Goal: Task Accomplishment & Management: Complete application form

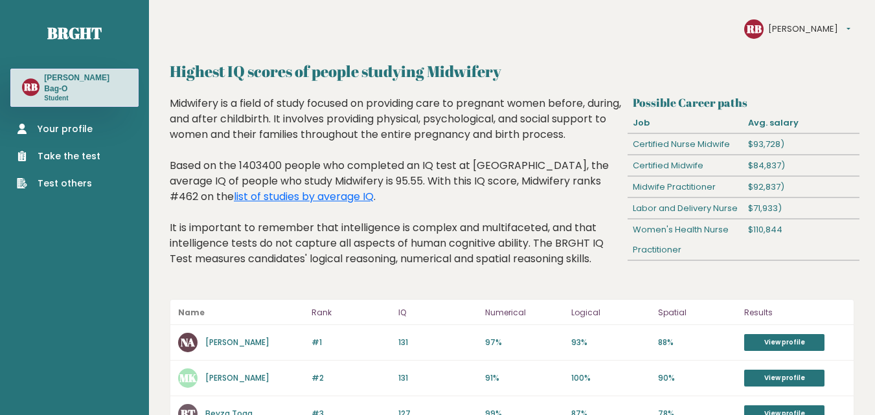
click at [86, 150] on link "Take the test" at bounding box center [59, 157] width 84 height 14
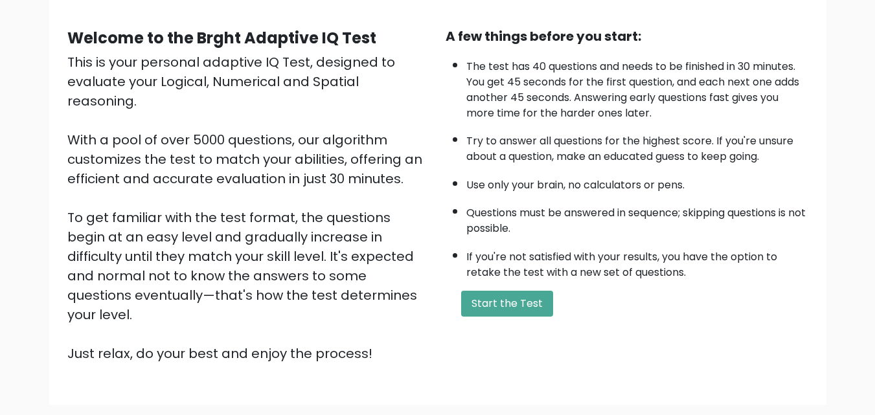
scroll to position [130, 0]
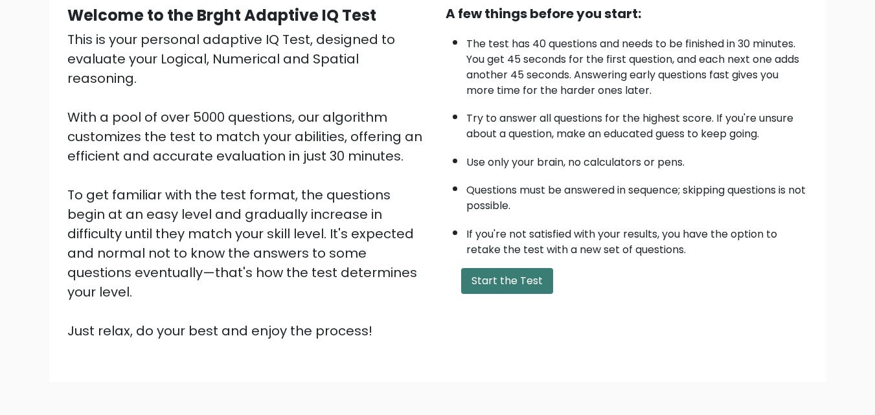
click at [502, 281] on button "Start the Test" at bounding box center [507, 281] width 92 height 26
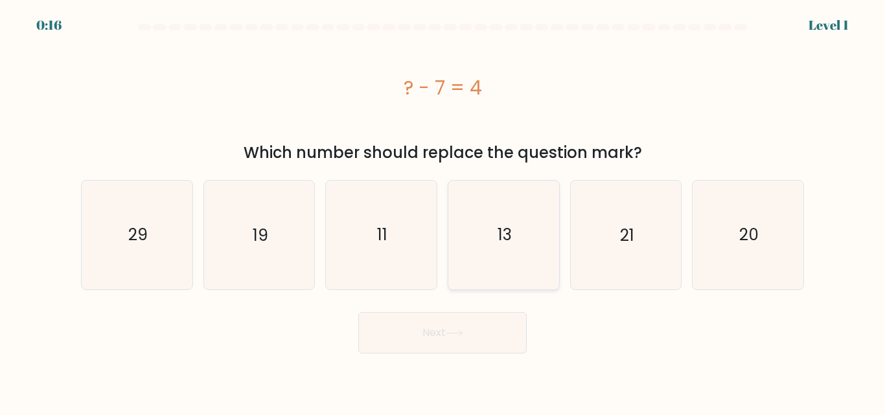
click at [500, 243] on text "13" at bounding box center [505, 235] width 14 height 23
click at [443, 211] on input "d. 13" at bounding box center [443, 209] width 1 height 3
radio input "true"
click at [424, 336] on button "Next" at bounding box center [442, 332] width 168 height 41
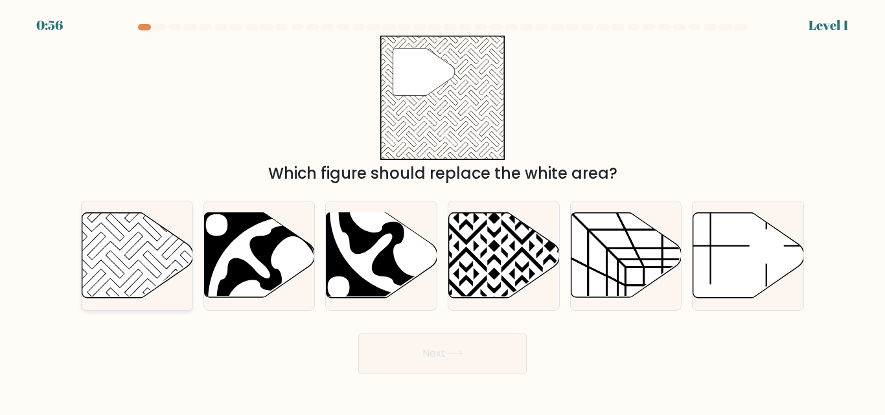
click at [120, 250] on icon at bounding box center [115, 246] width 111 height 111
click at [443, 211] on input "a." at bounding box center [443, 209] width 1 height 3
radio input "true"
click at [389, 355] on button "Next" at bounding box center [442, 353] width 168 height 41
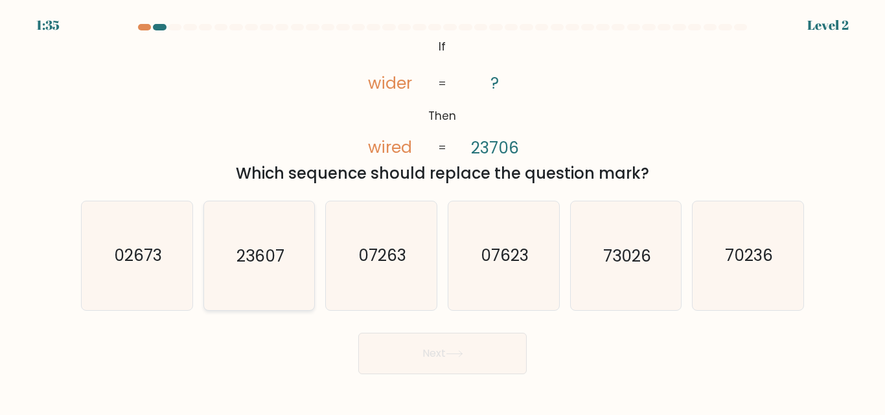
click at [267, 255] on text "23607" at bounding box center [261, 256] width 48 height 23
click at [443, 211] on input "b. 23607" at bounding box center [443, 209] width 1 height 3
radio input "true"
click at [408, 353] on button "Next" at bounding box center [442, 353] width 168 height 41
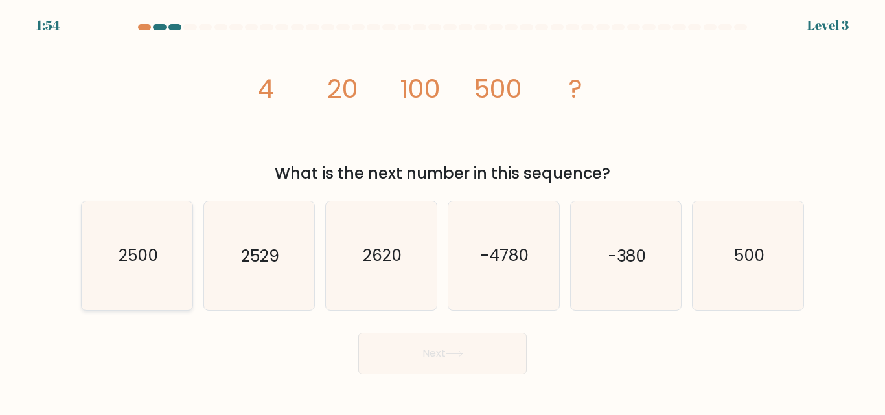
click at [155, 272] on icon "2500" at bounding box center [137, 256] width 108 height 108
click at [443, 211] on input "a. 2500" at bounding box center [443, 209] width 1 height 3
radio input "true"
click at [275, 250] on text "2529" at bounding box center [260, 256] width 38 height 23
click at [443, 211] on input "b. 2529" at bounding box center [443, 209] width 1 height 3
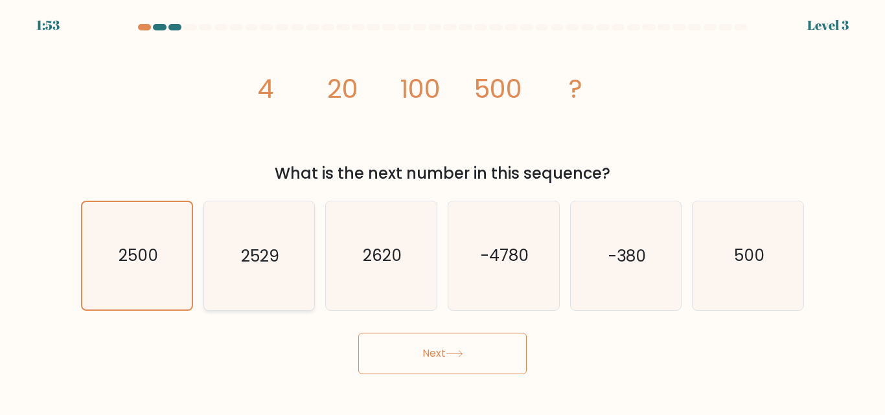
radio input "true"
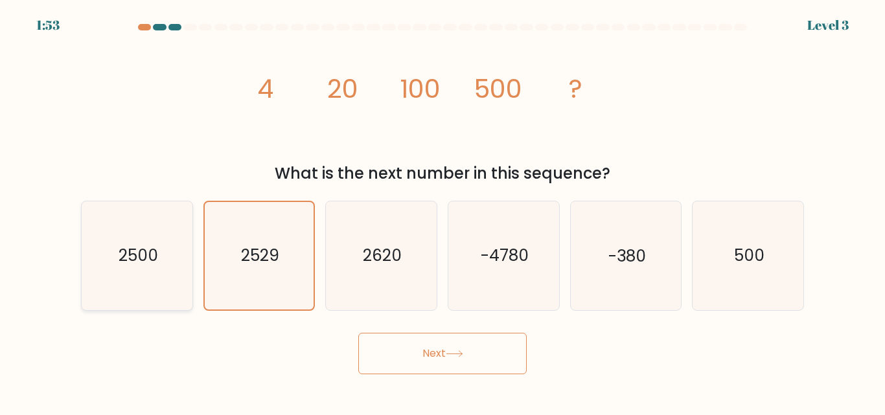
click at [132, 294] on icon "2500" at bounding box center [137, 256] width 108 height 108
click at [443, 211] on input "a. 2500" at bounding box center [443, 209] width 1 height 3
radio input "true"
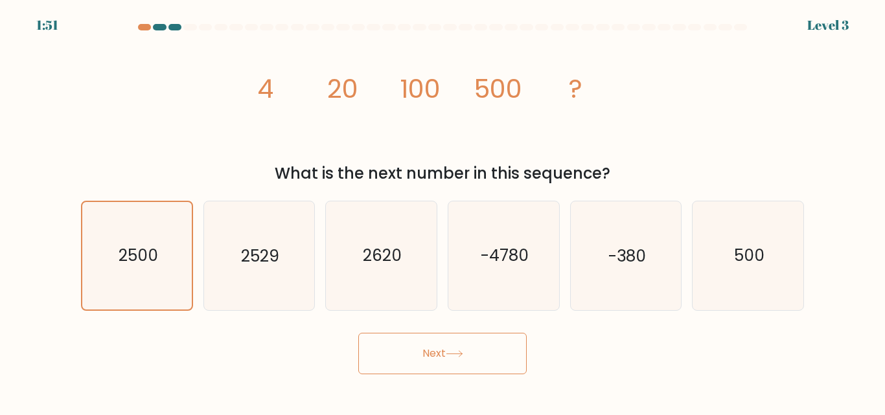
click at [462, 344] on button "Next" at bounding box center [442, 353] width 168 height 41
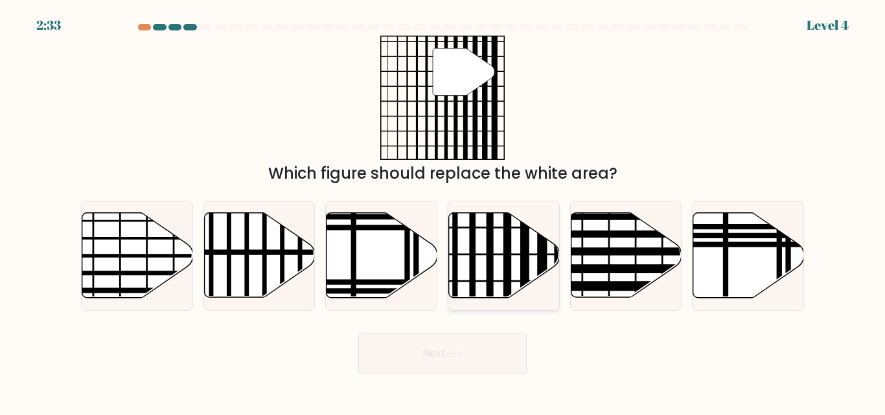
click at [525, 237] on line at bounding box center [525, 302] width 0 height 223
click at [443, 211] on input "d." at bounding box center [443, 209] width 1 height 3
radio input "true"
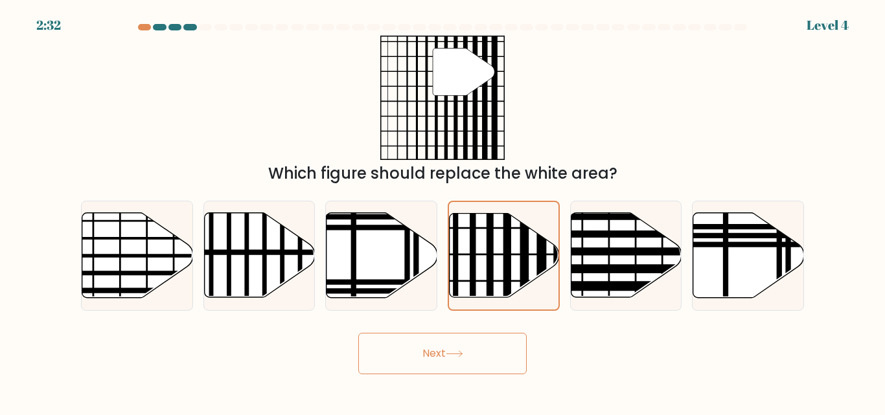
click at [467, 352] on button "Next" at bounding box center [442, 353] width 168 height 41
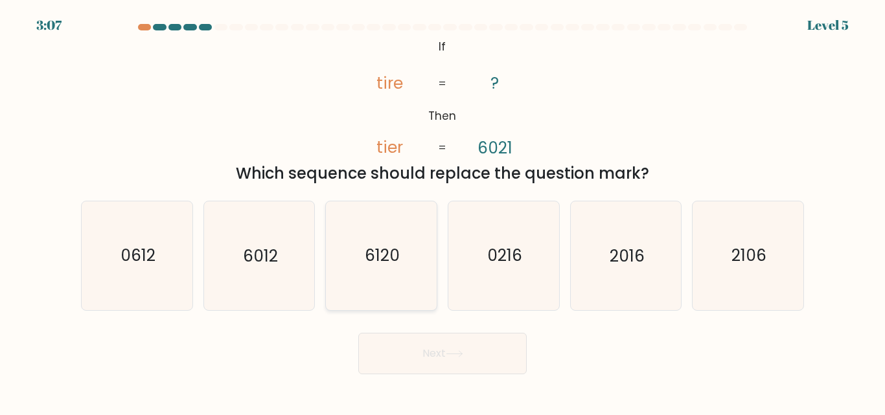
click at [410, 251] on icon "6120" at bounding box center [381, 256] width 108 height 108
click at [443, 211] on input "c. 6120" at bounding box center [443, 209] width 1 height 3
radio input "true"
click at [132, 272] on icon "0612" at bounding box center [137, 256] width 108 height 108
click at [443, 211] on input "a. 0612" at bounding box center [443, 209] width 1 height 3
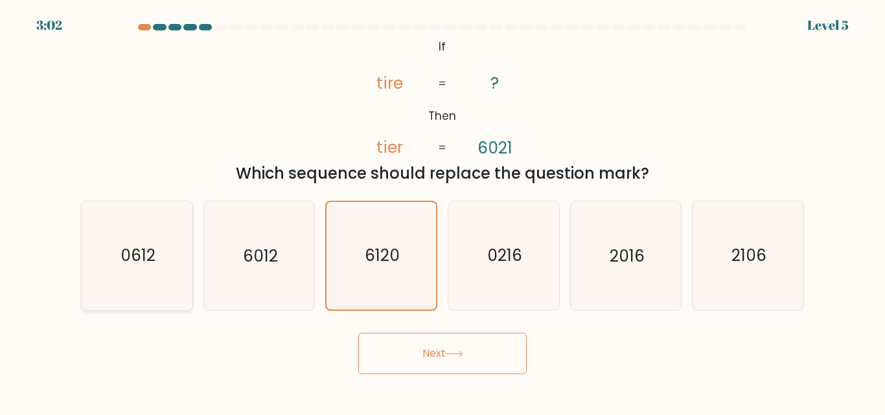
radio input "true"
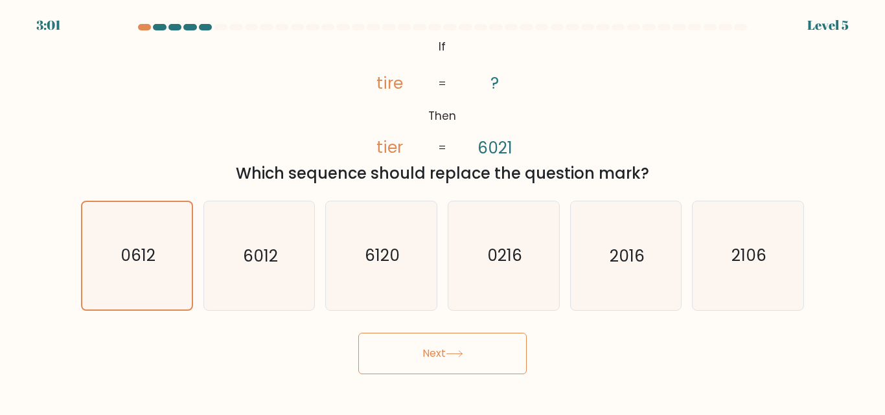
click at [395, 354] on button "Next" at bounding box center [442, 353] width 168 height 41
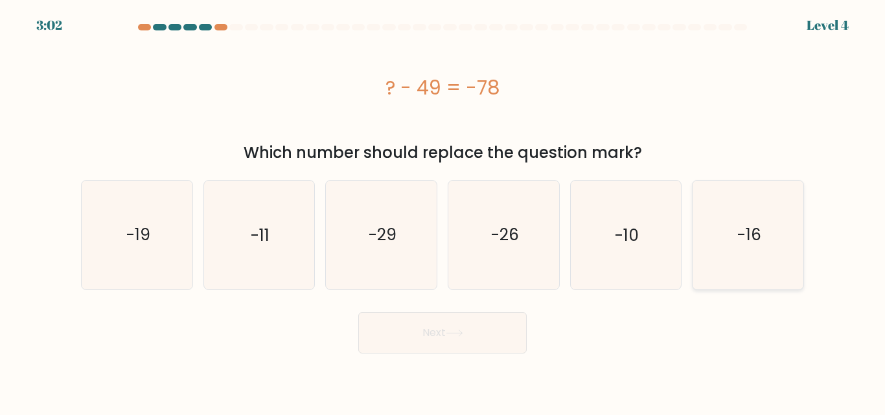
click at [750, 257] on icon "-16" at bounding box center [748, 235] width 108 height 108
click at [443, 211] on input "f. -16" at bounding box center [443, 209] width 1 height 3
radio input "true"
click at [290, 236] on icon "-11" at bounding box center [259, 235] width 108 height 108
click at [443, 211] on input "b. -11" at bounding box center [443, 209] width 1 height 3
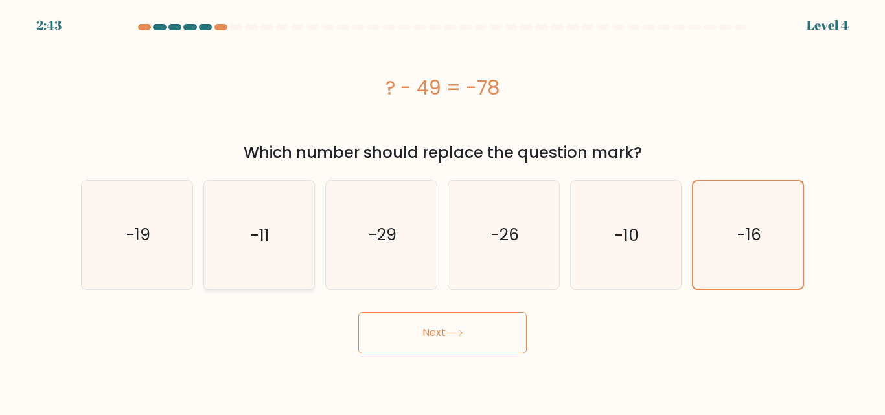
radio input "true"
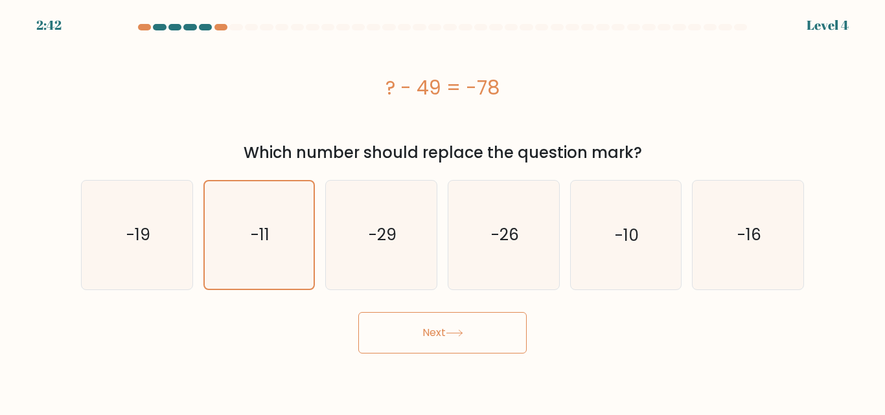
click at [483, 323] on button "Next" at bounding box center [442, 332] width 168 height 41
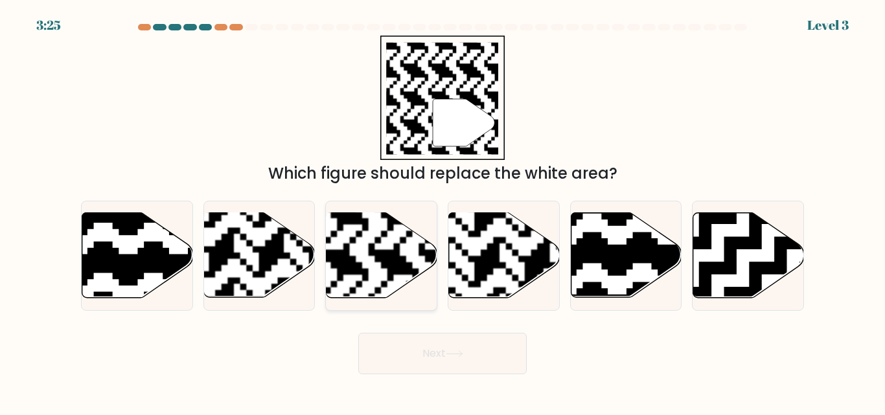
click at [397, 239] on rect at bounding box center [343, 212] width 201 height 201
click at [443, 211] on input "c." at bounding box center [443, 209] width 1 height 3
radio input "true"
click at [415, 349] on button "Next" at bounding box center [442, 353] width 168 height 41
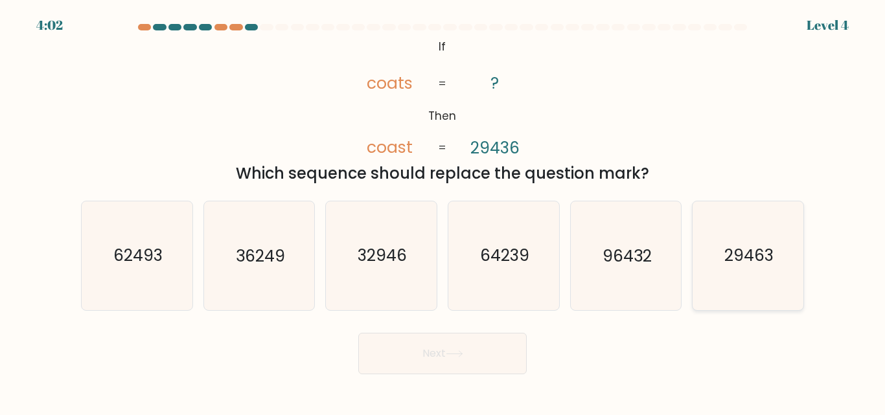
drag, startPoint x: 745, startPoint y: 246, endPoint x: 695, endPoint y: 273, distance: 56.3
click at [746, 246] on text "29463" at bounding box center [748, 256] width 49 height 23
click at [443, 211] on input "f. 29463" at bounding box center [443, 209] width 1 height 3
radio input "true"
click at [476, 365] on button "Next" at bounding box center [442, 353] width 168 height 41
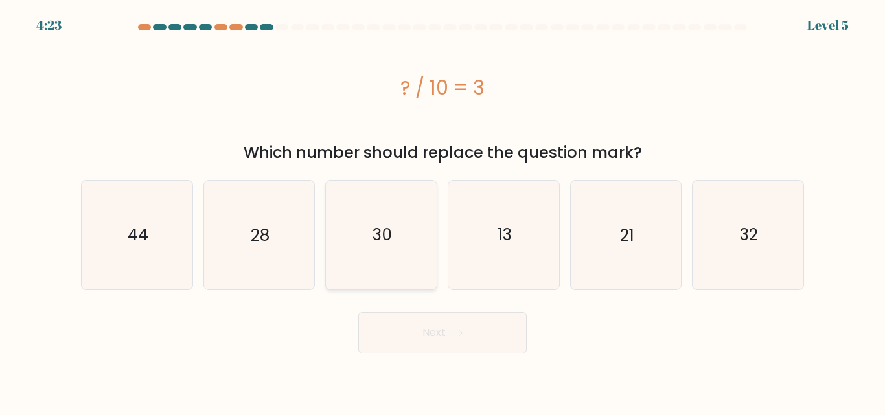
click at [387, 236] on text "30" at bounding box center [382, 235] width 19 height 23
click at [443, 211] on input "c. 30" at bounding box center [443, 209] width 1 height 3
radio input "true"
click at [458, 330] on icon at bounding box center [454, 333] width 17 height 7
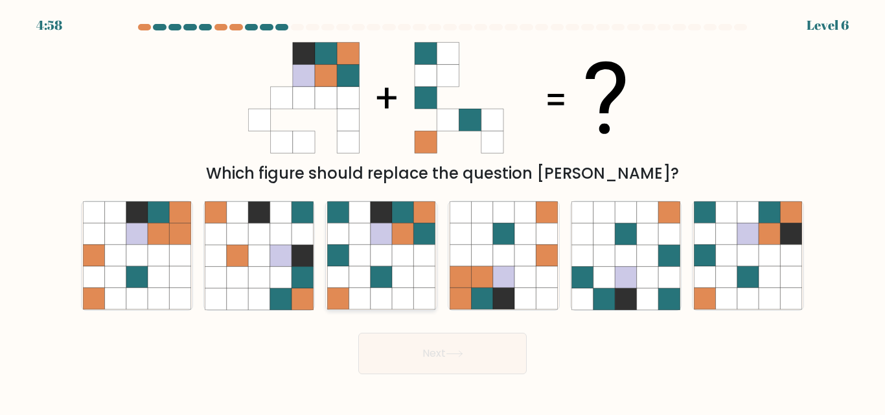
click at [389, 268] on icon at bounding box center [381, 277] width 21 height 21
click at [443, 211] on input "c." at bounding box center [443, 209] width 1 height 3
radio input "true"
click at [614, 255] on icon at bounding box center [604, 256] width 21 height 21
click at [443, 211] on input "e." at bounding box center [443, 209] width 1 height 3
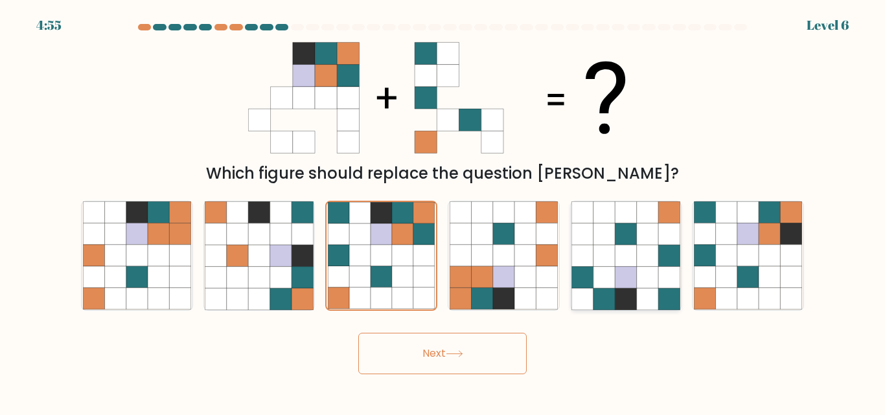
radio input "true"
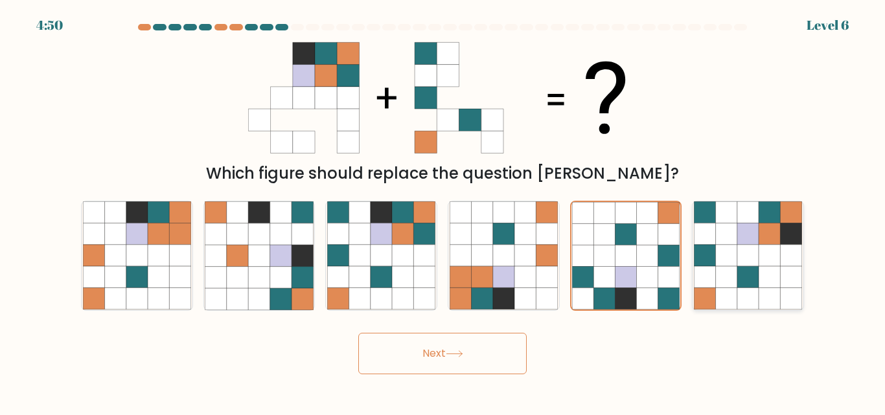
click at [785, 255] on icon at bounding box center [791, 256] width 21 height 21
click at [443, 211] on input "f." at bounding box center [443, 209] width 1 height 3
radio input "true"
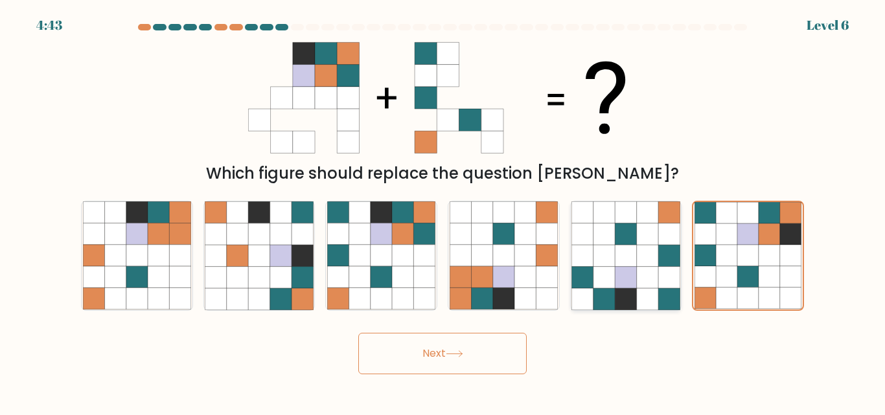
click at [605, 284] on icon at bounding box center [604, 277] width 21 height 21
click at [443, 211] on input "e." at bounding box center [443, 209] width 1 height 3
radio input "true"
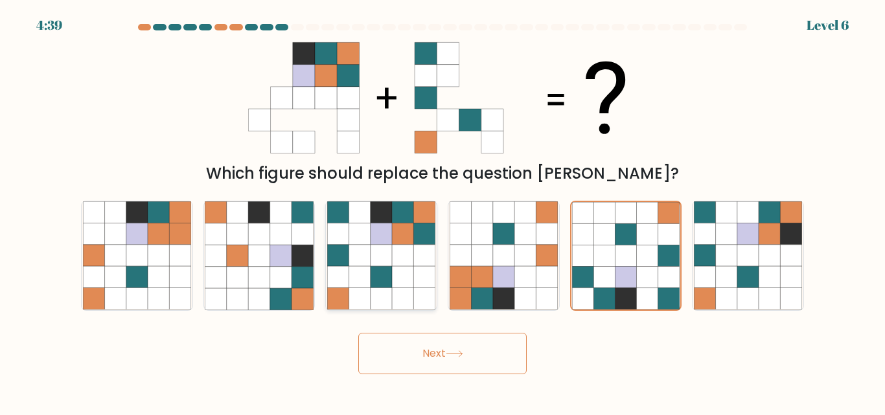
click at [410, 232] on icon at bounding box center [402, 234] width 21 height 21
click at [443, 211] on input "c." at bounding box center [443, 209] width 1 height 3
radio input "true"
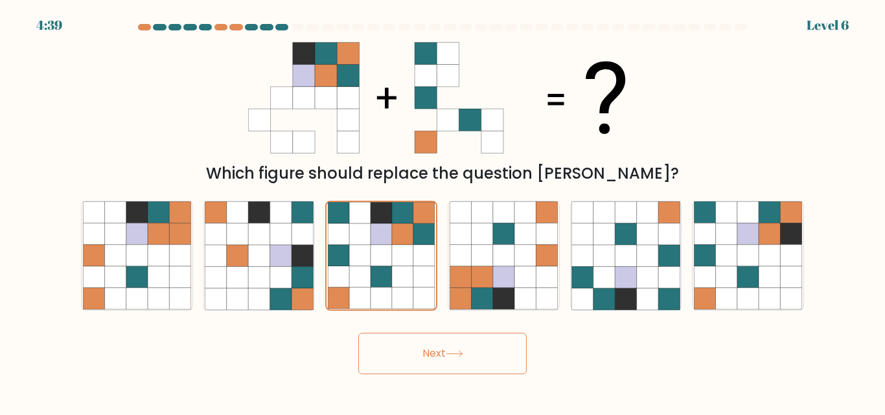
click at [463, 358] on button "Next" at bounding box center [442, 353] width 168 height 41
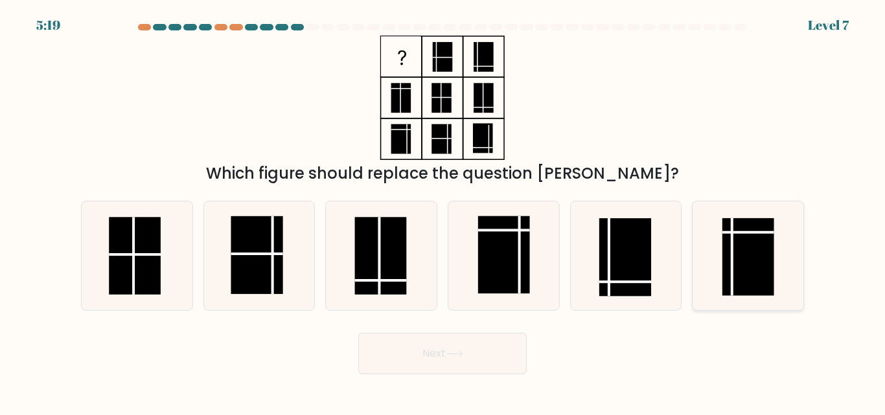
click at [752, 248] on rect at bounding box center [748, 257] width 52 height 78
click at [443, 211] on input "f." at bounding box center [443, 209] width 1 height 3
radio input "true"
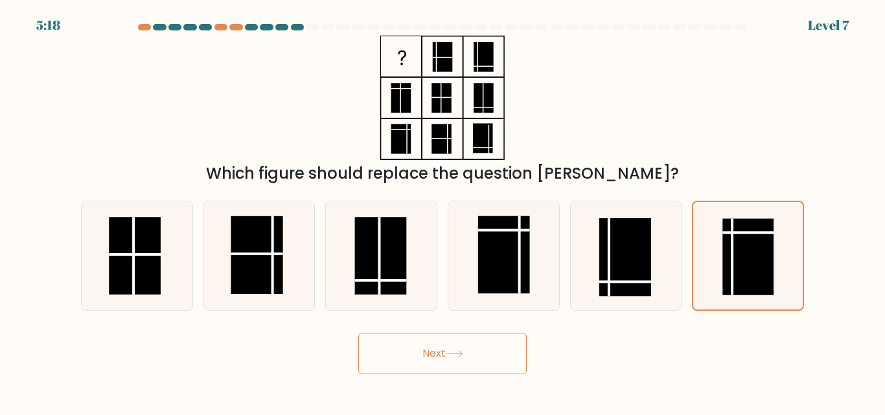
click at [400, 349] on button "Next" at bounding box center [442, 353] width 168 height 41
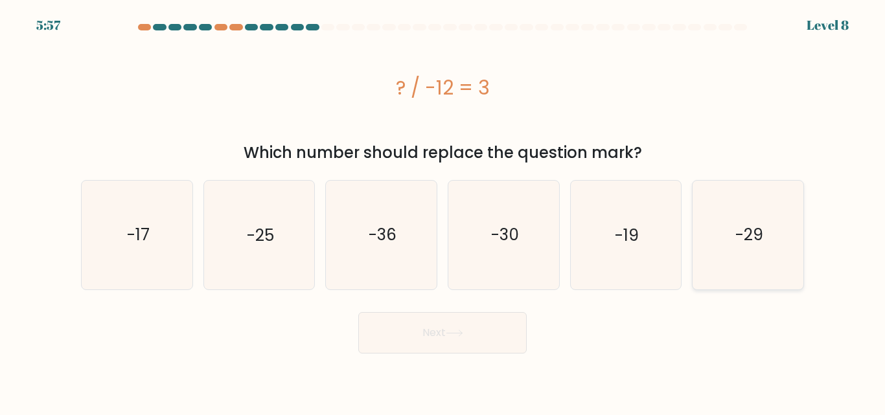
click at [715, 260] on icon "-29" at bounding box center [748, 235] width 108 height 108
click at [443, 211] on input "f. -29" at bounding box center [443, 209] width 1 height 3
radio input "true"
click at [141, 257] on icon "-17" at bounding box center [137, 235] width 108 height 108
click at [443, 211] on input "a. -17" at bounding box center [443, 209] width 1 height 3
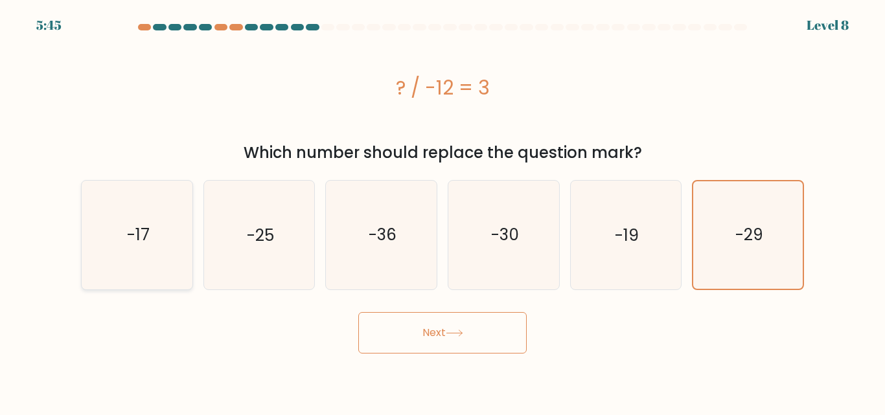
radio input "true"
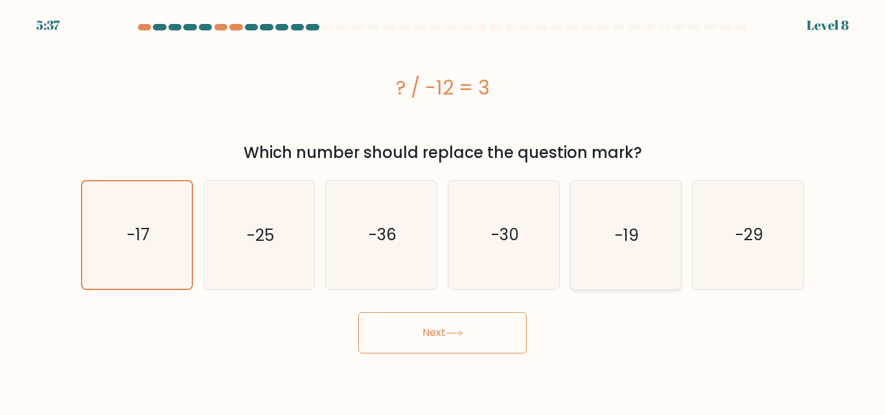
click at [613, 265] on icon "-19" at bounding box center [626, 235] width 108 height 108
click at [443, 211] on input "e. -19" at bounding box center [443, 209] width 1 height 3
radio input "true"
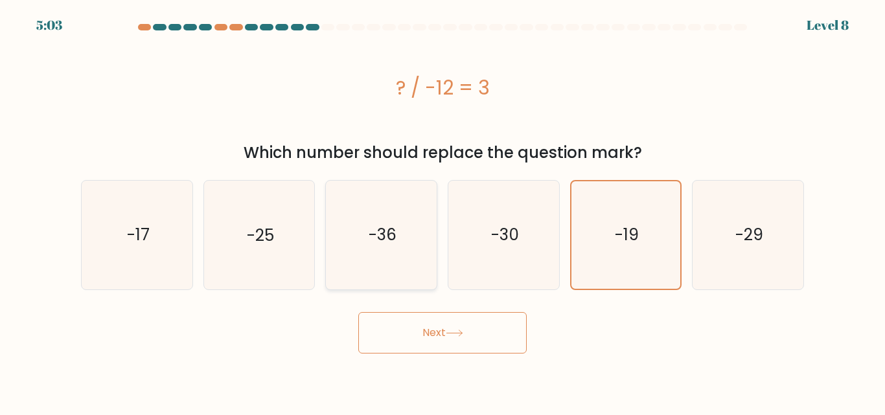
click at [384, 262] on icon "-36" at bounding box center [381, 235] width 108 height 108
click at [443, 211] on input "c. -36" at bounding box center [443, 209] width 1 height 3
radio input "true"
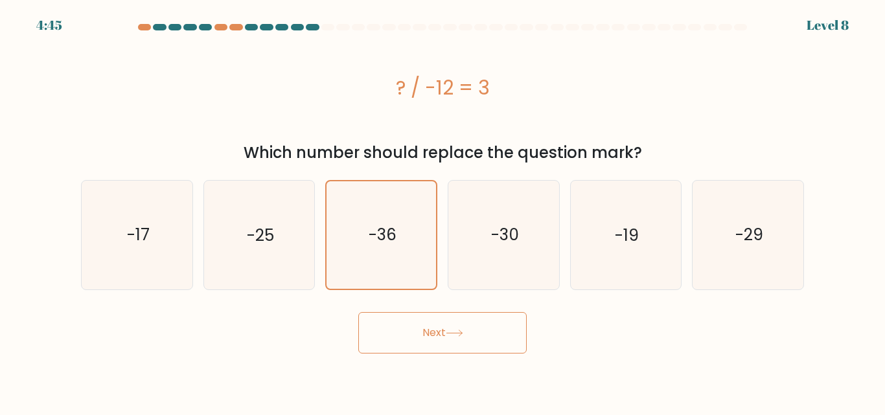
drag, startPoint x: 639, startPoint y: 249, endPoint x: 516, endPoint y: 327, distance: 145.4
click at [637, 249] on icon "-19" at bounding box center [626, 235] width 108 height 108
click at [443, 211] on input "e. -19" at bounding box center [443, 209] width 1 height 3
radio input "true"
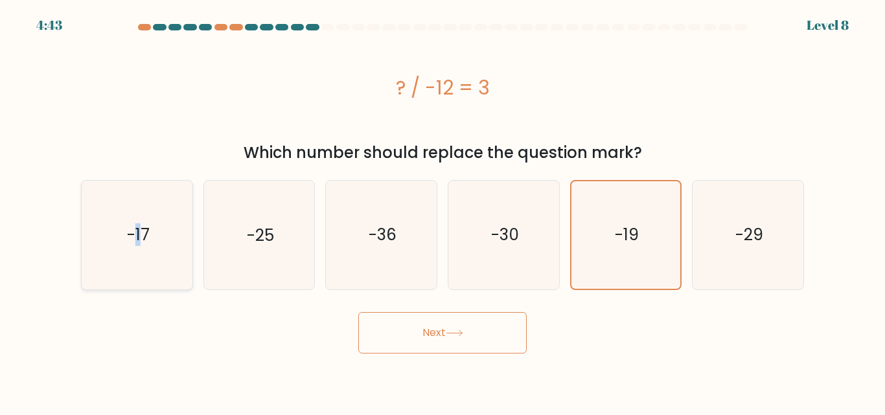
click at [142, 244] on text "-17" at bounding box center [137, 235] width 23 height 23
click at [176, 253] on icon "-17" at bounding box center [137, 235] width 108 height 108
click at [443, 211] on input "a. -17" at bounding box center [443, 209] width 1 height 3
radio input "true"
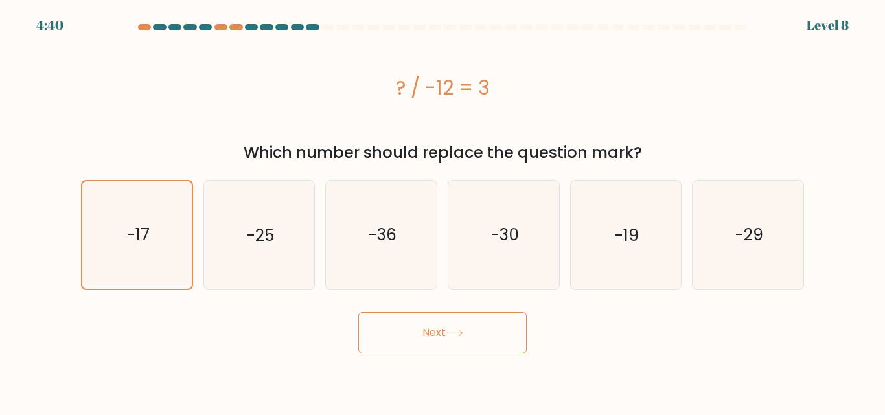
click at [400, 336] on button "Next" at bounding box center [442, 332] width 168 height 41
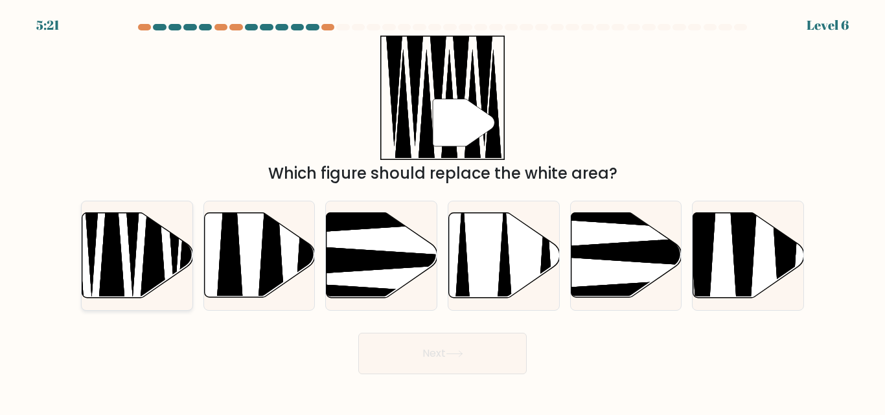
drag, startPoint x: 105, startPoint y: 240, endPoint x: 113, endPoint y: 240, distance: 8.4
click at [113, 240] on icon at bounding box center [111, 221] width 29 height 195
click at [443, 211] on input "a." at bounding box center [443, 209] width 1 height 3
radio input "true"
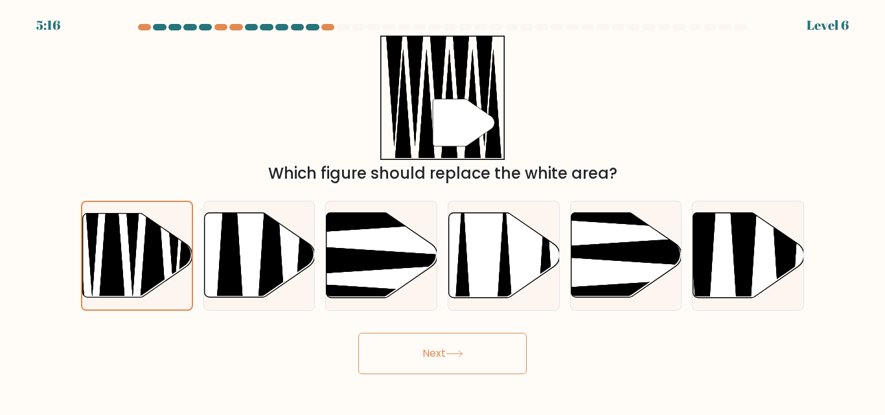
click at [475, 344] on button "Next" at bounding box center [442, 353] width 168 height 41
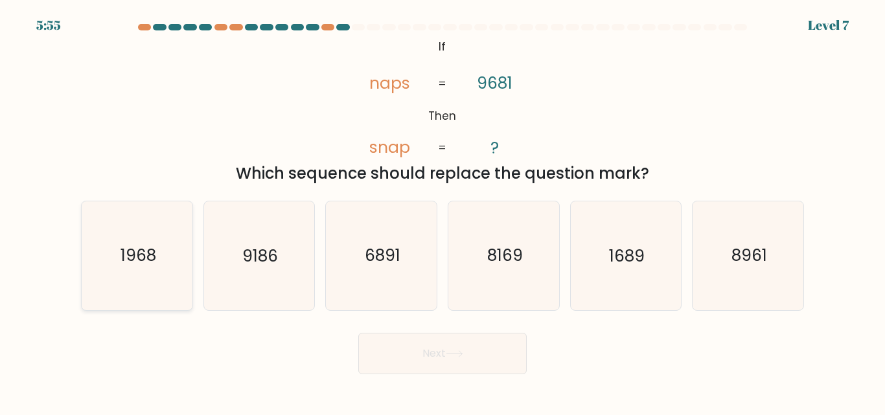
click at [146, 249] on text "1968" at bounding box center [138, 256] width 36 height 23
click at [443, 211] on input "a. 1968" at bounding box center [443, 209] width 1 height 3
radio input "true"
click at [413, 360] on button "Next" at bounding box center [442, 353] width 168 height 41
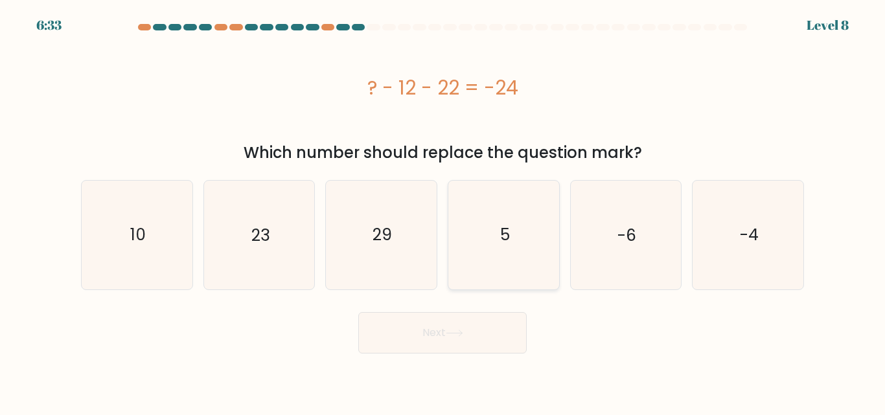
click at [491, 250] on icon "5" at bounding box center [504, 235] width 108 height 108
click at [443, 211] on input "d. 5" at bounding box center [443, 209] width 1 height 3
radio input "true"
click at [605, 245] on icon "-6" at bounding box center [626, 235] width 108 height 108
click at [443, 211] on input "e. -6" at bounding box center [443, 209] width 1 height 3
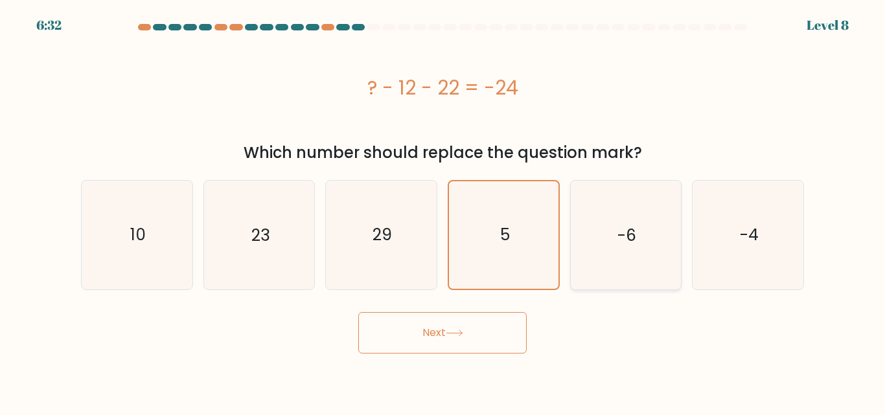
radio input "true"
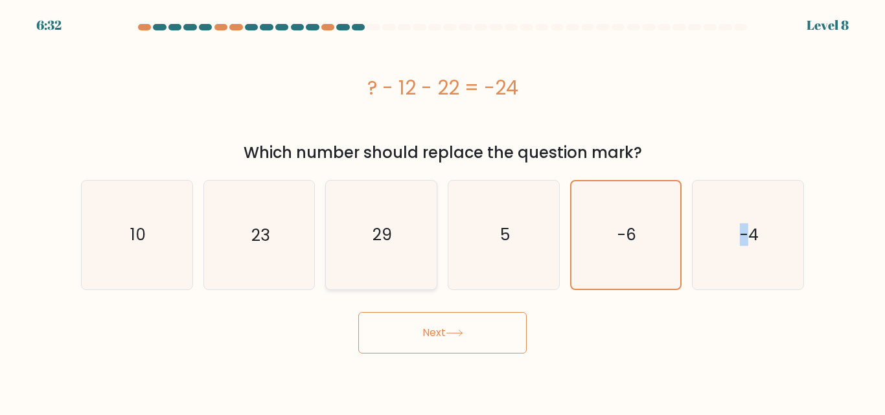
drag, startPoint x: 743, startPoint y: 256, endPoint x: 358, endPoint y: 256, distance: 385.5
click at [722, 256] on icon "-4" at bounding box center [748, 235] width 108 height 108
click at [443, 211] on input "f. -4" at bounding box center [443, 209] width 1 height 3
radio input "true"
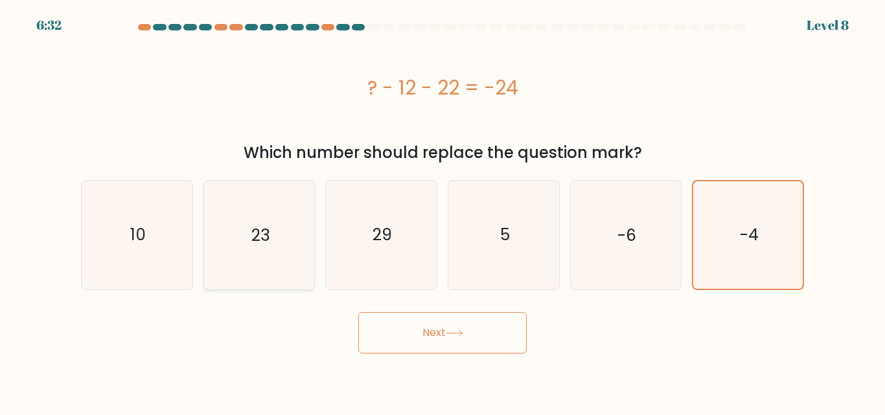
click at [277, 231] on icon "23" at bounding box center [259, 235] width 108 height 108
click at [443, 211] on input "b. 23" at bounding box center [443, 209] width 1 height 3
radio input "true"
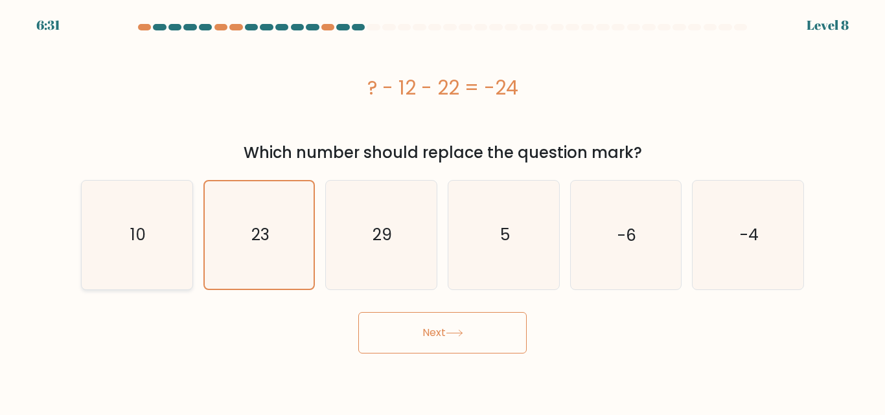
click at [153, 217] on icon "10" at bounding box center [137, 235] width 108 height 108
click at [443, 211] on input "a. 10" at bounding box center [443, 209] width 1 height 3
radio input "true"
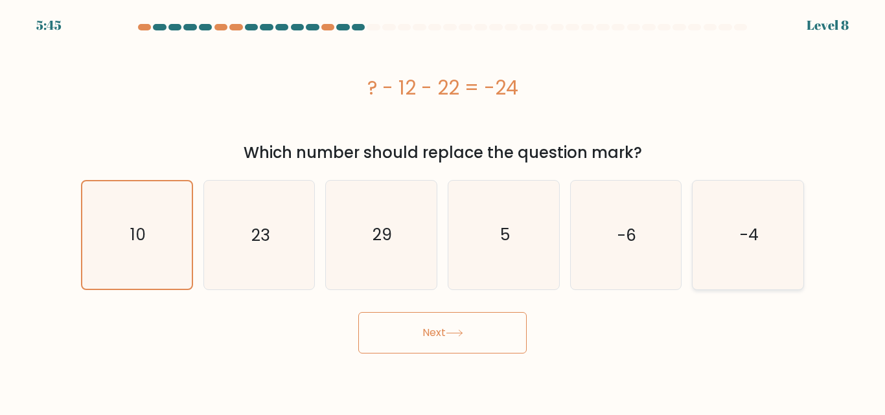
click at [711, 236] on icon "-4" at bounding box center [748, 235] width 108 height 108
click at [443, 211] on input "f. -4" at bounding box center [443, 209] width 1 height 3
radio input "true"
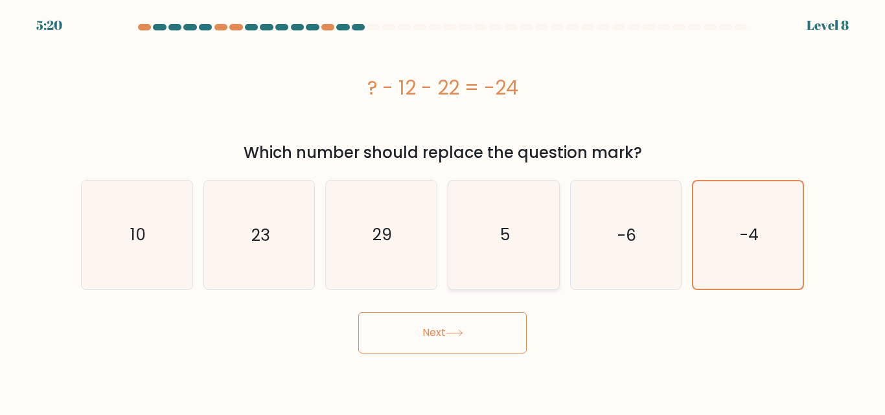
click at [536, 253] on icon "5" at bounding box center [504, 235] width 108 height 108
click at [443, 211] on input "d. 5" at bounding box center [443, 209] width 1 height 3
radio input "true"
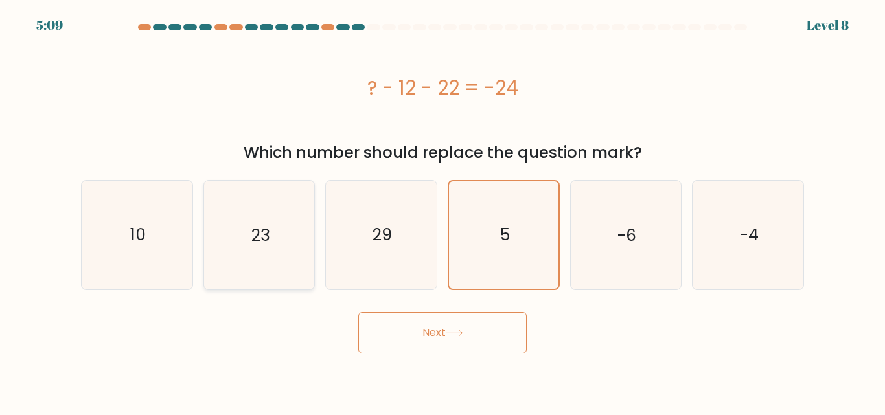
click at [244, 198] on icon "23" at bounding box center [259, 235] width 108 height 108
click at [443, 208] on input "b. 23" at bounding box center [443, 209] width 1 height 3
radio input "true"
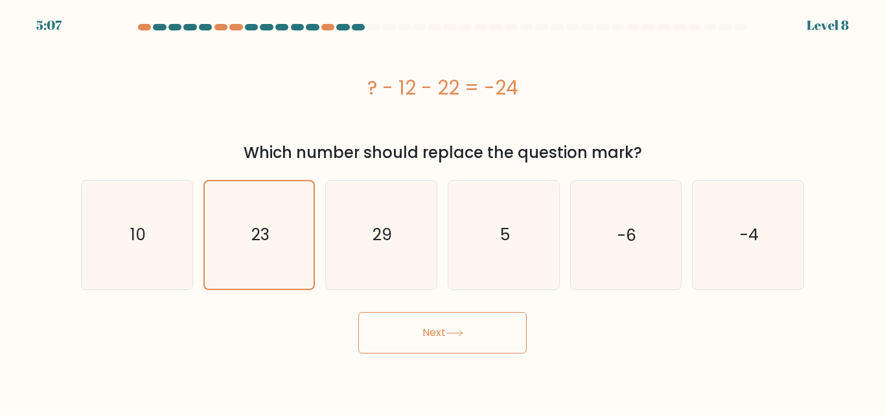
click at [456, 328] on button "Next" at bounding box center [442, 332] width 168 height 41
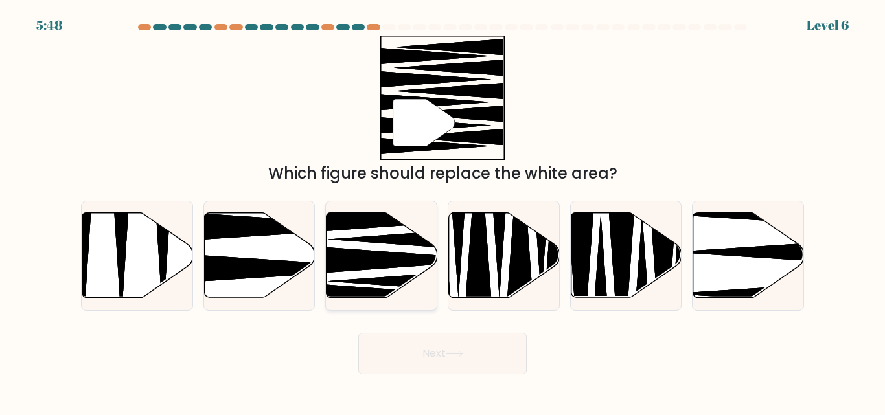
click at [375, 245] on icon at bounding box center [382, 255] width 111 height 85
click at [443, 211] on input "c." at bounding box center [443, 209] width 1 height 3
radio input "true"
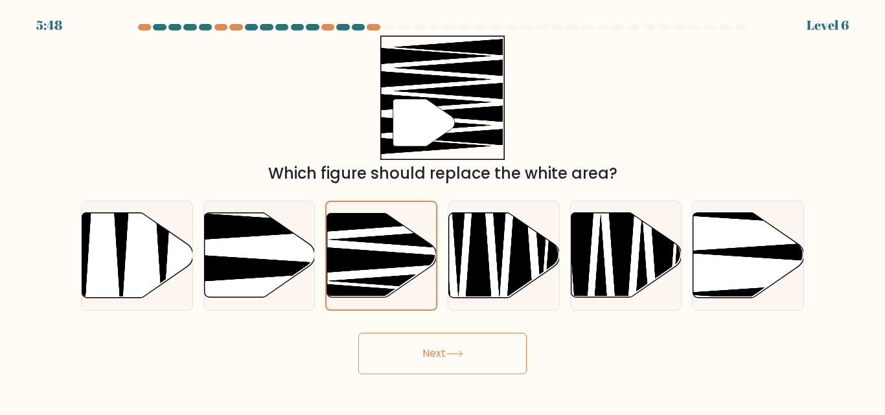
click at [443, 354] on button "Next" at bounding box center [442, 353] width 168 height 41
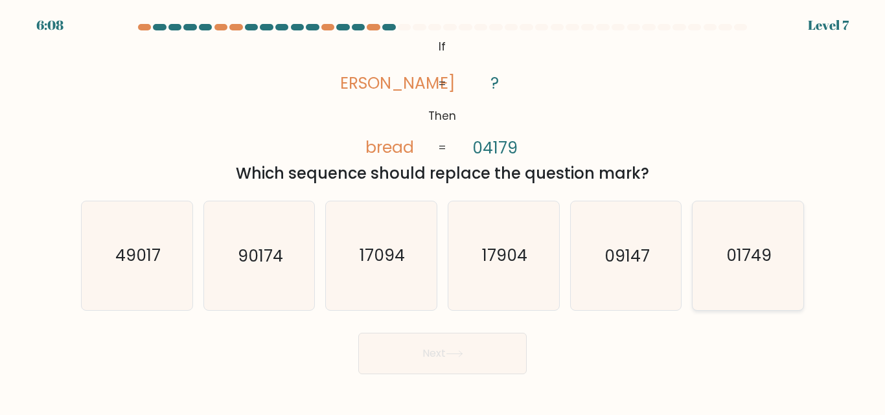
click at [726, 262] on icon "01749" at bounding box center [748, 256] width 108 height 108
click at [443, 211] on input "f. 01749" at bounding box center [443, 209] width 1 height 3
radio input "true"
click at [479, 346] on button "Next" at bounding box center [442, 353] width 168 height 41
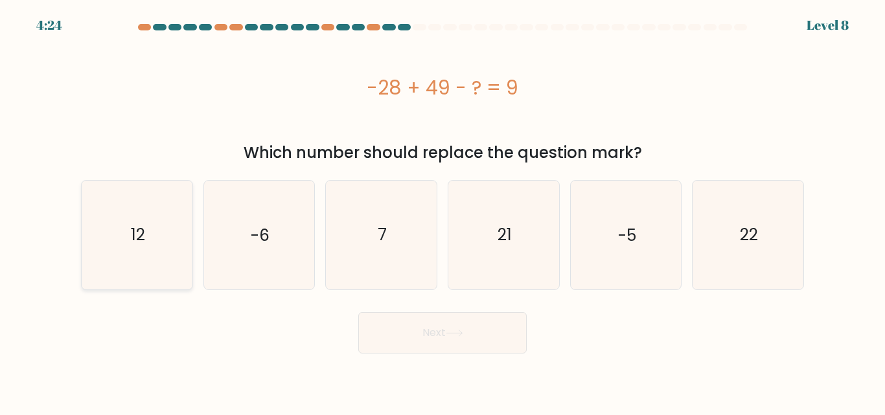
click at [166, 258] on icon "12" at bounding box center [137, 235] width 108 height 108
click at [443, 211] on input "a. 12" at bounding box center [443, 209] width 1 height 3
radio input "true"
click at [459, 332] on icon at bounding box center [454, 333] width 17 height 7
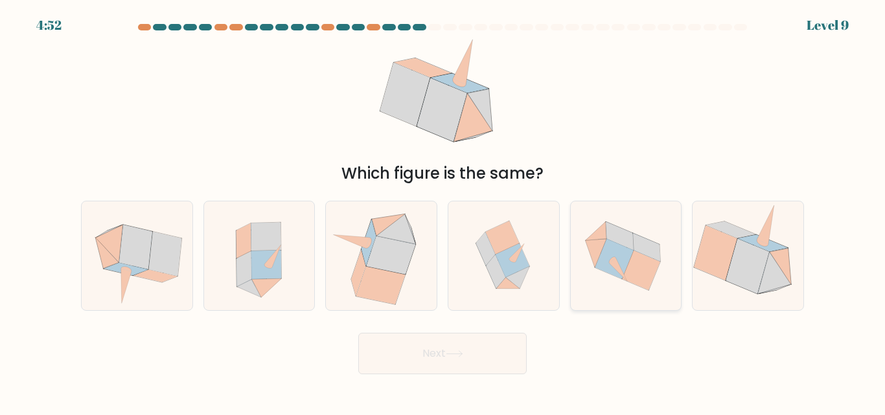
click at [614, 231] on icon at bounding box center [620, 236] width 28 height 29
click at [443, 211] on input "e." at bounding box center [443, 209] width 1 height 3
radio input "true"
click at [761, 270] on icon at bounding box center [747, 266] width 43 height 54
click at [443, 211] on input "f." at bounding box center [443, 209] width 1 height 3
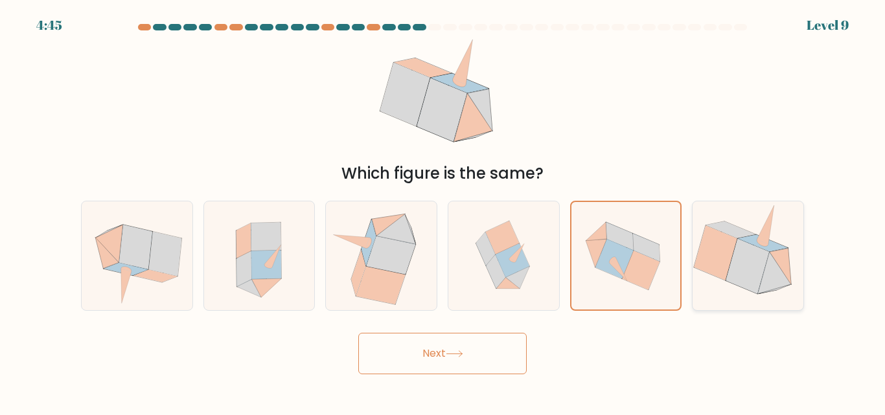
radio input "true"
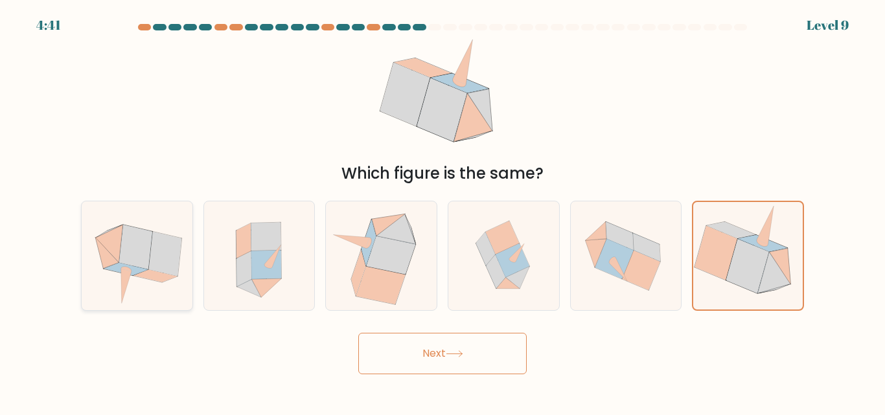
click at [165, 262] on icon at bounding box center [164, 253] width 33 height 44
click at [443, 211] on input "a." at bounding box center [443, 209] width 1 height 3
radio input "true"
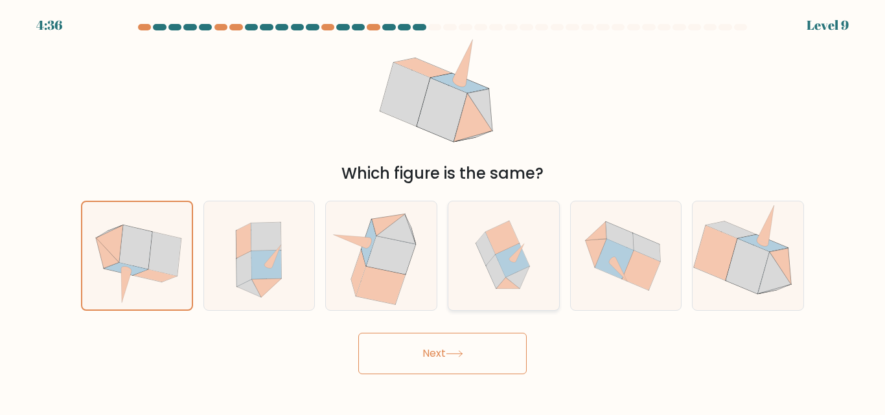
click at [520, 249] on icon at bounding box center [516, 253] width 15 height 18
click at [443, 211] on input "d." at bounding box center [443, 209] width 1 height 3
radio input "true"
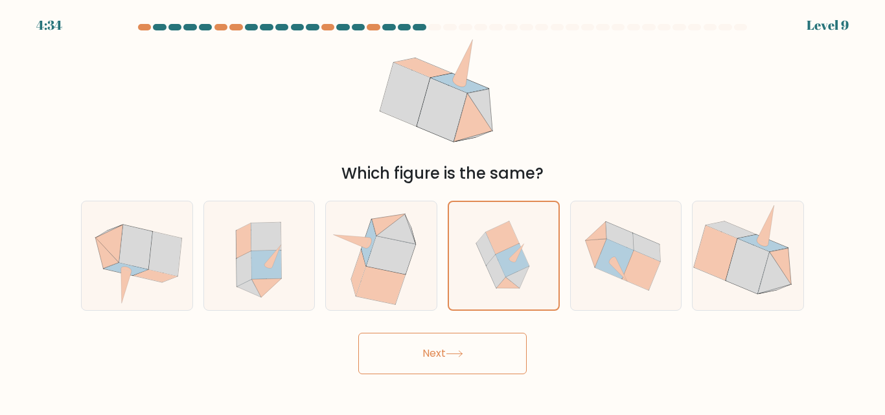
click at [457, 358] on button "Next" at bounding box center [442, 353] width 168 height 41
click at [484, 268] on icon at bounding box center [503, 255] width 105 height 107
click at [443, 211] on input "d." at bounding box center [443, 209] width 1 height 3
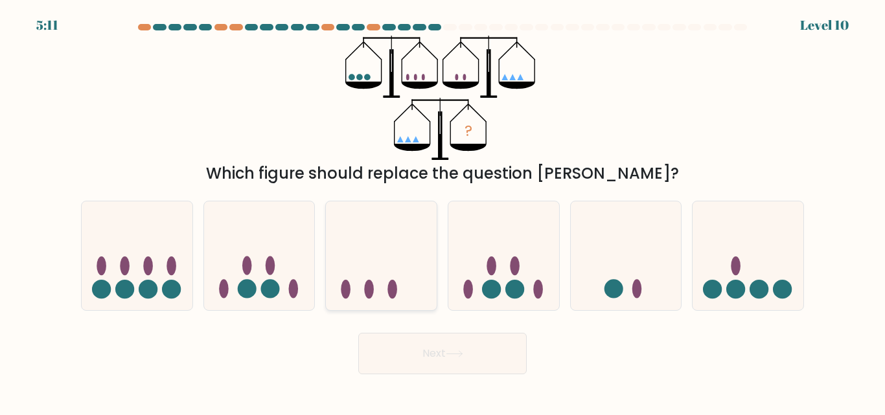
click at [373, 274] on icon at bounding box center [381, 255] width 111 height 91
click at [443, 211] on input "c." at bounding box center [443, 209] width 1 height 3
radio input "true"
click at [473, 360] on button "Next" at bounding box center [442, 353] width 168 height 41
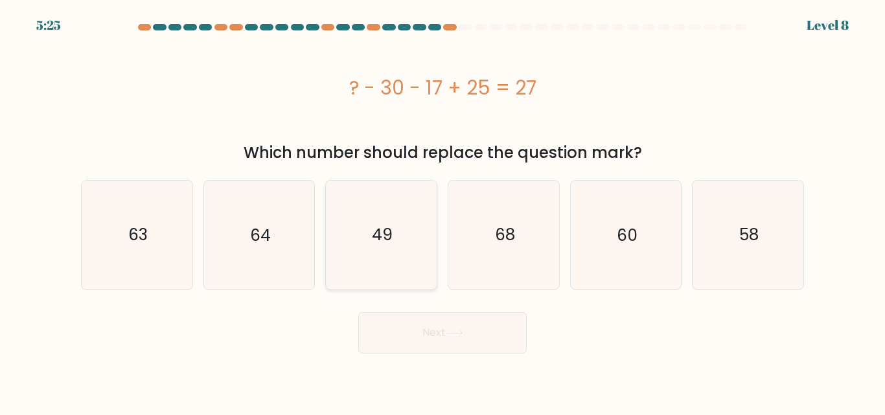
click at [392, 259] on icon "49" at bounding box center [381, 235] width 108 height 108
click at [443, 211] on input "c. 49" at bounding box center [443, 209] width 1 height 3
radio input "true"
click at [449, 333] on icon at bounding box center [454, 333] width 17 height 7
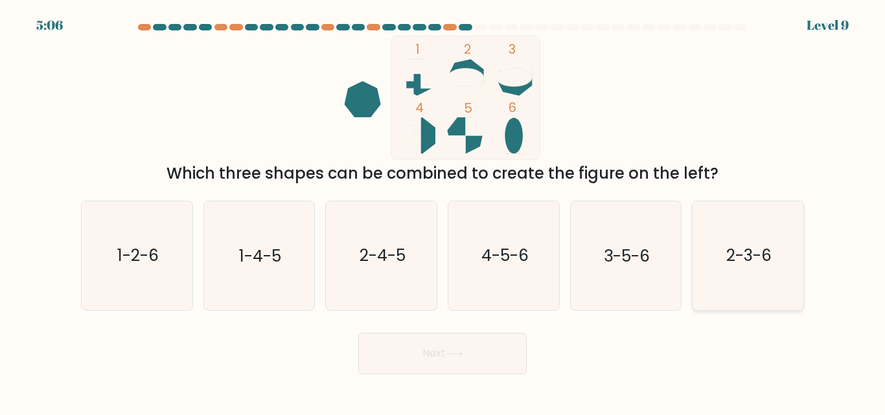
click at [736, 266] on text "2-3-6" at bounding box center [748, 256] width 45 height 23
click at [443, 211] on input "f. 2-3-6" at bounding box center [443, 209] width 1 height 3
radio input "true"
click at [481, 353] on button "Next" at bounding box center [442, 353] width 168 height 41
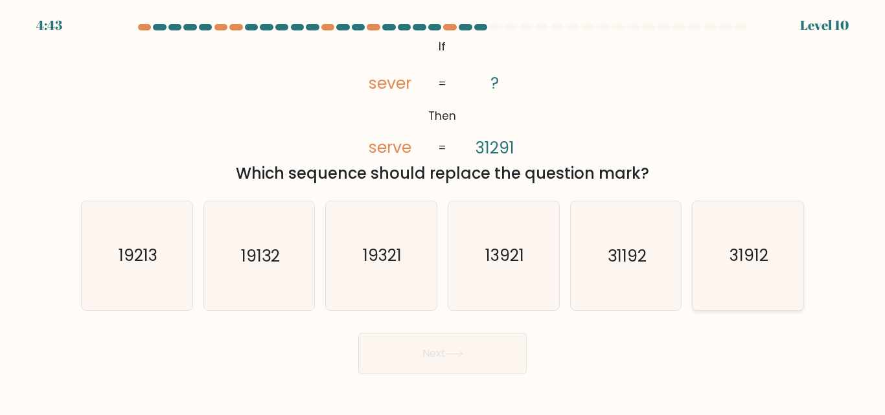
click at [739, 262] on text "31912" at bounding box center [749, 256] width 39 height 23
click at [443, 211] on input "f. 31912" at bounding box center [443, 209] width 1 height 3
radio input "true"
click at [478, 354] on button "Next" at bounding box center [442, 353] width 168 height 41
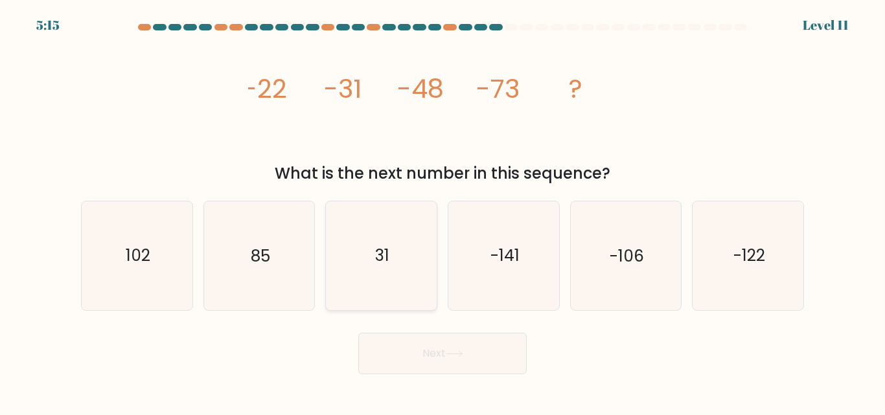
click at [400, 273] on icon "31" at bounding box center [381, 256] width 108 height 108
click at [443, 211] on input "c. 31" at bounding box center [443, 209] width 1 height 3
radio input "true"
click at [131, 268] on icon "102" at bounding box center [137, 256] width 108 height 108
click at [443, 211] on input "a. 102" at bounding box center [443, 209] width 1 height 3
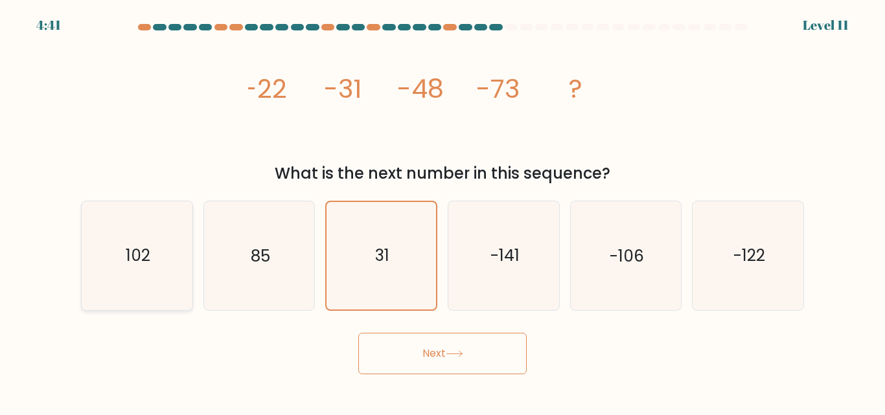
radio input "true"
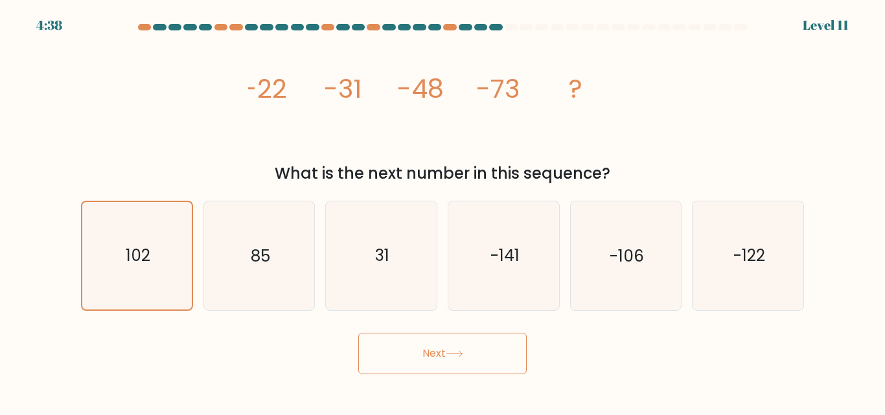
click at [408, 353] on button "Next" at bounding box center [442, 353] width 168 height 41
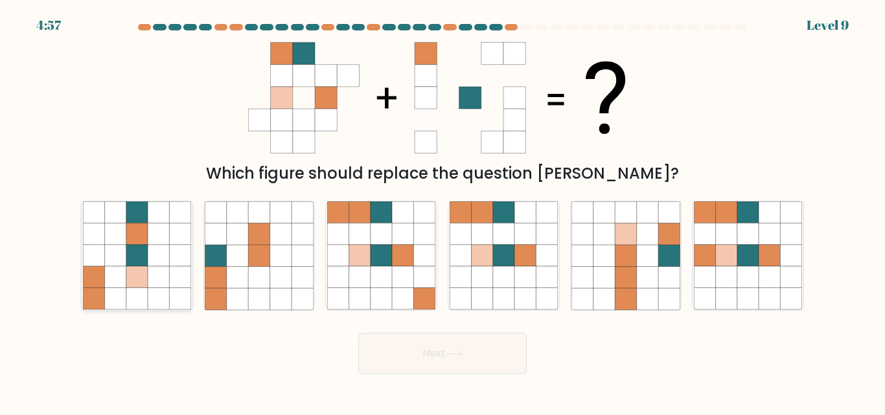
click at [108, 275] on icon at bounding box center [114, 277] width 21 height 21
click at [443, 211] on input "a." at bounding box center [443, 209] width 1 height 3
radio input "true"
click at [410, 356] on button "Next" at bounding box center [442, 353] width 168 height 41
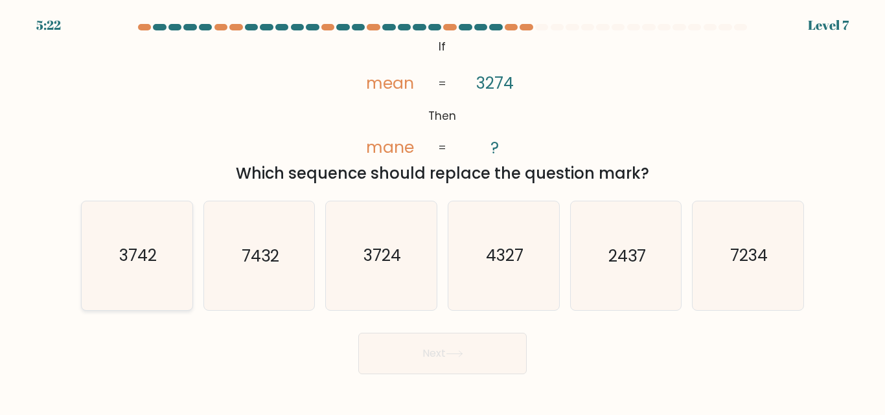
click at [152, 257] on text "3742" at bounding box center [138, 256] width 38 height 23
click at [443, 211] on input "a. 3742" at bounding box center [443, 209] width 1 height 3
radio input "true"
click at [395, 359] on button "Next" at bounding box center [442, 353] width 168 height 41
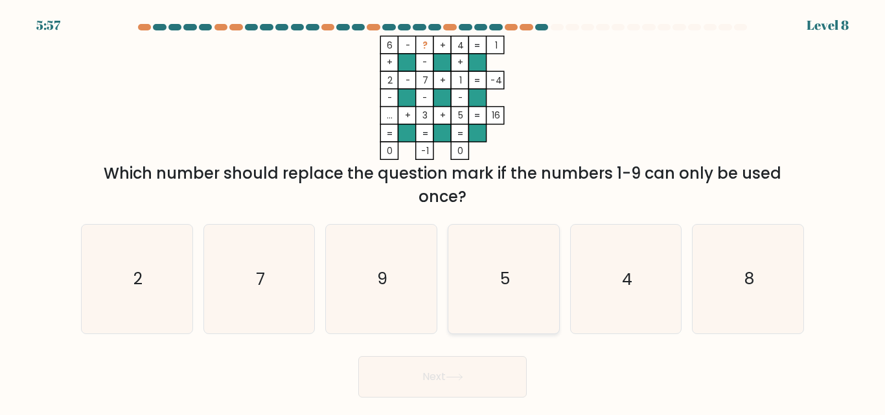
click at [494, 281] on icon "5" at bounding box center [504, 279] width 108 height 108
click at [443, 211] on input "d. 5" at bounding box center [443, 209] width 1 height 3
radio input "true"
click at [91, 283] on icon "2" at bounding box center [137, 279] width 108 height 108
click at [443, 211] on input "a. 2" at bounding box center [443, 209] width 1 height 3
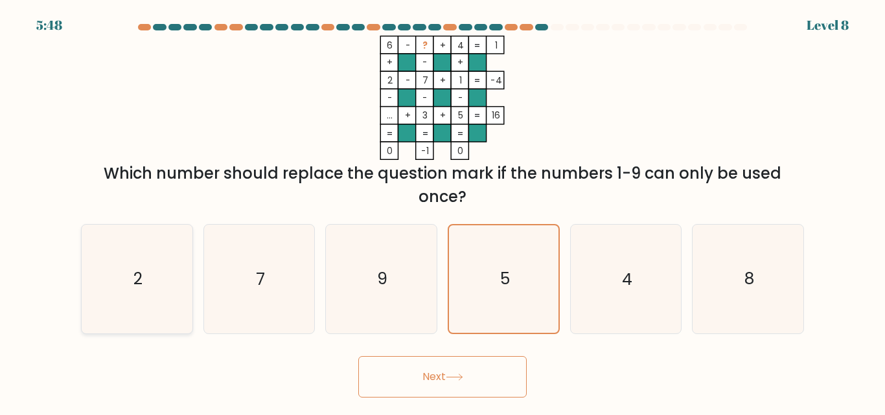
radio input "true"
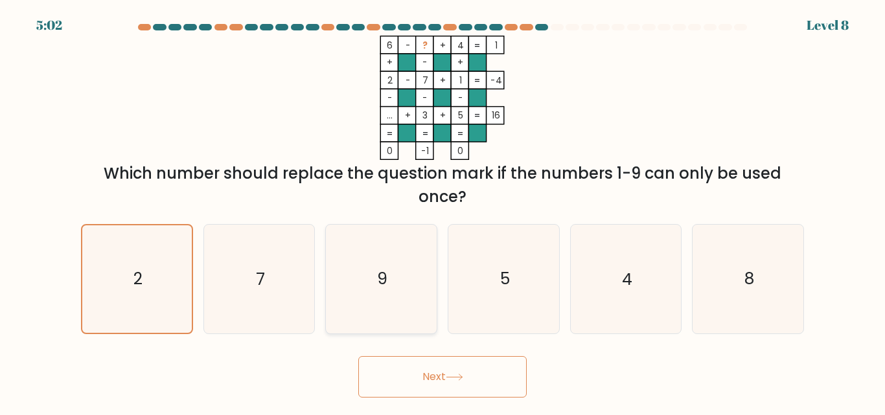
click at [378, 292] on icon "9" at bounding box center [381, 279] width 108 height 108
click at [443, 211] on input "c. 9" at bounding box center [443, 209] width 1 height 3
radio input "true"
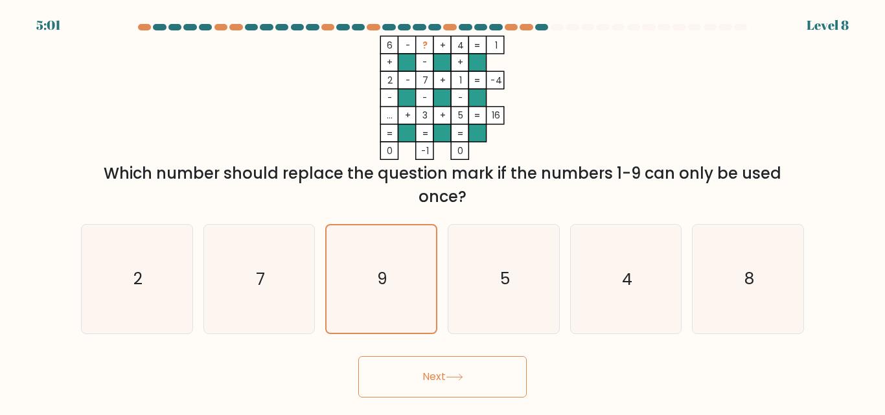
click at [453, 369] on button "Next" at bounding box center [442, 376] width 168 height 41
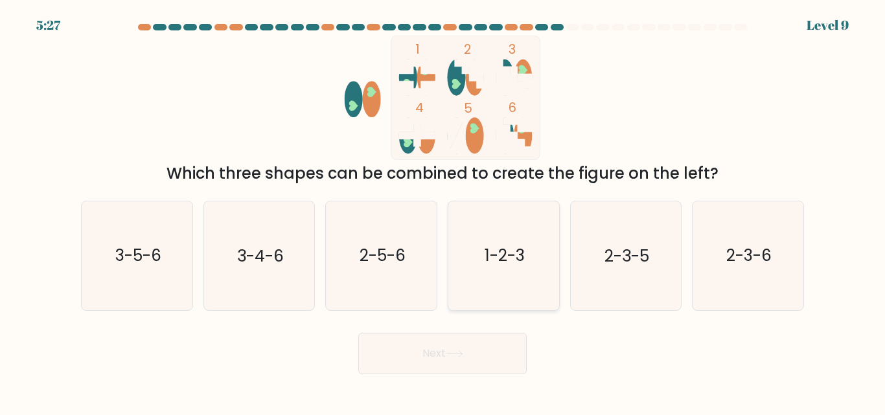
drag, startPoint x: 748, startPoint y: 259, endPoint x: 518, endPoint y: 266, distance: 229.5
click at [748, 259] on text "2-3-6" at bounding box center [748, 256] width 45 height 23
click at [443, 211] on input "f. 2-3-6" at bounding box center [443, 209] width 1 height 3
radio input "true"
click at [481, 345] on button "Next" at bounding box center [442, 353] width 168 height 41
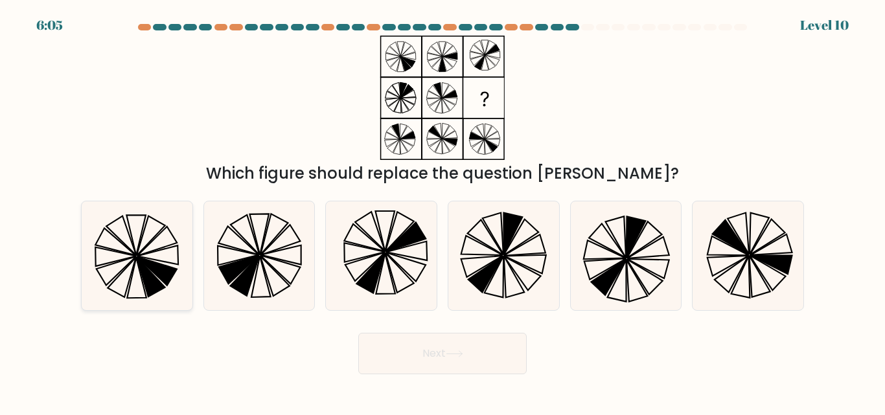
click at [82, 290] on div at bounding box center [137, 256] width 112 height 110
click at [443, 211] on input "a." at bounding box center [443, 209] width 1 height 3
radio input "true"
click at [254, 283] on icon at bounding box center [260, 277] width 19 height 41
click at [443, 211] on input "b." at bounding box center [443, 209] width 1 height 3
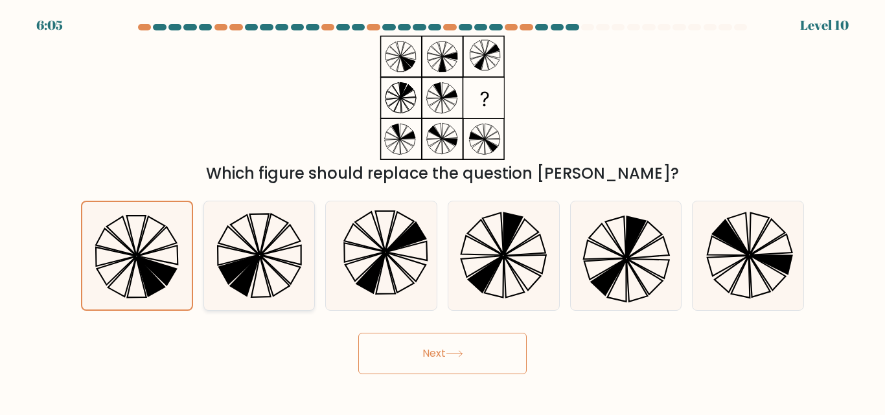
radio input "true"
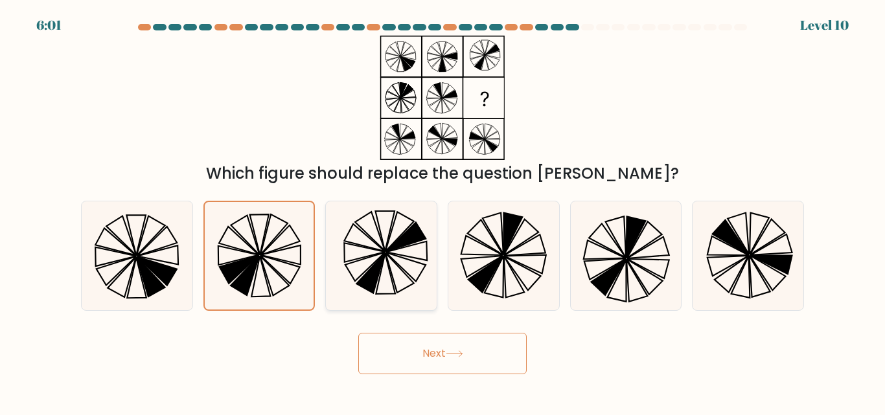
click at [386, 260] on icon at bounding box center [381, 256] width 108 height 108
click at [443, 211] on input "c." at bounding box center [443, 209] width 1 height 3
radio input "true"
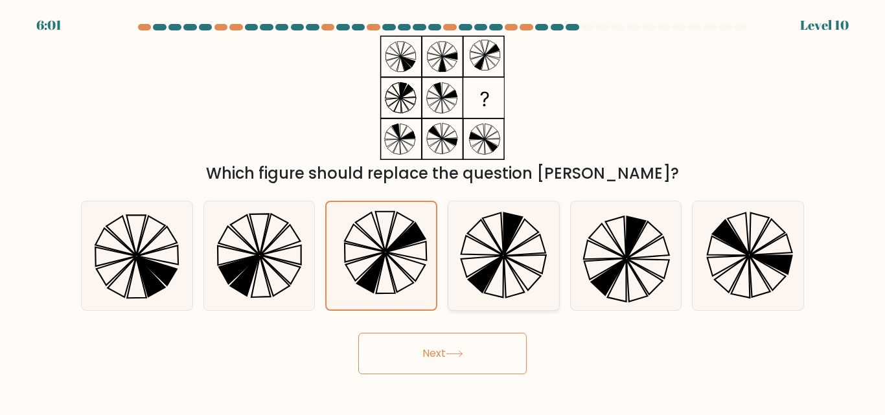
click at [472, 253] on icon at bounding box center [504, 256] width 108 height 108
click at [443, 211] on input "d." at bounding box center [443, 209] width 1 height 3
radio input "true"
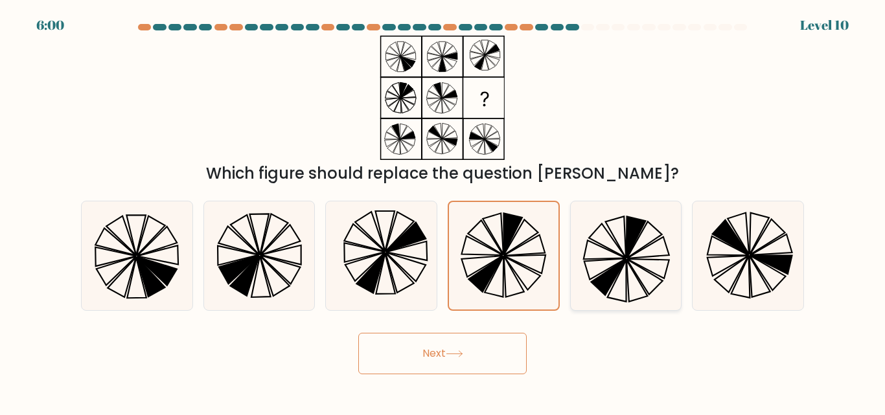
click at [665, 255] on icon at bounding box center [647, 247] width 41 height 21
click at [443, 211] on input "e." at bounding box center [443, 209] width 1 height 3
radio input "true"
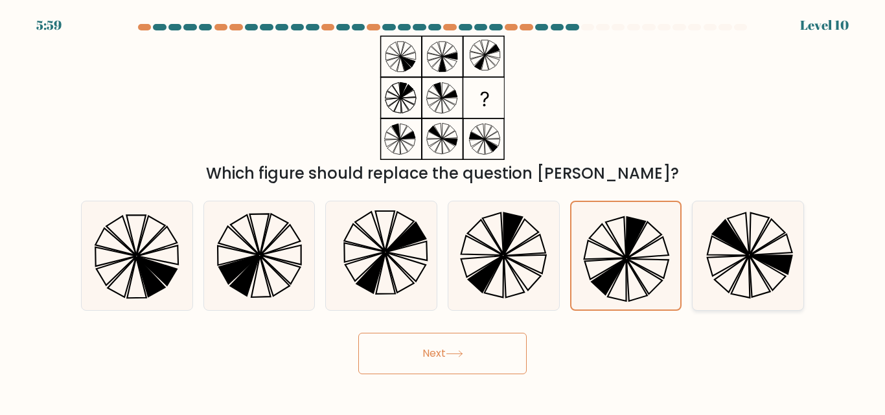
drag, startPoint x: 781, startPoint y: 248, endPoint x: 746, endPoint y: 257, distance: 36.6
click at [781, 248] on icon at bounding box center [748, 256] width 108 height 108
click at [443, 211] on input "f." at bounding box center [443, 209] width 1 height 3
radio input "true"
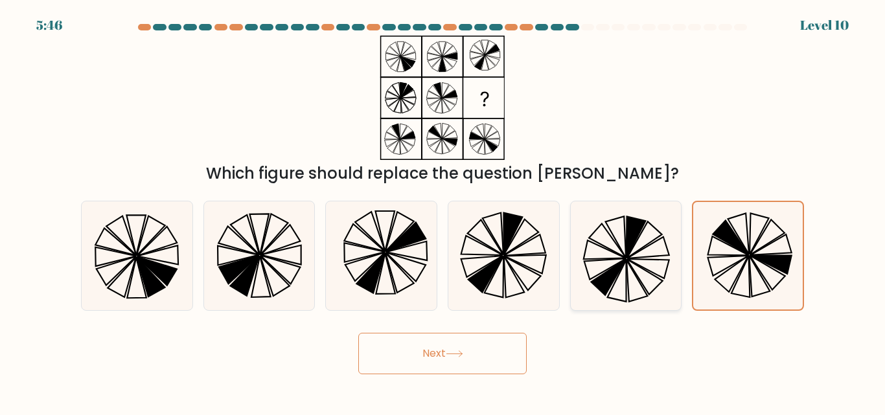
click at [635, 265] on icon at bounding box center [626, 256] width 108 height 108
click at [443, 211] on input "e." at bounding box center [443, 209] width 1 height 3
radio input "true"
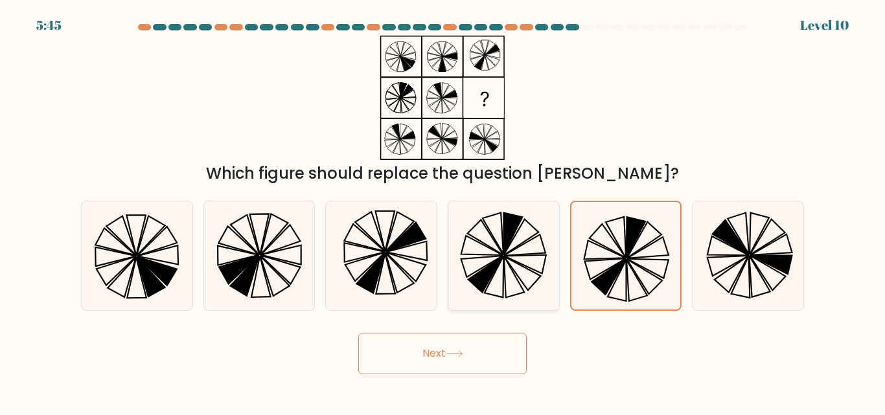
click at [519, 286] on icon at bounding box center [504, 256] width 108 height 108
click at [443, 211] on input "d." at bounding box center [443, 209] width 1 height 3
radio input "true"
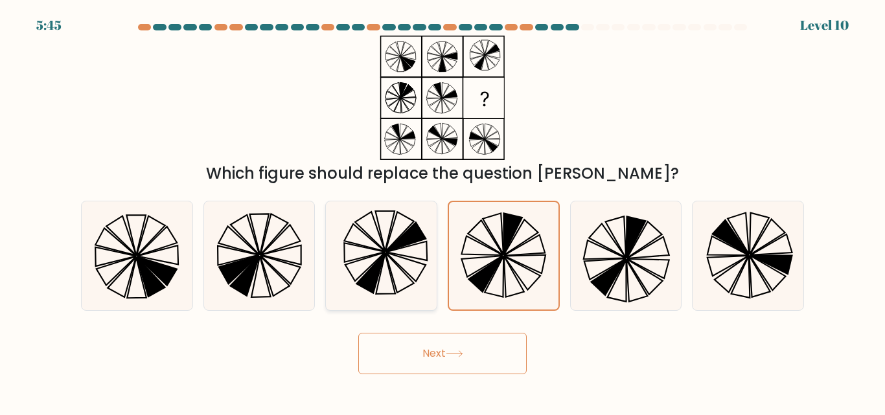
click at [385, 272] on icon at bounding box center [381, 256] width 108 height 108
click at [443, 211] on input "c." at bounding box center [443, 209] width 1 height 3
radio input "true"
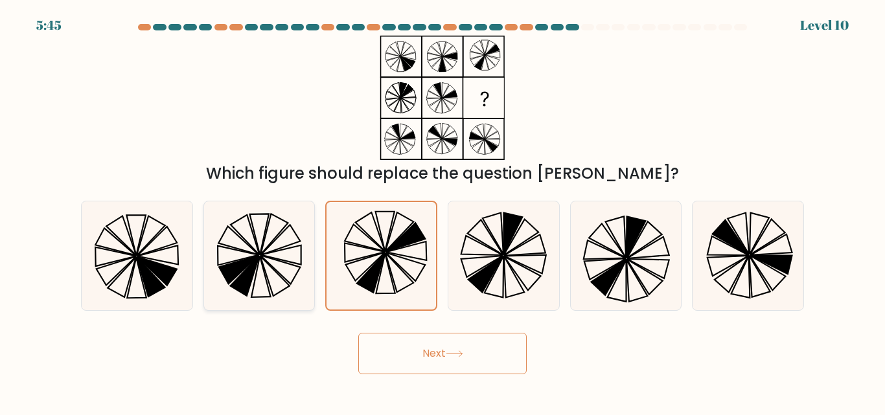
click at [294, 269] on icon at bounding box center [259, 256] width 108 height 108
click at [443, 211] on input "b." at bounding box center [443, 209] width 1 height 3
radio input "true"
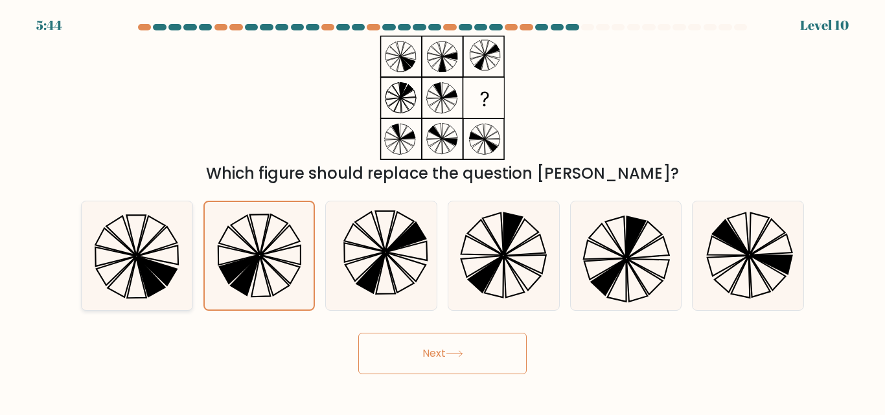
click at [131, 266] on icon at bounding box center [137, 256] width 108 height 108
click at [443, 211] on input "a." at bounding box center [443, 209] width 1 height 3
radio input "true"
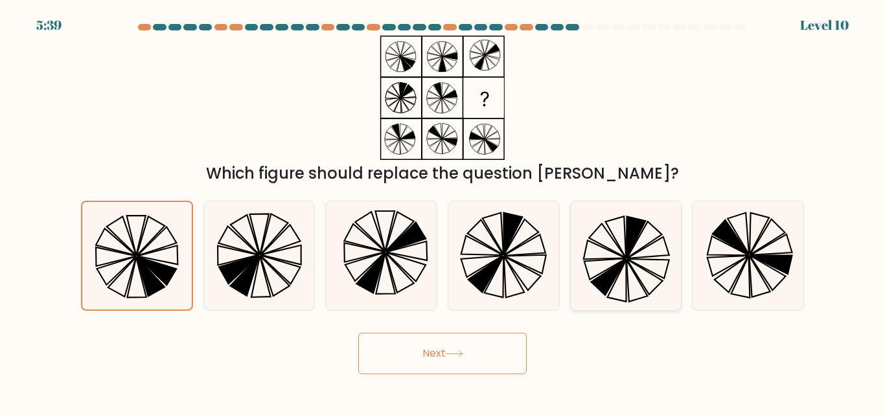
click at [619, 257] on icon at bounding box center [626, 256] width 108 height 108
click at [443, 211] on input "e." at bounding box center [443, 209] width 1 height 3
radio input "true"
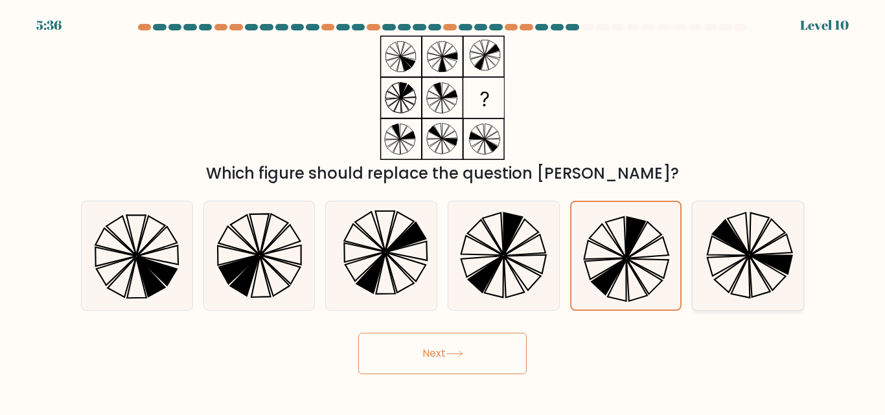
click at [772, 284] on icon at bounding box center [748, 256] width 108 height 108
click at [443, 211] on input "f." at bounding box center [443, 209] width 1 height 3
radio input "true"
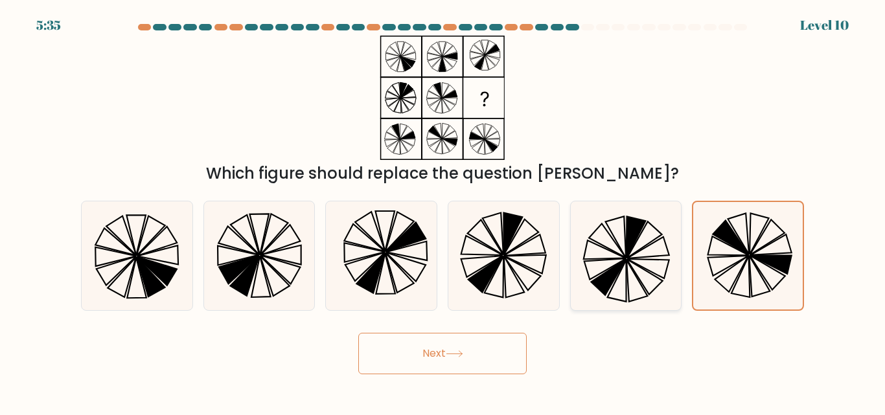
click at [643, 289] on icon at bounding box center [626, 256] width 108 height 108
click at [443, 211] on input "e." at bounding box center [443, 209] width 1 height 3
radio input "true"
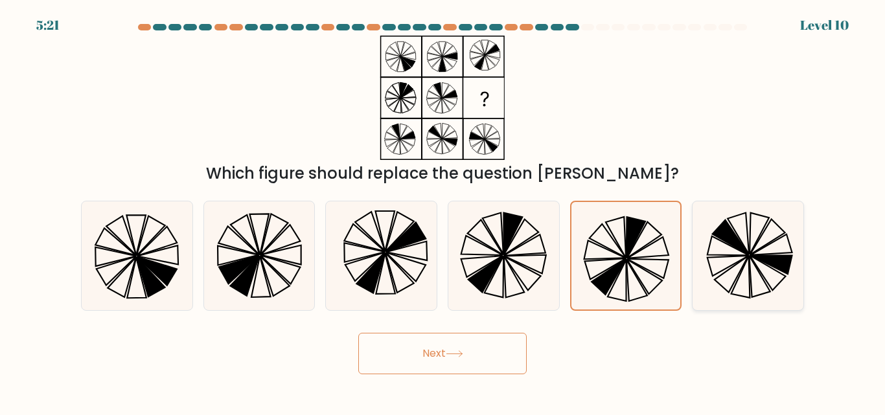
click at [750, 255] on icon at bounding box center [767, 238] width 35 height 36
click at [443, 211] on input "f." at bounding box center [443, 209] width 1 height 3
radio input "true"
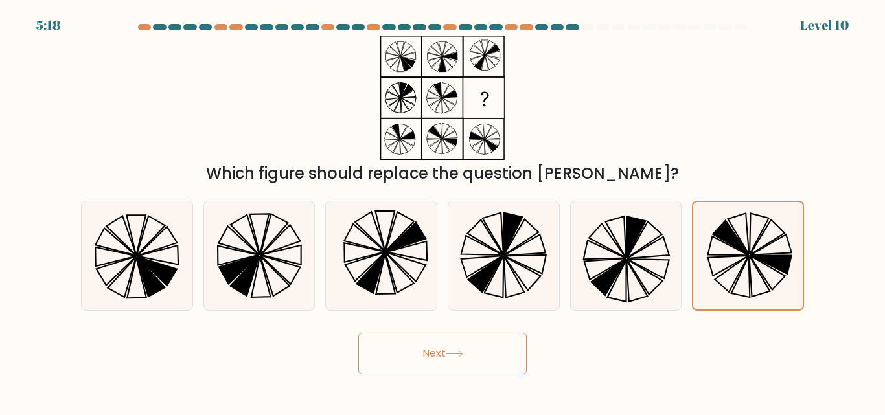
click at [443, 363] on button "Next" at bounding box center [442, 353] width 168 height 41
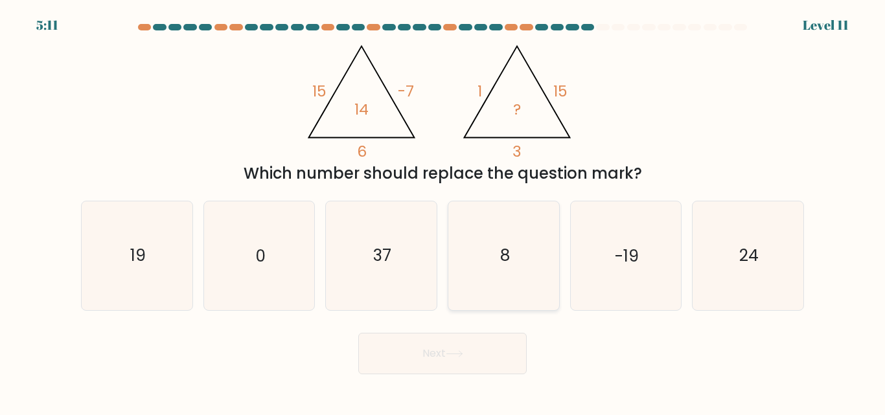
click at [468, 254] on icon "8" at bounding box center [504, 256] width 108 height 108
click at [443, 211] on input "d. 8" at bounding box center [443, 209] width 1 height 3
radio input "true"
click at [400, 364] on button "Next" at bounding box center [442, 353] width 168 height 41
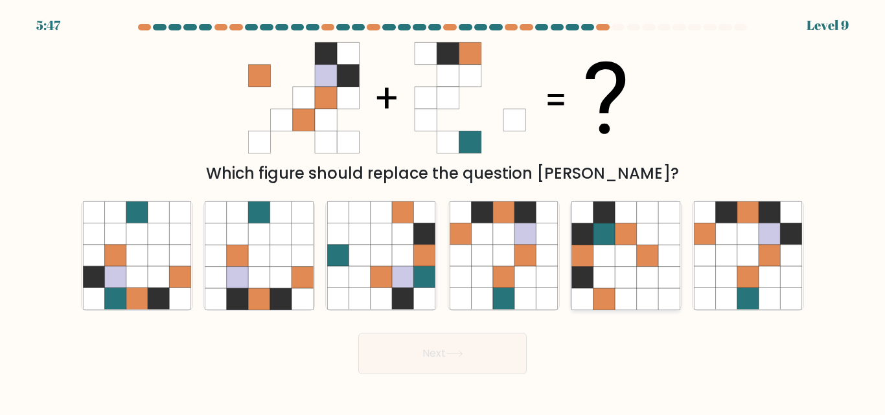
click at [626, 263] on icon at bounding box center [625, 256] width 21 height 21
click at [443, 211] on input "e." at bounding box center [443, 209] width 1 height 3
radio input "true"
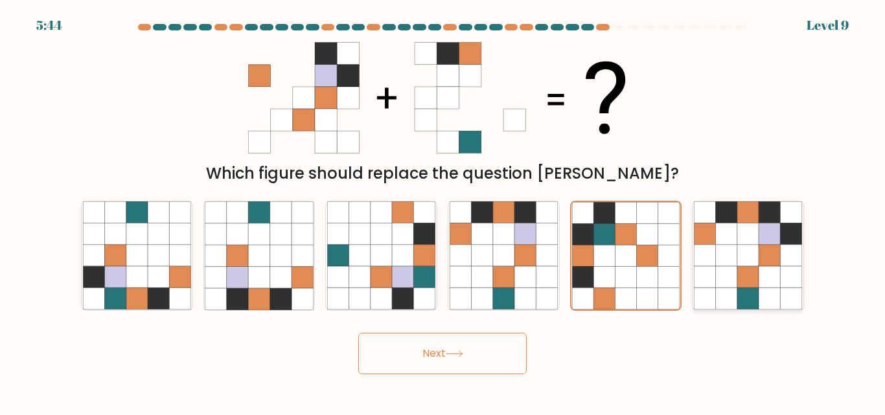
click at [757, 263] on icon at bounding box center [747, 256] width 21 height 21
click at [443, 211] on input "f." at bounding box center [443, 209] width 1 height 3
radio input "true"
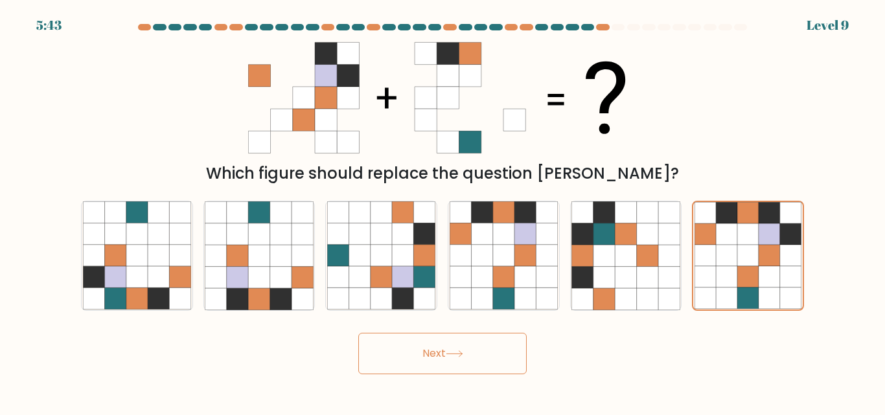
click at [512, 353] on button "Next" at bounding box center [442, 353] width 168 height 41
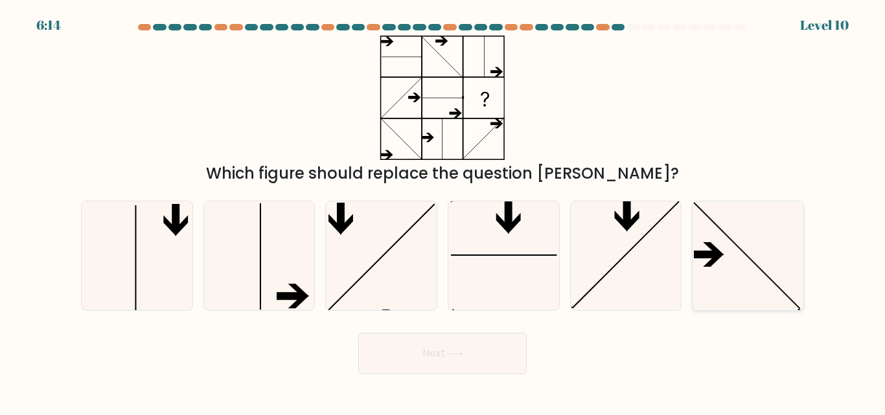
click at [717, 281] on icon at bounding box center [748, 256] width 108 height 108
click at [443, 211] on input "f." at bounding box center [443, 209] width 1 height 3
radio input "true"
click at [471, 345] on button "Next" at bounding box center [442, 353] width 168 height 41
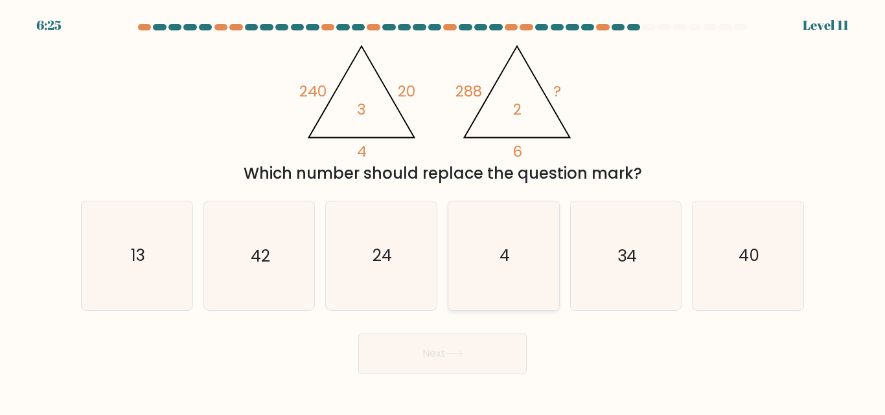
click at [492, 255] on icon "4" at bounding box center [504, 256] width 108 height 108
click at [443, 211] on input "d. 4" at bounding box center [443, 209] width 1 height 3
radio input "true"
click at [633, 253] on text "34" at bounding box center [627, 256] width 19 height 23
click at [443, 211] on input "e. 34" at bounding box center [443, 209] width 1 height 3
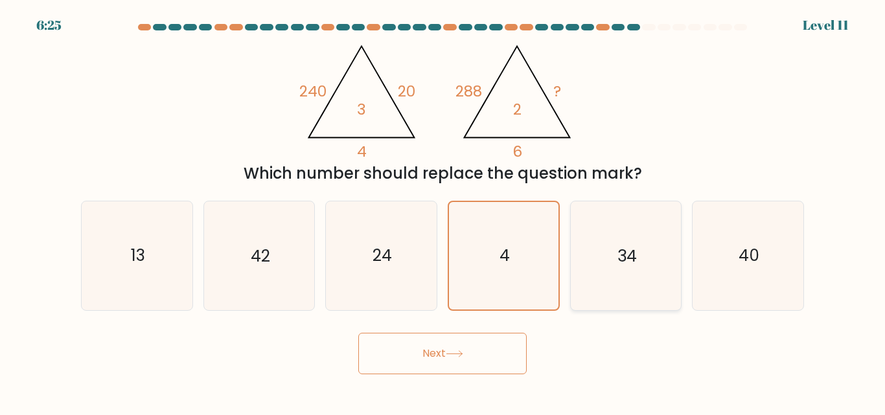
radio input "true"
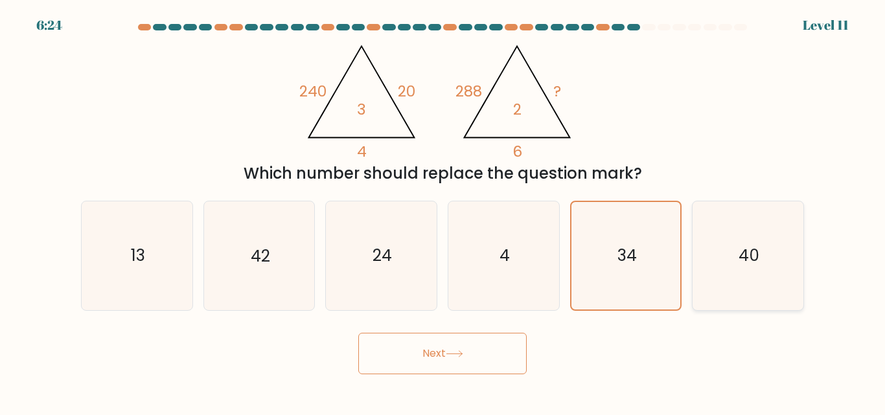
click at [752, 273] on icon "40" at bounding box center [748, 256] width 108 height 108
click at [443, 211] on input "f. 40" at bounding box center [443, 209] width 1 height 3
radio input "true"
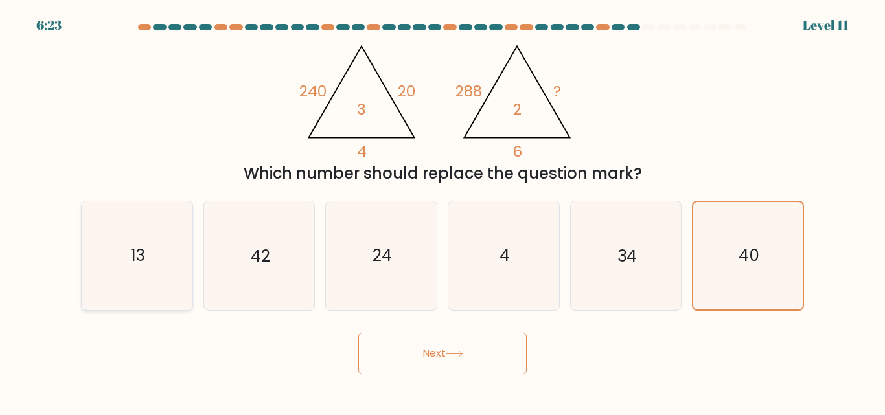
click at [122, 255] on icon "13" at bounding box center [137, 256] width 108 height 108
click at [443, 211] on input "a. 13" at bounding box center [443, 209] width 1 height 3
radio input "true"
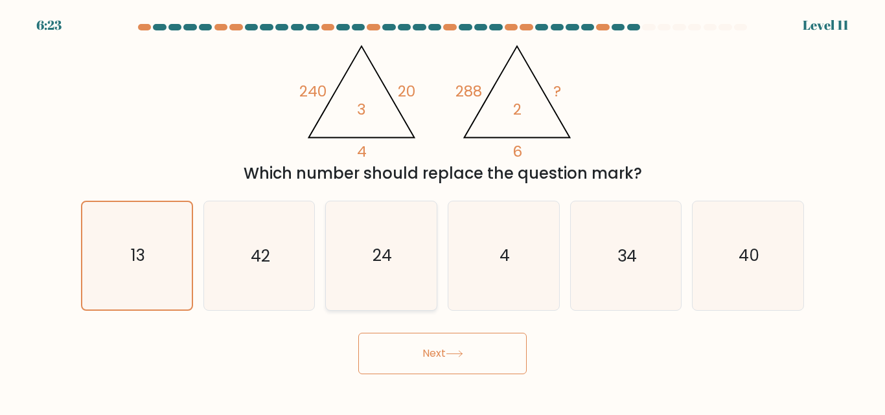
click at [369, 255] on icon "24" at bounding box center [381, 256] width 108 height 108
click at [443, 211] on input "c. 24" at bounding box center [443, 209] width 1 height 3
radio input "true"
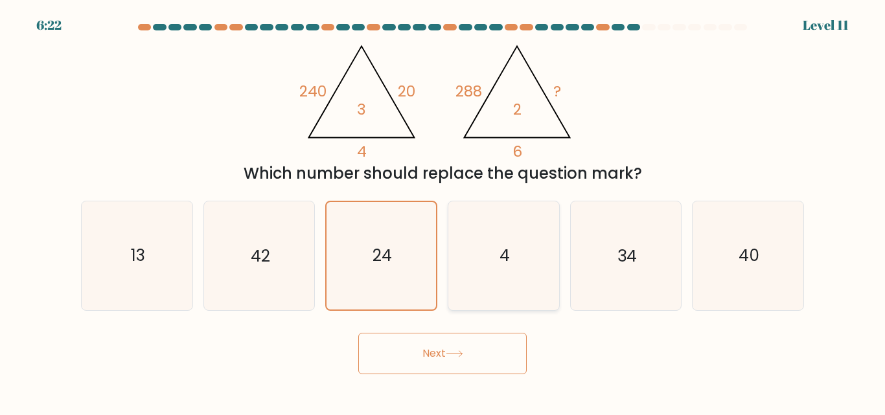
drag, startPoint x: 247, startPoint y: 266, endPoint x: 455, endPoint y: 268, distance: 208.0
click at [248, 266] on icon "42" at bounding box center [259, 256] width 108 height 108
click at [443, 211] on input "b. 42" at bounding box center [443, 209] width 1 height 3
radio input "true"
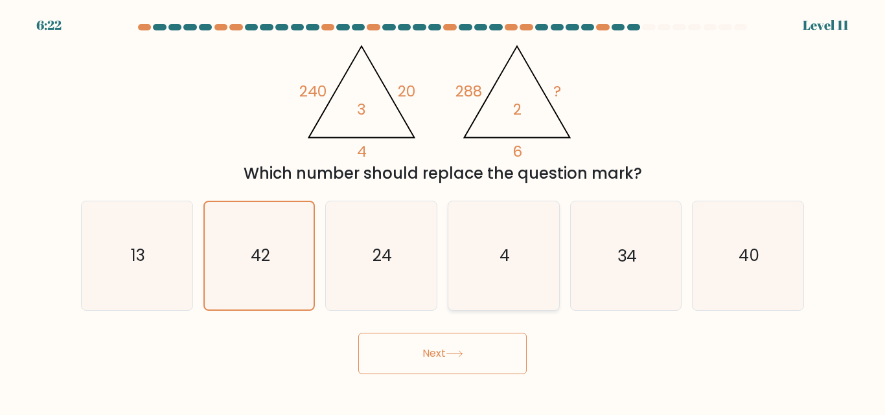
click at [491, 272] on icon "4" at bounding box center [504, 256] width 108 height 108
click at [443, 211] on input "d. 4" at bounding box center [443, 209] width 1 height 3
radio input "true"
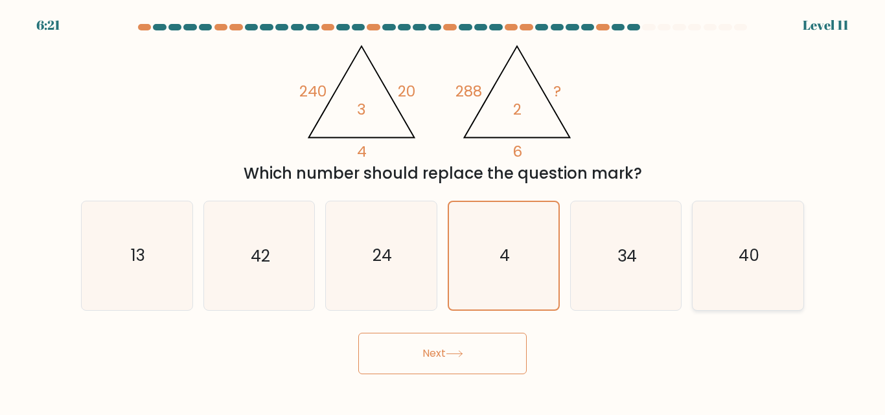
click at [700, 268] on icon "40" at bounding box center [748, 256] width 108 height 108
click at [443, 211] on input "f. 40" at bounding box center [443, 209] width 1 height 3
radio input "true"
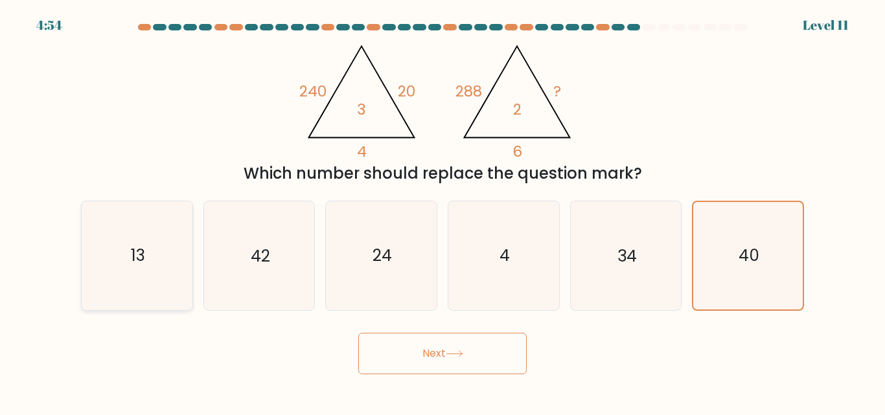
click at [147, 255] on icon "13" at bounding box center [137, 256] width 108 height 108
click at [443, 211] on input "a. 13" at bounding box center [443, 209] width 1 height 3
radio input "true"
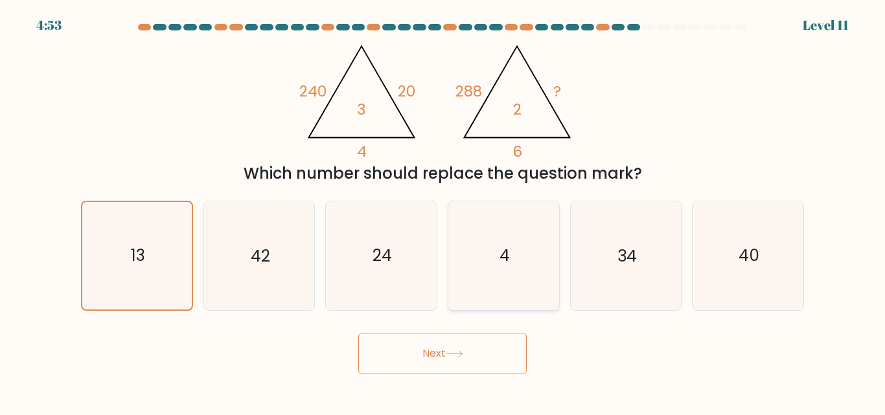
click at [458, 267] on icon "4" at bounding box center [504, 256] width 108 height 108
click at [443, 211] on input "d. 4" at bounding box center [443, 209] width 1 height 3
radio input "true"
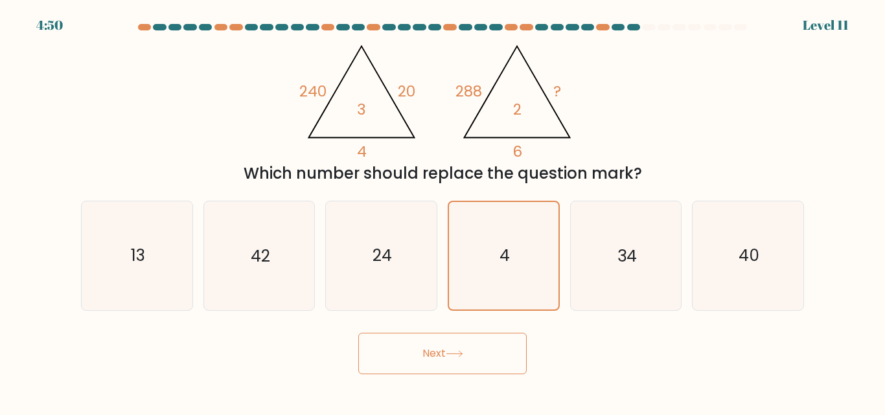
click at [423, 365] on button "Next" at bounding box center [442, 353] width 168 height 41
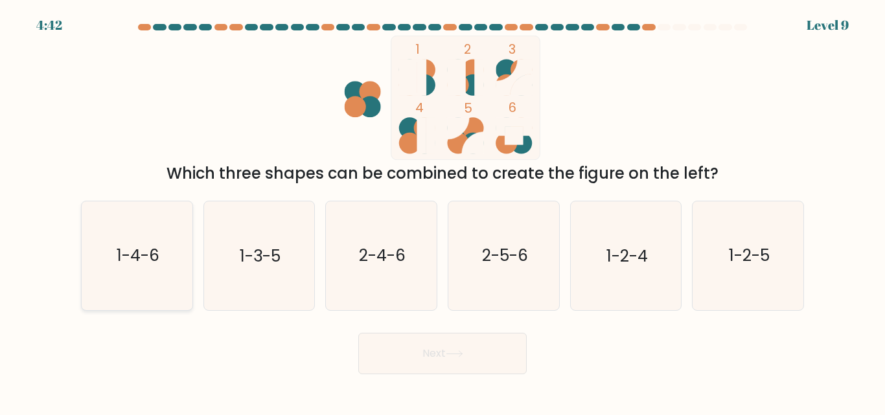
click at [128, 246] on text "1-4-6" at bounding box center [138, 256] width 43 height 23
click at [443, 211] on input "a. 1-4-6" at bounding box center [443, 209] width 1 height 3
radio input "true"
click at [284, 259] on icon "1-3-5" at bounding box center [259, 256] width 108 height 108
click at [443, 211] on input "b. 1-3-5" at bounding box center [443, 209] width 1 height 3
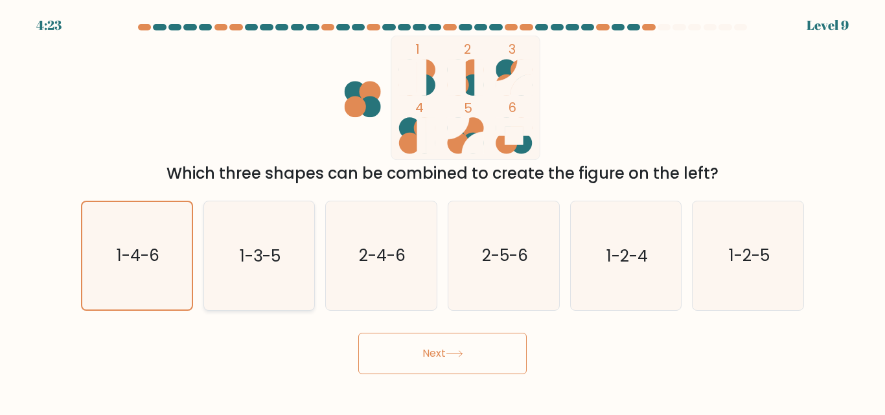
radio input "true"
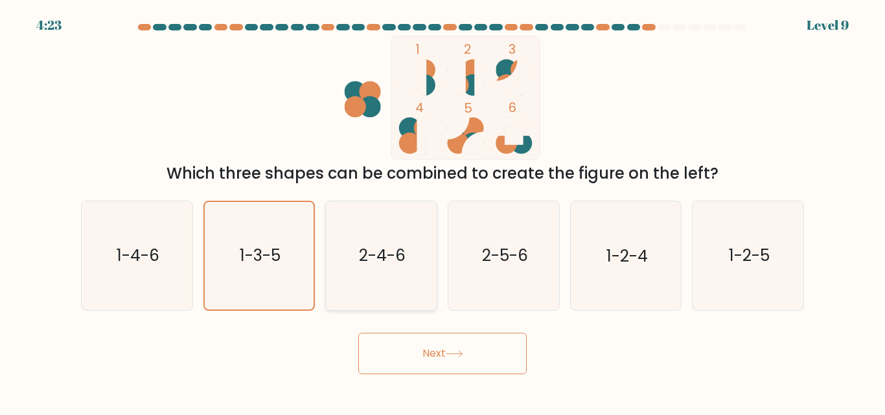
click at [379, 299] on icon "2-4-6" at bounding box center [381, 256] width 108 height 108
click at [443, 211] on input "c. 2-4-6" at bounding box center [443, 209] width 1 height 3
radio input "true"
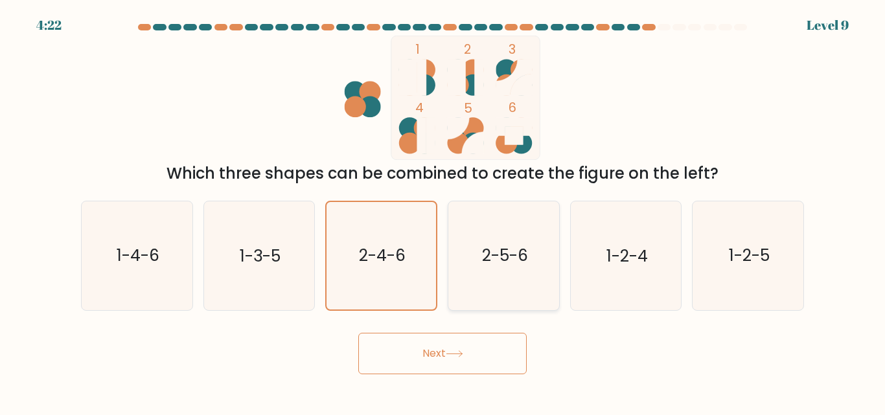
click at [549, 299] on icon "2-5-6" at bounding box center [504, 256] width 108 height 108
click at [443, 211] on input "d. 2-5-6" at bounding box center [443, 209] width 1 height 3
radio input "true"
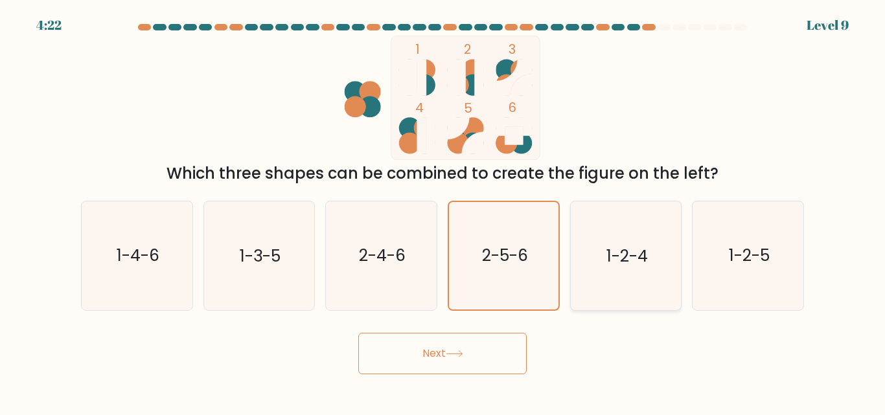
click at [642, 299] on icon "1-2-4" at bounding box center [626, 256] width 108 height 108
click at [443, 211] on input "e. 1-2-4" at bounding box center [443, 209] width 1 height 3
radio input "true"
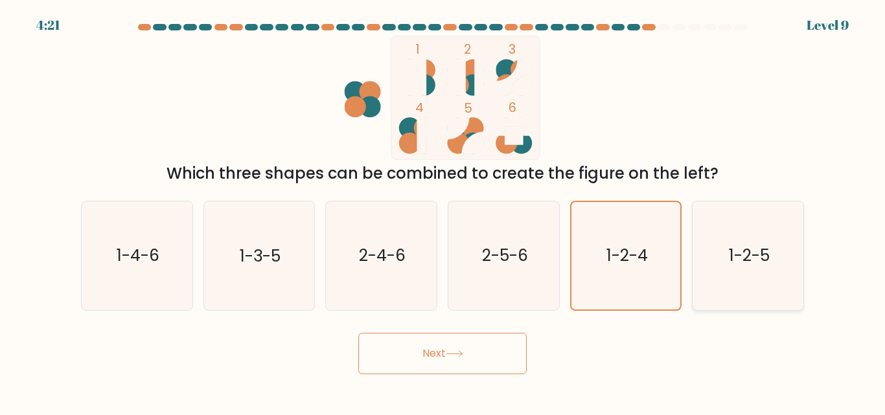
click at [745, 282] on icon "1-2-5" at bounding box center [748, 256] width 108 height 108
click at [443, 211] on input "f. 1-2-5" at bounding box center [443, 209] width 1 height 3
radio input "true"
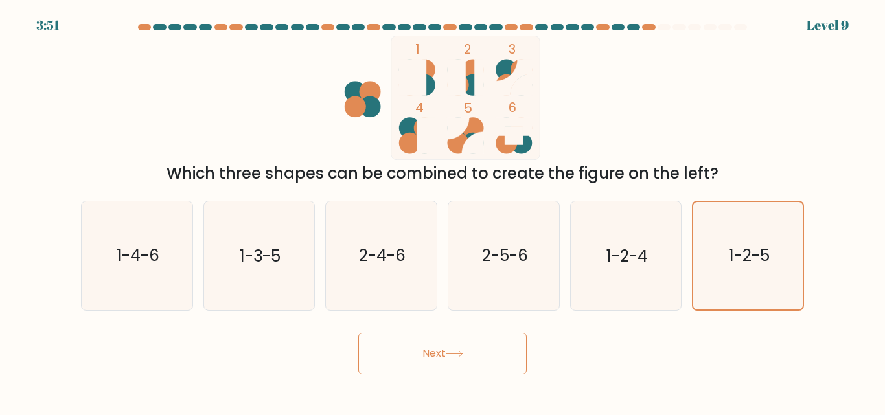
click at [567, 264] on div "e. 1-2-4" at bounding box center [626, 256] width 122 height 110
click at [154, 260] on text "1-4-6" at bounding box center [138, 256] width 43 height 23
click at [443, 211] on input "a. 1-4-6" at bounding box center [443, 209] width 1 height 3
radio input "true"
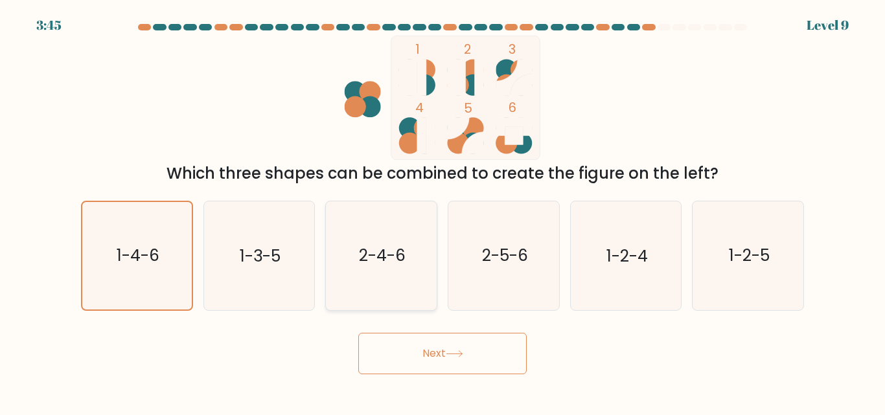
click at [369, 268] on icon "2-4-6" at bounding box center [381, 256] width 108 height 108
click at [443, 211] on input "c. 2-4-6" at bounding box center [443, 209] width 1 height 3
radio input "true"
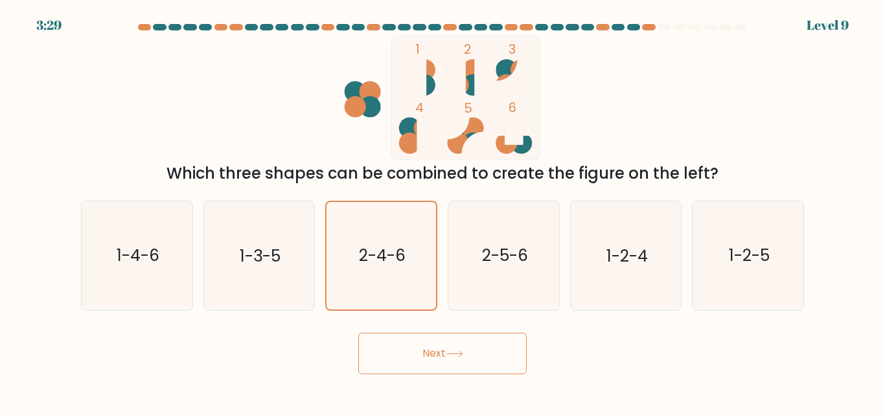
click at [446, 360] on button "Next" at bounding box center [442, 353] width 168 height 41
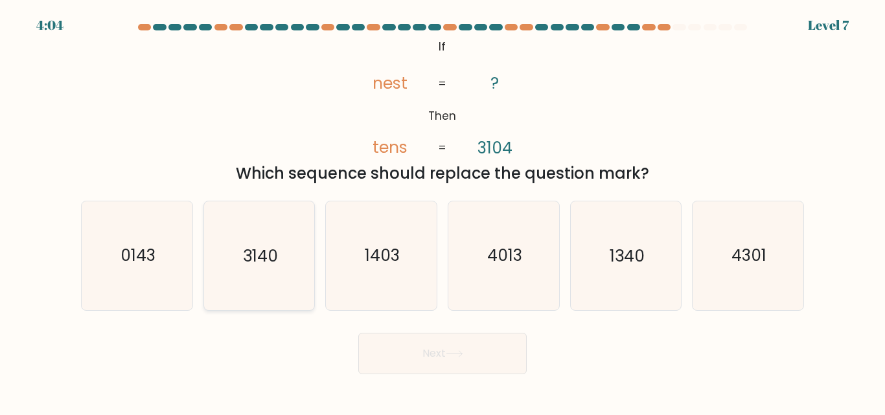
click at [236, 261] on icon "3140" at bounding box center [259, 256] width 108 height 108
click at [443, 211] on input "b. 3140" at bounding box center [443, 209] width 1 height 3
radio input "true"
click at [443, 353] on button "Next" at bounding box center [442, 353] width 168 height 41
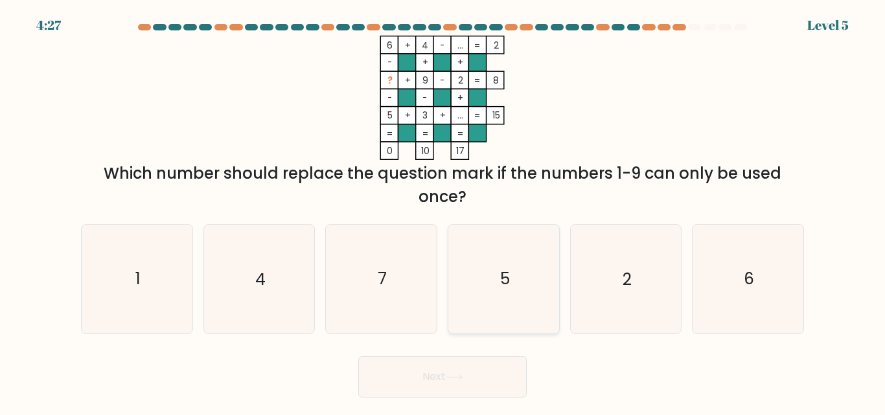
click at [491, 310] on icon "5" at bounding box center [504, 279] width 108 height 108
click at [443, 211] on input "d. 5" at bounding box center [443, 209] width 1 height 3
radio input "true"
drag, startPoint x: 650, startPoint y: 295, endPoint x: 632, endPoint y: 305, distance: 19.7
click at [651, 295] on icon "2" at bounding box center [626, 279] width 108 height 108
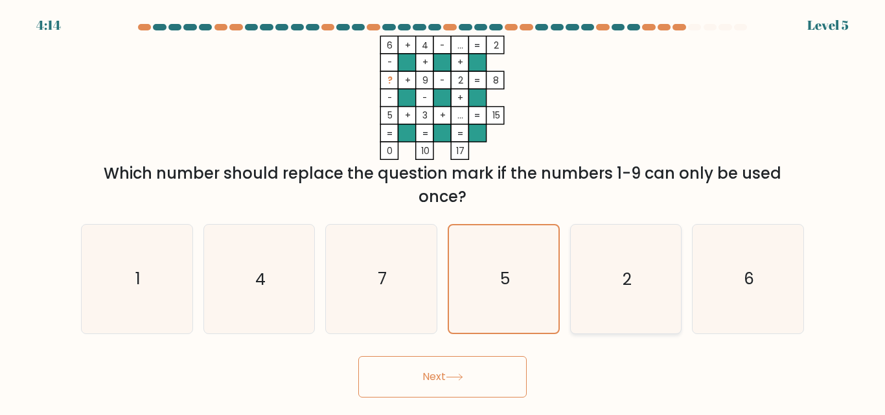
click at [443, 211] on input "e. 2" at bounding box center [443, 209] width 1 height 3
radio input "true"
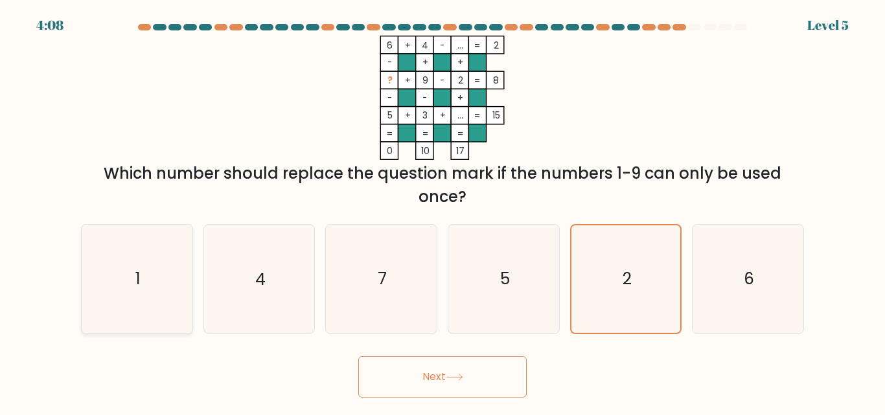
click at [95, 302] on icon "1" at bounding box center [137, 279] width 108 height 108
click at [443, 211] on input "a. 1" at bounding box center [443, 209] width 1 height 3
radio input "true"
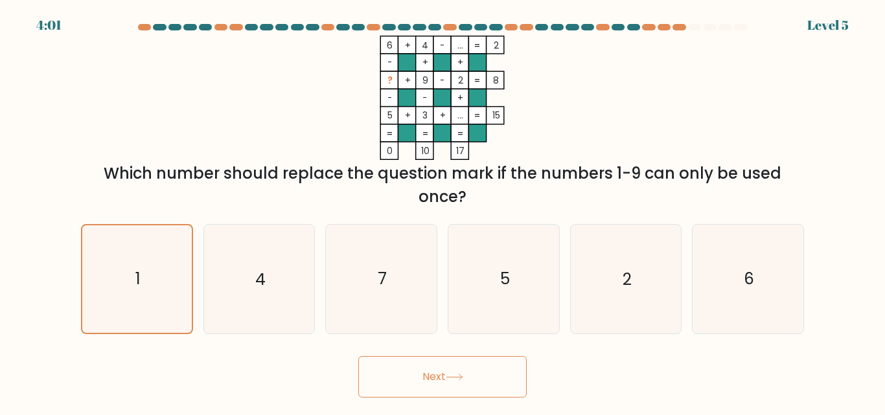
click at [425, 381] on button "Next" at bounding box center [442, 376] width 168 height 41
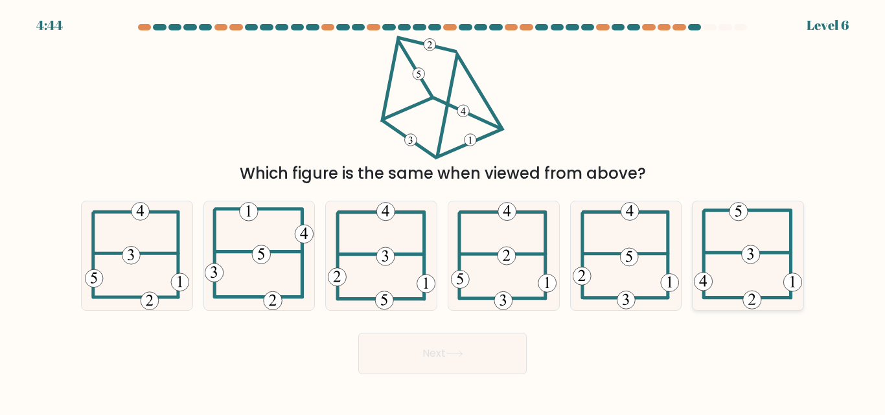
click at [748, 281] on icon at bounding box center [748, 256] width 109 height 108
click at [443, 211] on input "f." at bounding box center [443, 209] width 1 height 3
radio input "true"
click at [627, 279] on icon at bounding box center [626, 256] width 107 height 108
click at [443, 211] on input "e." at bounding box center [443, 209] width 1 height 3
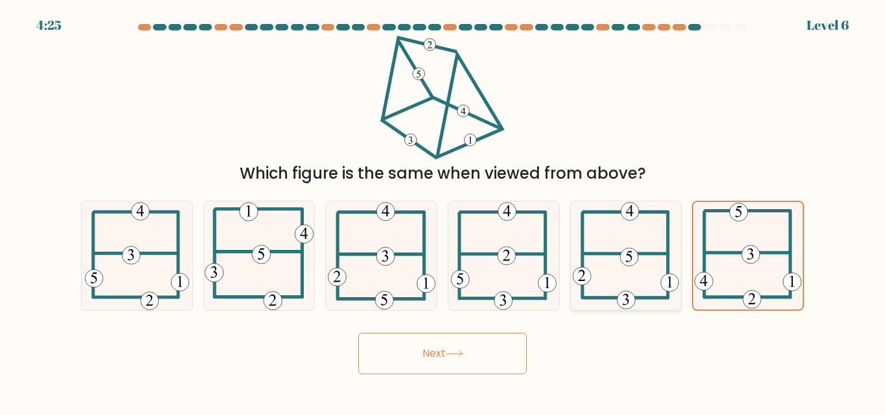
radio input "true"
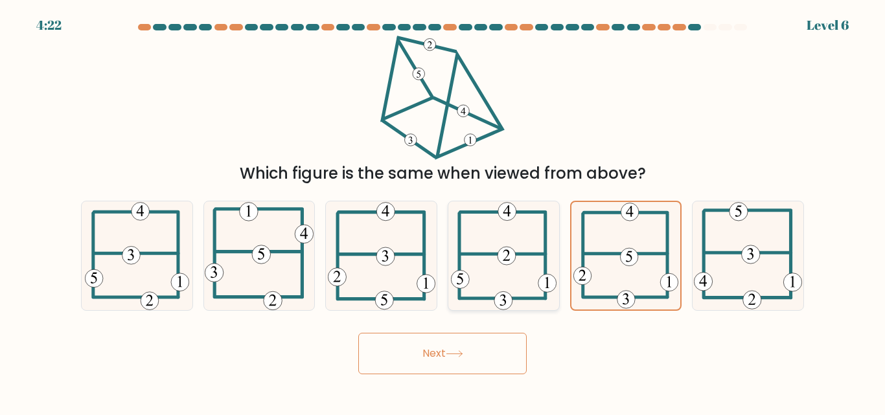
click at [491, 260] on icon at bounding box center [504, 256] width 106 height 108
click at [443, 211] on input "d." at bounding box center [443, 209] width 1 height 3
radio input "true"
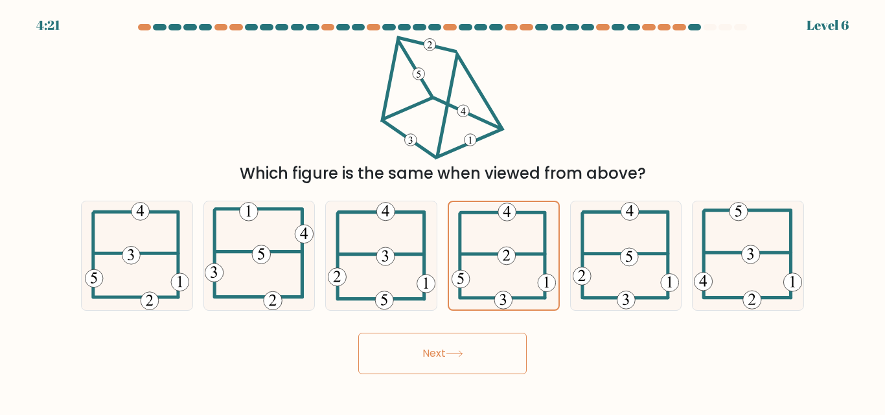
click at [479, 331] on div "Next" at bounding box center [442, 351] width 739 height 48
click at [480, 355] on button "Next" at bounding box center [442, 353] width 168 height 41
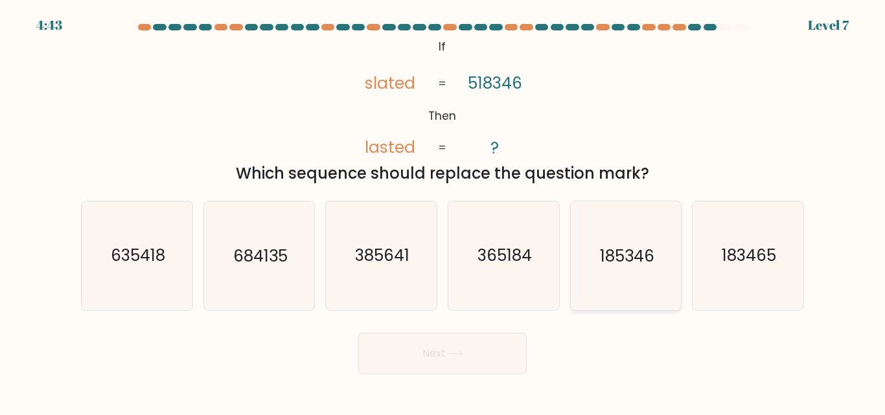
click at [611, 273] on icon "185346" at bounding box center [626, 256] width 108 height 108
click at [443, 211] on input "e. 185346" at bounding box center [443, 209] width 1 height 3
radio input "true"
click at [427, 358] on button "Next" at bounding box center [442, 353] width 168 height 41
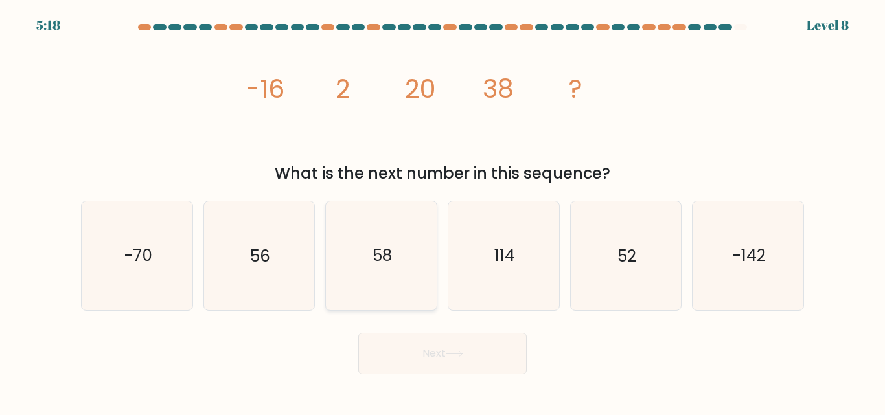
click at [397, 277] on icon "58" at bounding box center [381, 256] width 108 height 108
click at [443, 211] on input "c. 58" at bounding box center [443, 209] width 1 height 3
radio input "true"
click at [386, 274] on icon "58" at bounding box center [381, 255] width 107 height 107
click at [443, 211] on input "c. 58" at bounding box center [443, 209] width 1 height 3
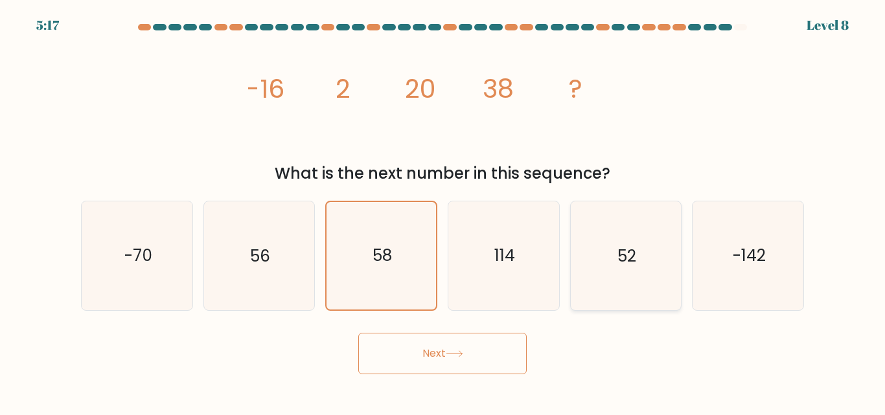
click at [631, 310] on div "52" at bounding box center [626, 256] width 112 height 110
click at [443, 211] on input "e. 52" at bounding box center [443, 209] width 1 height 3
radio input "true"
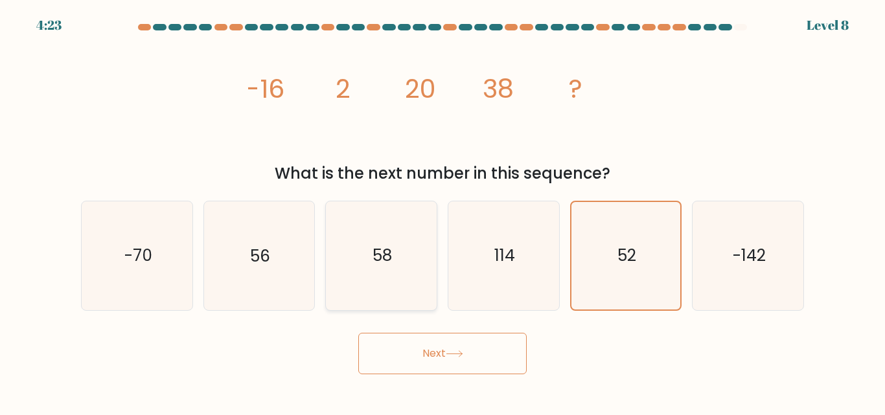
click at [374, 288] on icon "58" at bounding box center [381, 256] width 108 height 108
click at [443, 211] on input "c. 58" at bounding box center [443, 209] width 1 height 3
radio input "true"
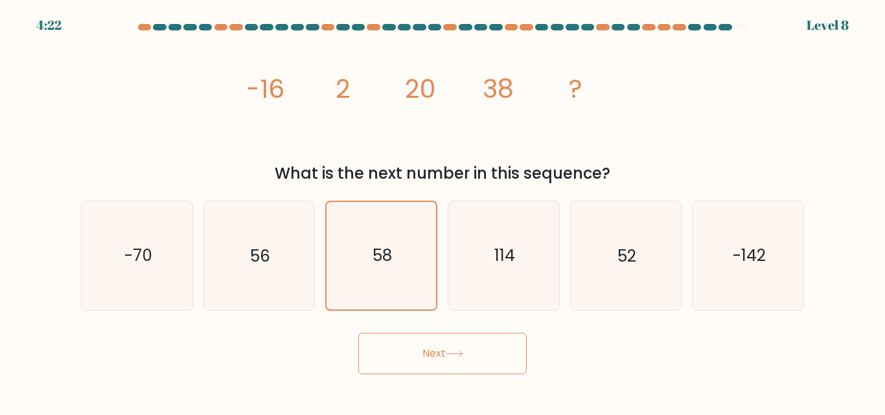
click at [415, 339] on button "Next" at bounding box center [442, 353] width 168 height 41
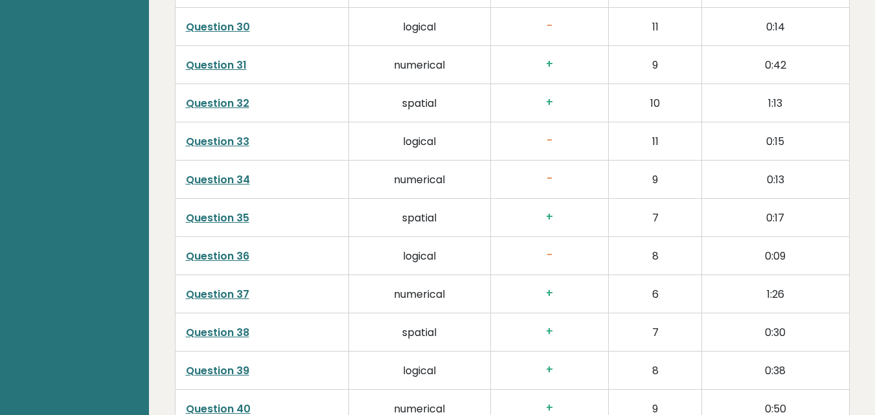
scroll to position [3175, 0]
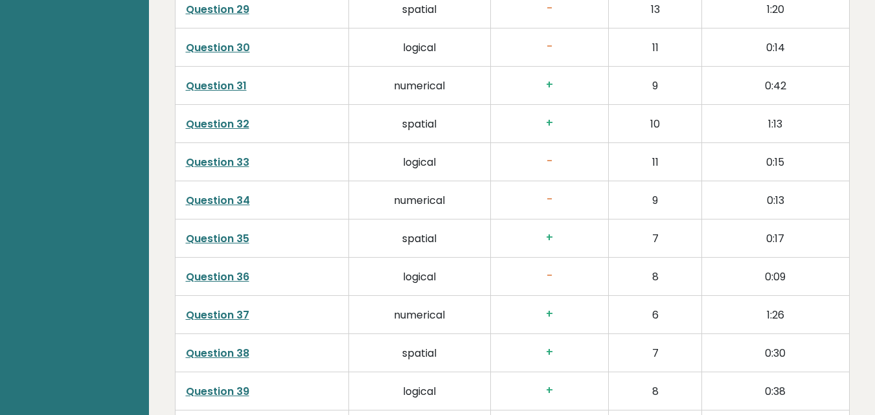
click at [541, 258] on td "-" at bounding box center [550, 277] width 118 height 38
click at [443, 258] on td "logical" at bounding box center [420, 277] width 142 height 38
click at [737, 272] on td "0:09" at bounding box center [775, 277] width 147 height 38
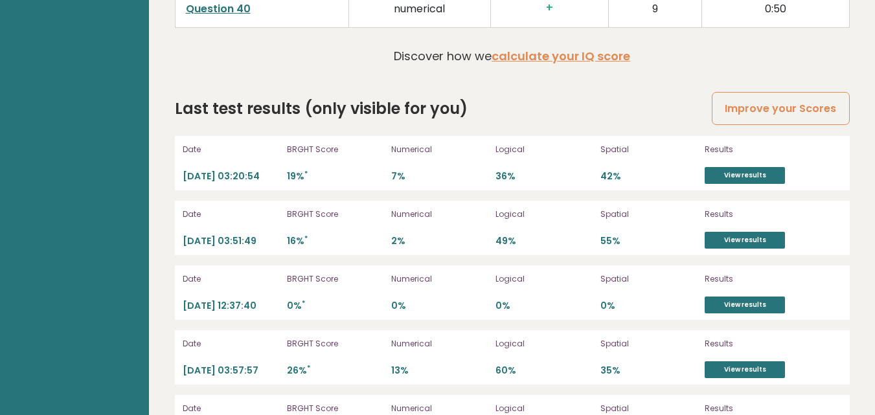
scroll to position [3499, 0]
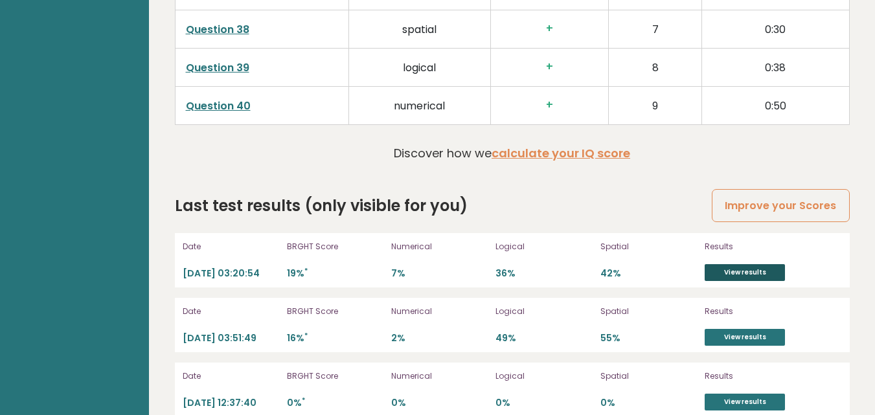
click at [739, 264] on link "View results" at bounding box center [745, 272] width 80 height 17
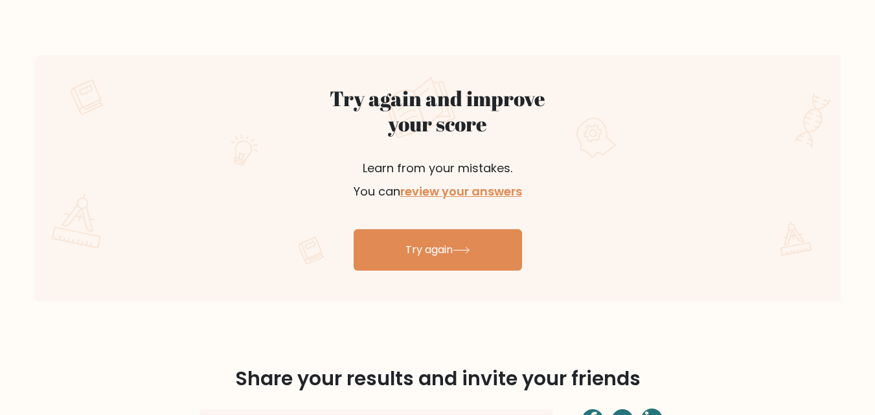
scroll to position [778, 0]
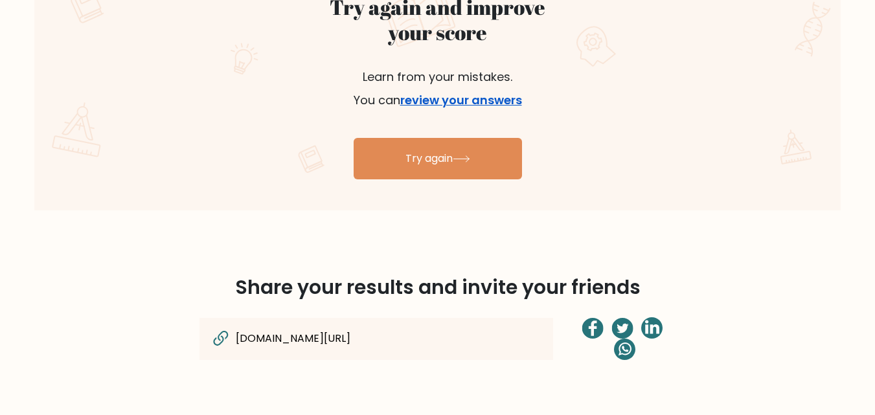
click at [452, 95] on link "review your answers" at bounding box center [461, 100] width 122 height 16
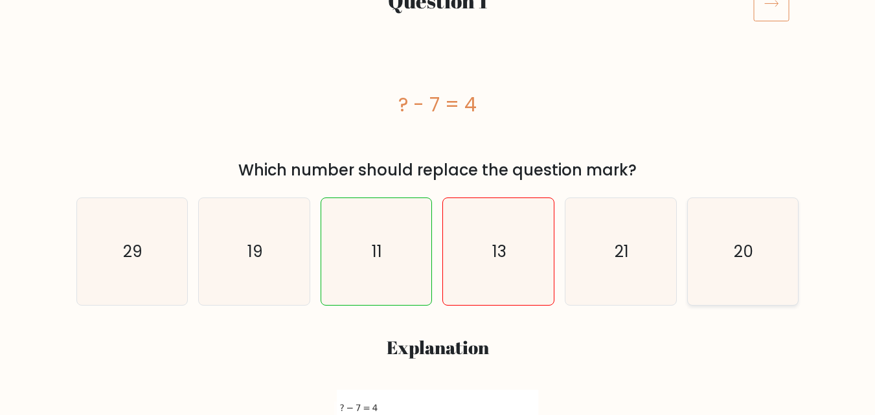
scroll to position [130, 0]
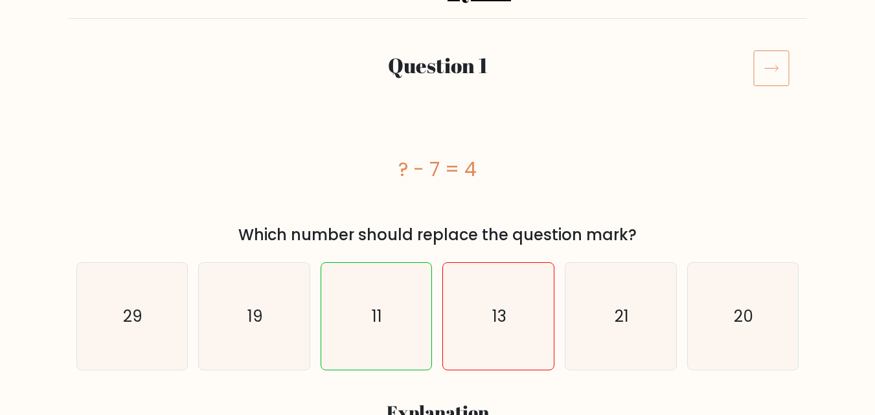
click at [772, 56] on icon at bounding box center [772, 68] width 36 height 36
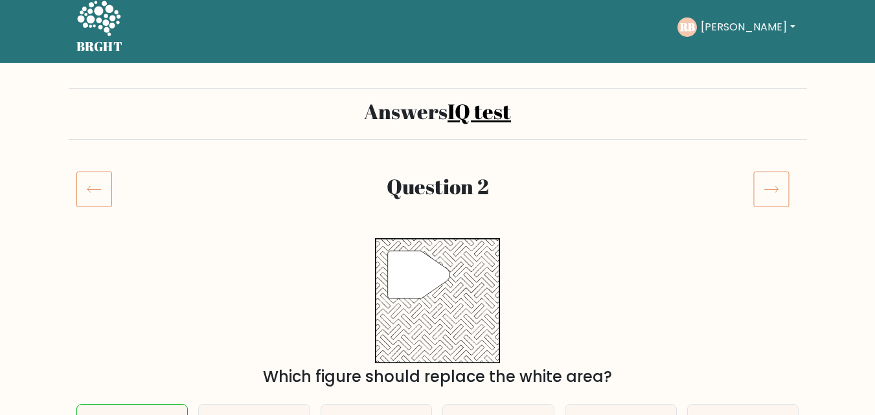
click at [774, 181] on icon at bounding box center [772, 189] width 36 height 36
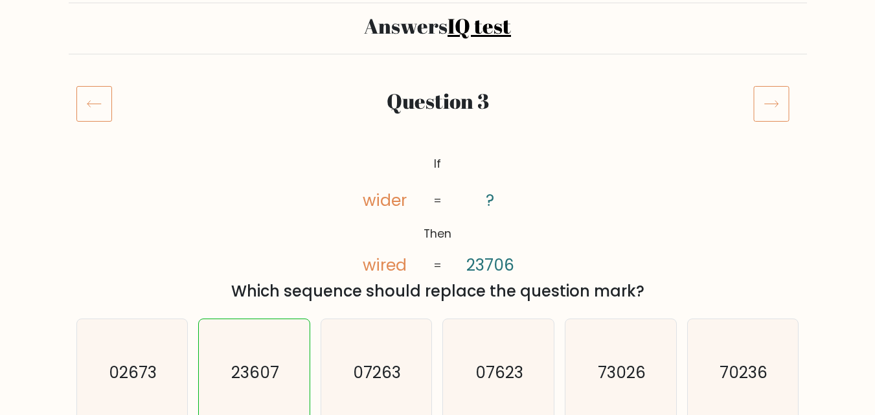
scroll to position [65, 0]
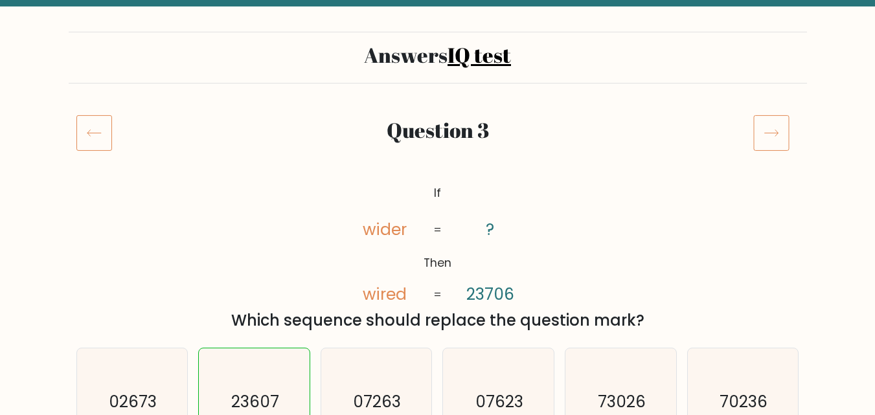
click at [781, 128] on icon at bounding box center [772, 133] width 36 height 36
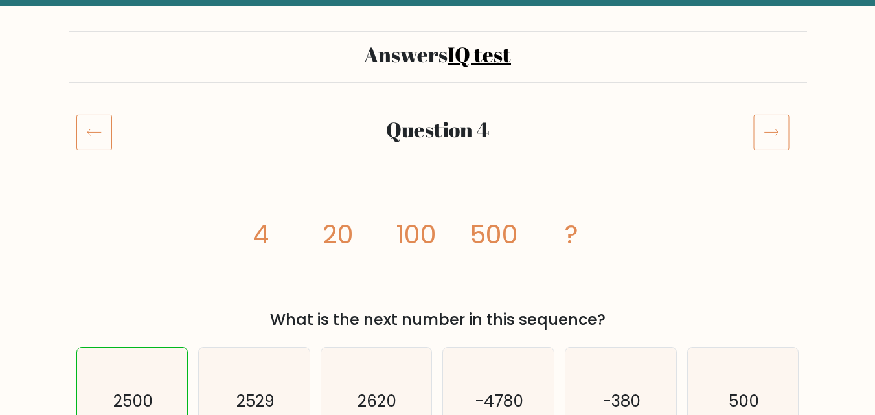
scroll to position [65, 0]
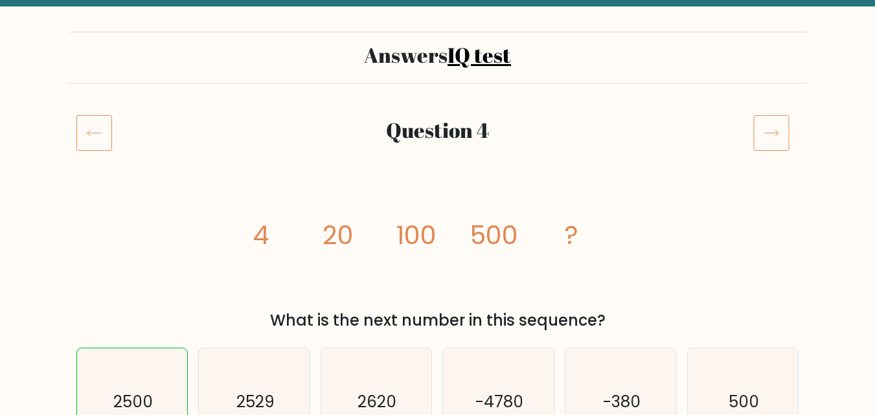
click at [781, 128] on icon at bounding box center [772, 133] width 36 height 36
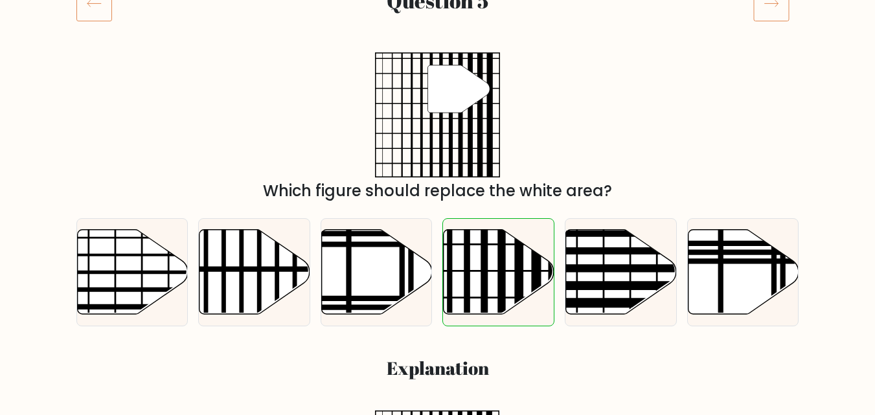
scroll to position [65, 0]
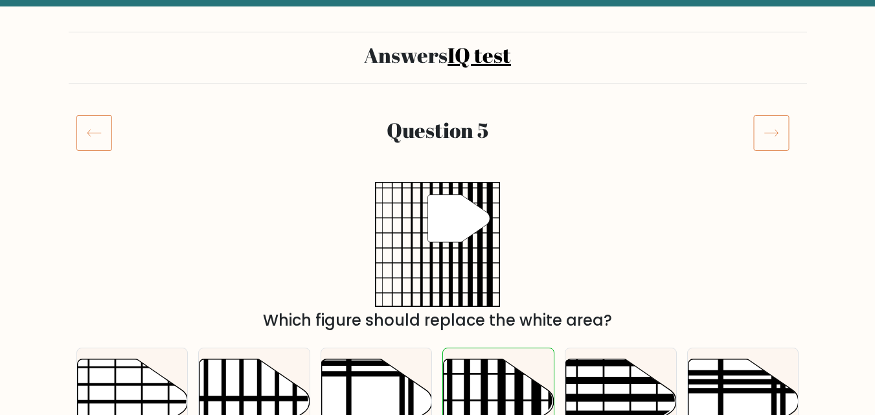
click at [781, 128] on icon at bounding box center [772, 133] width 36 height 36
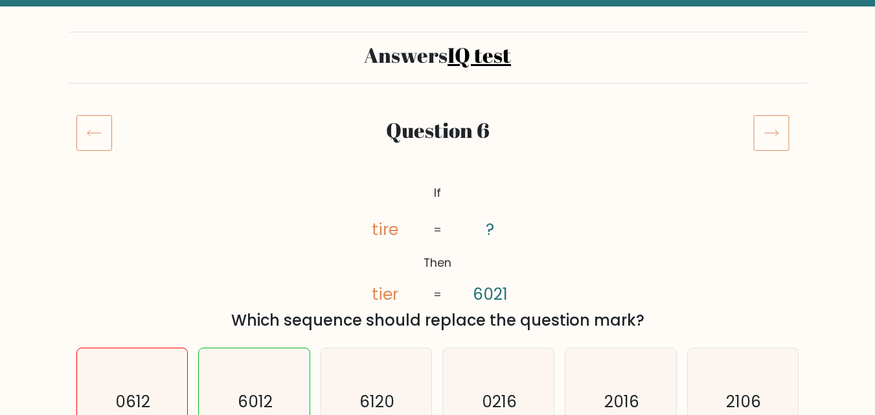
scroll to position [130, 0]
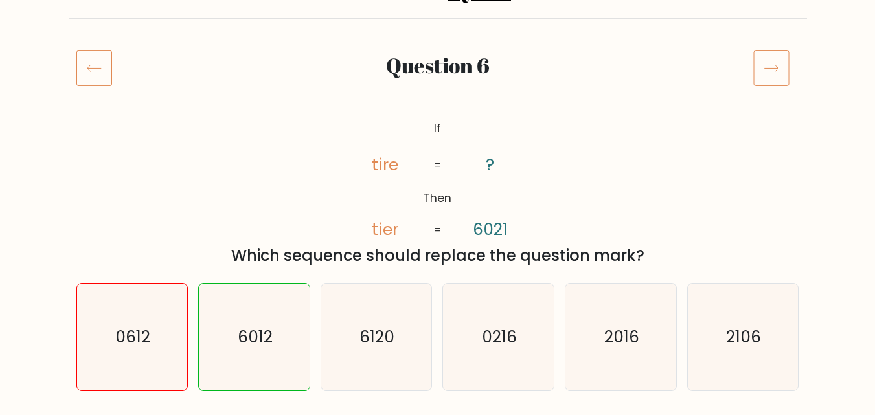
click at [767, 57] on icon at bounding box center [772, 68] width 36 height 36
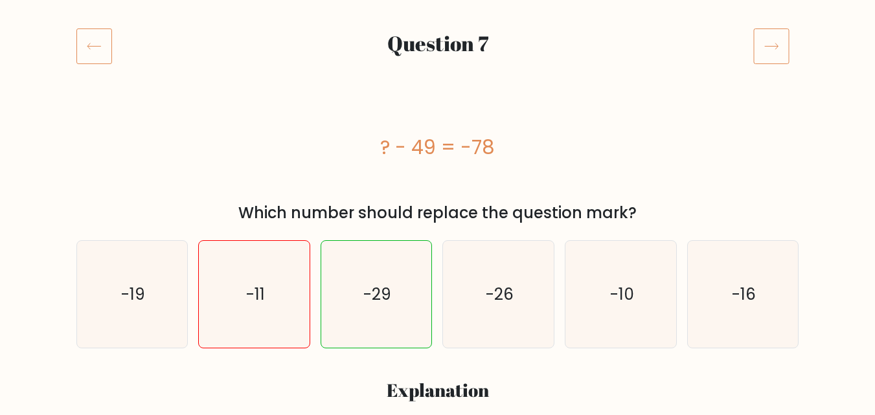
scroll to position [130, 0]
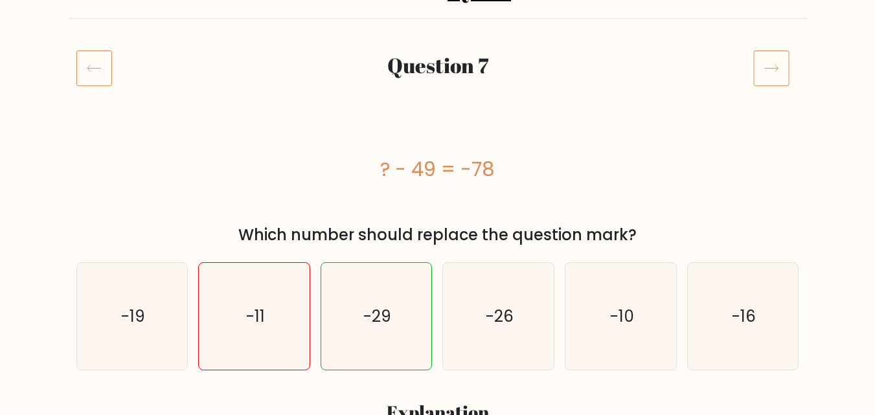
click at [774, 75] on icon at bounding box center [772, 68] width 36 height 36
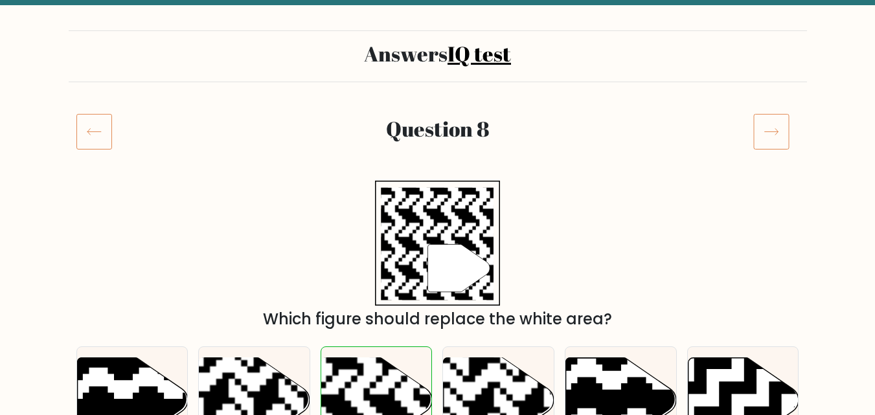
scroll to position [65, 0]
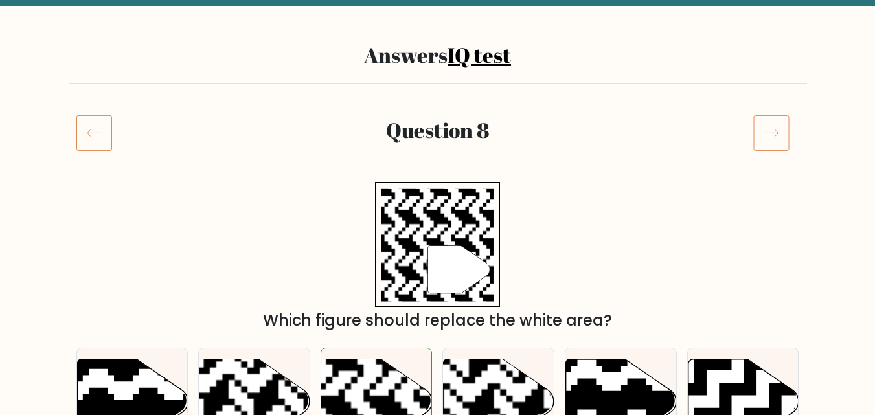
click at [774, 139] on icon at bounding box center [772, 133] width 36 height 36
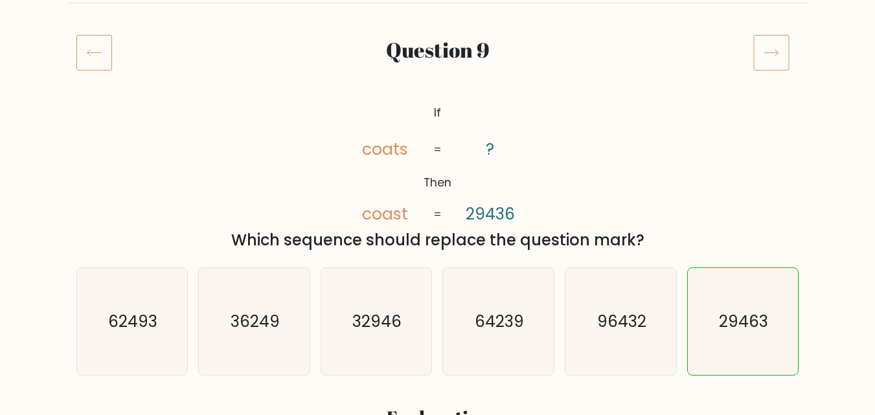
scroll to position [65, 0]
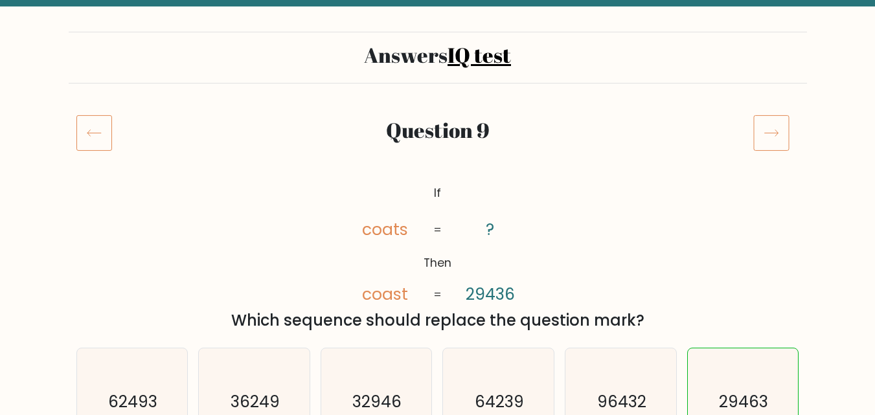
click at [774, 139] on icon at bounding box center [772, 133] width 36 height 36
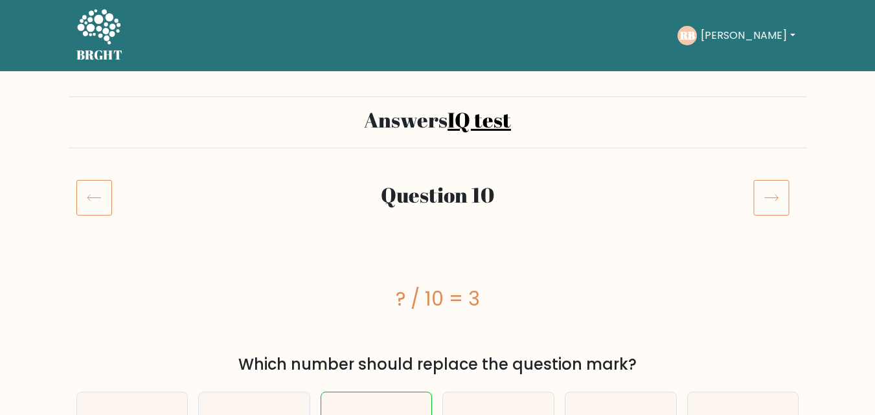
click at [774, 200] on icon at bounding box center [772, 197] width 36 height 36
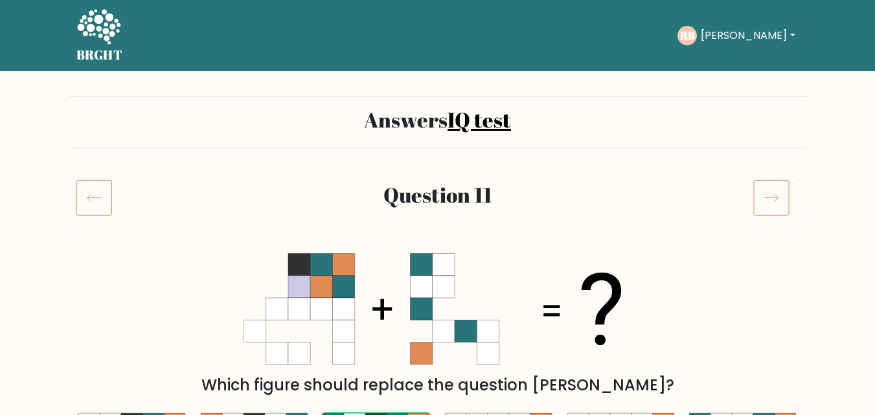
click at [774, 200] on icon at bounding box center [772, 197] width 36 height 36
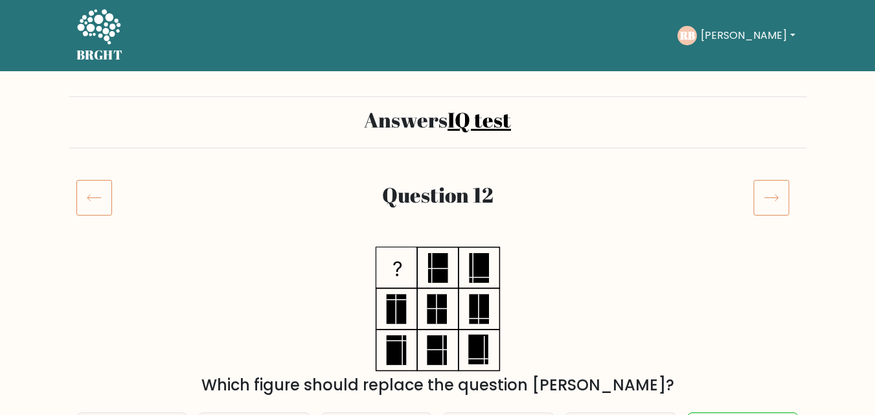
scroll to position [130, 0]
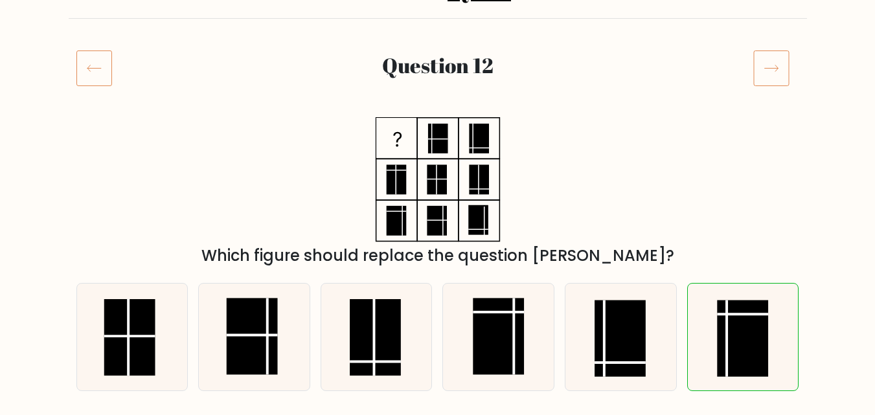
click at [776, 69] on icon at bounding box center [772, 68] width 14 height 6
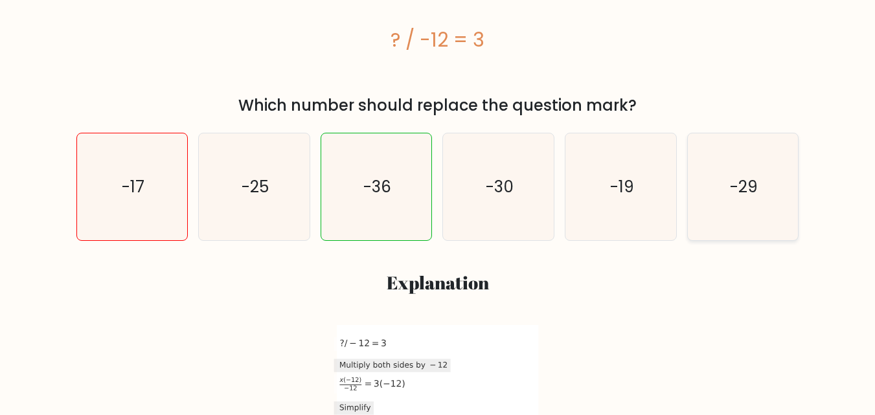
scroll to position [65, 0]
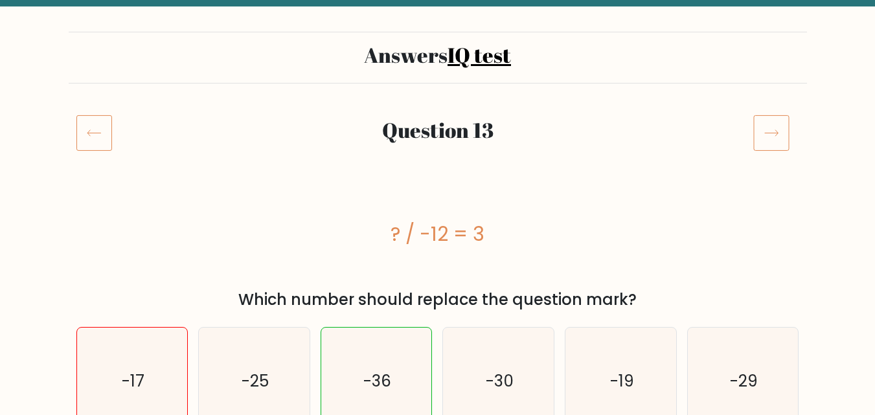
click at [778, 139] on icon at bounding box center [772, 133] width 36 height 36
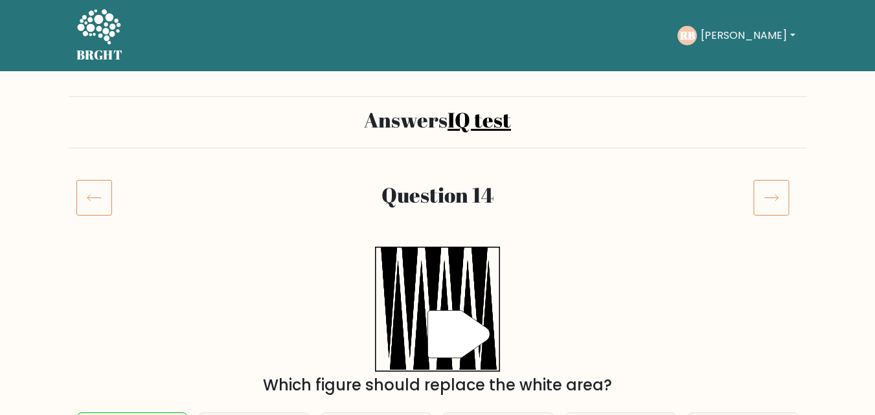
scroll to position [130, 0]
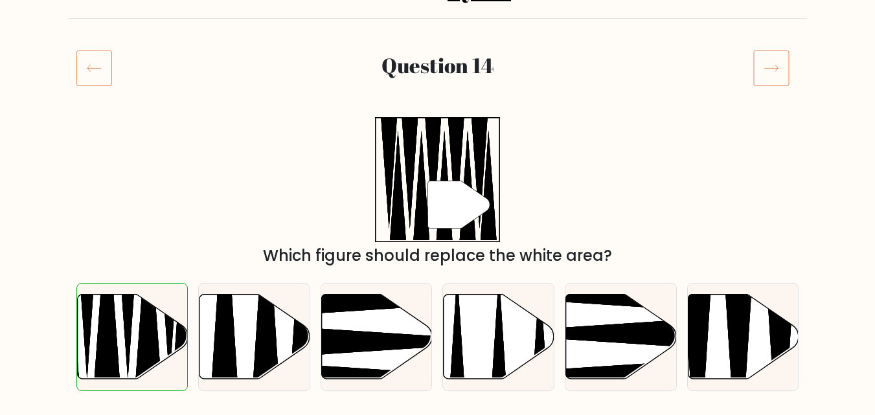
click at [765, 71] on icon at bounding box center [772, 68] width 36 height 36
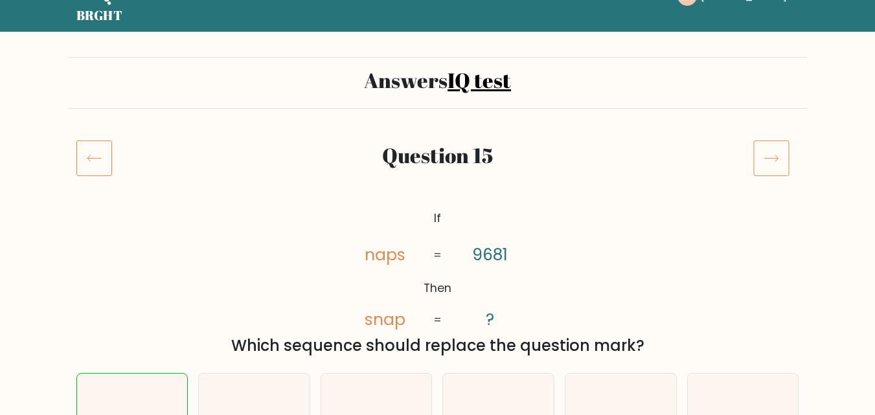
scroll to position [130, 0]
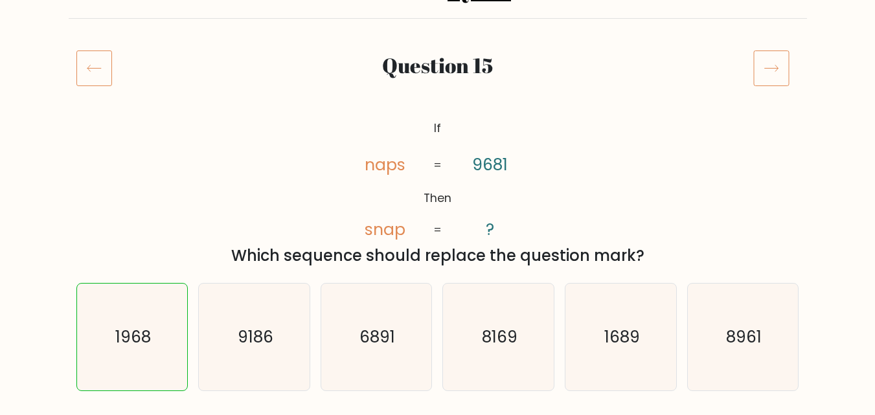
click at [774, 62] on icon at bounding box center [772, 68] width 36 height 36
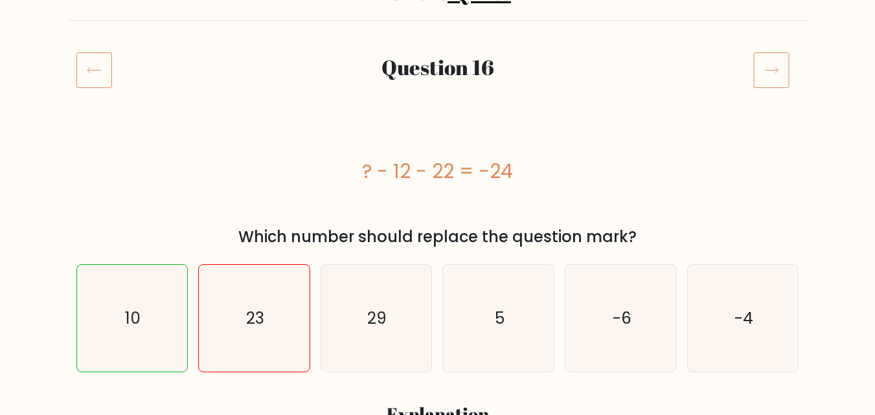
scroll to position [65, 0]
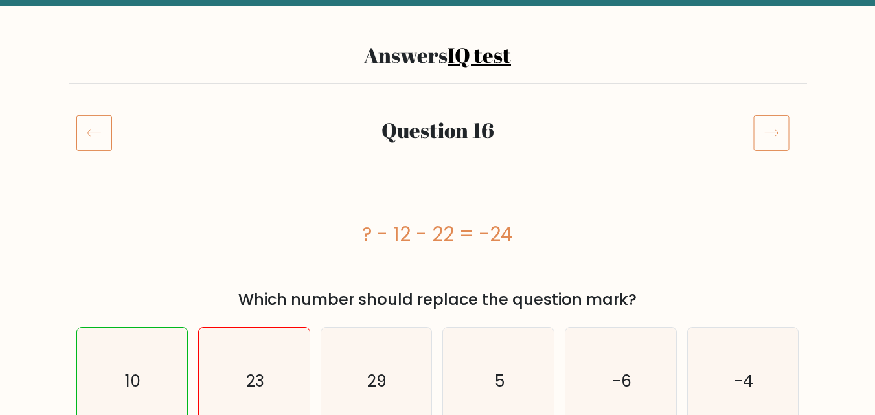
click at [767, 124] on icon at bounding box center [772, 133] width 36 height 36
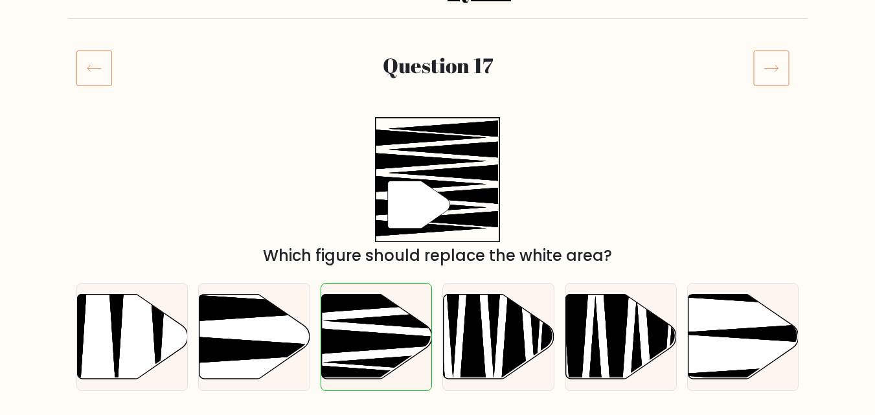
scroll to position [65, 0]
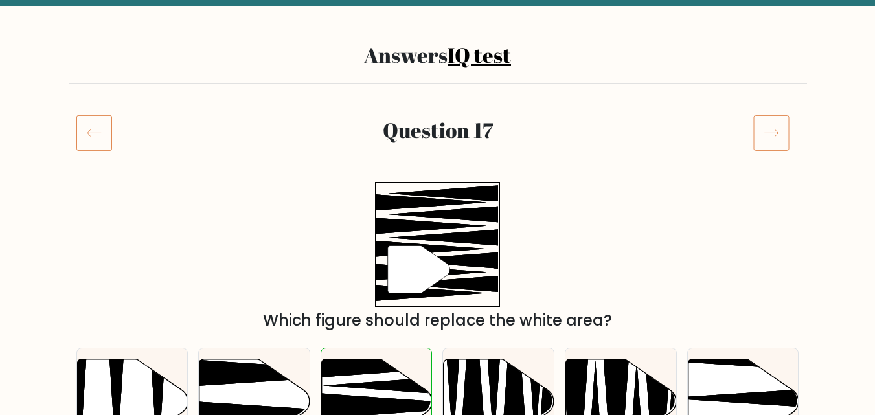
click at [767, 124] on icon at bounding box center [772, 133] width 36 height 36
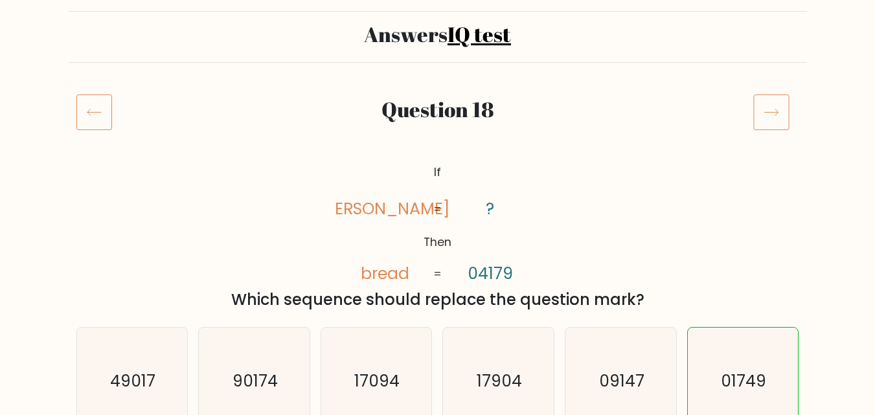
scroll to position [65, 0]
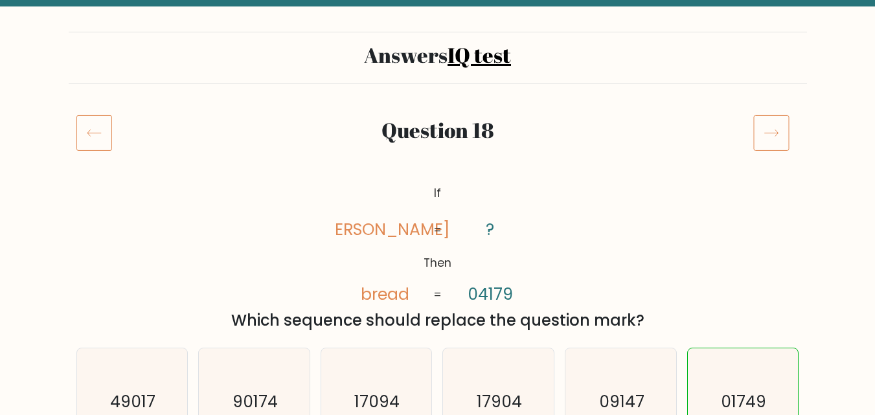
click at [767, 124] on icon at bounding box center [772, 133] width 36 height 36
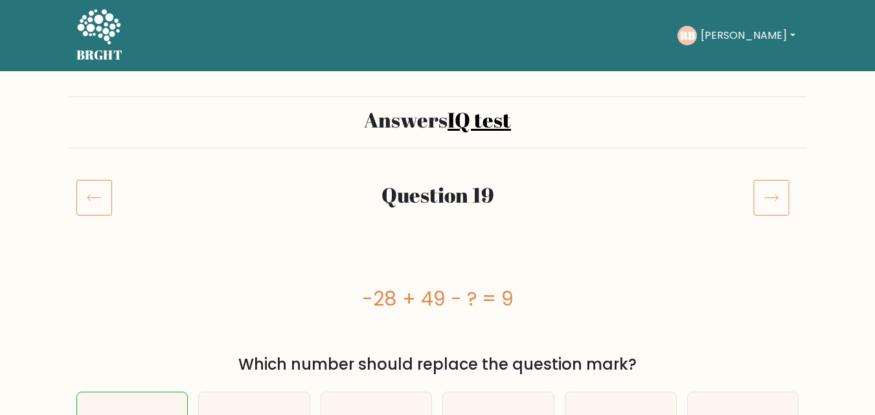
click at [783, 208] on icon at bounding box center [772, 197] width 36 height 36
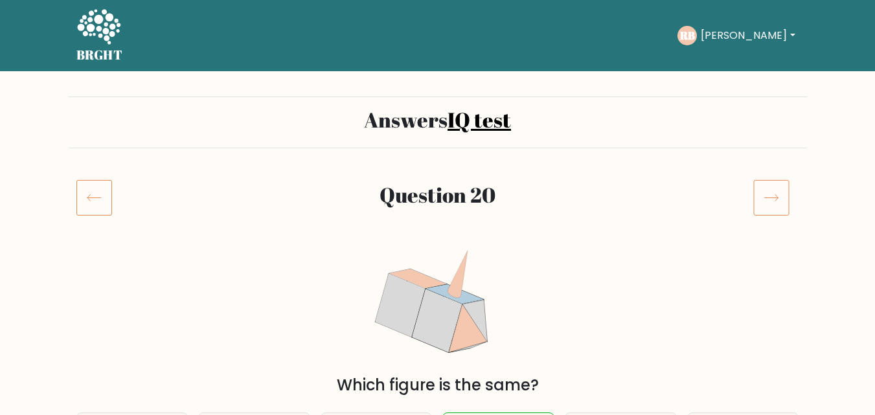
click at [783, 208] on icon at bounding box center [772, 197] width 36 height 36
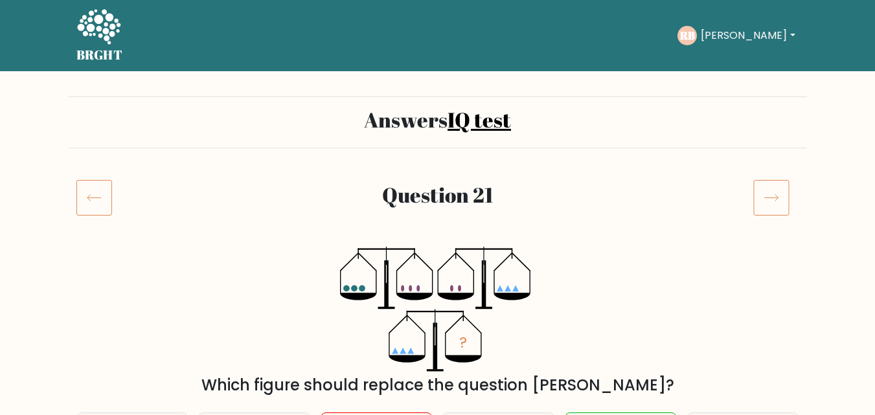
click at [768, 198] on icon at bounding box center [772, 197] width 36 height 36
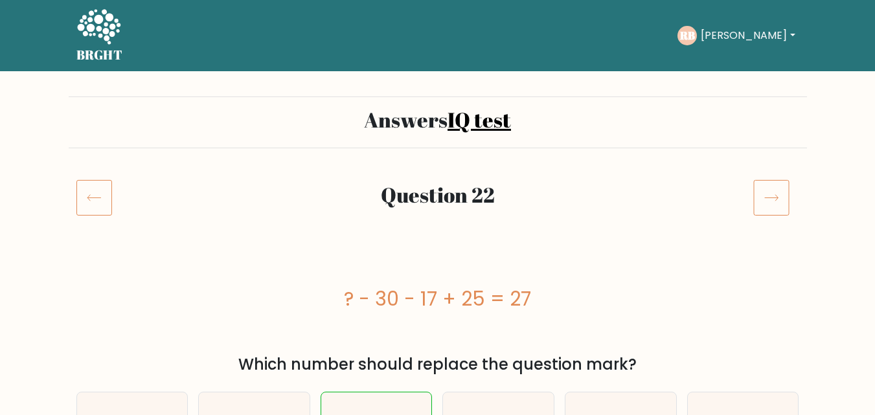
click at [768, 198] on icon at bounding box center [772, 197] width 36 height 36
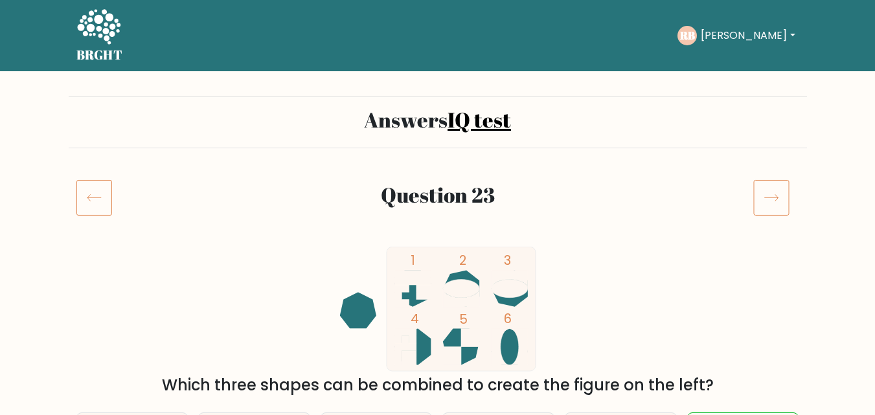
click at [768, 198] on icon at bounding box center [772, 197] width 36 height 36
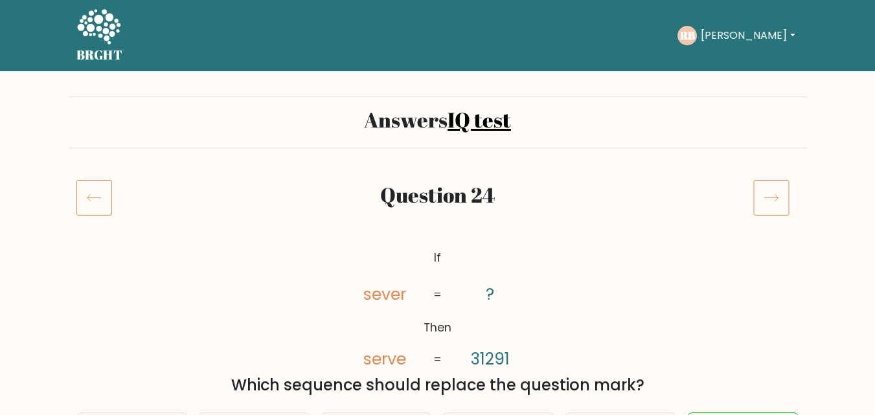
click at [768, 198] on icon at bounding box center [772, 197] width 36 height 36
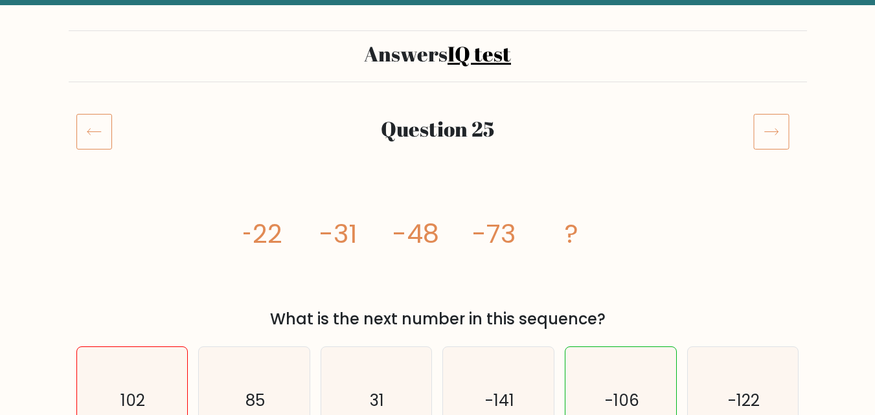
scroll to position [65, 0]
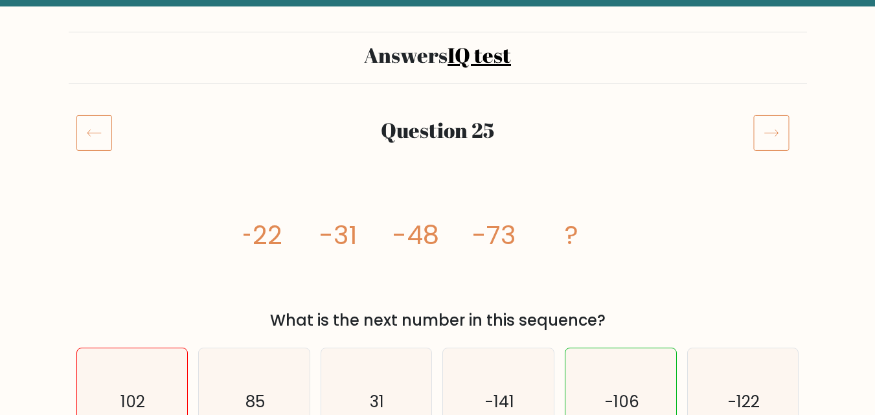
click at [767, 129] on icon at bounding box center [772, 133] width 36 height 36
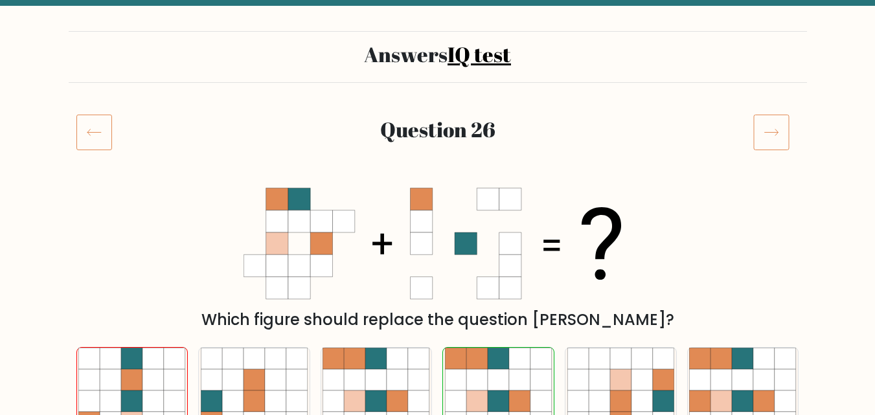
scroll to position [65, 0]
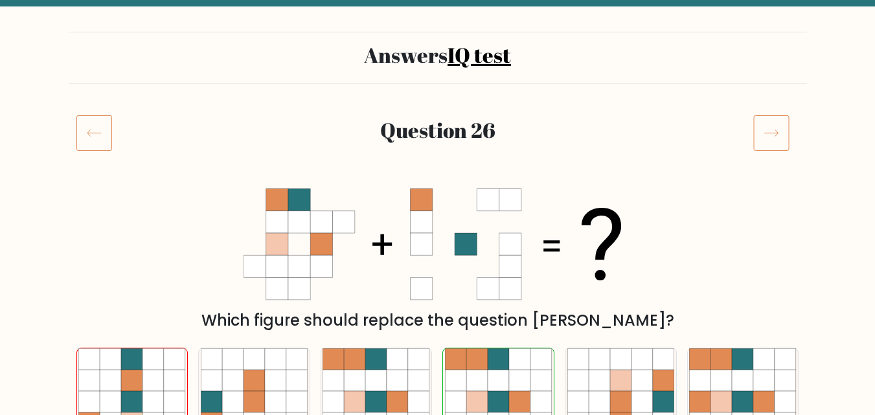
click at [785, 135] on icon at bounding box center [772, 133] width 36 height 36
click at [776, 128] on icon at bounding box center [772, 133] width 36 height 36
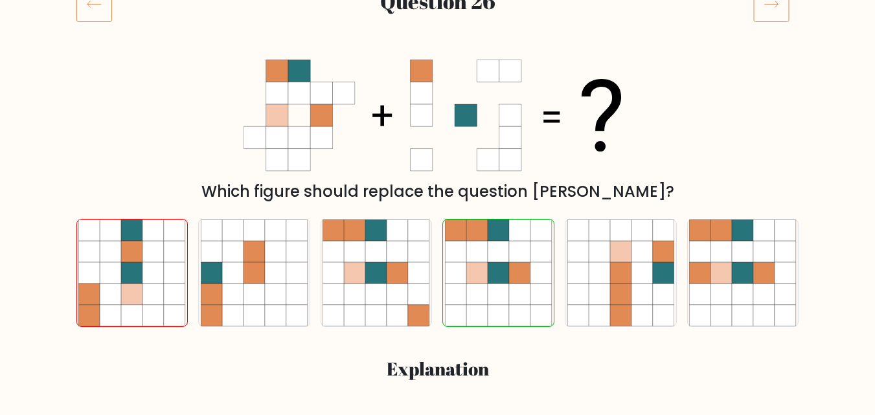
scroll to position [194, 0]
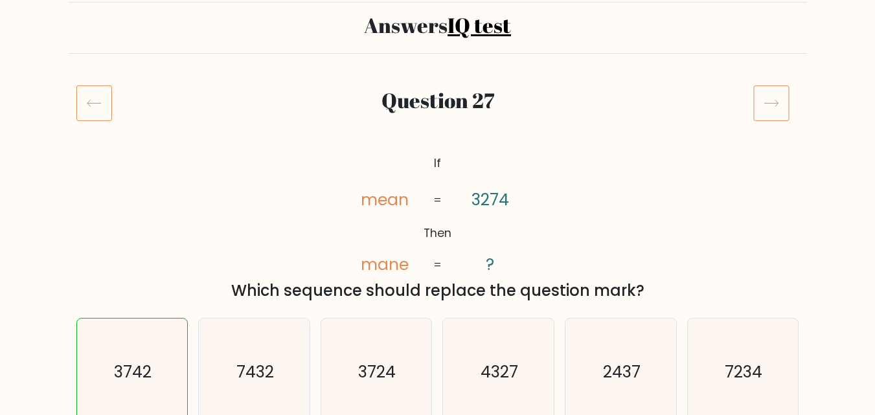
scroll to position [65, 0]
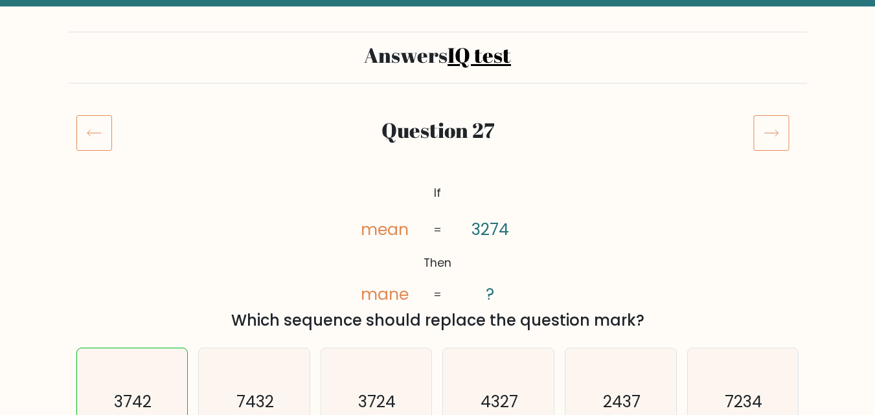
drag, startPoint x: 0, startPoint y: 0, endPoint x: 776, endPoint y: 128, distance: 786.2
click at [776, 128] on icon at bounding box center [772, 133] width 36 height 36
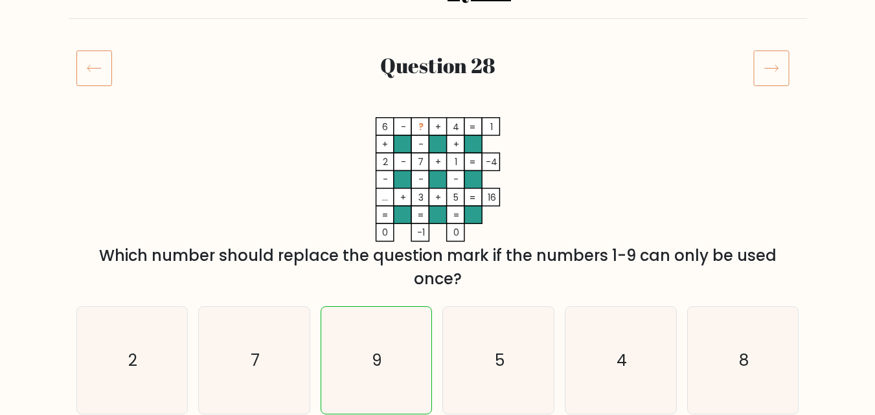
scroll to position [65, 0]
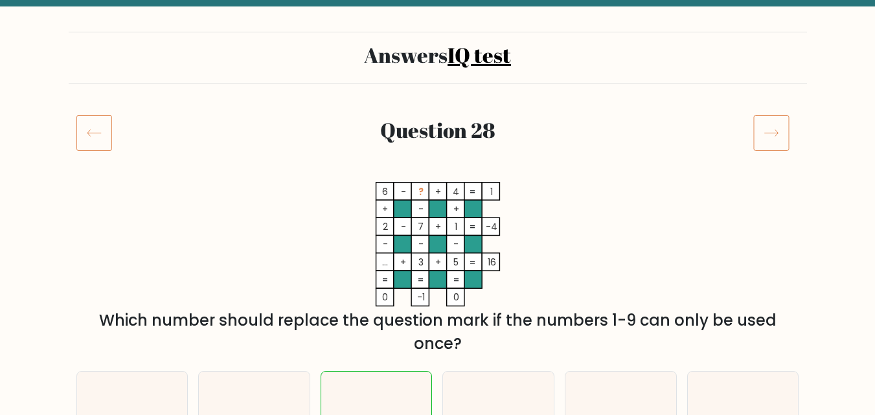
click at [776, 128] on icon at bounding box center [772, 133] width 36 height 36
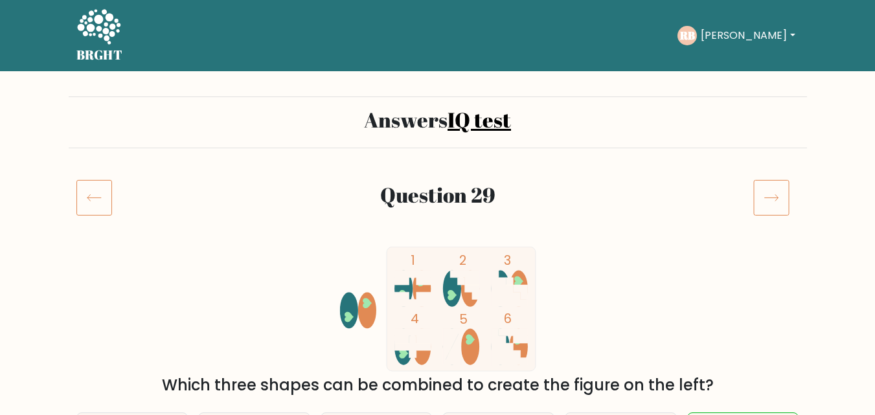
click at [761, 198] on icon at bounding box center [772, 197] width 36 height 36
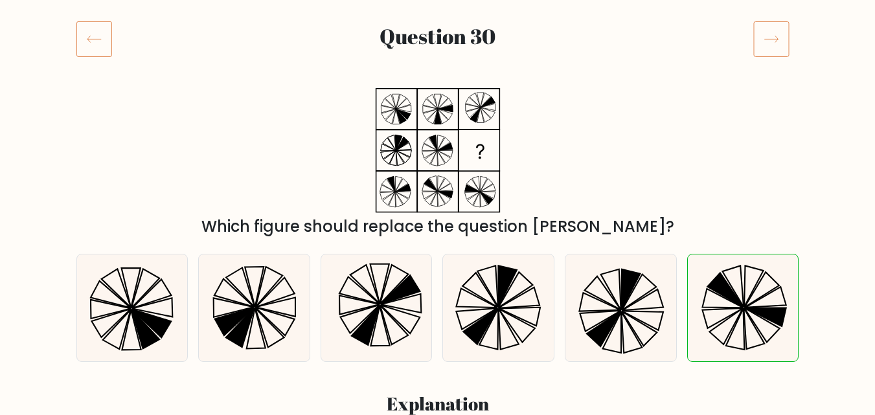
scroll to position [130, 0]
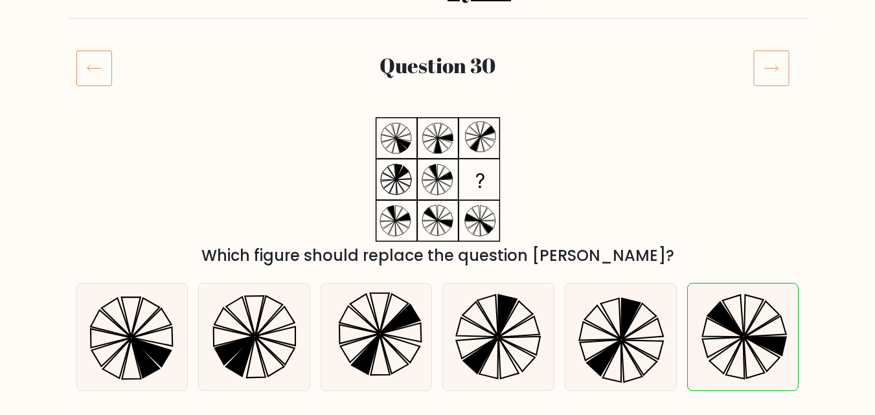
click at [770, 65] on icon at bounding box center [772, 68] width 36 height 36
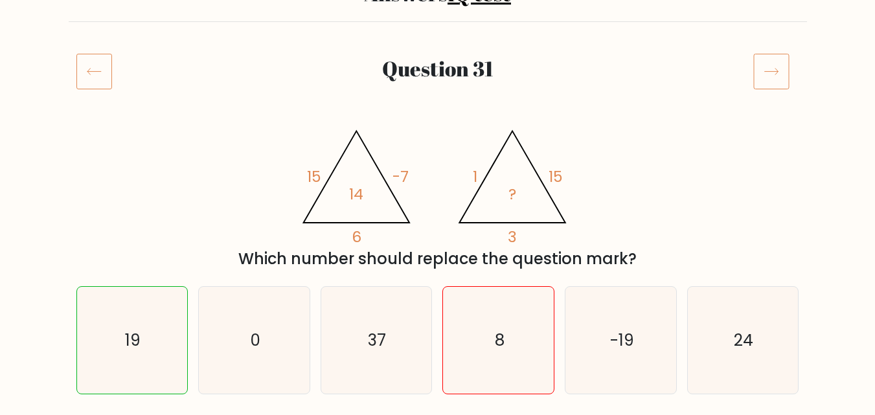
scroll to position [65, 0]
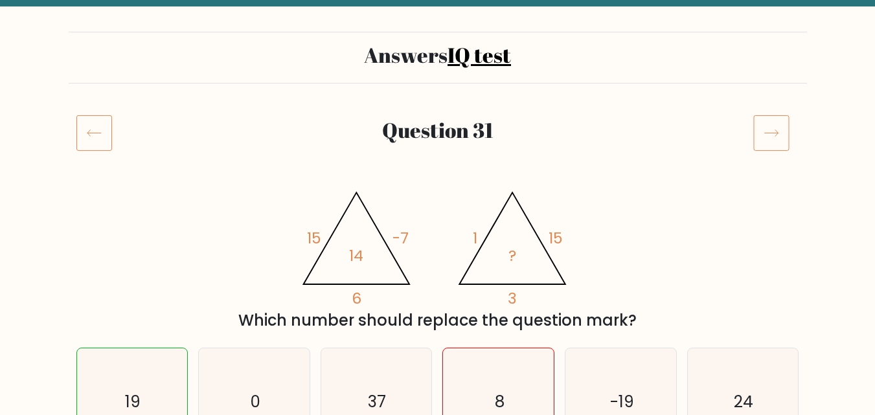
click at [776, 130] on icon at bounding box center [772, 133] width 36 height 36
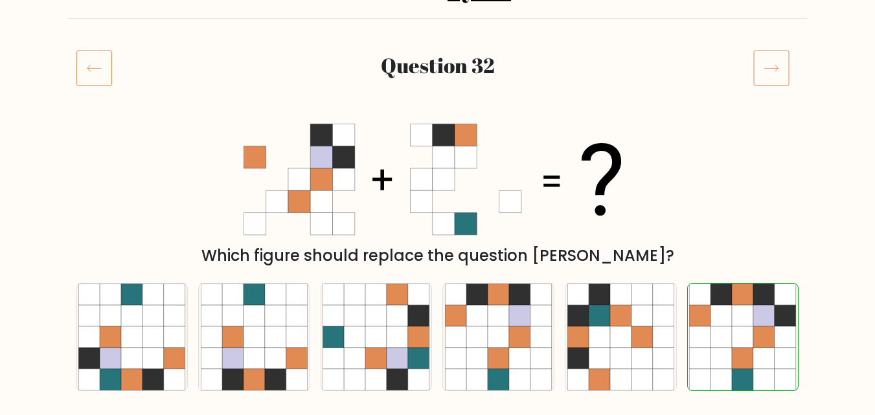
scroll to position [194, 0]
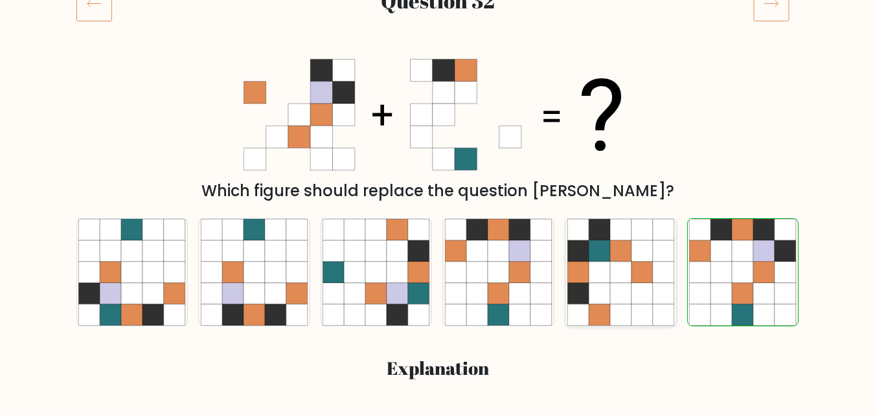
click at [615, 282] on icon at bounding box center [620, 272] width 21 height 21
click at [439, 17] on input "e." at bounding box center [438, 15] width 1 height 3
radio input "true"
click at [750, 259] on icon at bounding box center [743, 250] width 21 height 21
click at [439, 17] on input "f." at bounding box center [438, 15] width 1 height 3
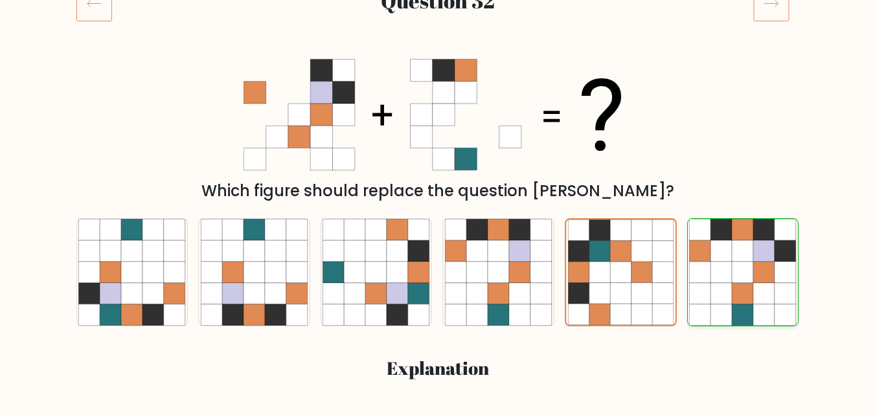
radio input "true"
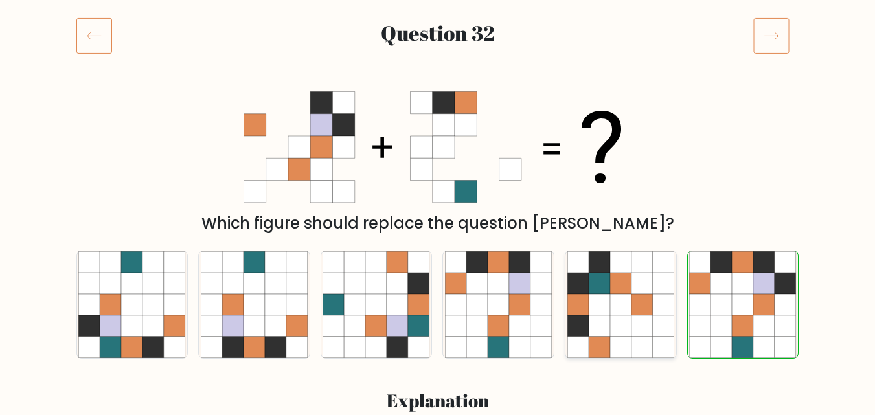
scroll to position [130, 0]
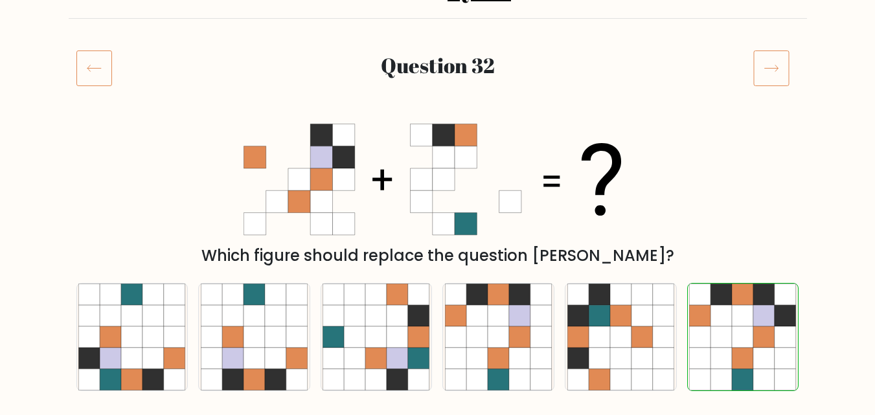
click at [769, 70] on icon at bounding box center [772, 68] width 36 height 36
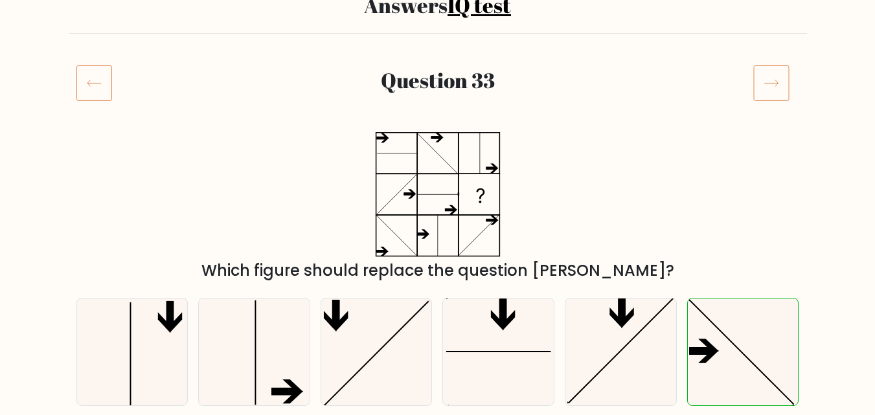
scroll to position [130, 0]
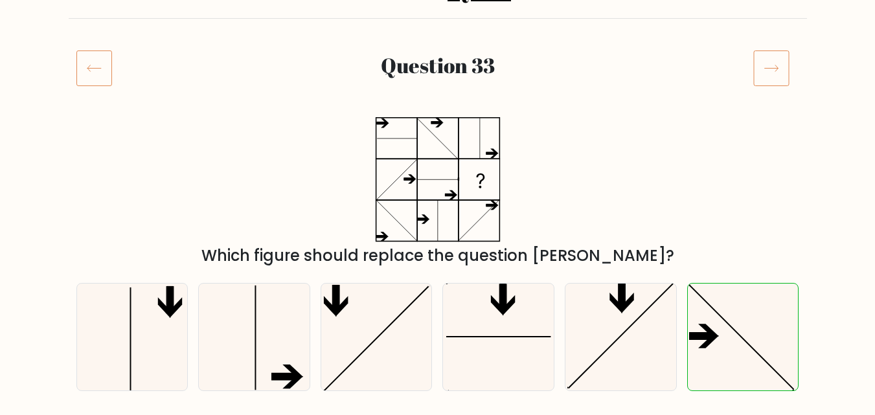
click at [781, 56] on icon at bounding box center [772, 68] width 36 height 36
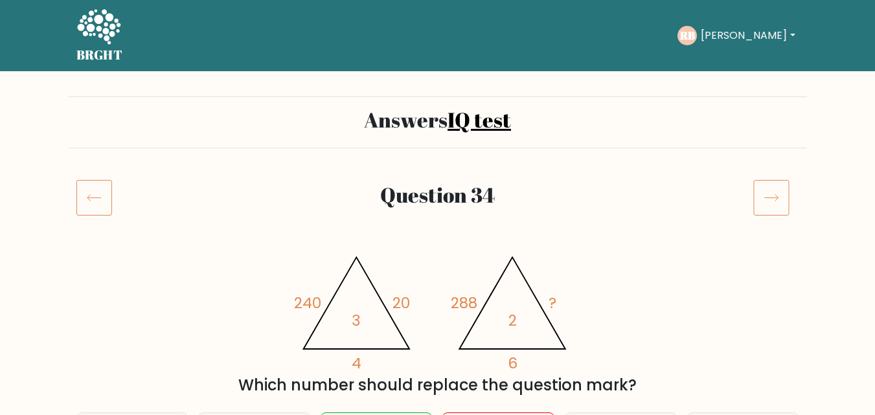
click at [774, 196] on icon at bounding box center [772, 197] width 36 height 36
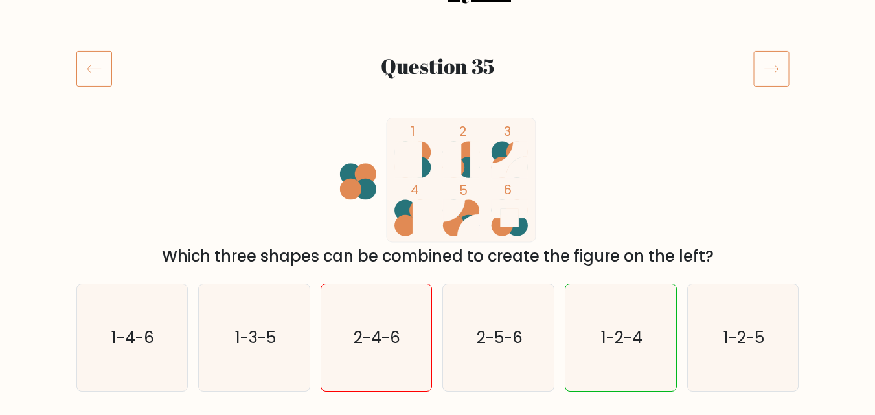
scroll to position [130, 0]
click at [80, 77] on icon at bounding box center [94, 68] width 36 height 36
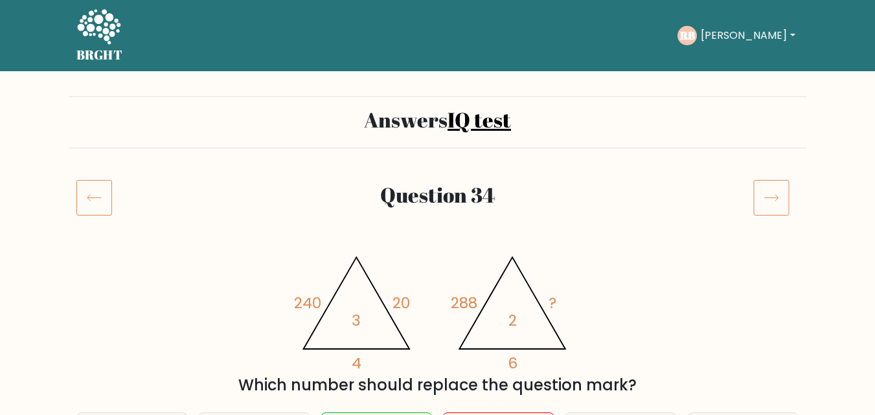
click at [777, 191] on icon at bounding box center [772, 197] width 36 height 36
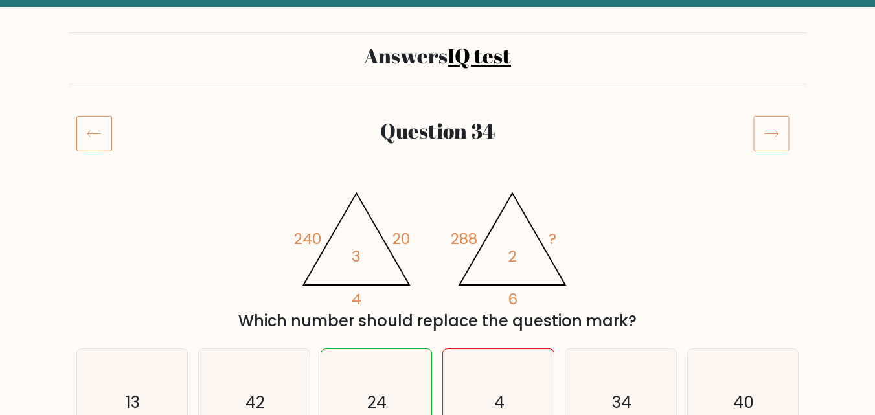
scroll to position [65, 0]
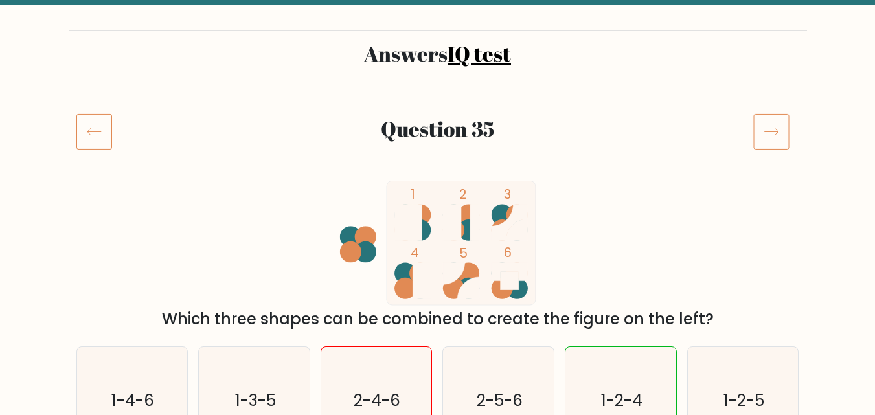
scroll to position [65, 0]
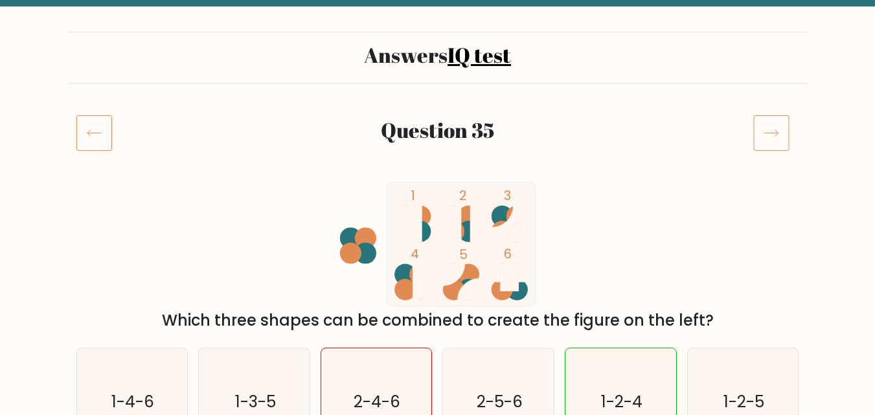
click at [769, 128] on icon at bounding box center [772, 133] width 36 height 36
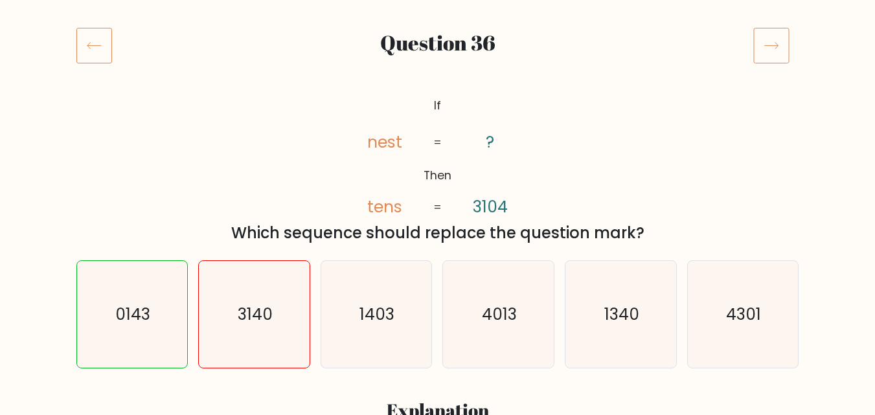
scroll to position [130, 0]
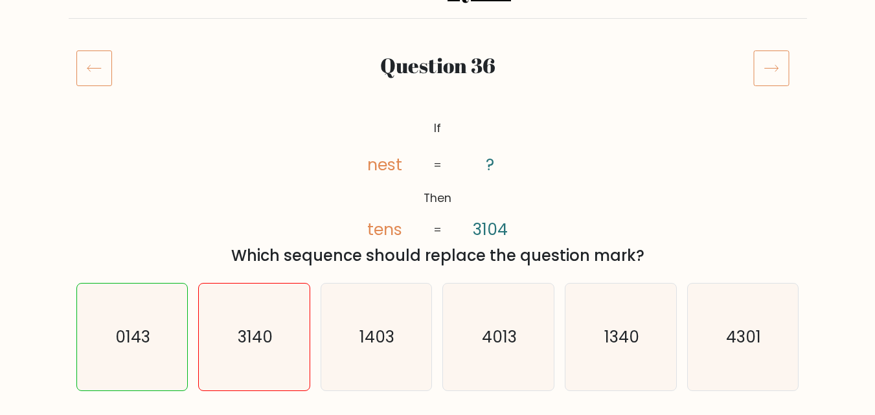
click at [771, 64] on icon at bounding box center [772, 68] width 36 height 36
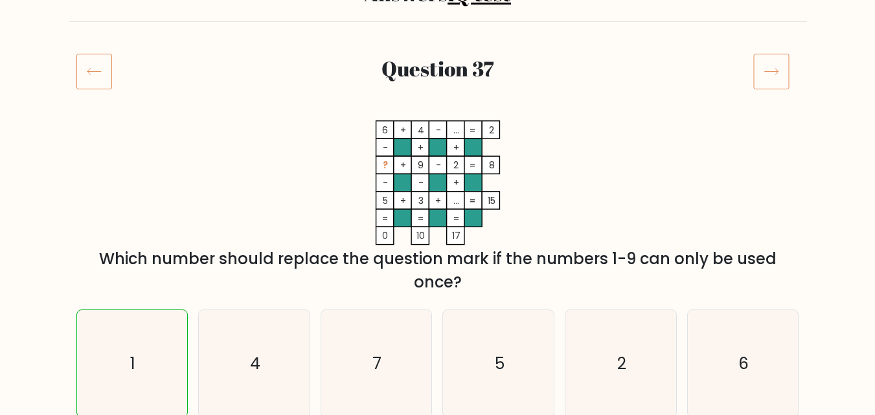
scroll to position [130, 0]
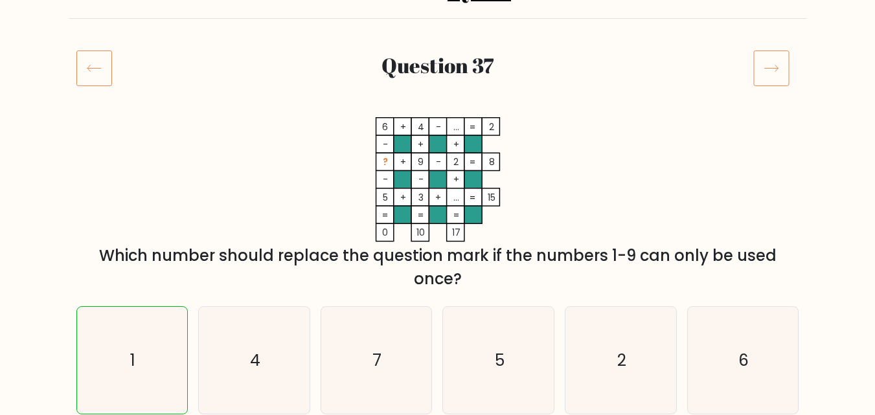
click at [768, 75] on icon at bounding box center [772, 68] width 36 height 36
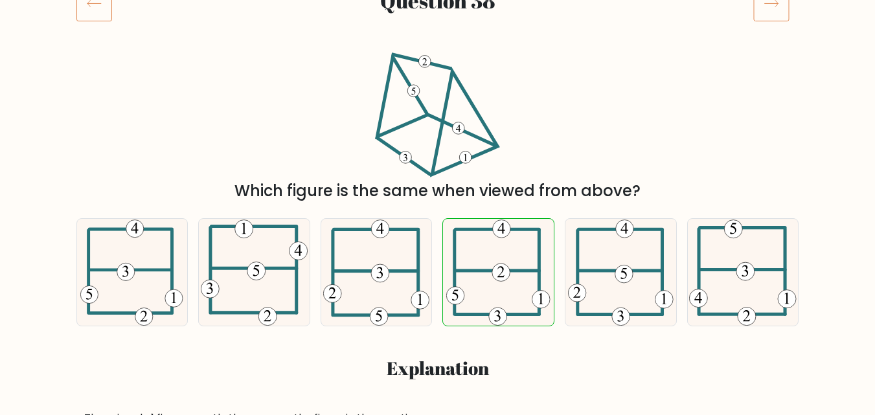
scroll to position [130, 0]
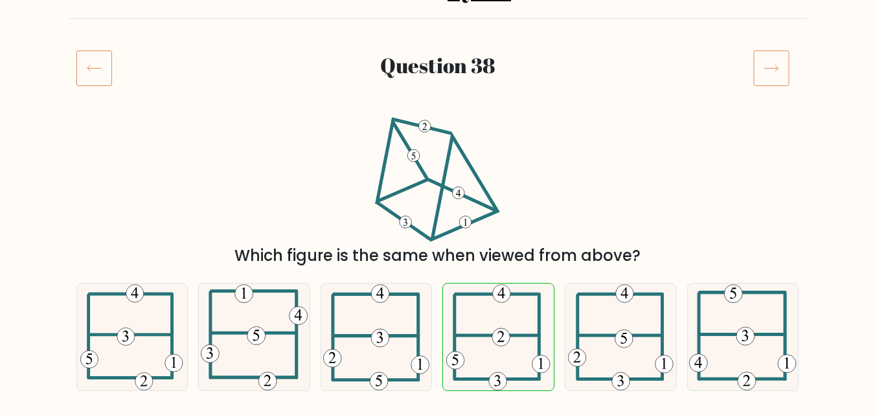
click at [777, 58] on icon at bounding box center [772, 68] width 36 height 36
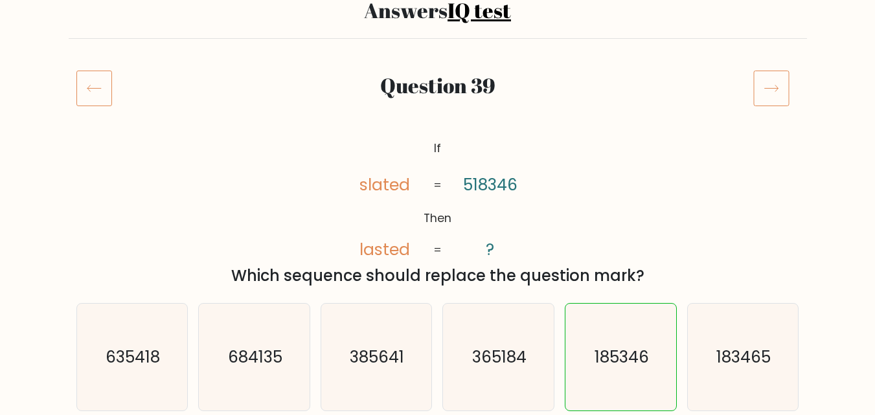
scroll to position [130, 0]
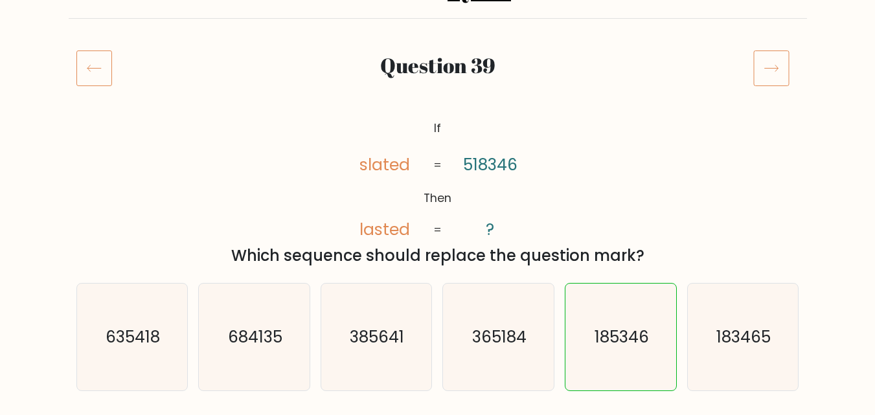
click at [777, 58] on icon at bounding box center [772, 68] width 36 height 36
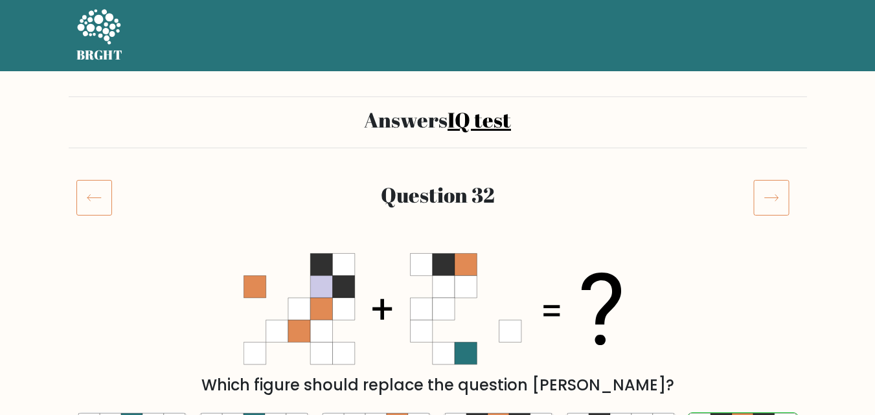
scroll to position [130, 0]
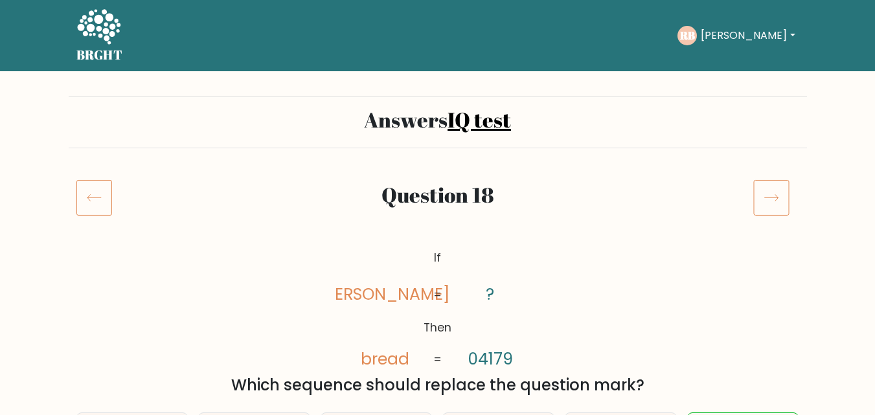
scroll to position [65, 0]
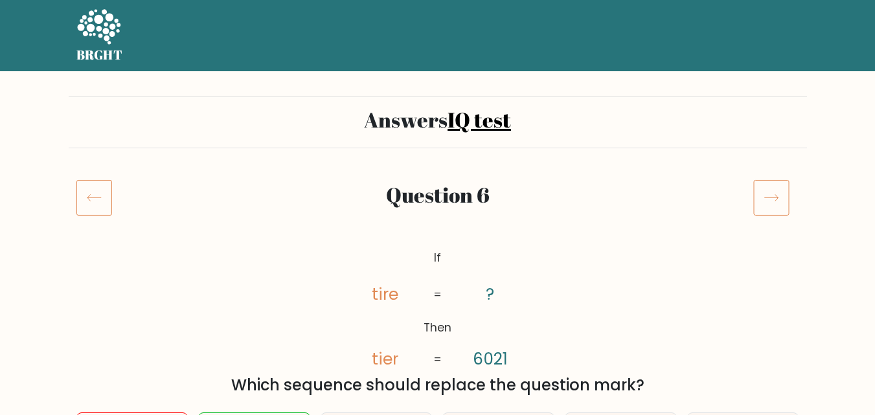
scroll to position [130, 0]
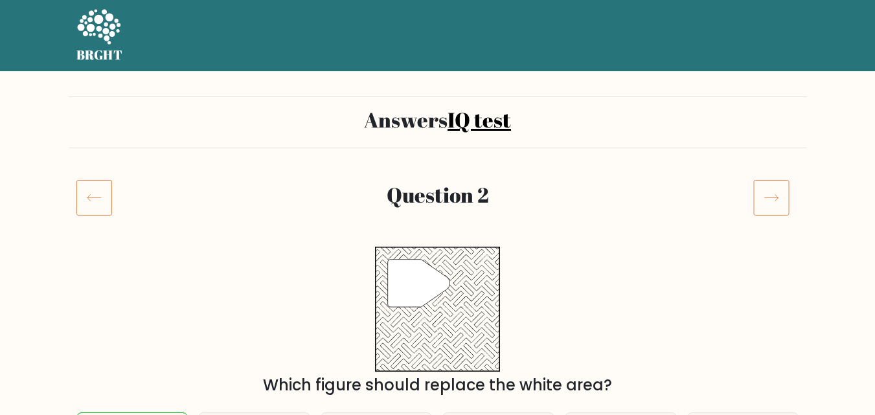
scroll to position [119, 0]
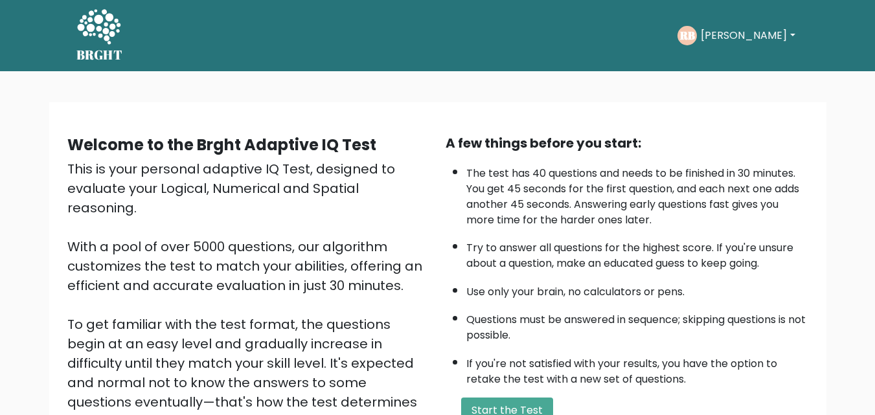
scroll to position [130, 0]
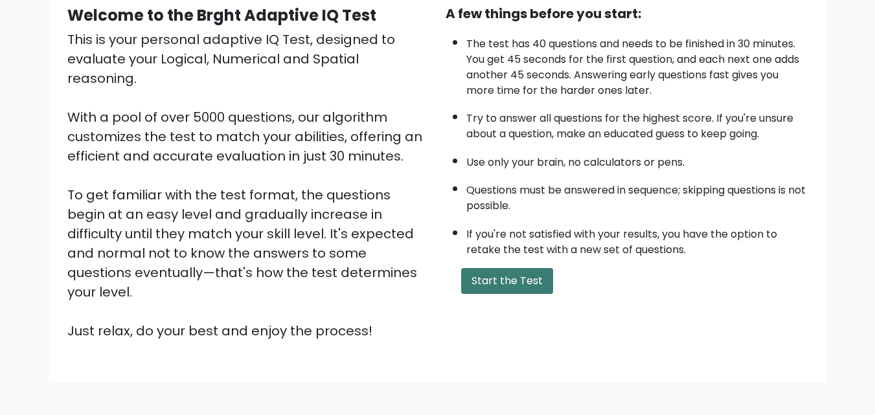
click at [516, 286] on button "Start the Test" at bounding box center [507, 281] width 92 height 26
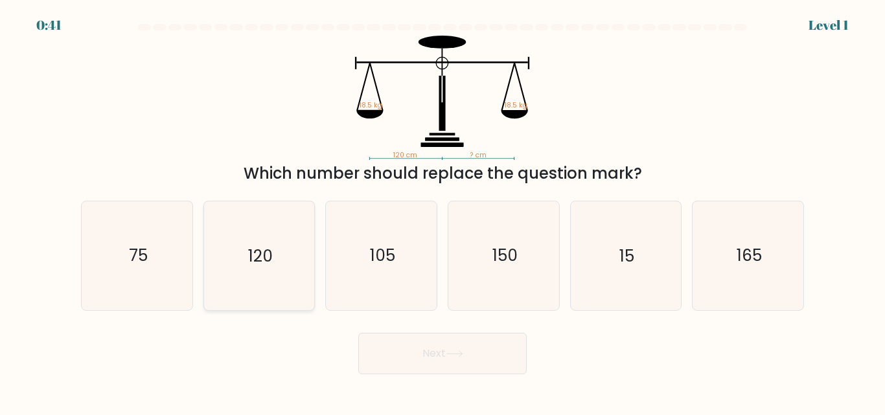
click at [290, 248] on icon "120" at bounding box center [259, 256] width 108 height 108
click at [443, 211] on input "b. 120" at bounding box center [443, 209] width 1 height 3
radio input "true"
click at [371, 354] on button "Next" at bounding box center [442, 353] width 168 height 41
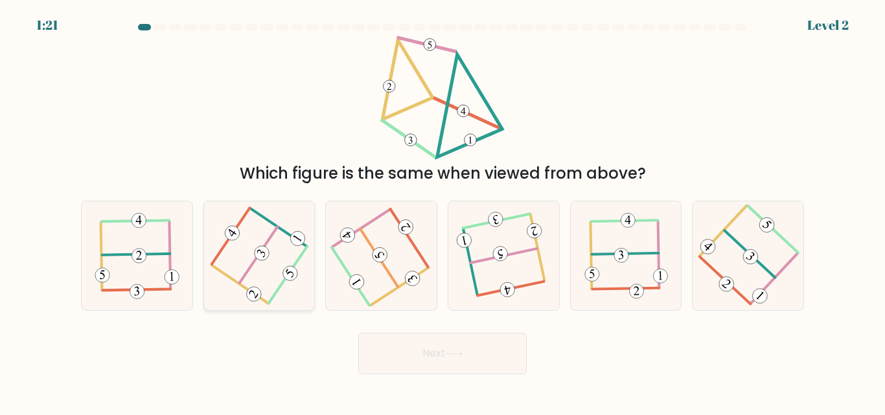
click at [254, 267] on icon at bounding box center [259, 256] width 86 height 87
click at [443, 211] on input "b." at bounding box center [443, 209] width 1 height 3
radio input "true"
click at [510, 278] on icon at bounding box center [504, 256] width 86 height 87
click at [443, 211] on input "d." at bounding box center [443, 209] width 1 height 3
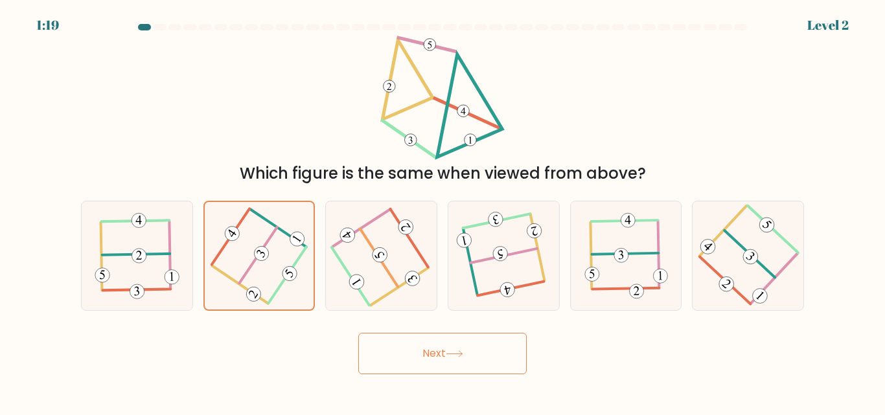
radio input "true"
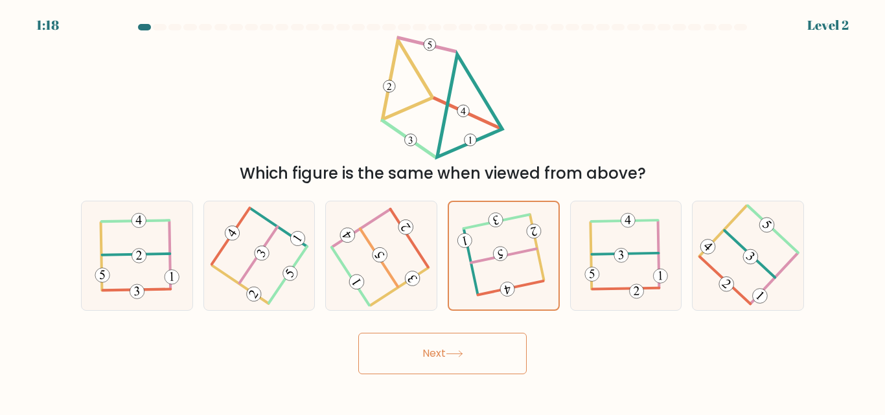
click at [391, 365] on button "Next" at bounding box center [442, 353] width 168 height 41
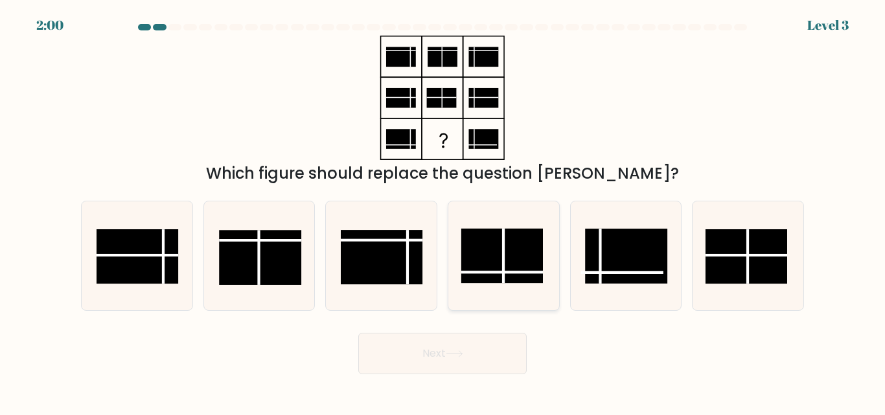
click at [507, 273] on line at bounding box center [502, 273] width 82 height 0
click at [443, 211] on input "d." at bounding box center [443, 209] width 1 height 3
radio input "true"
click at [459, 349] on button "Next" at bounding box center [442, 353] width 168 height 41
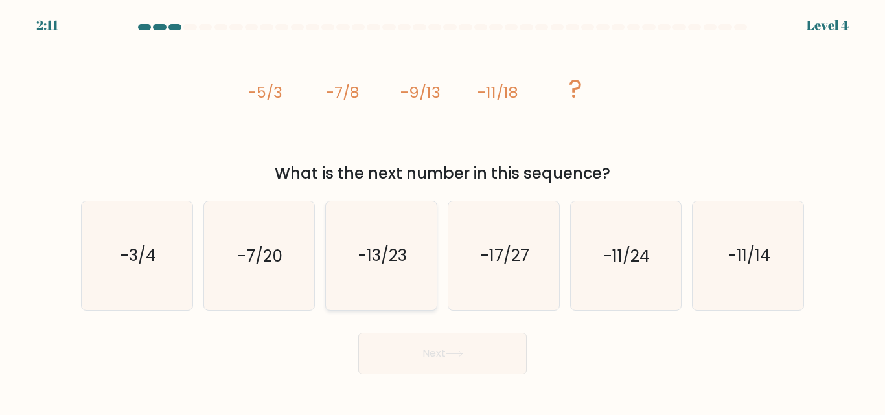
click at [380, 264] on text "-13/23" at bounding box center [382, 256] width 49 height 23
click at [443, 211] on input "c. -13/23" at bounding box center [443, 209] width 1 height 3
radio input "true"
click at [434, 360] on button "Next" at bounding box center [442, 353] width 168 height 41
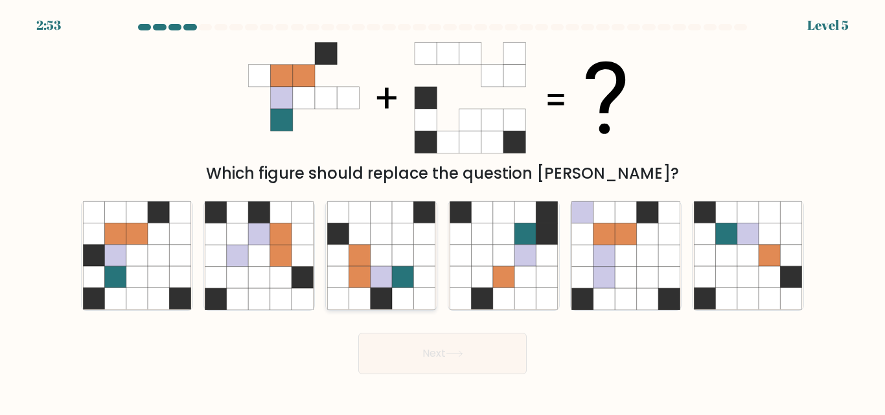
click at [365, 287] on icon at bounding box center [359, 277] width 21 height 21
click at [443, 211] on input "c." at bounding box center [443, 209] width 1 height 3
radio input "true"
drag, startPoint x: 275, startPoint y: 249, endPoint x: 186, endPoint y: 260, distance: 89.5
click at [273, 249] on icon at bounding box center [280, 256] width 21 height 21
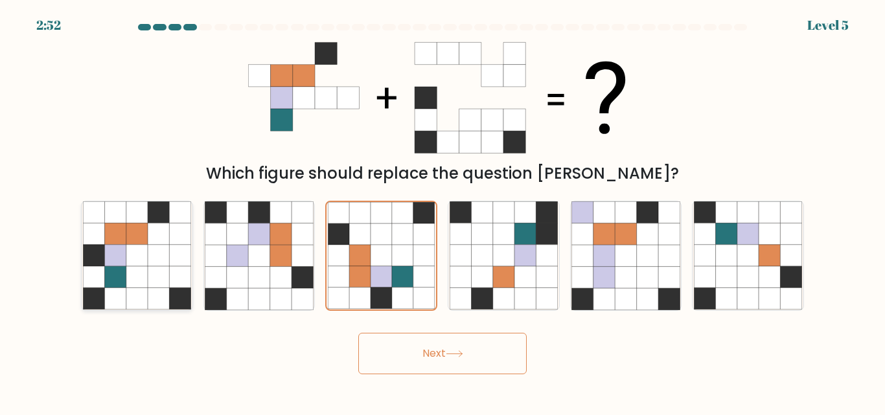
click at [443, 211] on input "b." at bounding box center [443, 209] width 1 height 3
radio input "true"
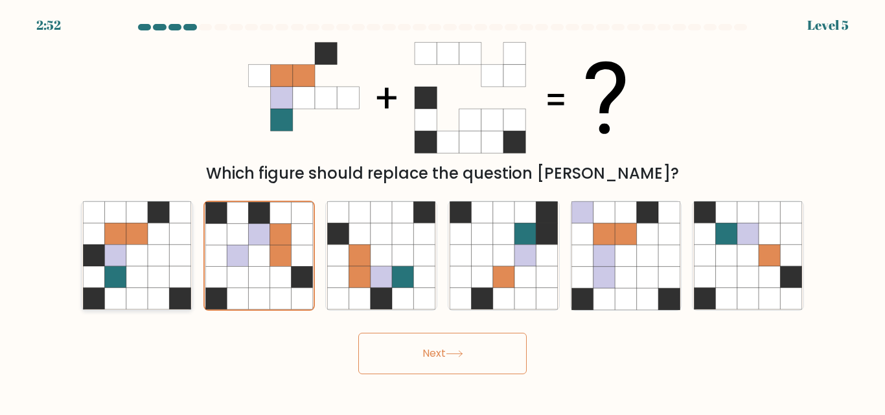
drag, startPoint x: 96, startPoint y: 251, endPoint x: 143, endPoint y: 268, distance: 50.0
click at [97, 251] on icon at bounding box center [93, 256] width 21 height 21
click at [443, 211] on input "a." at bounding box center [443, 209] width 1 height 3
radio input "true"
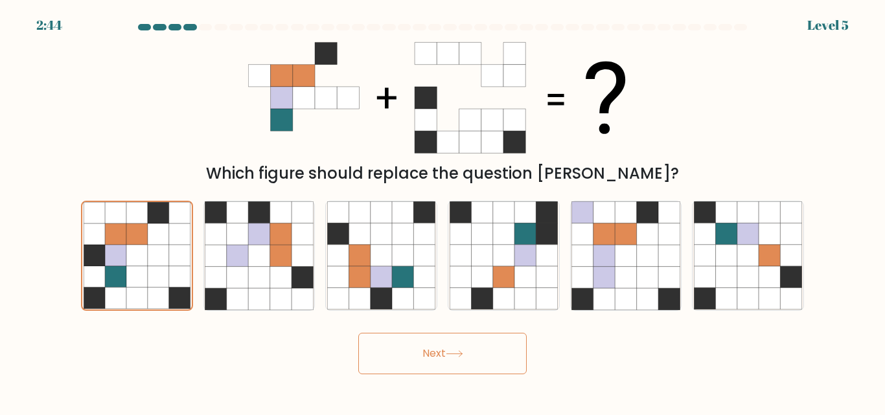
click at [417, 352] on button "Next" at bounding box center [442, 353] width 168 height 41
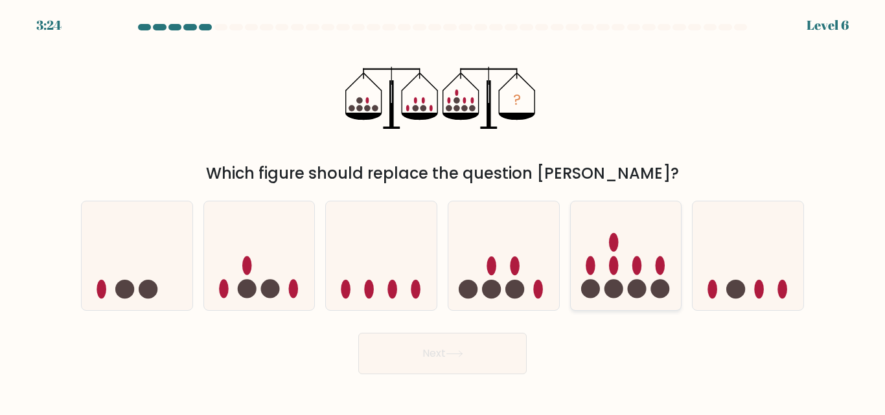
click at [607, 274] on icon at bounding box center [626, 255] width 111 height 91
click at [443, 211] on input "e." at bounding box center [443, 209] width 1 height 3
radio input "true"
click at [460, 358] on button "Next" at bounding box center [442, 353] width 168 height 41
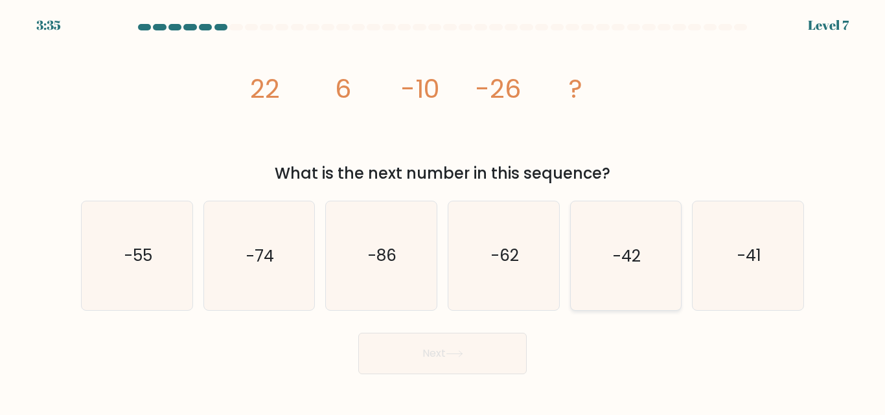
click at [628, 279] on icon "-42" at bounding box center [626, 256] width 108 height 108
click at [443, 211] on input "e. -42" at bounding box center [443, 209] width 1 height 3
radio input "true"
click at [732, 262] on icon "-41" at bounding box center [748, 256] width 108 height 108
click at [443, 211] on input "f. -41" at bounding box center [443, 209] width 1 height 3
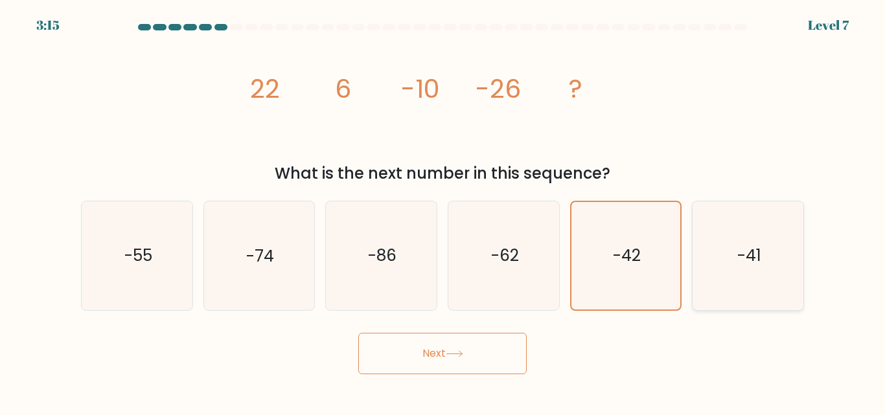
radio input "true"
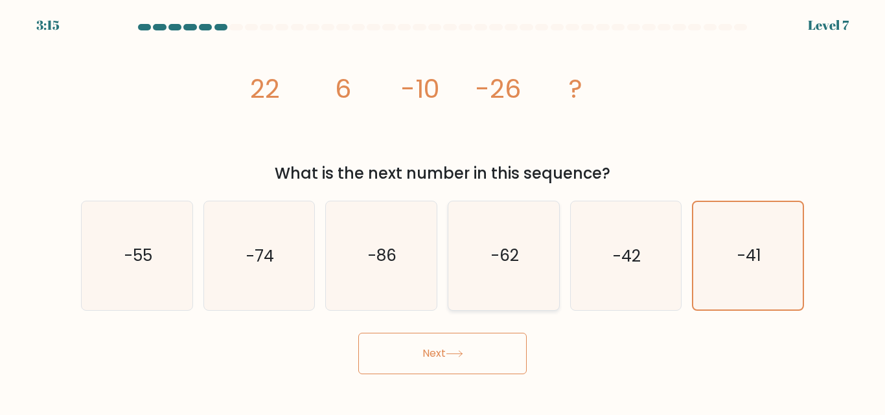
drag, startPoint x: 491, startPoint y: 263, endPoint x: 491, endPoint y: 275, distance: 12.3
click at [491, 263] on text "-62" at bounding box center [505, 256] width 28 height 23
click at [443, 211] on input "d. -62" at bounding box center [443, 209] width 1 height 3
radio input "true"
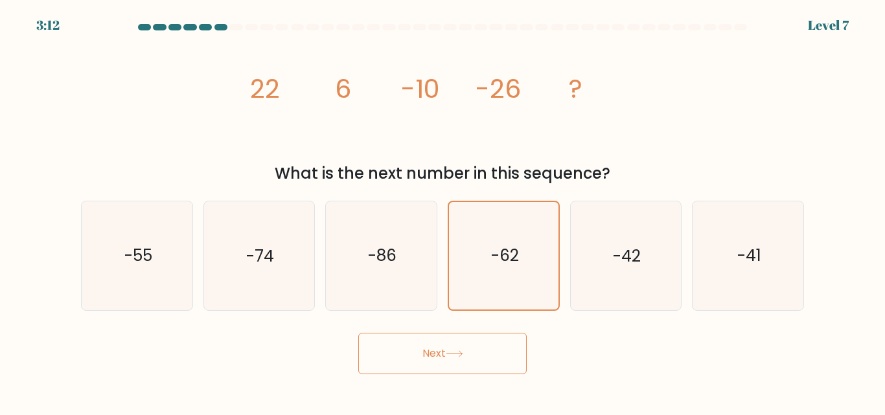
click at [456, 352] on icon at bounding box center [454, 354] width 17 height 7
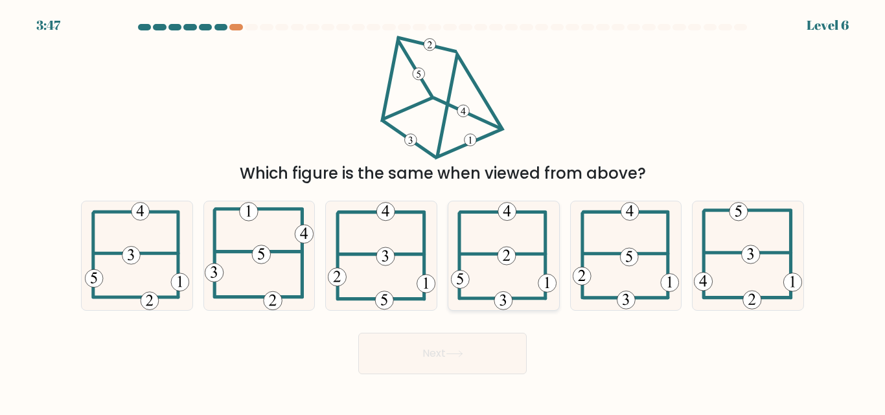
click at [499, 274] on icon at bounding box center [504, 256] width 106 height 108
click at [443, 211] on input "d." at bounding box center [443, 209] width 1 height 3
radio input "true"
click at [467, 353] on button "Next" at bounding box center [442, 353] width 168 height 41
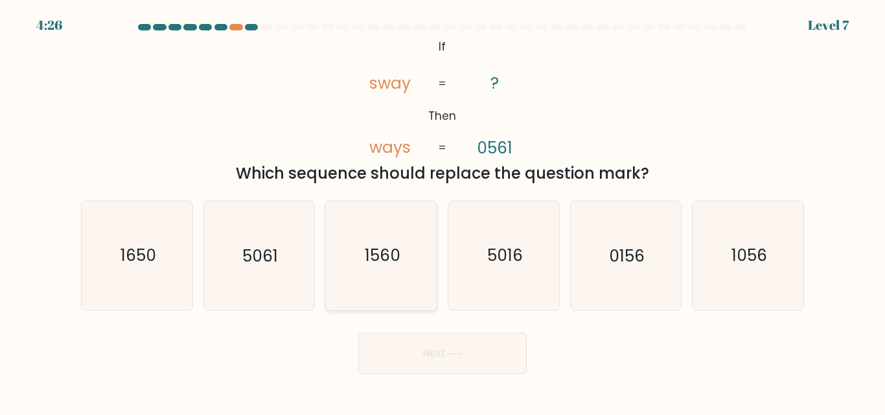
click at [354, 265] on icon "1560" at bounding box center [381, 256] width 108 height 108
click at [443, 211] on input "c. [DATE]" at bounding box center [443, 209] width 1 height 3
radio input "true"
click at [495, 273] on icon "5016" at bounding box center [504, 256] width 108 height 108
click at [443, 211] on input "d. 5016" at bounding box center [443, 209] width 1 height 3
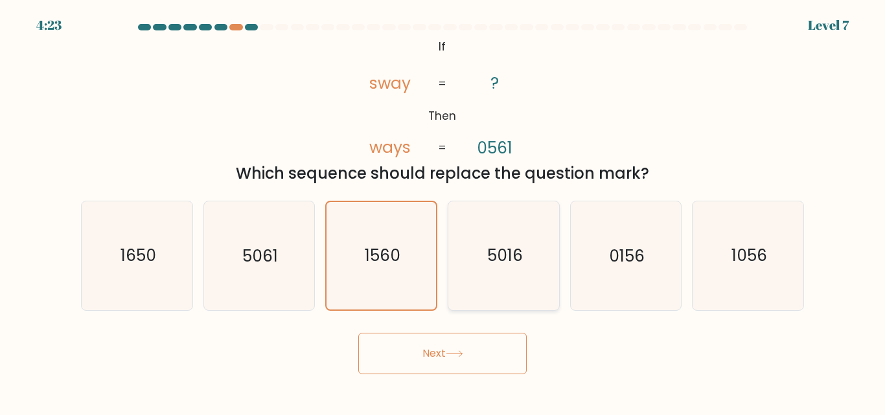
radio input "true"
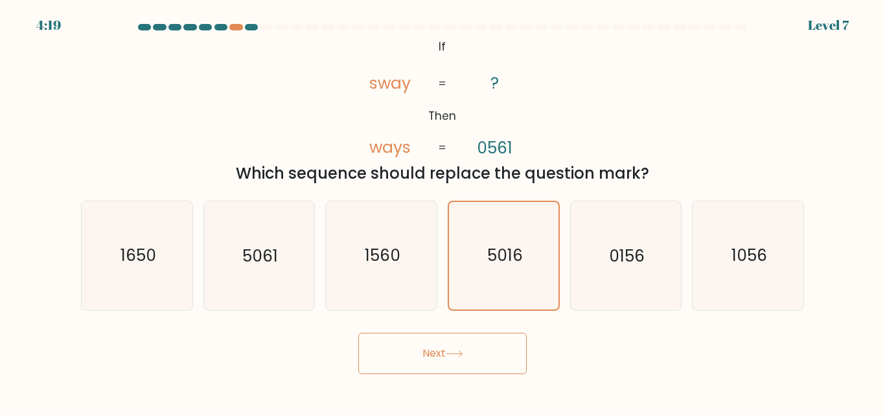
click at [485, 355] on button "Next" at bounding box center [442, 353] width 168 height 41
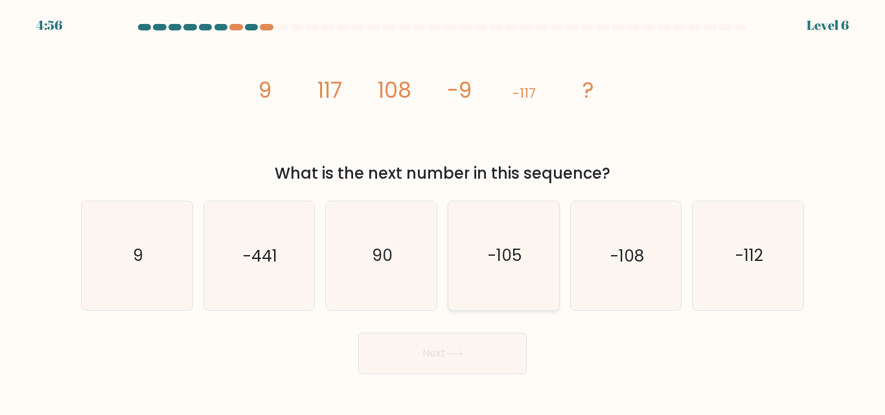
click at [485, 221] on icon "-105" at bounding box center [504, 256] width 108 height 108
click at [443, 211] on input "d. -105" at bounding box center [443, 209] width 1 height 3
radio input "true"
click at [647, 256] on icon "-108" at bounding box center [626, 256] width 108 height 108
click at [443, 211] on input "e. -108" at bounding box center [443, 209] width 1 height 3
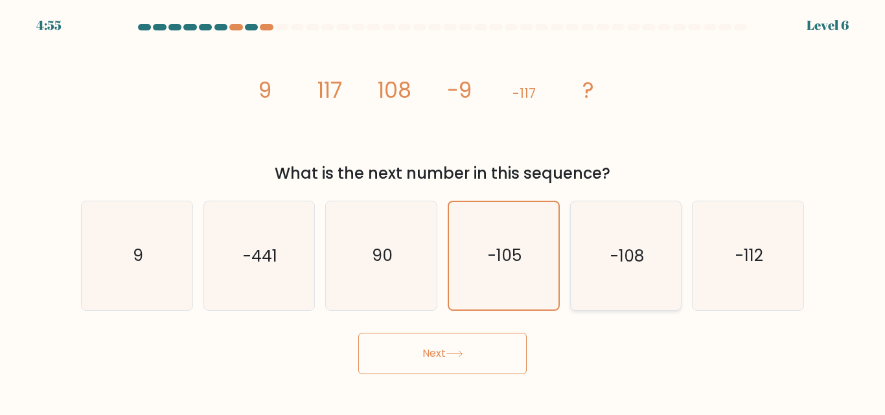
radio input "true"
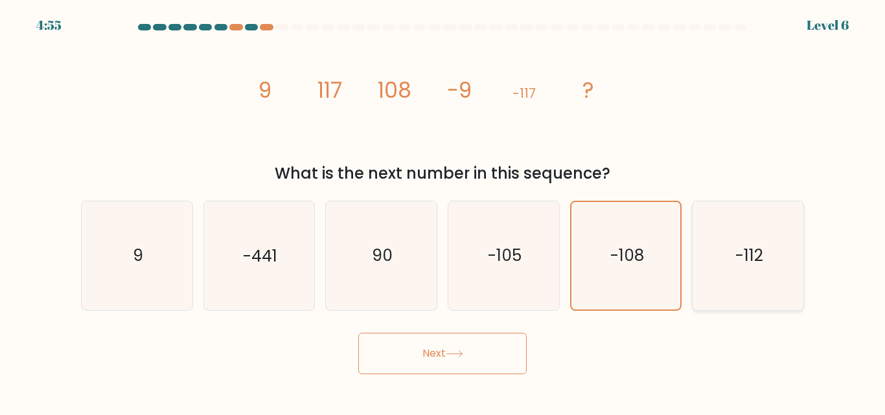
click at [730, 263] on icon "-112" at bounding box center [748, 256] width 108 height 108
click at [443, 211] on input "f. -112" at bounding box center [443, 209] width 1 height 3
radio input "true"
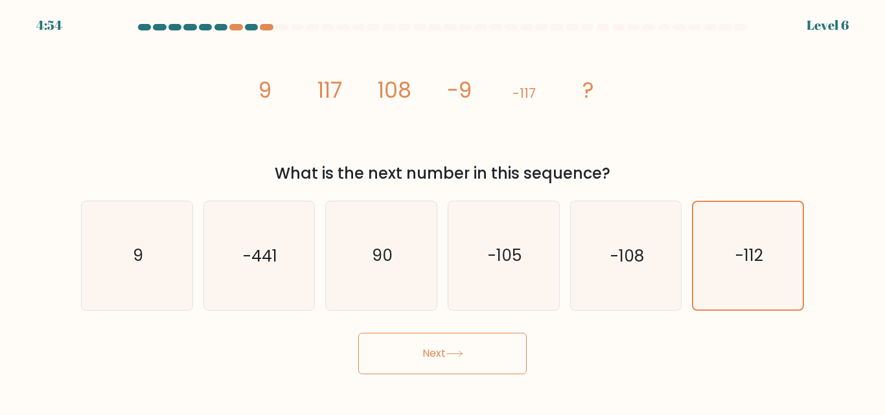
click at [321, 248] on div "c. 90" at bounding box center [381, 256] width 122 height 110
click at [211, 249] on icon "-441" at bounding box center [259, 256] width 108 height 108
click at [443, 211] on input "b. -441" at bounding box center [443, 209] width 1 height 3
radio input "true"
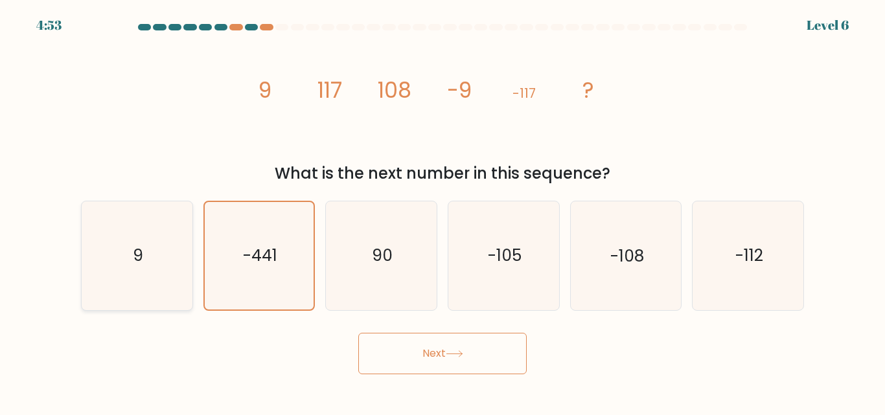
click at [135, 249] on text "9" at bounding box center [138, 256] width 10 height 23
click at [443, 211] on input "a. 9" at bounding box center [443, 209] width 1 height 3
radio input "true"
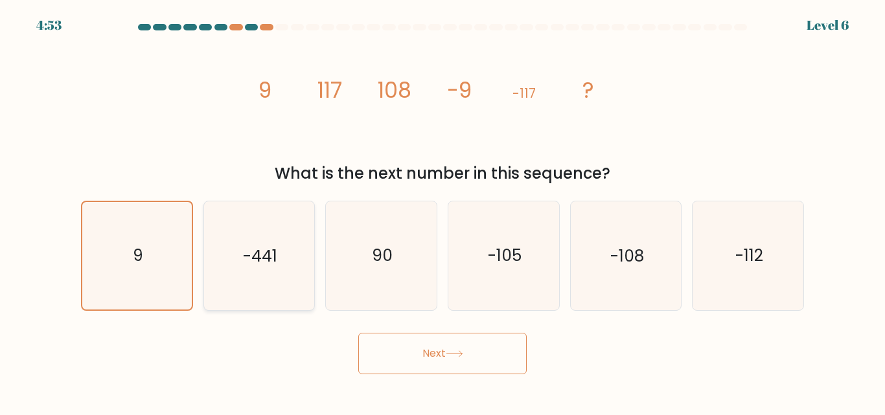
click at [250, 256] on text "-441" at bounding box center [260, 256] width 34 height 23
click at [443, 211] on input "b. -441" at bounding box center [443, 209] width 1 height 3
radio input "true"
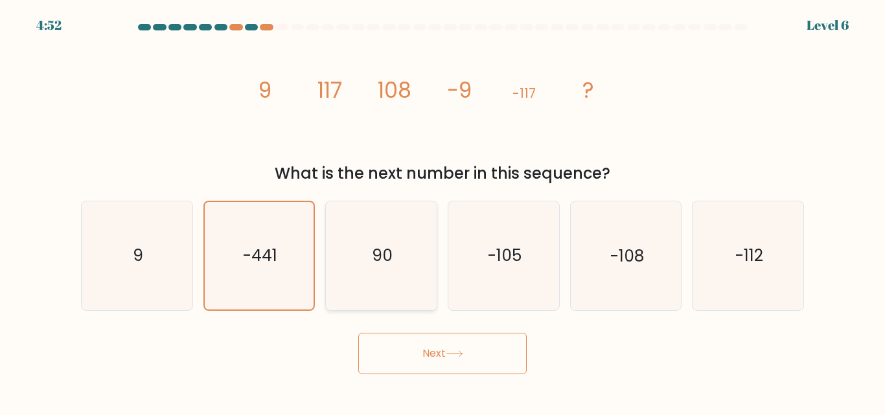
click at [376, 270] on icon "90" at bounding box center [381, 256] width 108 height 108
click at [443, 211] on input "c. 90" at bounding box center [443, 209] width 1 height 3
radio input "true"
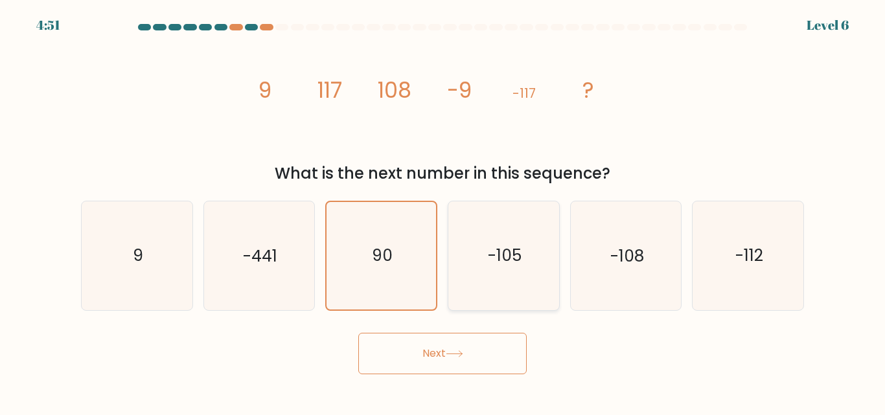
click at [492, 264] on text "-105" at bounding box center [505, 256] width 34 height 23
click at [443, 211] on input "d. -105" at bounding box center [443, 209] width 1 height 3
radio input "true"
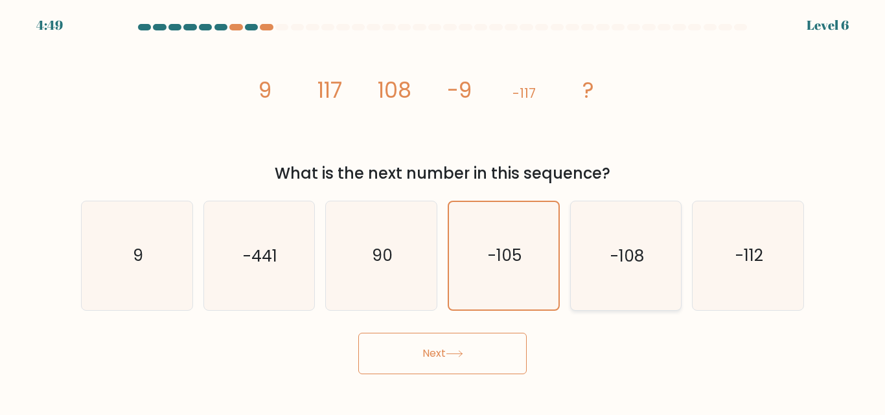
click at [590, 240] on icon "-108" at bounding box center [626, 256] width 108 height 108
click at [443, 211] on input "e. -108" at bounding box center [443, 209] width 1 height 3
radio input "true"
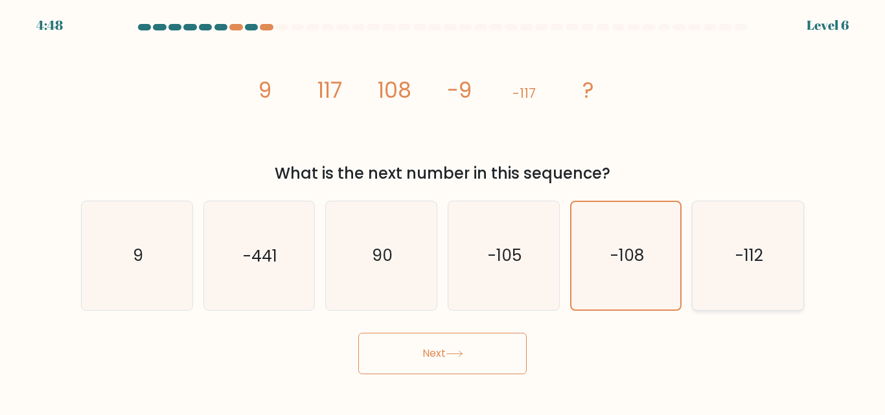
click at [744, 236] on icon "-112" at bounding box center [748, 256] width 108 height 108
click at [443, 211] on input "f. -112" at bounding box center [443, 209] width 1 height 3
radio input "true"
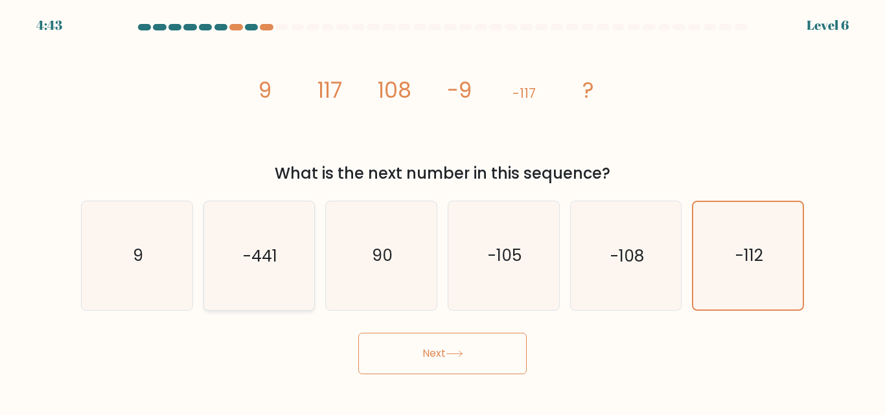
click at [284, 262] on icon "-441" at bounding box center [259, 256] width 108 height 108
click at [443, 211] on input "b. -441" at bounding box center [443, 209] width 1 height 3
radio input "true"
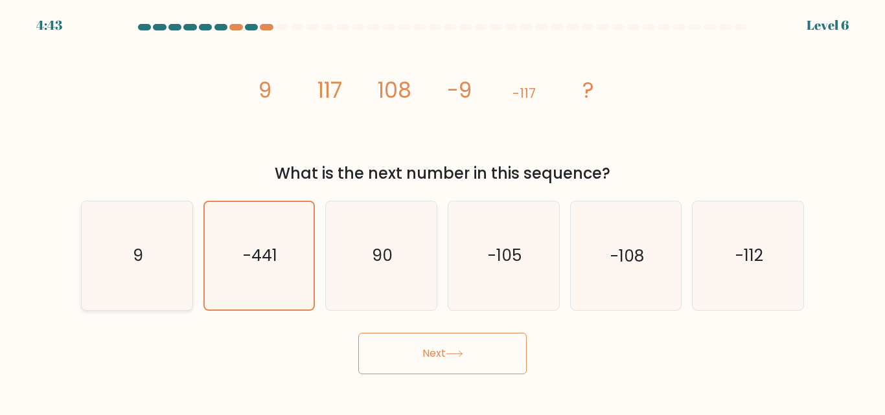
click at [181, 268] on icon "9" at bounding box center [137, 256] width 108 height 108
click at [443, 211] on input "a. 9" at bounding box center [443, 209] width 1 height 3
radio input "true"
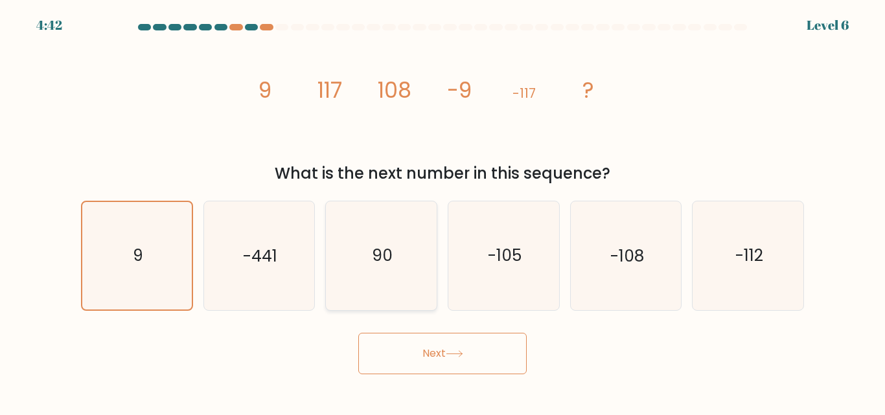
click at [365, 252] on icon "90" at bounding box center [381, 256] width 108 height 108
click at [443, 211] on input "c. 90" at bounding box center [443, 209] width 1 height 3
radio input "true"
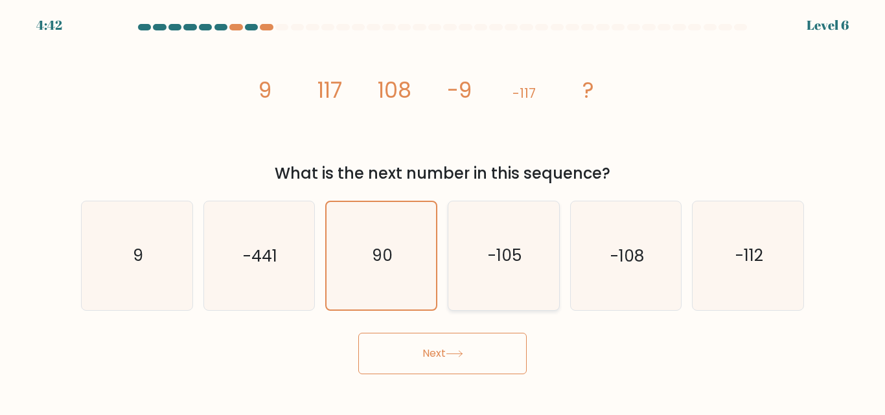
click at [489, 246] on text "-105" at bounding box center [505, 256] width 34 height 23
click at [443, 211] on input "d. -105" at bounding box center [443, 209] width 1 height 3
radio input "true"
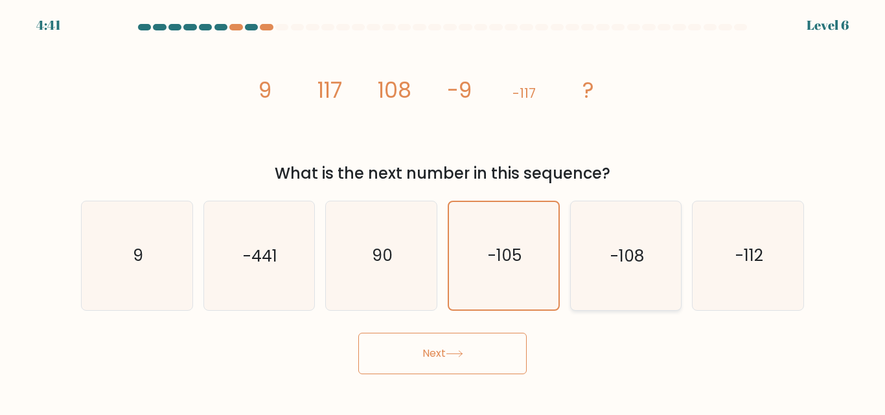
click at [630, 233] on icon "-108" at bounding box center [626, 256] width 108 height 108
click at [443, 211] on input "e. -108" at bounding box center [443, 209] width 1 height 3
radio input "true"
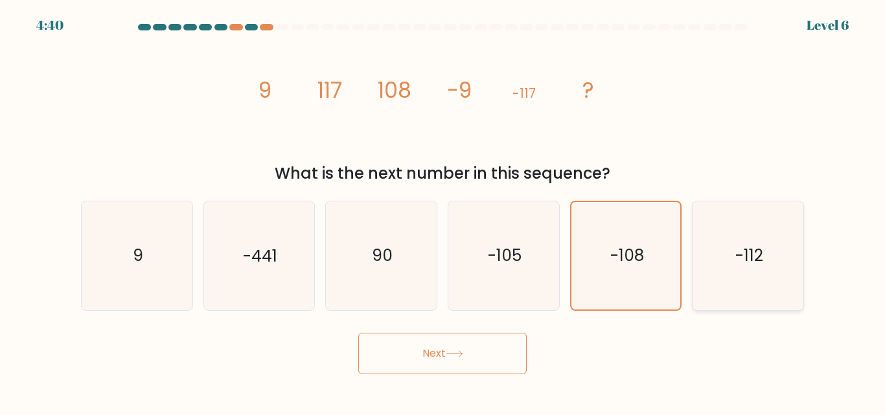
click at [749, 218] on icon "-112" at bounding box center [748, 256] width 108 height 108
click at [443, 211] on input "f. -112" at bounding box center [443, 209] width 1 height 3
radio input "true"
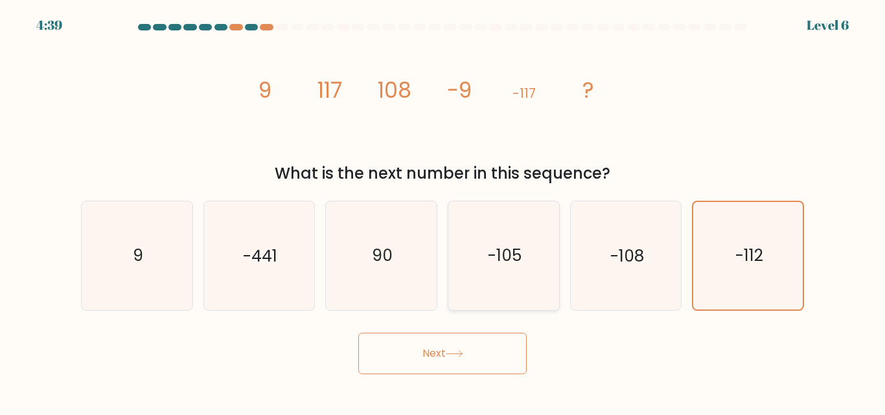
click at [489, 237] on icon "-105" at bounding box center [504, 256] width 108 height 108
click at [443, 211] on input "d. -105" at bounding box center [443, 209] width 1 height 3
radio input "true"
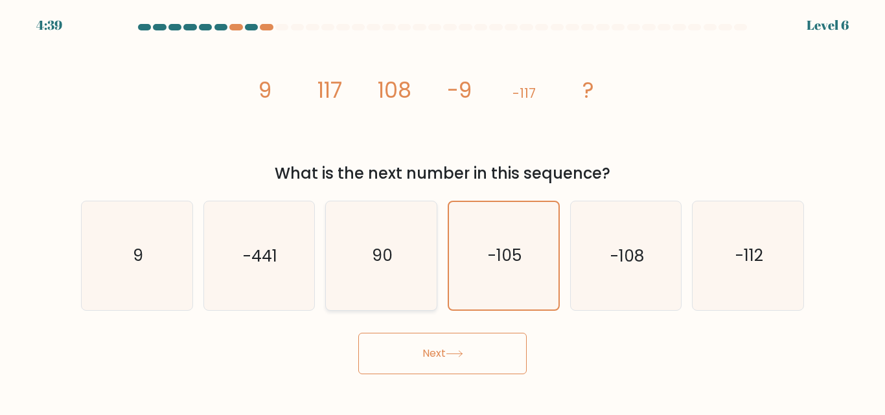
drag, startPoint x: 421, startPoint y: 240, endPoint x: 347, endPoint y: 234, distance: 74.2
click at [415, 240] on icon "90" at bounding box center [381, 256] width 108 height 108
click at [443, 211] on input "c. 90" at bounding box center [443, 209] width 1 height 3
radio input "true"
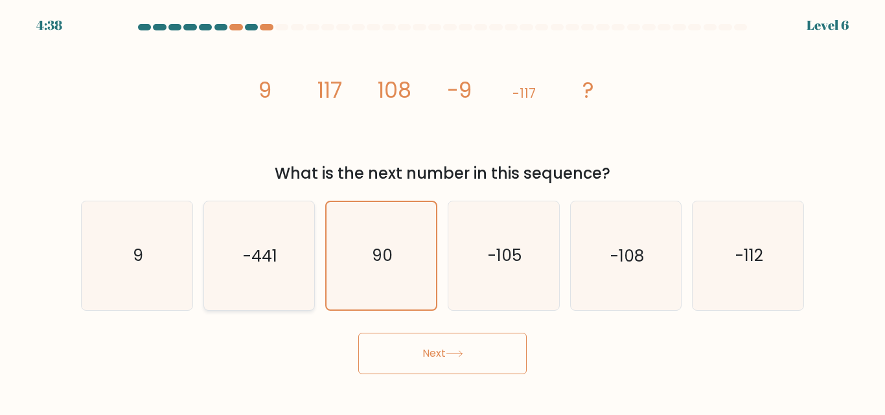
drag, startPoint x: 305, startPoint y: 233, endPoint x: 248, endPoint y: 250, distance: 59.5
click at [299, 237] on icon "-441" at bounding box center [259, 256] width 108 height 108
click at [443, 211] on input "b. -441" at bounding box center [443, 209] width 1 height 3
radio input "true"
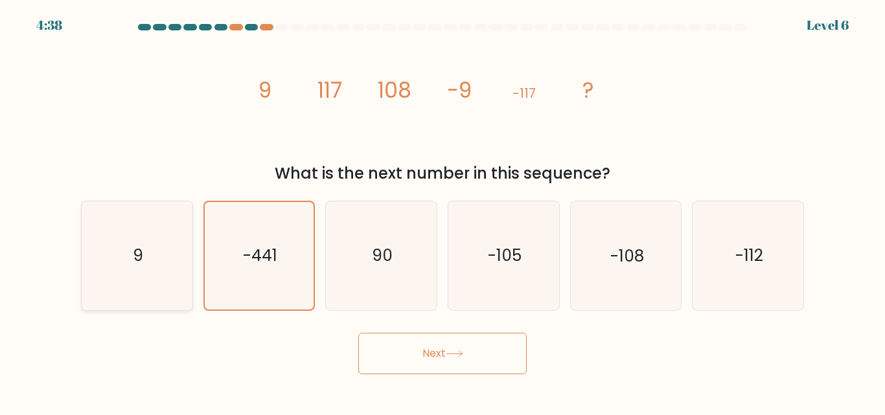
click at [148, 225] on icon "9" at bounding box center [137, 256] width 108 height 108
click at [443, 211] on input "a. 9" at bounding box center [443, 209] width 1 height 3
radio input "true"
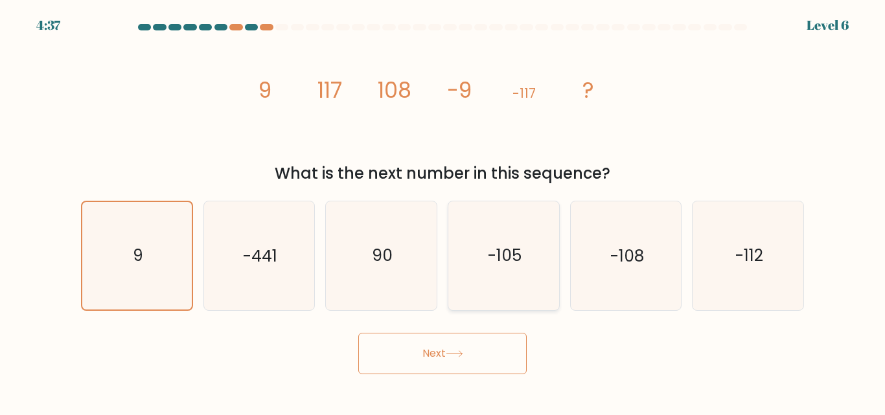
click at [452, 242] on icon "-105" at bounding box center [504, 256] width 108 height 108
click at [443, 211] on input "d. -105" at bounding box center [443, 209] width 1 height 3
radio input "true"
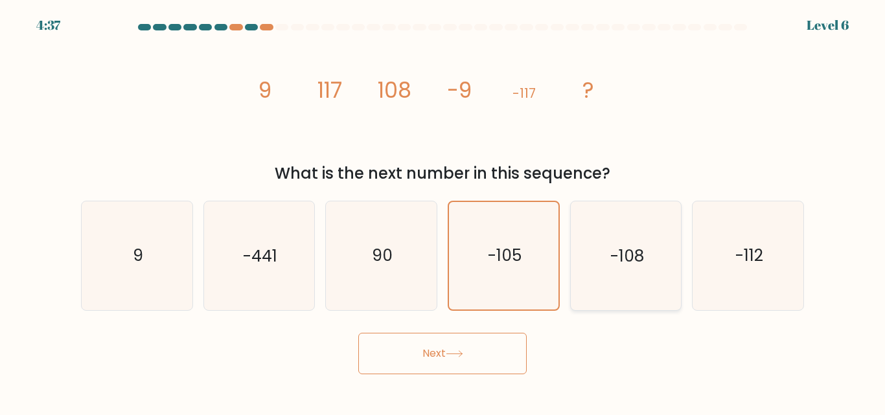
click at [586, 233] on icon "-108" at bounding box center [626, 256] width 108 height 108
click at [443, 211] on input "e. -108" at bounding box center [443, 209] width 1 height 3
radio input "true"
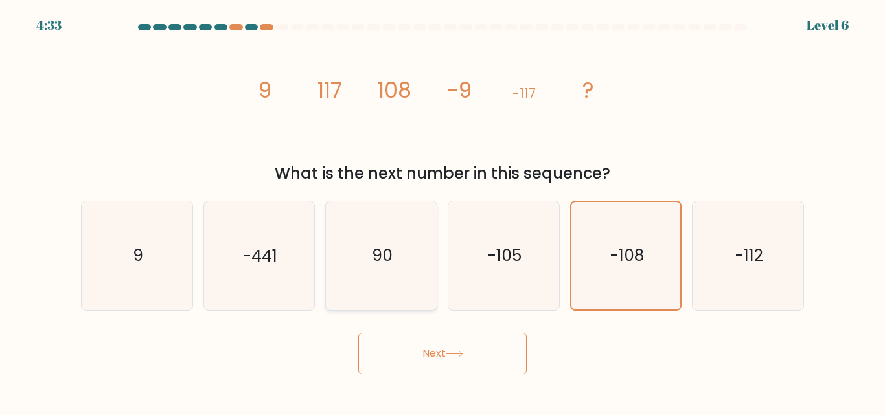
click at [401, 264] on icon "90" at bounding box center [381, 256] width 108 height 108
click at [443, 211] on input "c. 90" at bounding box center [443, 209] width 1 height 3
radio input "true"
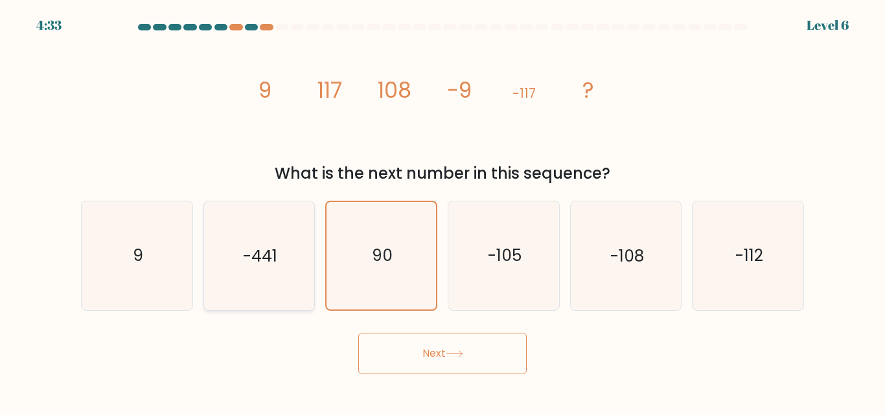
click at [246, 275] on icon "-441" at bounding box center [259, 256] width 108 height 108
click at [443, 211] on input "b. -441" at bounding box center [443, 209] width 1 height 3
radio input "true"
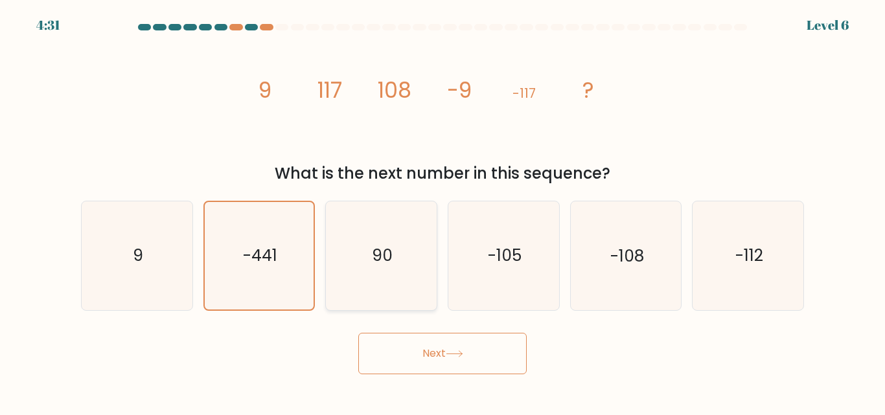
click at [392, 294] on icon "90" at bounding box center [381, 256] width 108 height 108
click at [443, 211] on input "c. 90" at bounding box center [443, 209] width 1 height 3
radio input "true"
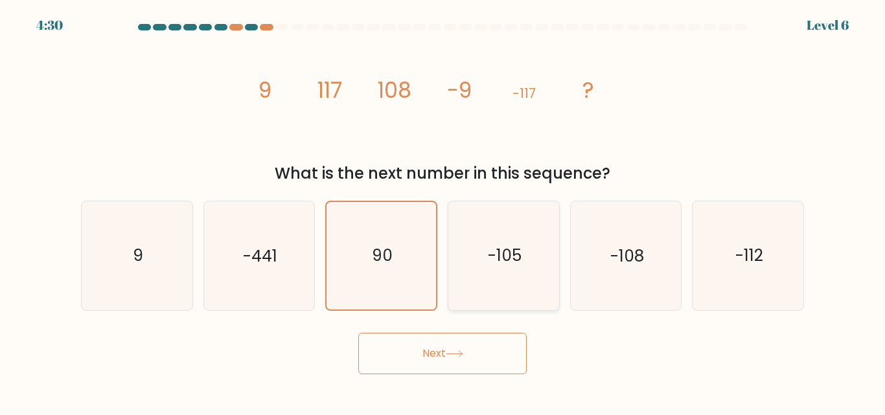
click at [471, 275] on icon "-105" at bounding box center [504, 256] width 108 height 108
click at [443, 211] on input "d. -105" at bounding box center [443, 209] width 1 height 3
radio input "true"
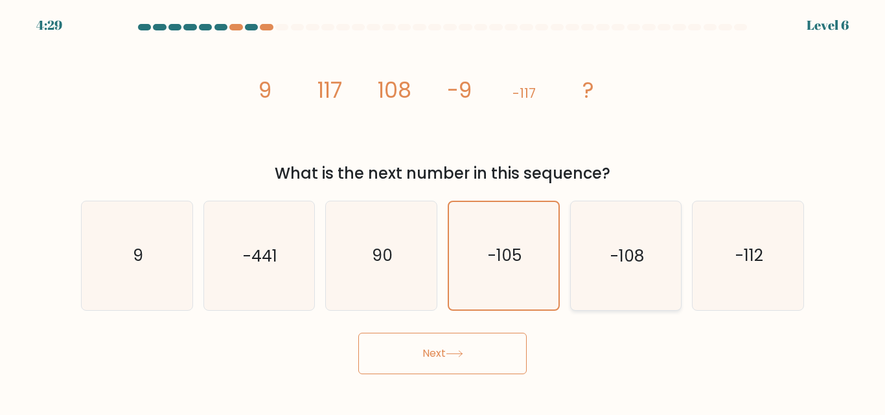
click at [619, 272] on icon "-108" at bounding box center [626, 256] width 108 height 108
click at [443, 211] on input "e. -108" at bounding box center [443, 209] width 1 height 3
radio input "true"
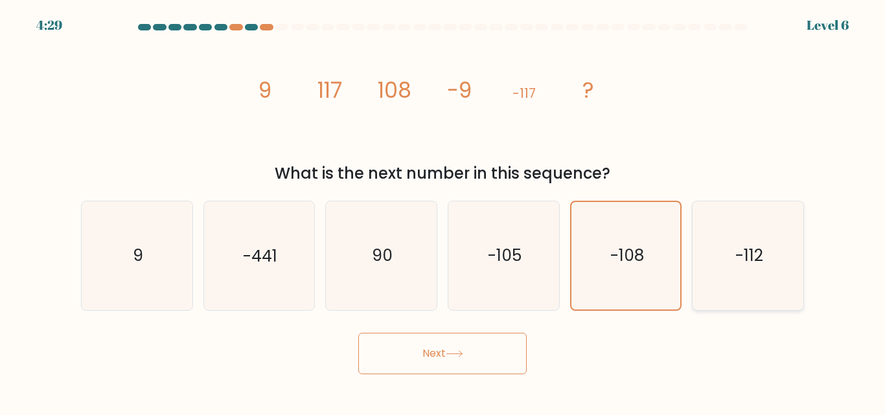
click at [717, 272] on icon "-112" at bounding box center [748, 256] width 108 height 108
click at [443, 211] on input "f. -112" at bounding box center [443, 209] width 1 height 3
radio input "true"
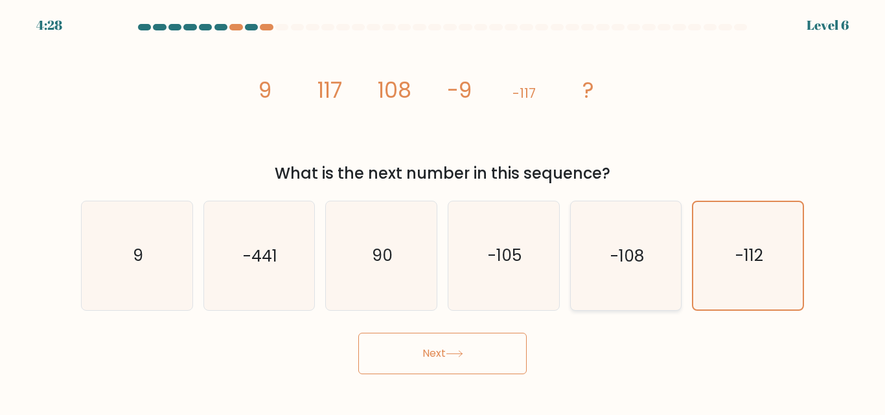
click at [603, 279] on icon "-108" at bounding box center [626, 256] width 108 height 108
click at [443, 211] on input "e. -108" at bounding box center [443, 209] width 1 height 3
radio input "true"
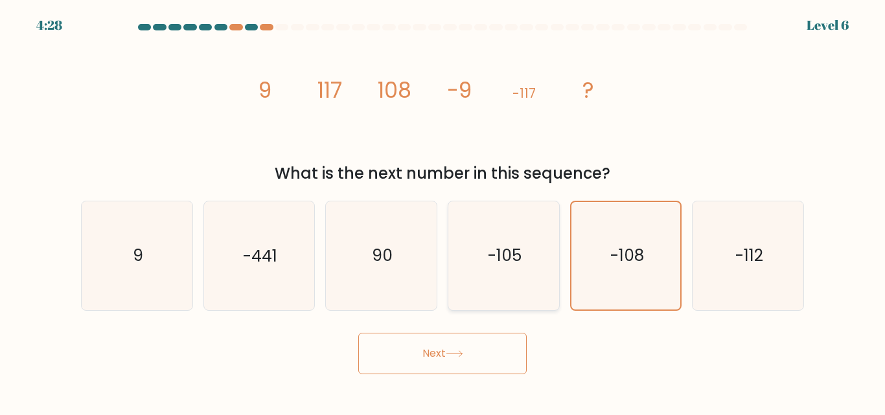
click at [487, 270] on icon "-105" at bounding box center [504, 256] width 108 height 108
click at [443, 211] on input "d. -105" at bounding box center [443, 209] width 1 height 3
radio input "true"
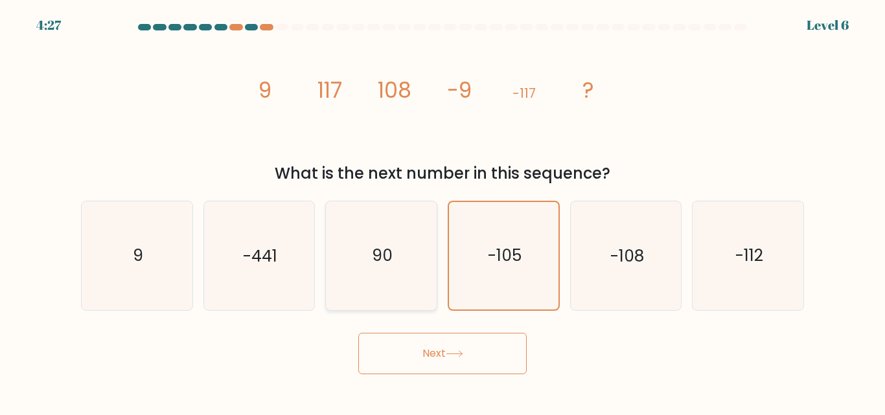
click at [384, 266] on text "90" at bounding box center [382, 256] width 21 height 23
click at [443, 211] on input "c. 90" at bounding box center [443, 209] width 1 height 3
radio input "true"
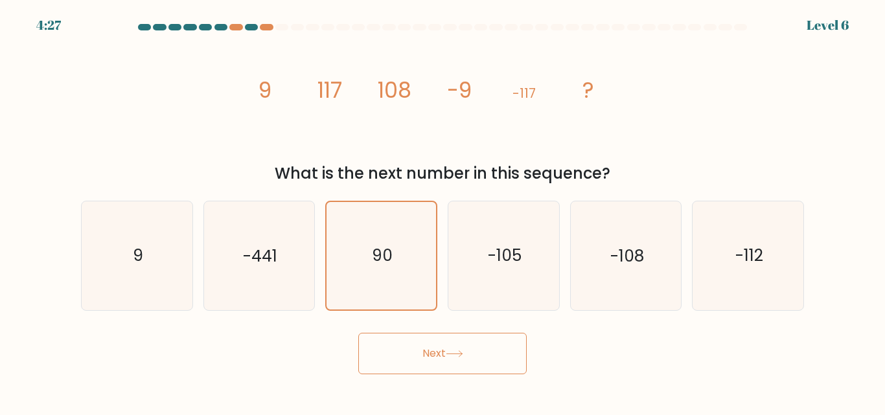
click at [321, 262] on div "c. 90" at bounding box center [381, 256] width 122 height 110
click at [244, 266] on text "-441" at bounding box center [260, 256] width 34 height 23
click at [443, 211] on input "b. -441" at bounding box center [443, 209] width 1 height 3
radio input "true"
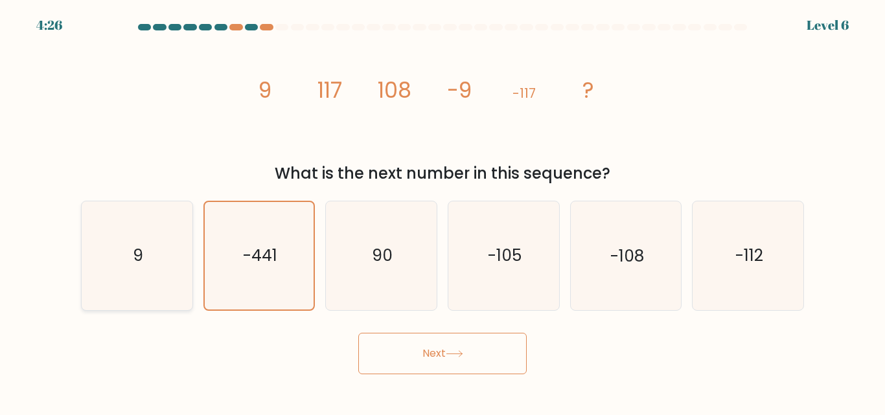
click at [148, 258] on icon "9" at bounding box center [137, 256] width 108 height 108
click at [443, 211] on input "a. 9" at bounding box center [443, 209] width 1 height 3
radio input "true"
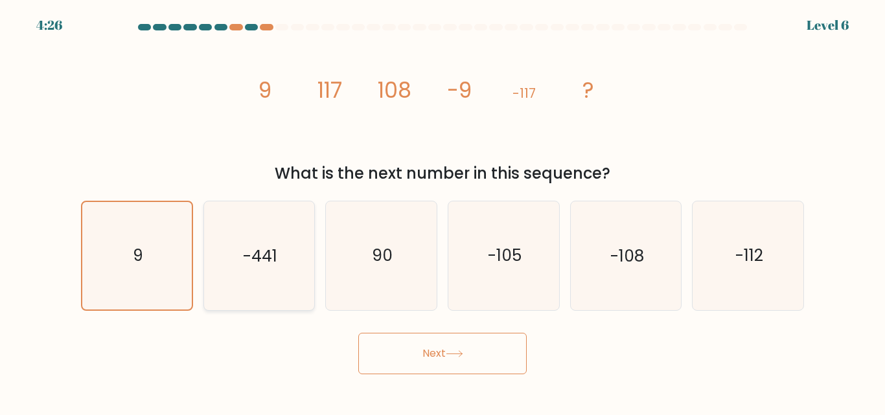
click at [239, 290] on icon "-441" at bounding box center [259, 256] width 108 height 108
click at [443, 211] on input "b. -441" at bounding box center [443, 209] width 1 height 3
radio input "true"
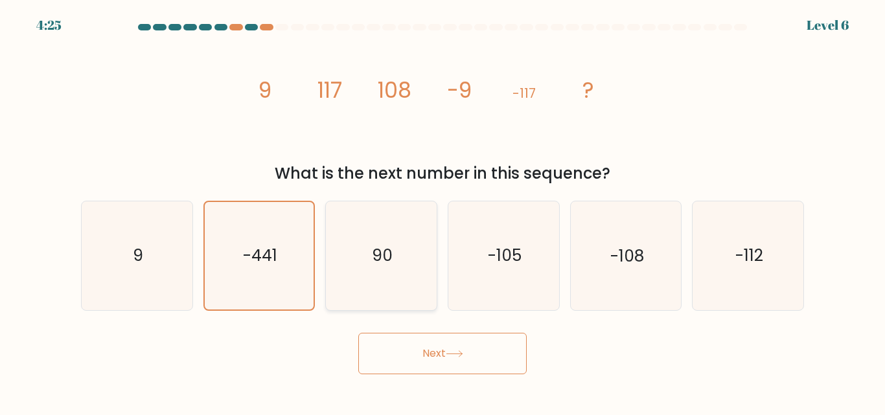
drag, startPoint x: 400, startPoint y: 282, endPoint x: 431, endPoint y: 287, distance: 30.9
click at [400, 282] on icon "90" at bounding box center [381, 256] width 108 height 108
click at [443, 211] on input "c. 90" at bounding box center [443, 209] width 1 height 3
radio input "true"
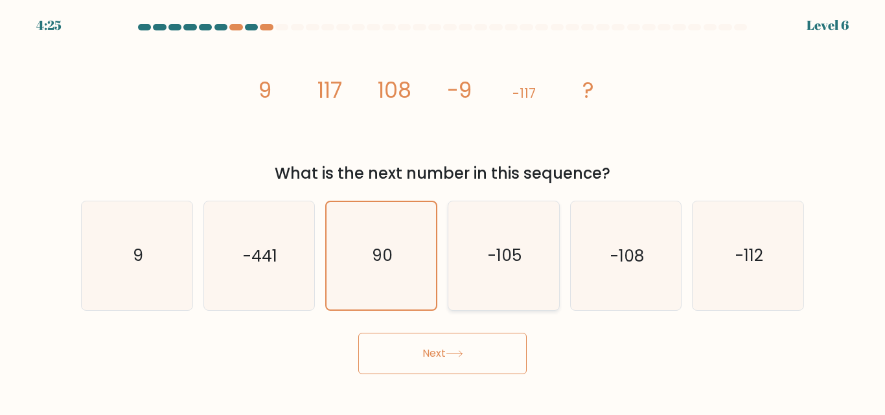
click at [496, 282] on icon "-105" at bounding box center [504, 256] width 108 height 108
click at [443, 211] on input "d. -105" at bounding box center [443, 209] width 1 height 3
radio input "true"
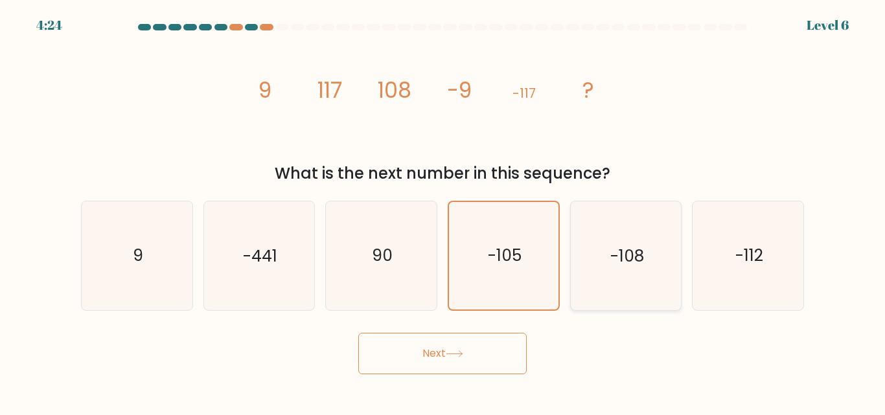
click at [603, 280] on icon "-108" at bounding box center [626, 256] width 108 height 108
click at [443, 211] on input "e. -108" at bounding box center [443, 209] width 1 height 3
radio input "true"
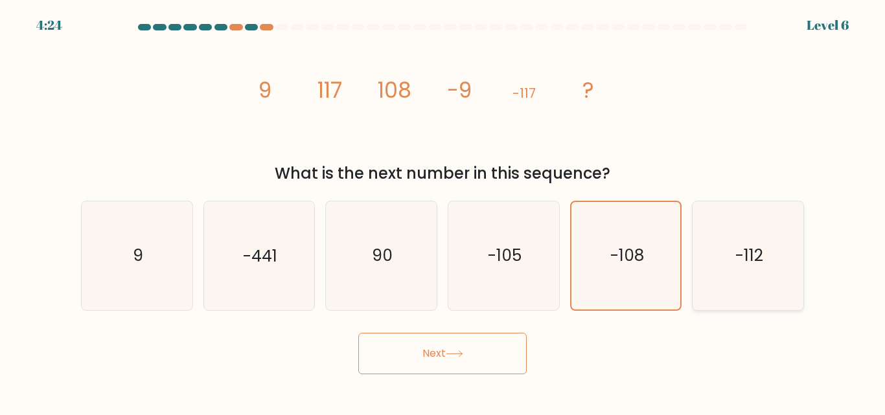
click at [702, 290] on icon "-112" at bounding box center [748, 256] width 108 height 108
click at [443, 211] on input "f. -112" at bounding box center [443, 209] width 1 height 3
radio input "true"
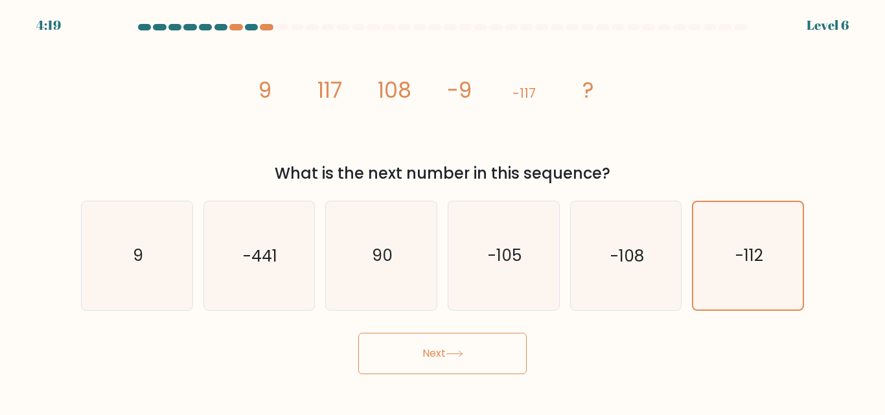
click at [196, 270] on div "a. 9" at bounding box center [137, 256] width 122 height 110
drag, startPoint x: 97, startPoint y: 308, endPoint x: 134, endPoint y: 309, distance: 37.6
click at [98, 308] on icon "9" at bounding box center [137, 256] width 108 height 108
click at [443, 211] on input "a. 9" at bounding box center [443, 209] width 1 height 3
radio input "true"
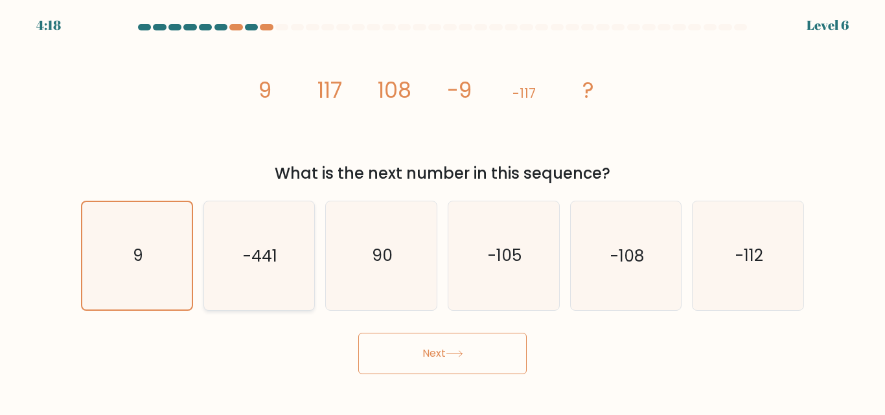
click at [233, 275] on icon "-441" at bounding box center [259, 256] width 108 height 108
click at [443, 211] on input "b. -441" at bounding box center [443, 209] width 1 height 3
radio input "true"
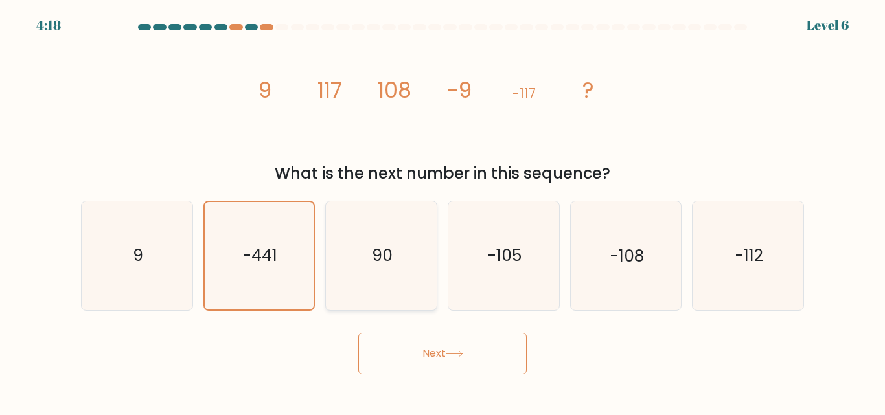
click at [375, 270] on icon "90" at bounding box center [381, 256] width 108 height 108
click at [443, 211] on input "c. 90" at bounding box center [443, 209] width 1 height 3
radio input "true"
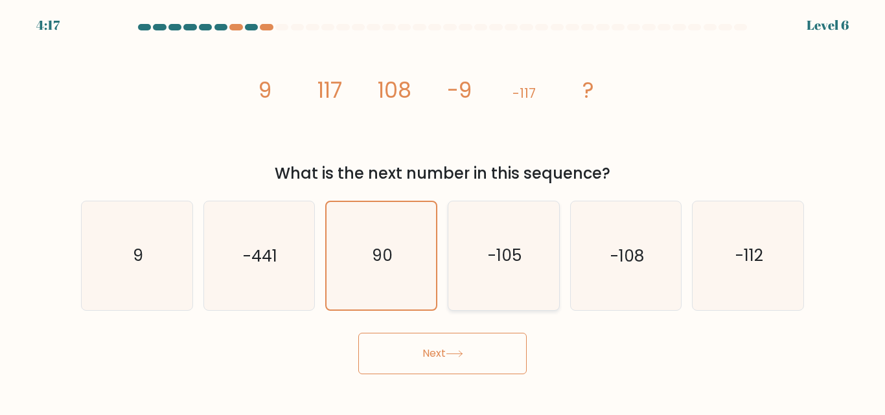
click at [479, 274] on icon "-105" at bounding box center [504, 256] width 108 height 108
click at [443, 211] on input "d. -105" at bounding box center [443, 209] width 1 height 3
radio input "true"
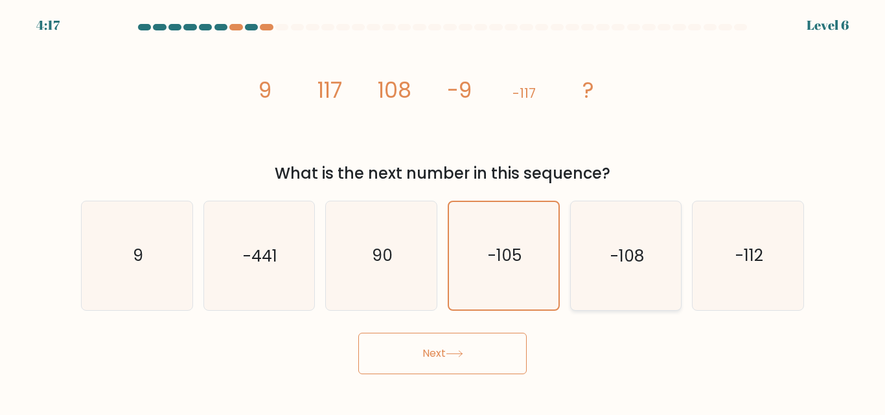
click at [643, 262] on text "-108" at bounding box center [627, 256] width 34 height 23
click at [443, 211] on input "e. -108" at bounding box center [443, 209] width 1 height 3
radio input "true"
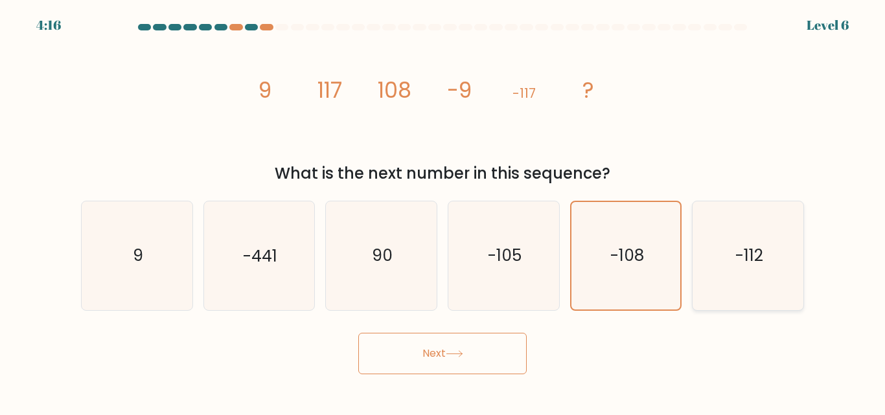
click at [743, 271] on icon "-112" at bounding box center [748, 256] width 108 height 108
click at [443, 211] on input "f. -112" at bounding box center [443, 209] width 1 height 3
radio input "true"
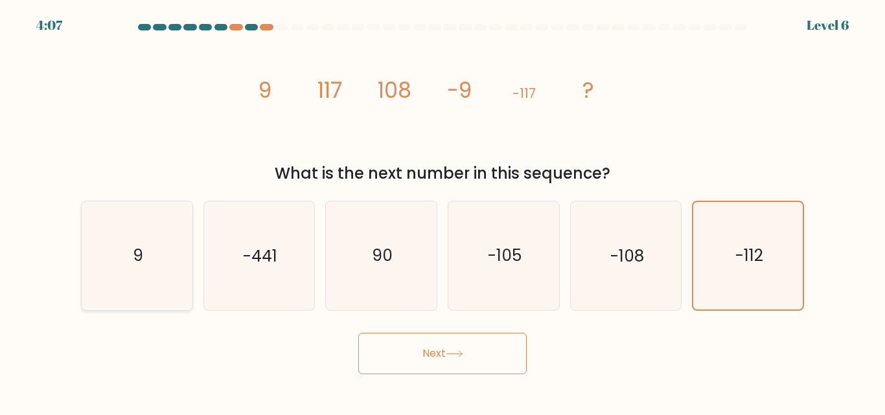
click at [138, 272] on icon "9" at bounding box center [137, 256] width 108 height 108
click at [443, 211] on input "a. 9" at bounding box center [443, 209] width 1 height 3
radio input "true"
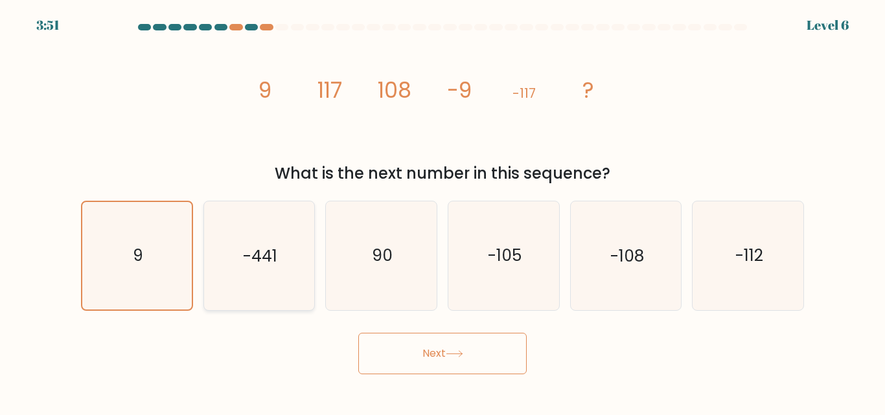
click at [244, 257] on text "-441" at bounding box center [260, 256] width 34 height 23
click at [443, 211] on input "b. -441" at bounding box center [443, 209] width 1 height 3
radio input "true"
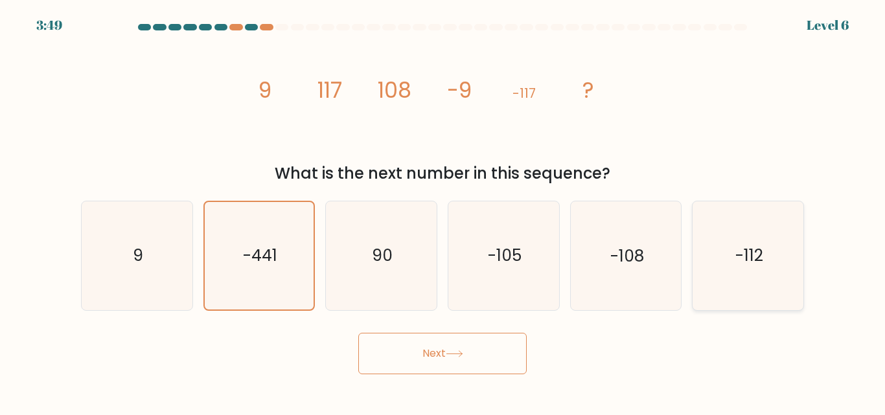
click at [712, 276] on icon "-112" at bounding box center [748, 256] width 108 height 108
click at [443, 211] on input "f. -112" at bounding box center [443, 209] width 1 height 3
radio input "true"
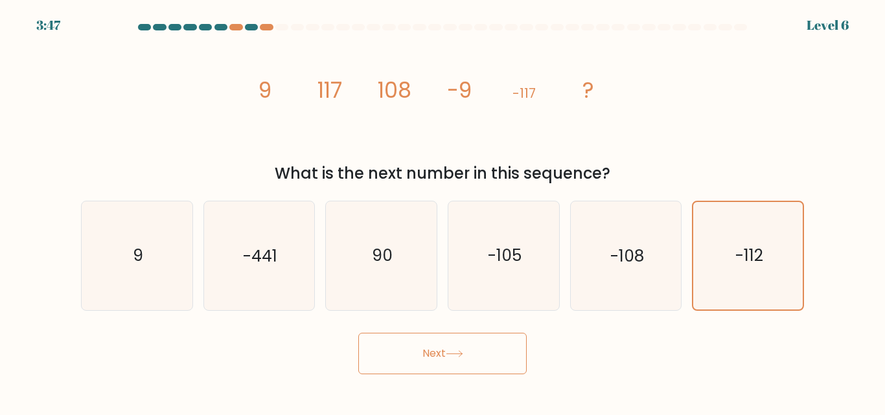
click at [422, 363] on button "Next" at bounding box center [442, 353] width 168 height 41
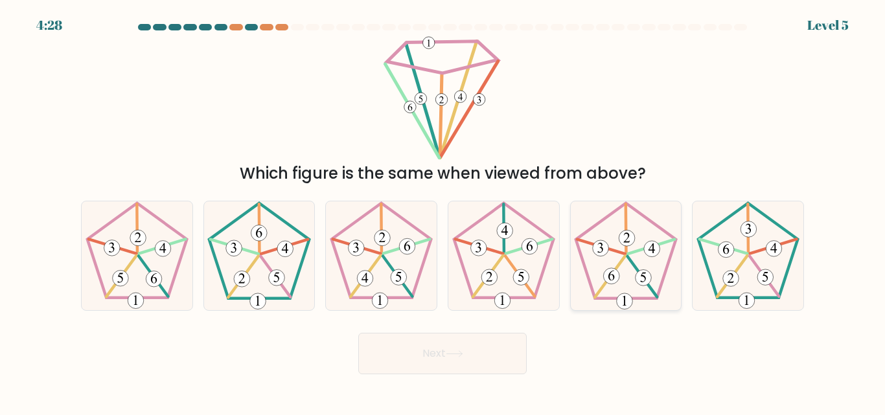
click at [649, 277] on 286 at bounding box center [644, 278] width 16 height 16
click at [443, 211] on input "e." at bounding box center [443, 209] width 1 height 3
radio input "true"
click at [134, 273] on icon at bounding box center [137, 256] width 108 height 108
click at [443, 211] on input "a." at bounding box center [443, 209] width 1 height 3
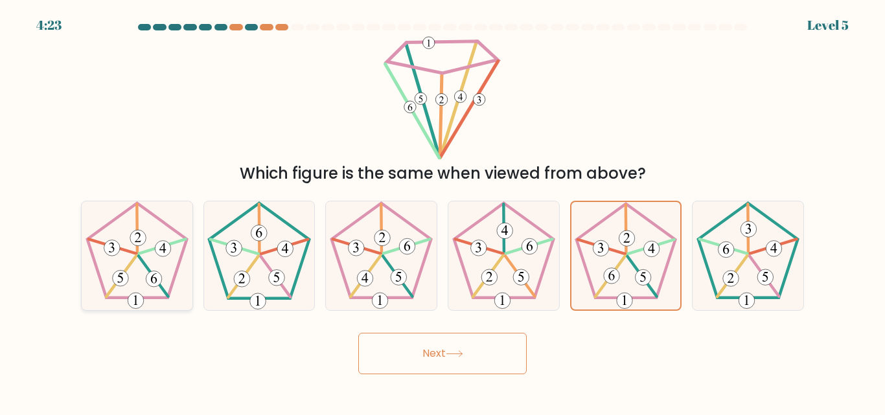
radio input "true"
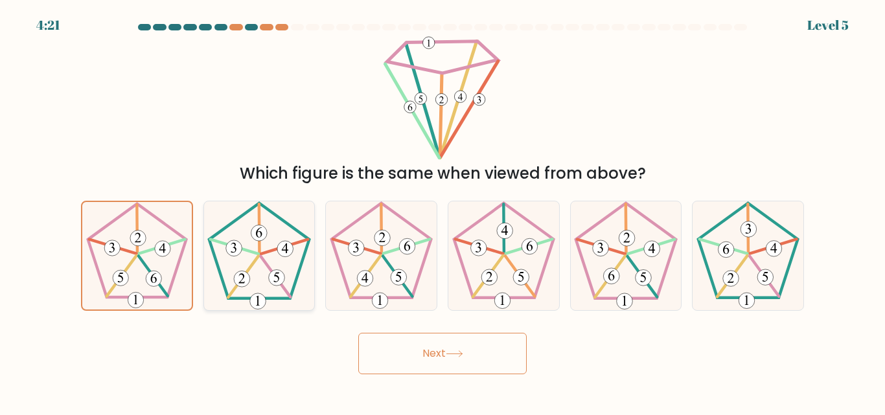
click at [265, 267] on icon at bounding box center [259, 256] width 108 height 108
click at [443, 211] on input "b." at bounding box center [443, 209] width 1 height 3
radio input "true"
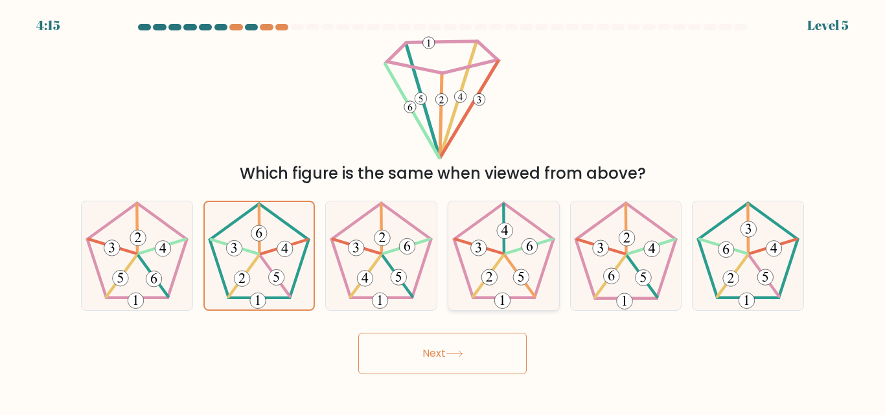
click at [509, 264] on 24 at bounding box center [519, 277] width 29 height 40
click at [443, 211] on input "d." at bounding box center [443, 209] width 1 height 3
radio input "true"
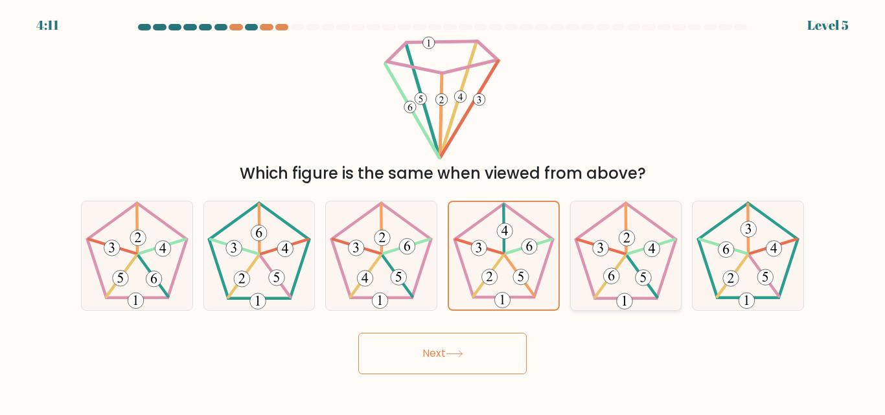
click at [641, 253] on icon at bounding box center [626, 256] width 108 height 108
click at [443, 211] on input "e." at bounding box center [443, 209] width 1 height 3
radio input "true"
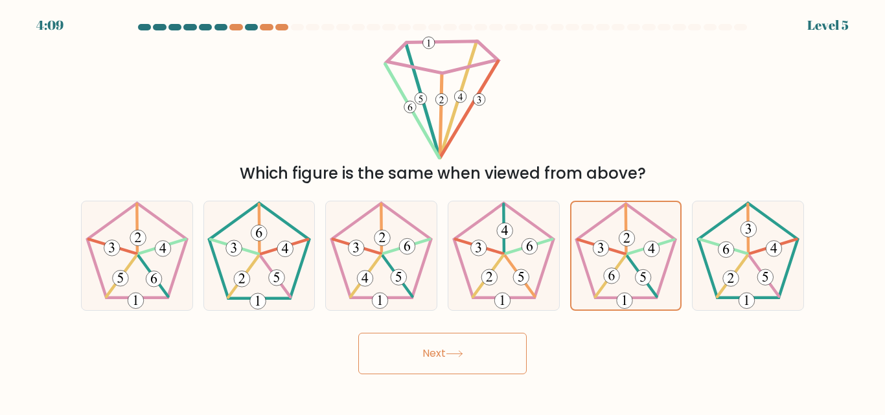
click at [463, 343] on button "Next" at bounding box center [442, 353] width 168 height 41
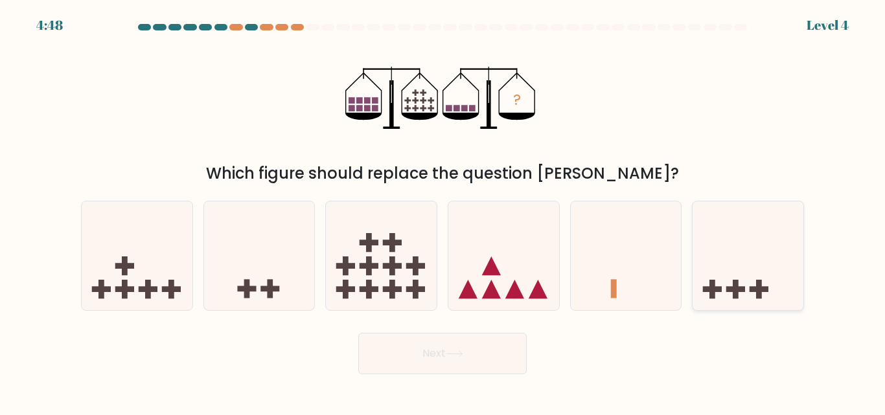
click at [736, 286] on rect at bounding box center [736, 289] width 6 height 19
click at [443, 211] on input "f." at bounding box center [443, 209] width 1 height 3
radio input "true"
click at [397, 277] on icon at bounding box center [381, 255] width 111 height 91
click at [443, 211] on input "c." at bounding box center [443, 209] width 1 height 3
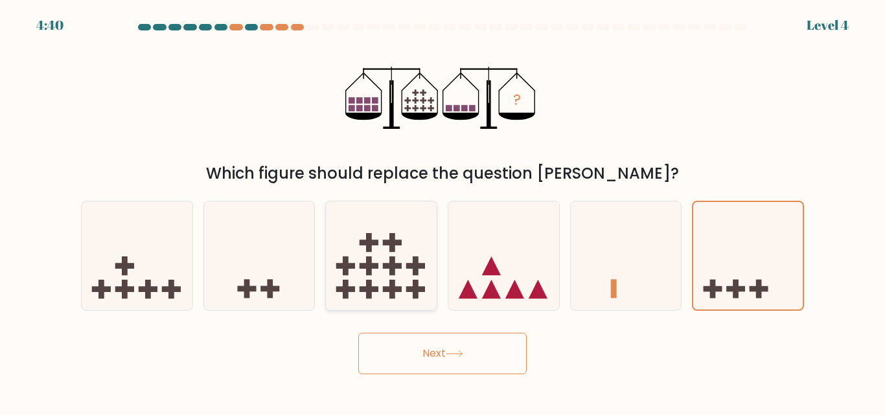
radio input "true"
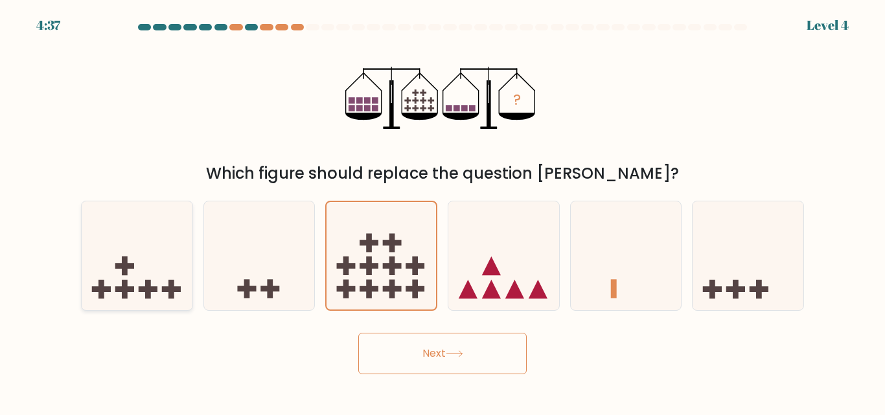
click at [134, 267] on icon at bounding box center [137, 255] width 111 height 91
click at [443, 211] on input "a." at bounding box center [443, 209] width 1 height 3
radio input "true"
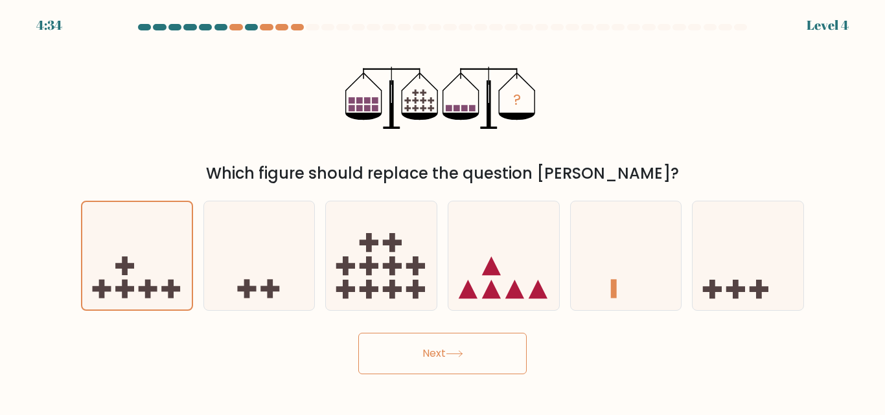
click at [415, 357] on button "Next" at bounding box center [442, 353] width 168 height 41
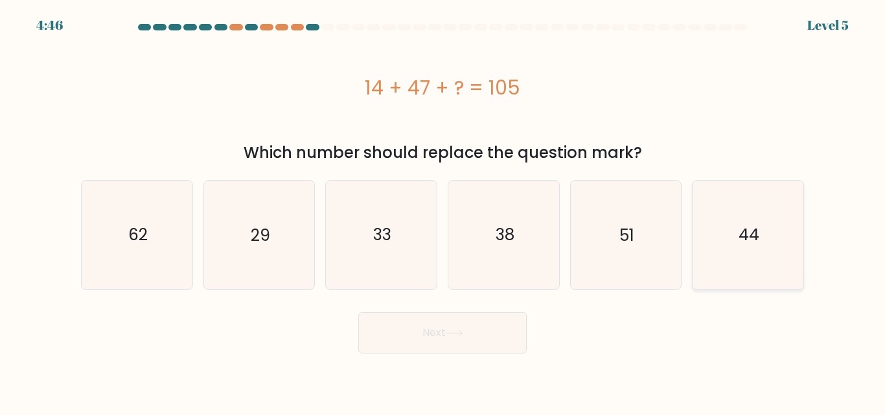
click at [746, 230] on text "44" at bounding box center [749, 235] width 21 height 23
click at [443, 211] on input "f. 44" at bounding box center [443, 209] width 1 height 3
radio input "true"
click at [419, 353] on button "Next" at bounding box center [442, 332] width 168 height 41
click at [419, 336] on button "Next" at bounding box center [442, 332] width 168 height 41
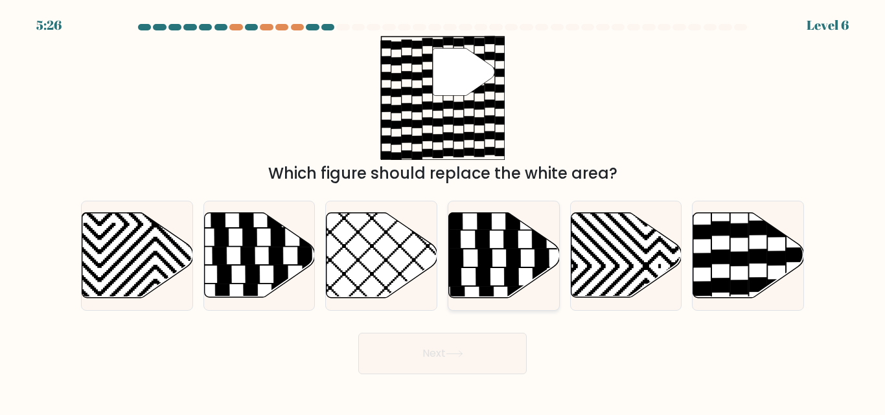
click at [485, 248] on icon at bounding box center [482, 239] width 14 height 17
click at [443, 211] on input "d." at bounding box center [443, 209] width 1 height 3
radio input "true"
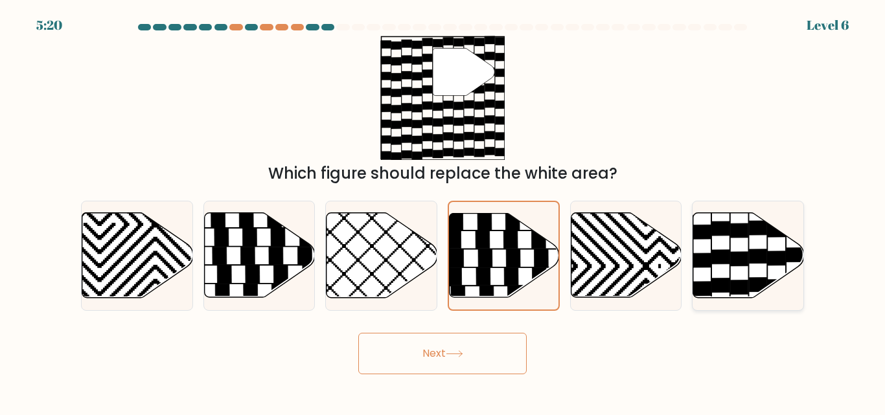
click at [717, 248] on icon at bounding box center [748, 255] width 111 height 85
click at [443, 211] on input "f." at bounding box center [443, 209] width 1 height 3
radio input "true"
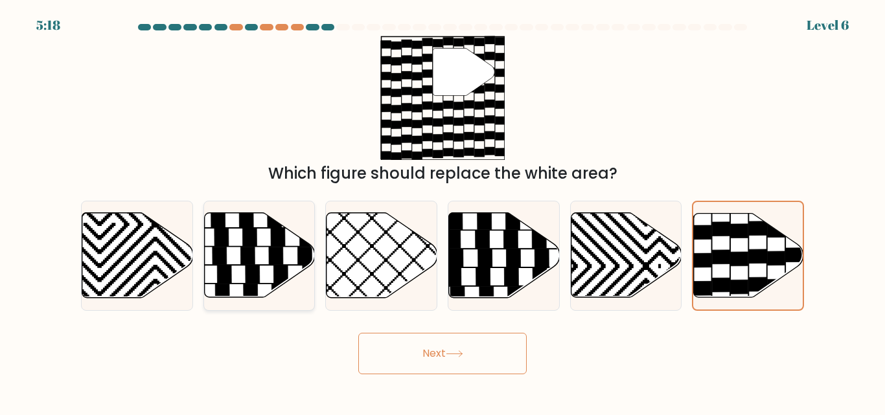
click at [205, 251] on icon at bounding box center [259, 255] width 111 height 85
click at [443, 211] on input "b." at bounding box center [443, 209] width 1 height 3
radio input "true"
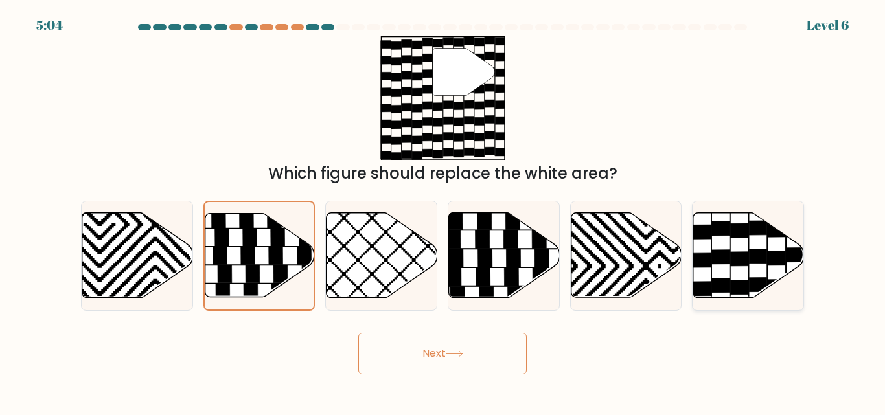
click at [709, 277] on icon at bounding box center [748, 255] width 111 height 85
click at [443, 211] on input "f." at bounding box center [443, 209] width 1 height 3
radio input "true"
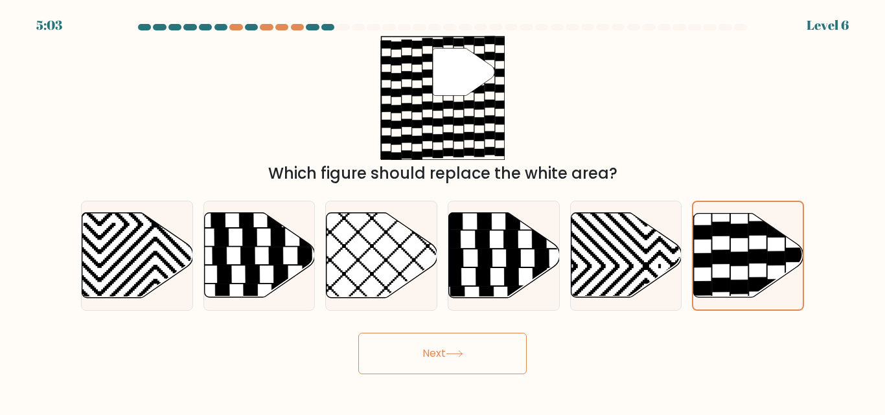
click at [397, 348] on button "Next" at bounding box center [442, 353] width 168 height 41
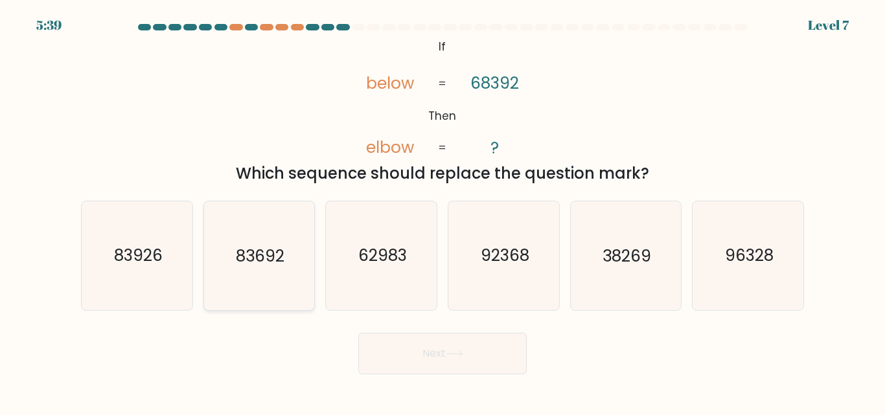
click at [278, 253] on text "83692" at bounding box center [260, 256] width 49 height 23
click at [443, 211] on input "b. 83692" at bounding box center [443, 209] width 1 height 3
radio input "true"
click at [428, 357] on button "Next" at bounding box center [442, 353] width 168 height 41
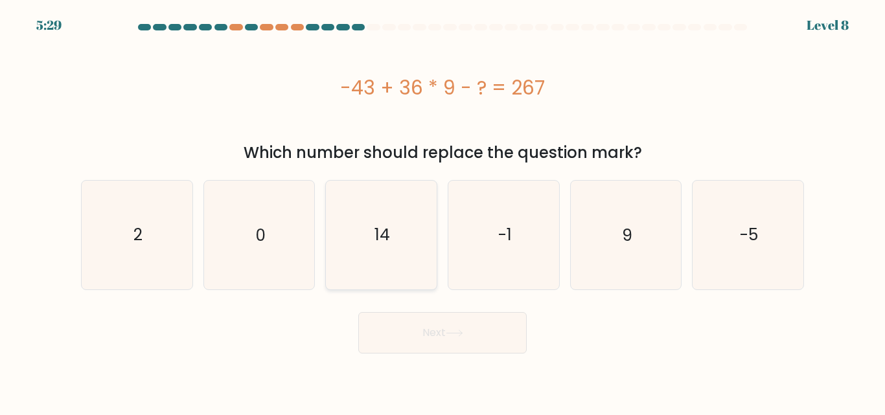
click at [363, 236] on icon "14" at bounding box center [381, 235] width 108 height 108
click at [443, 211] on input "c. 14" at bounding box center [443, 209] width 1 height 3
radio input "true"
click at [452, 340] on button "Next" at bounding box center [442, 332] width 168 height 41
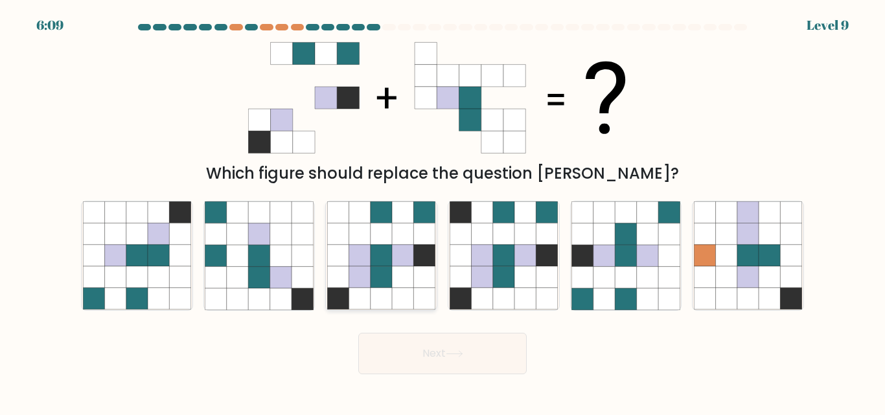
click at [370, 262] on icon at bounding box center [359, 256] width 21 height 21
click at [443, 211] on input "c." at bounding box center [443, 209] width 1 height 3
radio input "true"
click at [266, 269] on icon at bounding box center [258, 277] width 21 height 21
click at [443, 211] on input "b." at bounding box center [443, 209] width 1 height 3
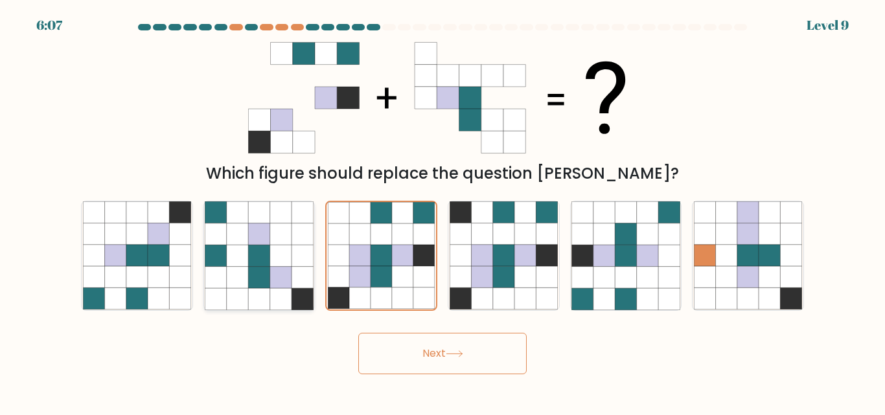
radio input "true"
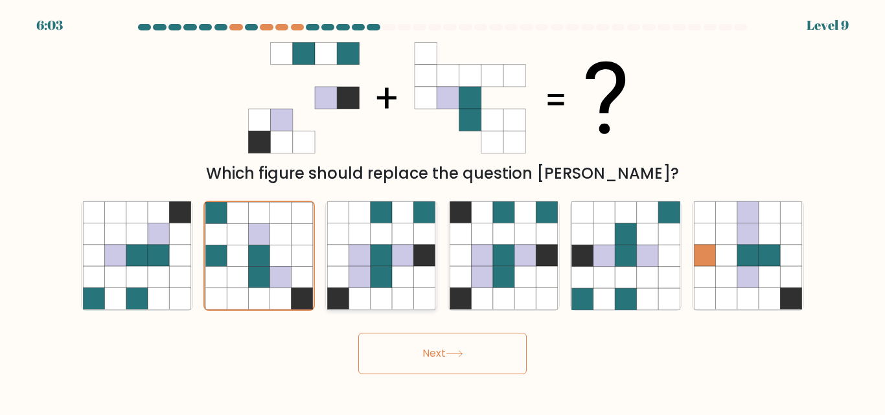
click at [401, 283] on icon at bounding box center [402, 277] width 21 height 21
click at [443, 211] on input "c." at bounding box center [443, 209] width 1 height 3
radio input "true"
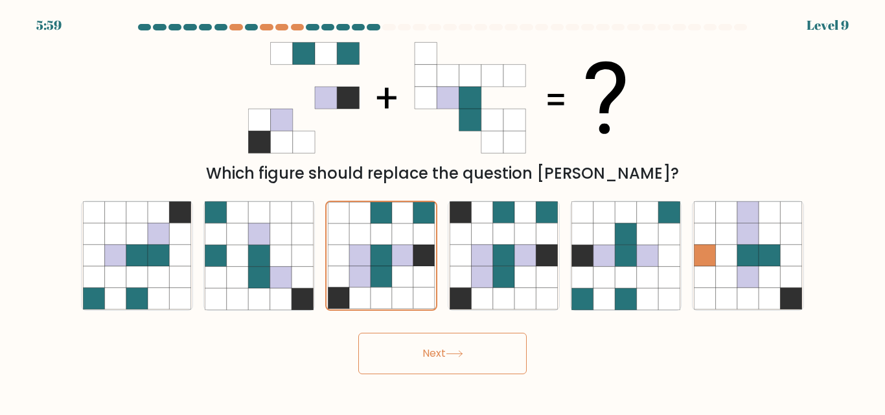
click at [411, 350] on button "Next" at bounding box center [442, 353] width 168 height 41
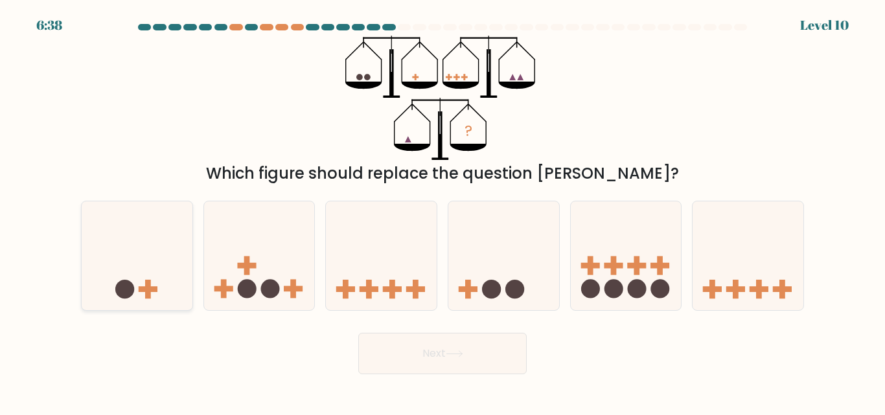
click at [139, 268] on icon at bounding box center [137, 255] width 111 height 91
click at [443, 211] on input "a." at bounding box center [443, 209] width 1 height 3
radio input "true"
click at [426, 351] on button "Next" at bounding box center [442, 353] width 168 height 41
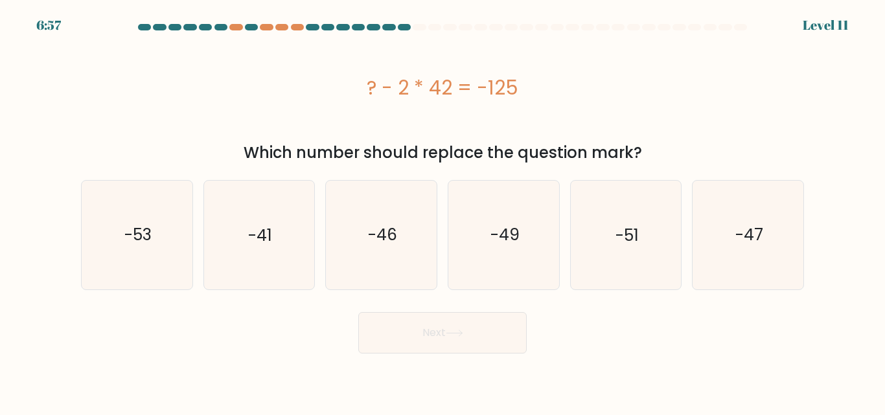
drag, startPoint x: 304, startPoint y: 271, endPoint x: 325, endPoint y: 312, distance: 46.4
click at [303, 268] on icon "-41" at bounding box center [259, 235] width 108 height 108
click at [443, 211] on input "b. -41" at bounding box center [443, 209] width 1 height 3
radio input "true"
click at [383, 327] on button "Next" at bounding box center [442, 332] width 168 height 41
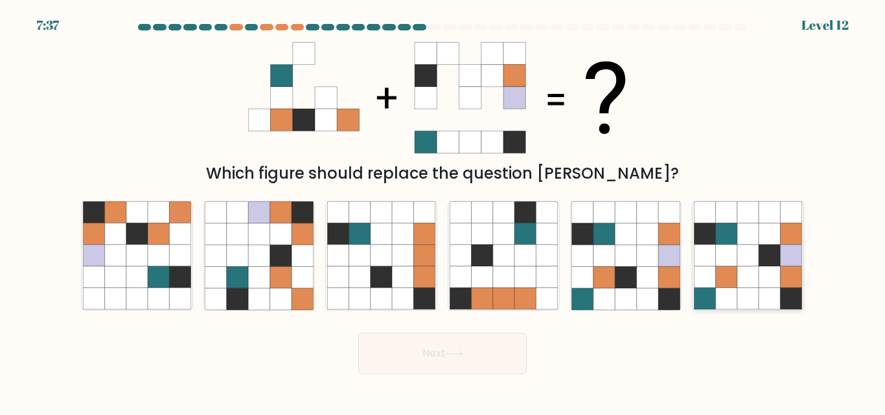
click at [766, 229] on icon at bounding box center [748, 256] width 108 height 108
click at [443, 211] on input "f." at bounding box center [443, 209] width 1 height 3
radio input "true"
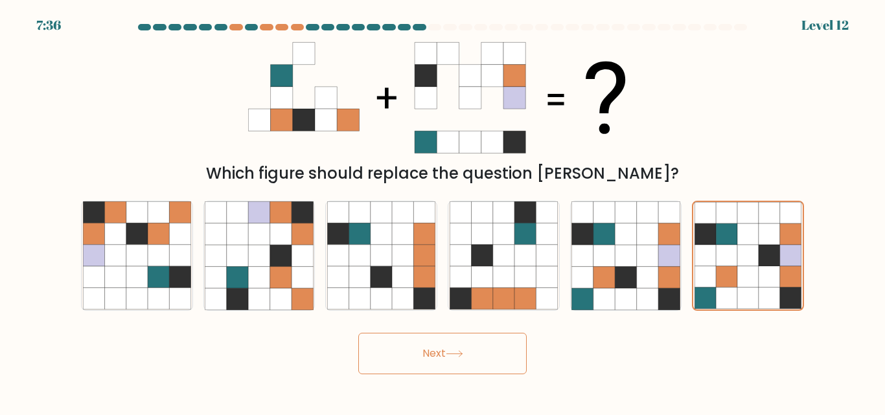
click at [560, 272] on div "d." at bounding box center [504, 256] width 122 height 110
click at [636, 258] on icon at bounding box center [625, 256] width 21 height 21
click at [443, 211] on input "e." at bounding box center [443, 209] width 1 height 3
radio input "true"
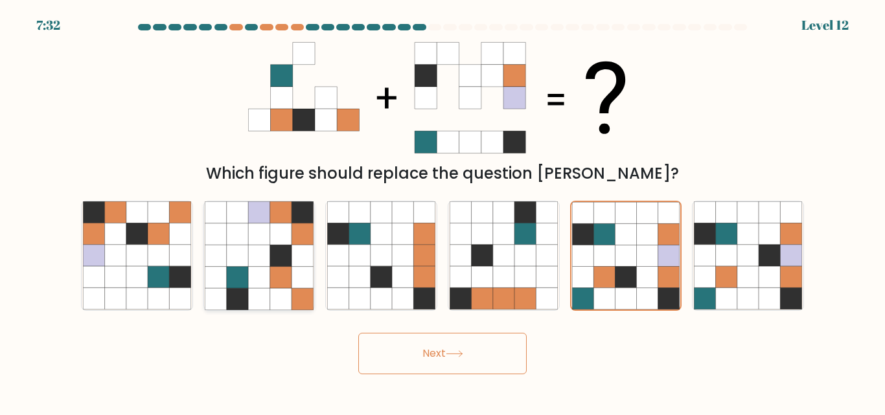
drag, startPoint x: 358, startPoint y: 255, endPoint x: 283, endPoint y: 272, distance: 76.3
click at [358, 255] on icon at bounding box center [359, 256] width 21 height 21
click at [443, 211] on input "c." at bounding box center [443, 209] width 1 height 3
radio input "true"
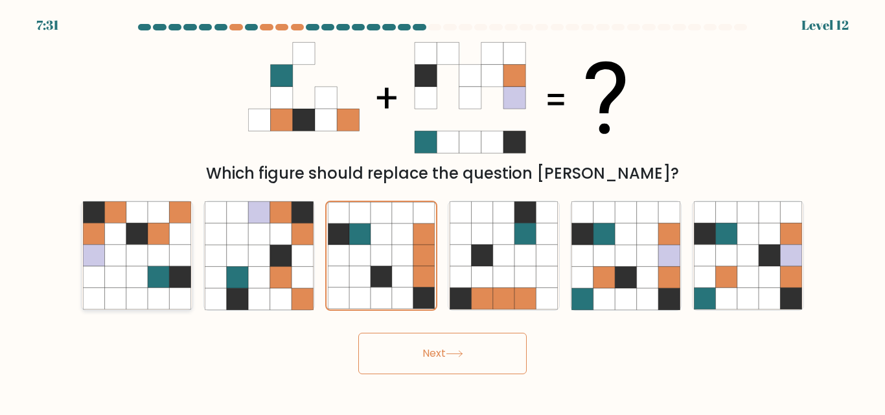
click at [175, 249] on icon at bounding box center [179, 256] width 21 height 21
click at [443, 211] on input "a." at bounding box center [443, 209] width 1 height 3
radio input "true"
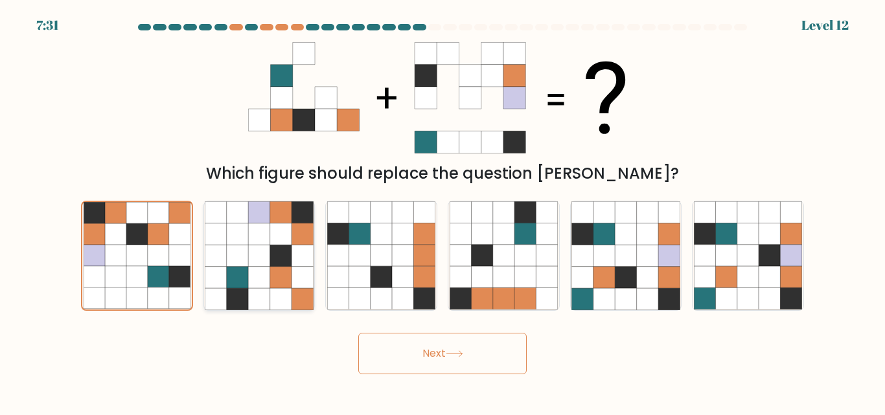
click at [265, 248] on icon at bounding box center [258, 256] width 21 height 21
click at [443, 211] on input "b." at bounding box center [443, 209] width 1 height 3
radio input "true"
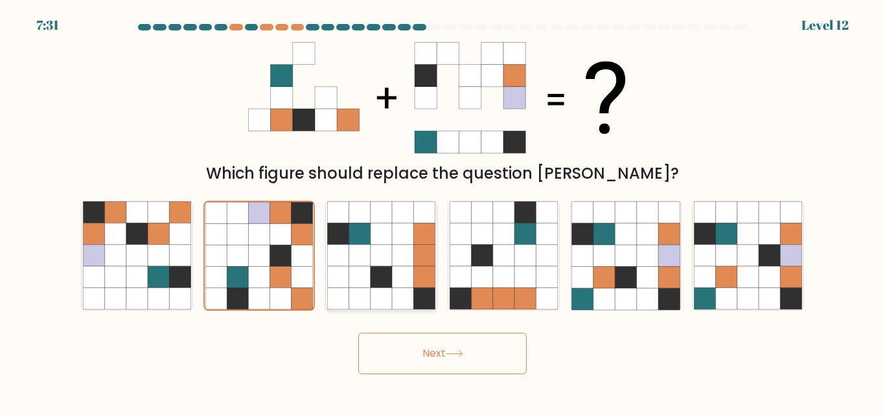
click at [360, 249] on icon at bounding box center [359, 256] width 21 height 21
click at [443, 211] on input "c." at bounding box center [443, 209] width 1 height 3
radio input "true"
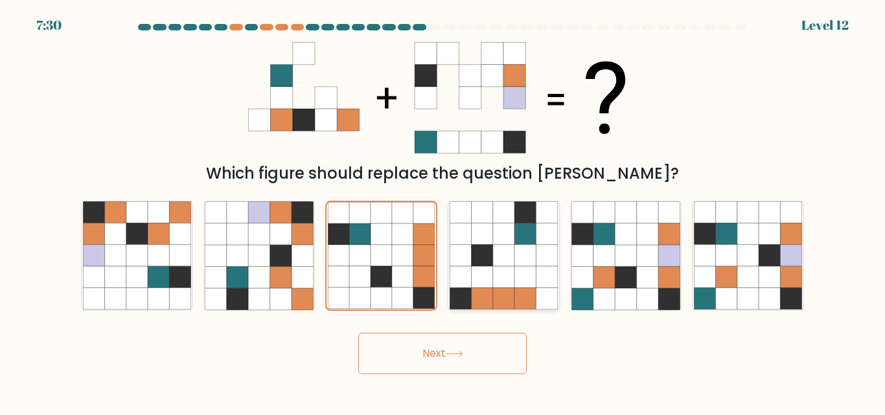
drag, startPoint x: 535, startPoint y: 249, endPoint x: 529, endPoint y: 270, distance: 20.7
click at [535, 249] on icon at bounding box center [524, 256] width 21 height 21
click at [443, 211] on input "d." at bounding box center [443, 209] width 1 height 3
radio input "true"
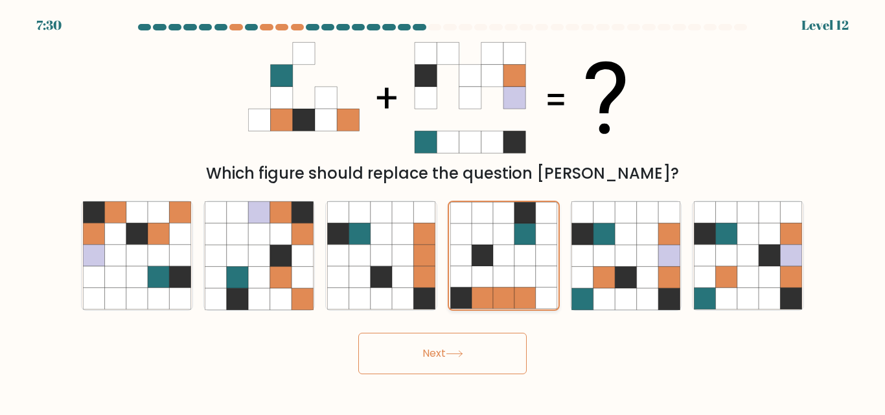
click at [551, 271] on icon at bounding box center [546, 277] width 21 height 21
click at [443, 211] on input "d." at bounding box center [443, 209] width 1 height 3
click at [597, 275] on icon at bounding box center [604, 277] width 21 height 21
click at [443, 211] on input "e." at bounding box center [443, 209] width 1 height 3
radio input "true"
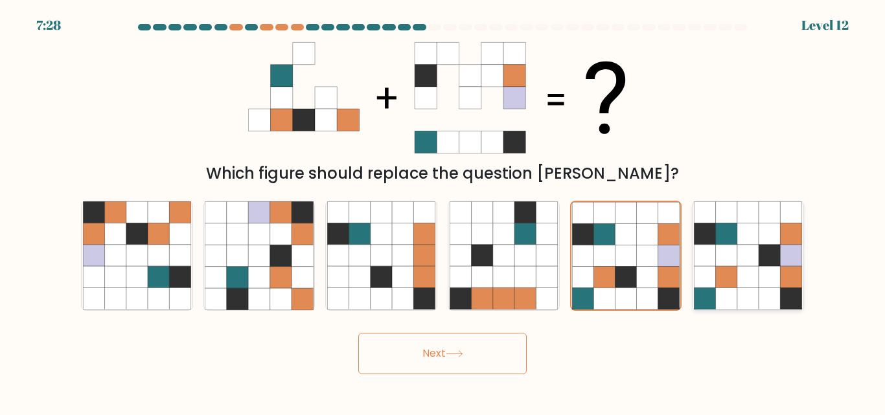
click at [734, 264] on icon at bounding box center [726, 256] width 21 height 21
click at [443, 211] on input "f." at bounding box center [443, 209] width 1 height 3
radio input "true"
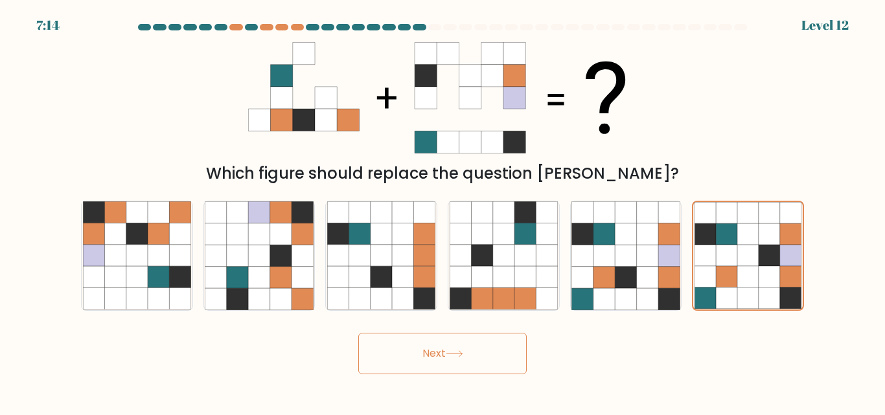
click at [419, 353] on button "Next" at bounding box center [442, 353] width 168 height 41
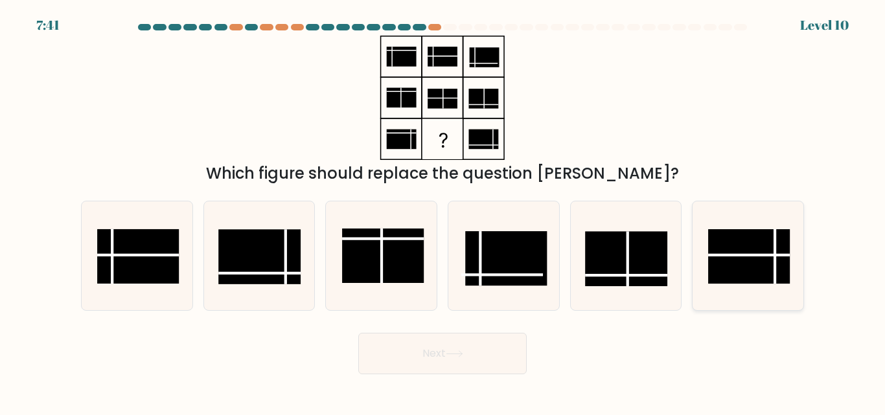
click at [737, 257] on rect at bounding box center [749, 257] width 82 height 54
click at [443, 211] on input "f." at bounding box center [443, 209] width 1 height 3
radio input "true"
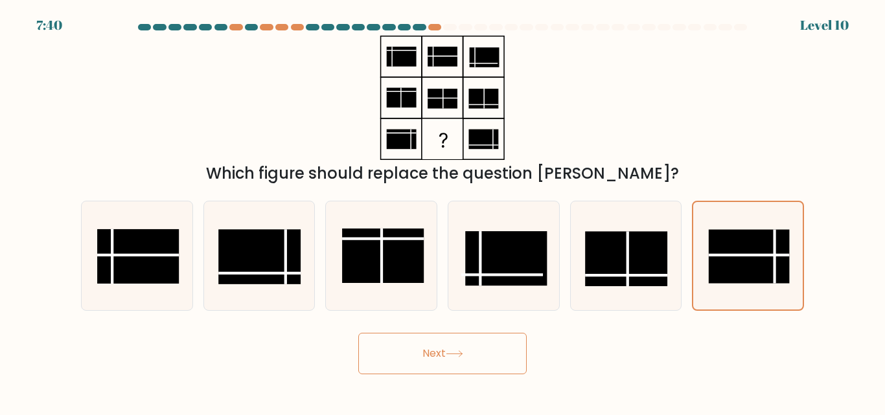
click at [484, 359] on button "Next" at bounding box center [442, 353] width 168 height 41
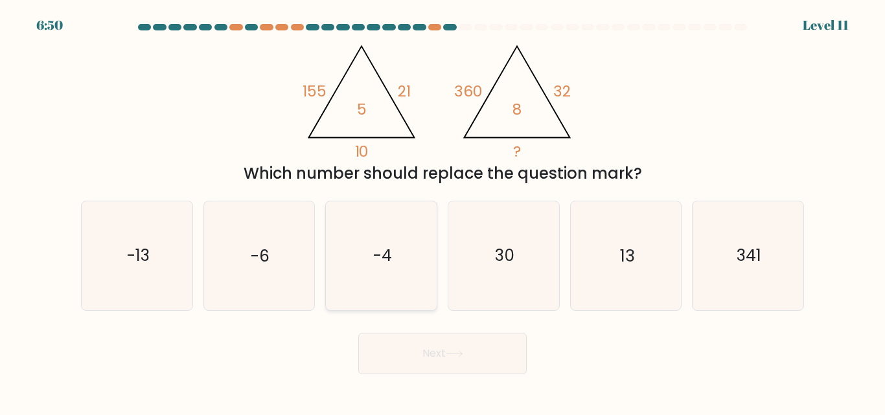
click at [349, 252] on icon "-4" at bounding box center [381, 256] width 108 height 108
click at [443, 211] on input "c. -4" at bounding box center [443, 209] width 1 height 3
radio input "true"
click at [497, 355] on button "Next" at bounding box center [442, 353] width 168 height 41
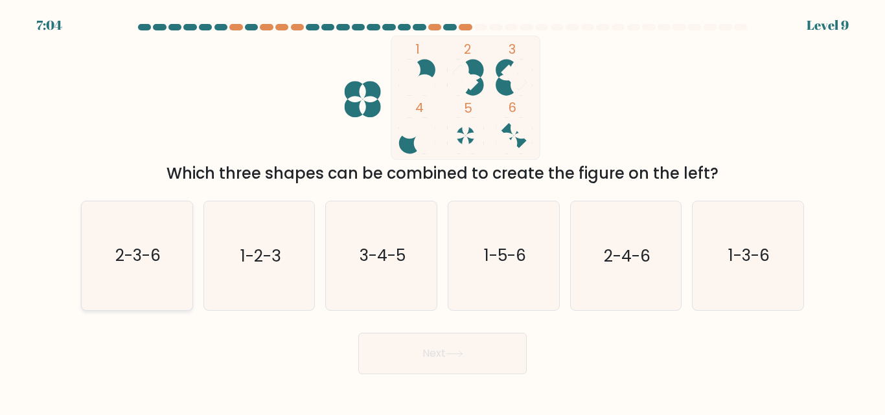
click at [163, 255] on icon "2-3-6" at bounding box center [137, 256] width 108 height 108
click at [443, 211] on input "a. 2-3-6" at bounding box center [443, 209] width 1 height 3
radio input "true"
click at [430, 345] on button "Next" at bounding box center [442, 353] width 168 height 41
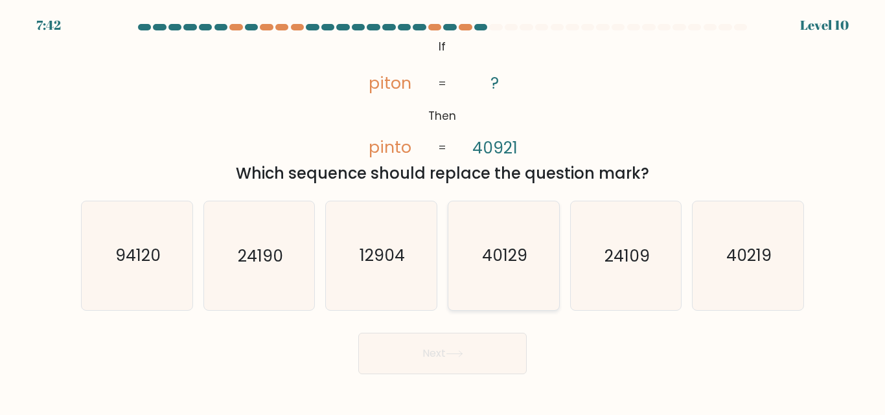
click at [492, 253] on text "40129" at bounding box center [504, 256] width 45 height 23
click at [443, 211] on input "d. 40129" at bounding box center [443, 209] width 1 height 3
radio input "true"
click at [462, 349] on button "Next" at bounding box center [442, 353] width 168 height 41
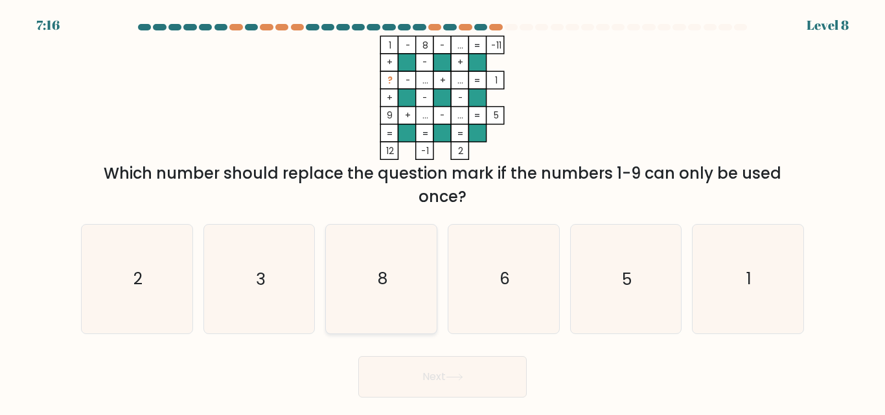
click at [382, 290] on text "8" at bounding box center [383, 279] width 10 height 23
click at [443, 211] on input "c. 8" at bounding box center [443, 209] width 1 height 3
radio input "true"
click at [404, 378] on button "Next" at bounding box center [442, 376] width 168 height 41
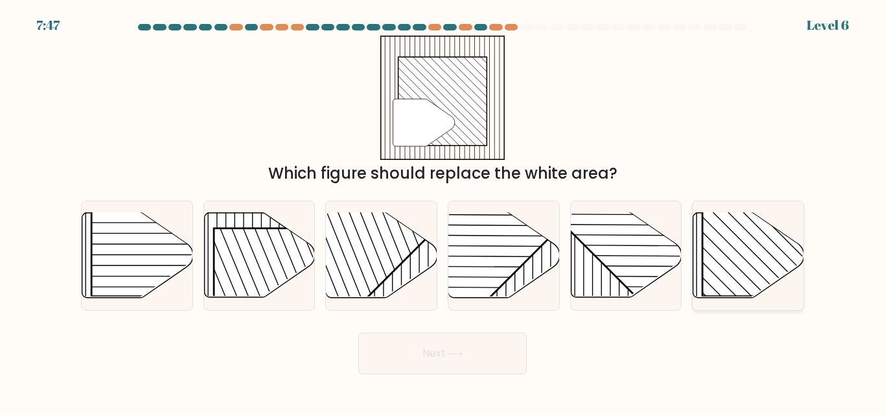
click at [740, 256] on rect at bounding box center [781, 217] width 159 height 159
click at [443, 211] on input "f." at bounding box center [443, 209] width 1 height 3
radio input "true"
click at [459, 351] on icon at bounding box center [454, 354] width 17 height 7
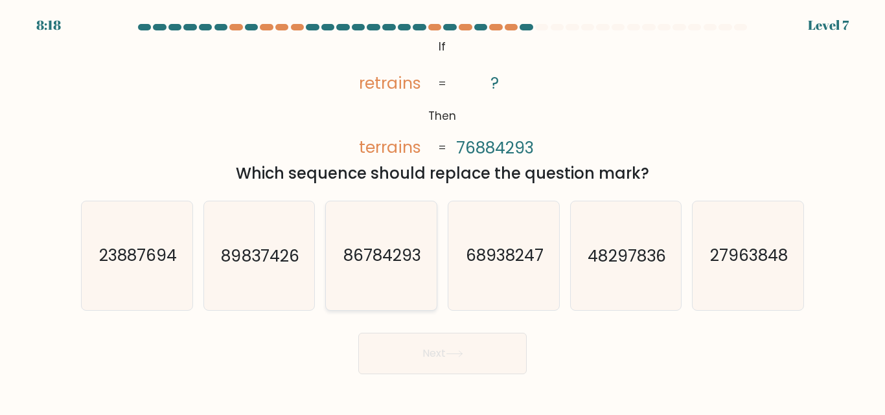
click at [370, 246] on text "86784293" at bounding box center [382, 256] width 78 height 23
click at [443, 211] on input "c. 86784293" at bounding box center [443, 209] width 1 height 3
radio input "true"
click at [467, 355] on button "Next" at bounding box center [442, 353] width 168 height 41
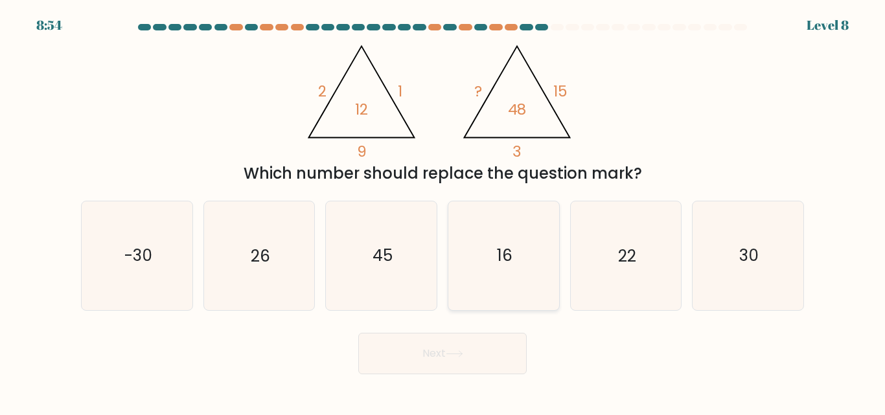
click at [522, 264] on icon "16" at bounding box center [504, 256] width 108 height 108
click at [443, 211] on input "d. 16" at bounding box center [443, 209] width 1 height 3
radio input "true"
click at [621, 262] on text "22" at bounding box center [627, 256] width 18 height 23
click at [443, 211] on input "e. 22" at bounding box center [443, 209] width 1 height 3
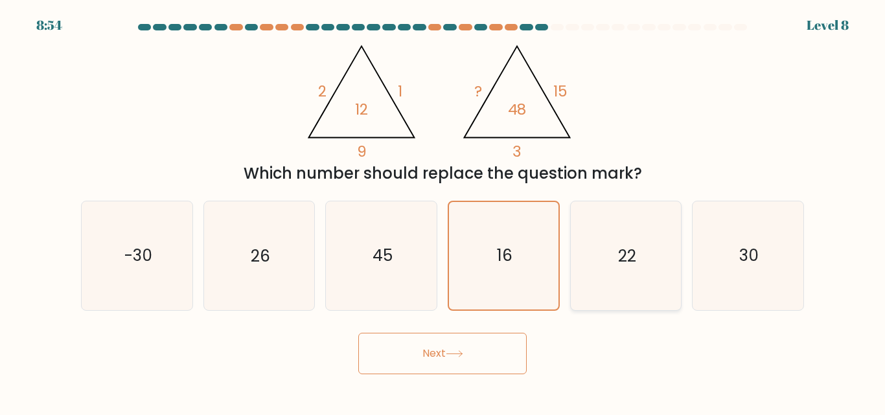
radio input "true"
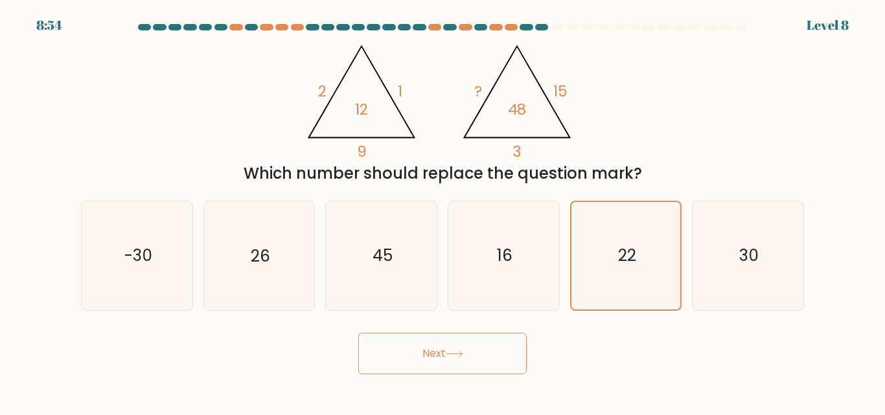
click at [846, 259] on form at bounding box center [442, 199] width 885 height 351
click at [768, 270] on icon "30" at bounding box center [748, 256] width 108 height 108
click at [443, 211] on input "f. 30" at bounding box center [443, 209] width 1 height 3
radio input "true"
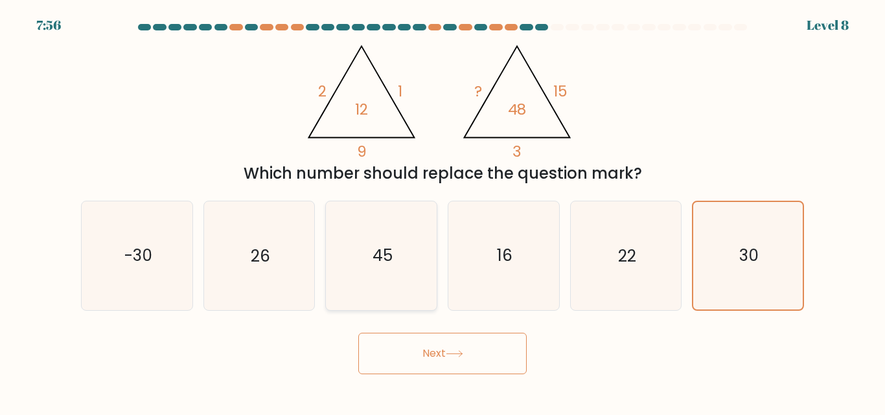
click at [416, 256] on icon "45" at bounding box center [381, 256] width 108 height 108
click at [443, 211] on input "c. 45" at bounding box center [443, 209] width 1 height 3
radio input "true"
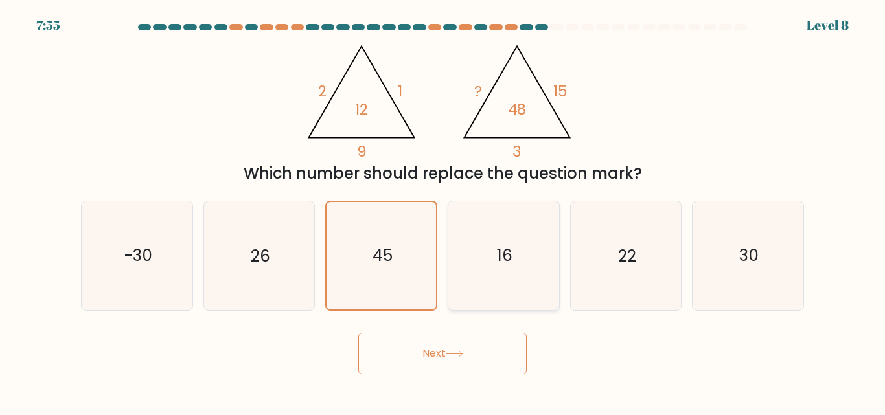
click at [491, 235] on icon "16" at bounding box center [504, 256] width 108 height 108
click at [443, 211] on input "d. 16" at bounding box center [443, 209] width 1 height 3
radio input "true"
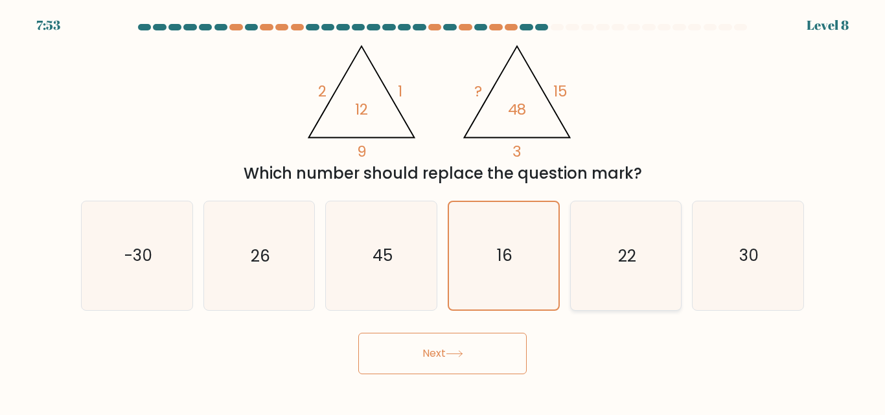
click at [622, 264] on text "22" at bounding box center [627, 256] width 18 height 23
click at [443, 211] on input "e. 22" at bounding box center [443, 209] width 1 height 3
radio input "true"
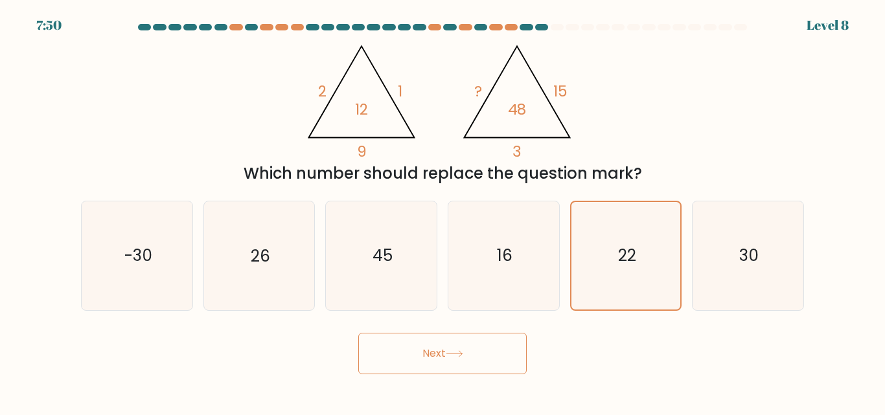
click at [439, 341] on button "Next" at bounding box center [442, 353] width 168 height 41
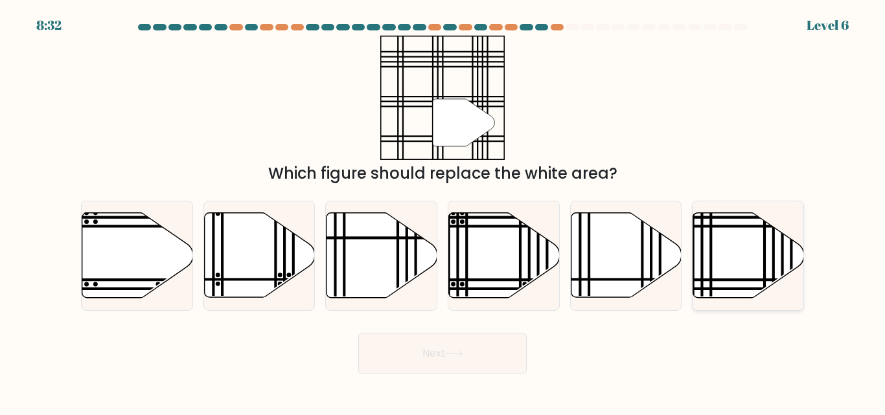
click at [740, 278] on icon at bounding box center [748, 255] width 111 height 85
click at [443, 211] on input "f." at bounding box center [443, 209] width 1 height 3
radio input "true"
click at [393, 334] on button "Next" at bounding box center [442, 353] width 168 height 41
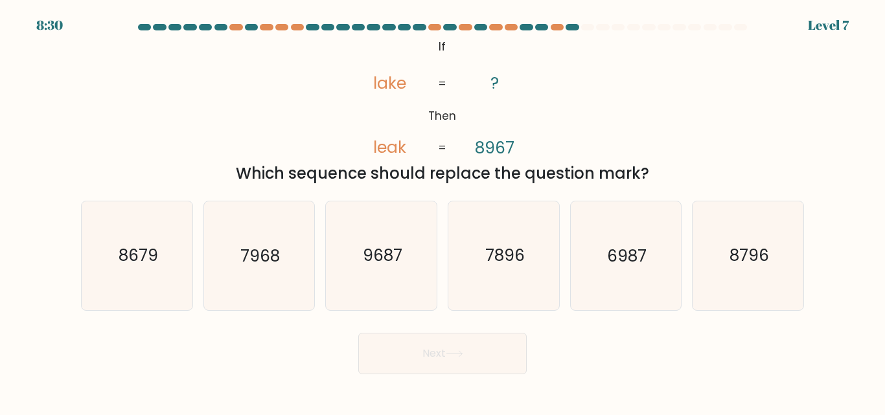
click at [400, 347] on button "Next" at bounding box center [442, 353] width 168 height 41
click at [138, 253] on text "8679" at bounding box center [138, 256] width 40 height 23
click at [443, 211] on input "a. 8679" at bounding box center [443, 209] width 1 height 3
radio input "true"
click at [415, 349] on button "Next" at bounding box center [442, 353] width 168 height 41
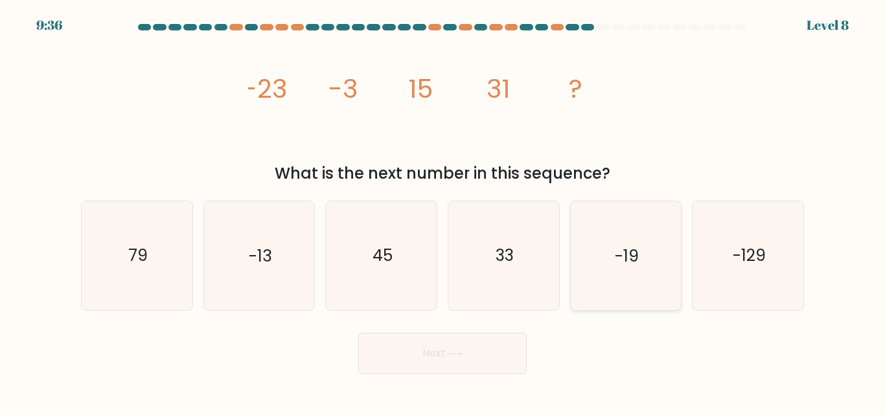
click at [576, 273] on icon "-19" at bounding box center [626, 256] width 108 height 108
click at [443, 211] on input "e. -19" at bounding box center [443, 209] width 1 height 3
radio input "true"
click at [798, 270] on icon "-129" at bounding box center [748, 256] width 108 height 108
click at [443, 211] on input "f. -129" at bounding box center [443, 209] width 1 height 3
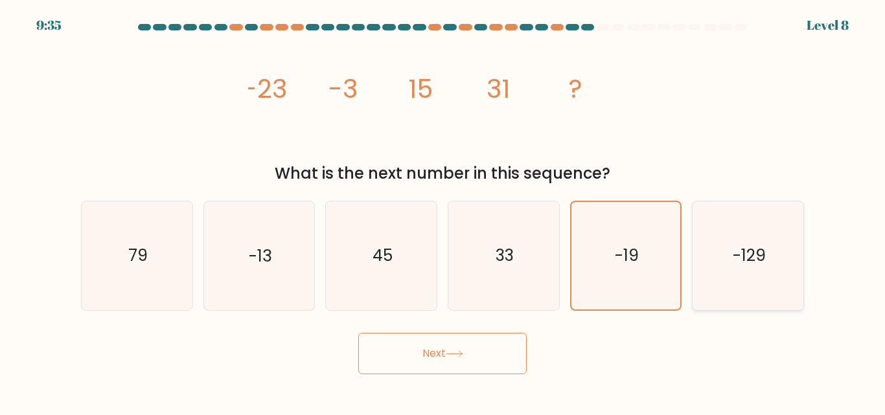
radio input "true"
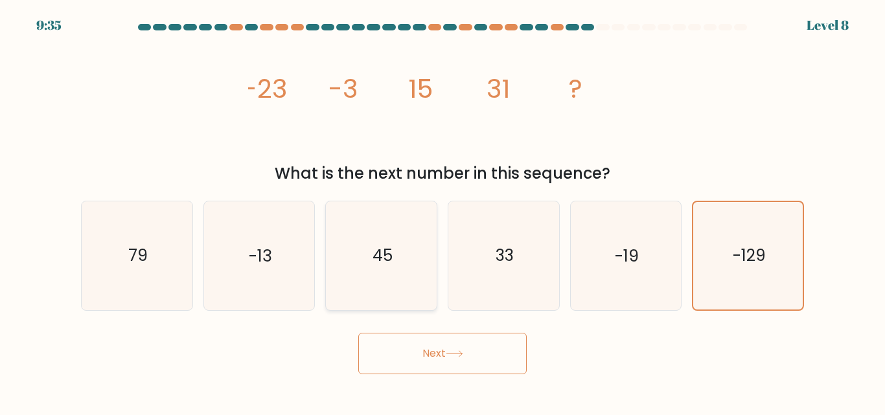
click at [375, 275] on icon "45" at bounding box center [381, 256] width 108 height 108
click at [443, 211] on input "c. 45" at bounding box center [443, 209] width 1 height 3
radio input "true"
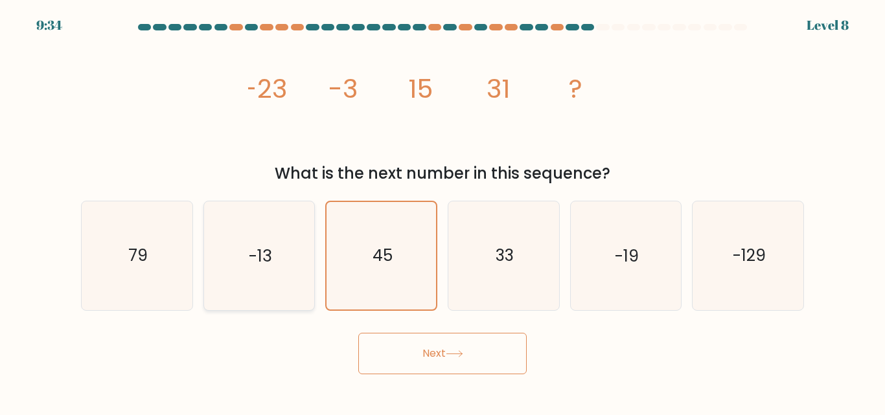
click at [279, 274] on icon "-13" at bounding box center [259, 256] width 108 height 108
click at [443, 211] on input "b. -13" at bounding box center [443, 209] width 1 height 3
radio input "true"
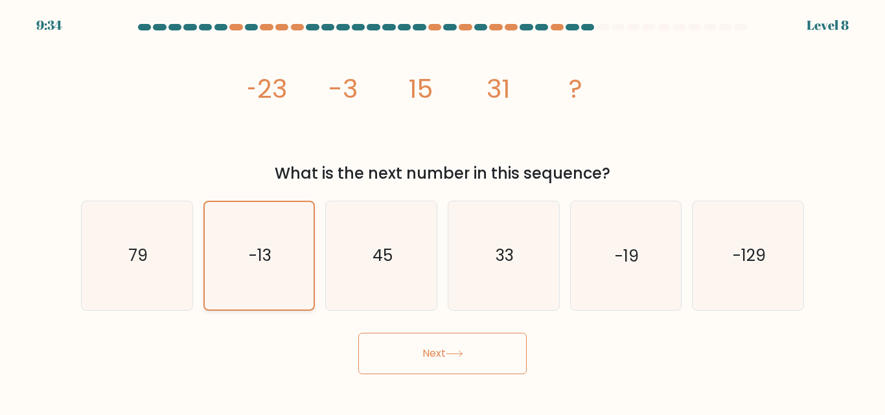
click at [222, 269] on icon "-13" at bounding box center [258, 255] width 107 height 107
click at [443, 211] on input "b. -13" at bounding box center [443, 209] width 1 height 3
click at [347, 265] on icon "45" at bounding box center [381, 256] width 108 height 108
click at [443, 211] on input "c. 45" at bounding box center [443, 209] width 1 height 3
radio input "true"
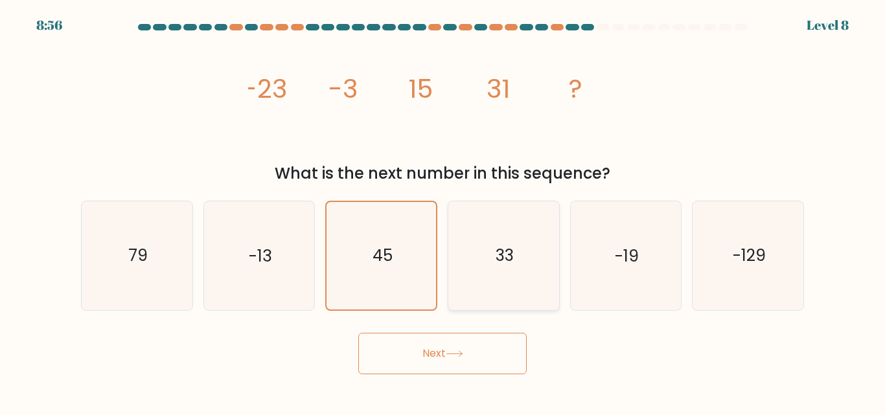
click at [475, 245] on icon "33" at bounding box center [504, 256] width 108 height 108
click at [443, 211] on input "d. 33" at bounding box center [443, 209] width 1 height 3
radio input "true"
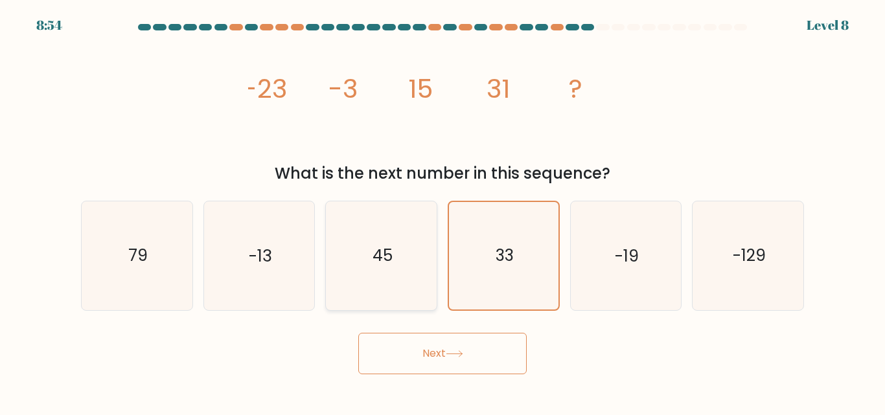
click at [396, 273] on icon "45" at bounding box center [381, 256] width 108 height 108
click at [443, 211] on input "c. 45" at bounding box center [443, 209] width 1 height 3
radio input "true"
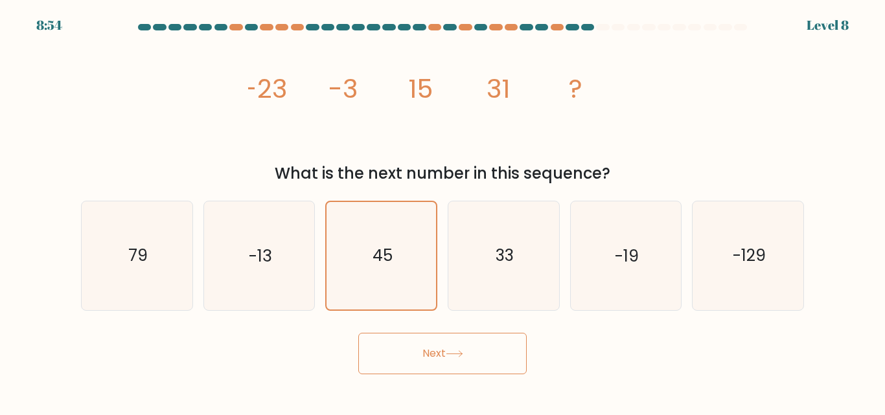
click at [422, 349] on button "Next" at bounding box center [442, 353] width 168 height 41
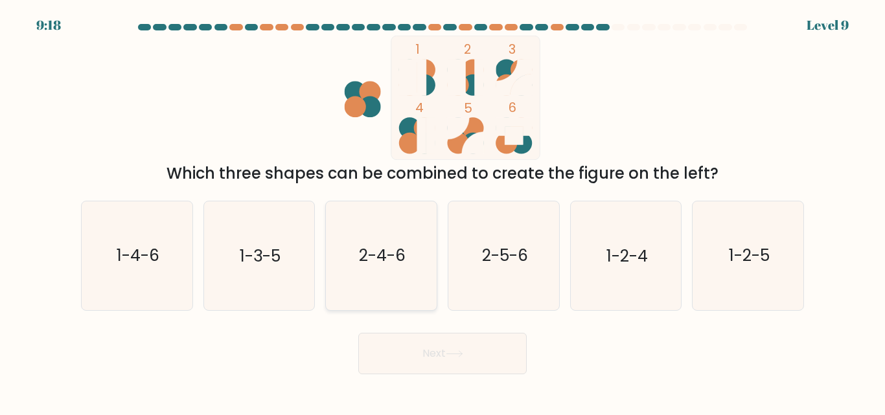
click at [383, 268] on icon "2-4-6" at bounding box center [381, 256] width 108 height 108
click at [443, 211] on input "c. 2-4-6" at bounding box center [443, 209] width 1 height 3
radio input "true"
click at [622, 262] on text "1-2-4" at bounding box center [627, 256] width 41 height 23
click at [443, 211] on input "e. 1-2-4" at bounding box center [443, 209] width 1 height 3
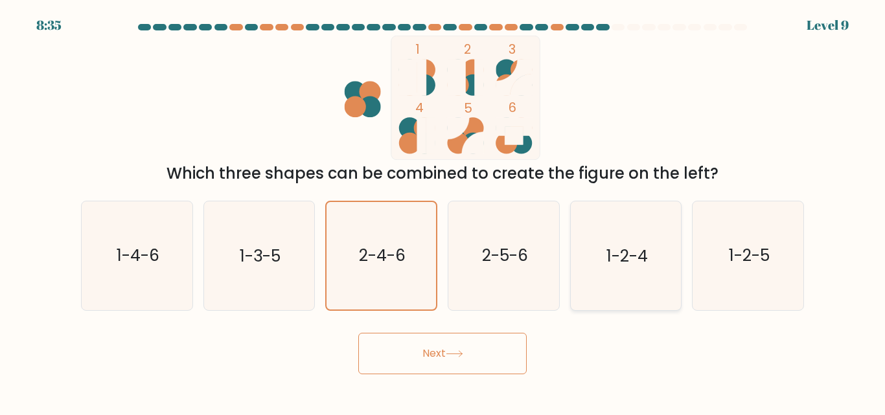
radio input "true"
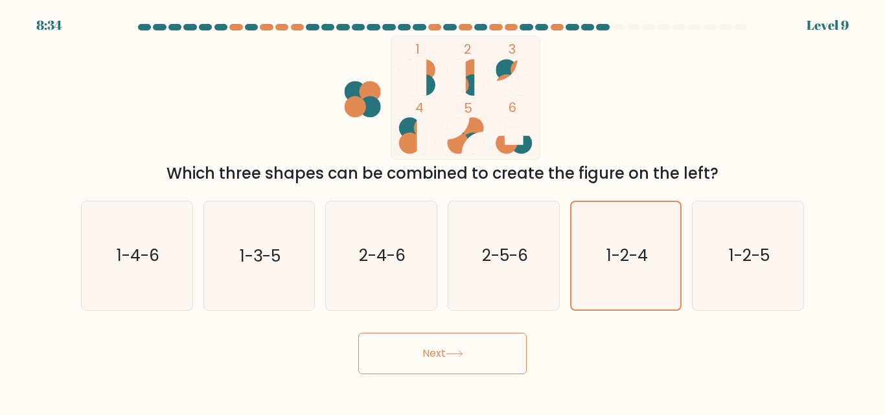
click at [470, 345] on button "Next" at bounding box center [442, 353] width 168 height 41
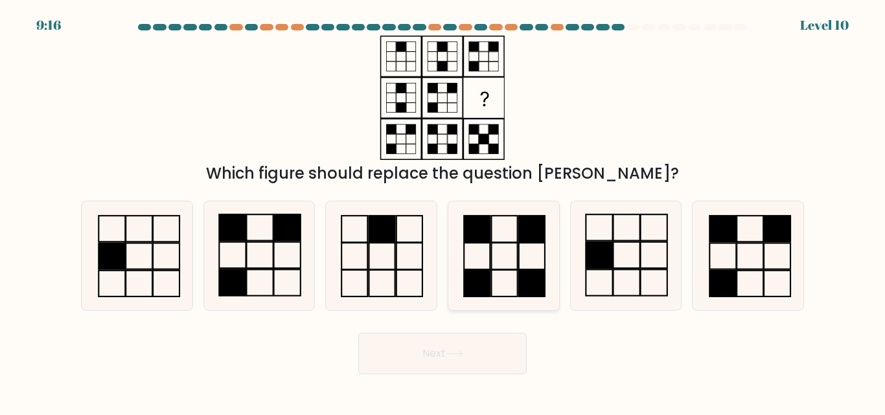
click at [518, 252] on icon at bounding box center [504, 256] width 108 height 108
click at [443, 211] on input "d." at bounding box center [443, 209] width 1 height 3
radio input "true"
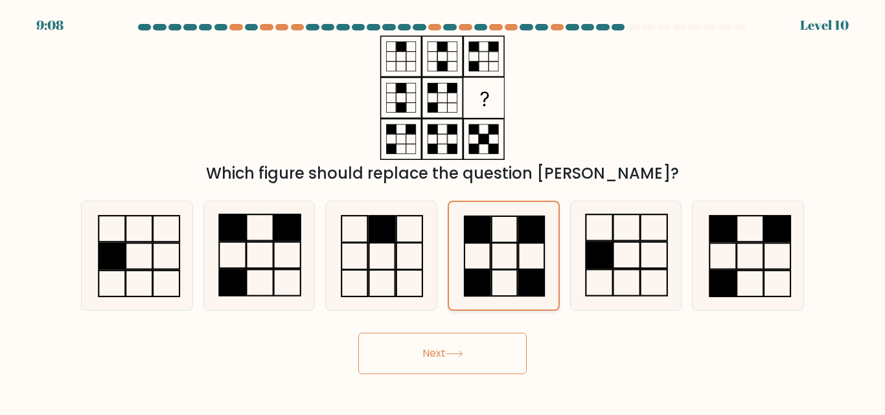
click at [513, 270] on rect at bounding box center [504, 257] width 26 height 27
click at [443, 211] on input "d." at bounding box center [443, 209] width 1 height 3
click at [483, 345] on button "Next" at bounding box center [442, 353] width 168 height 41
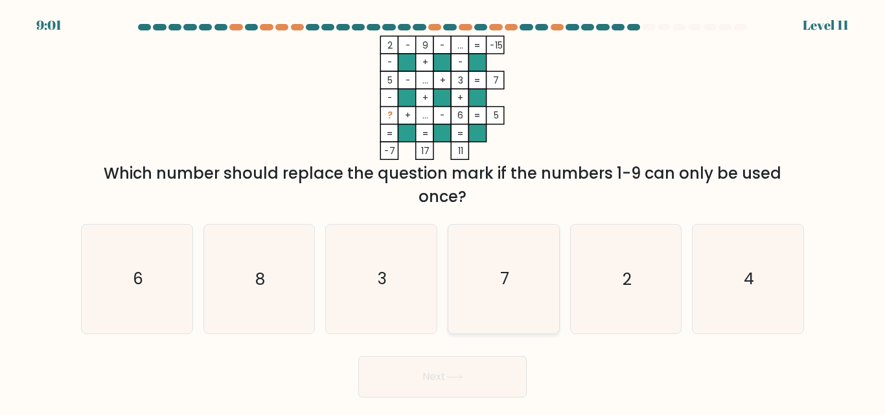
click at [503, 259] on icon "7" at bounding box center [504, 279] width 108 height 108
click at [443, 211] on input "d. 7" at bounding box center [443, 209] width 1 height 3
radio input "true"
click at [457, 381] on button "Next" at bounding box center [442, 376] width 168 height 41
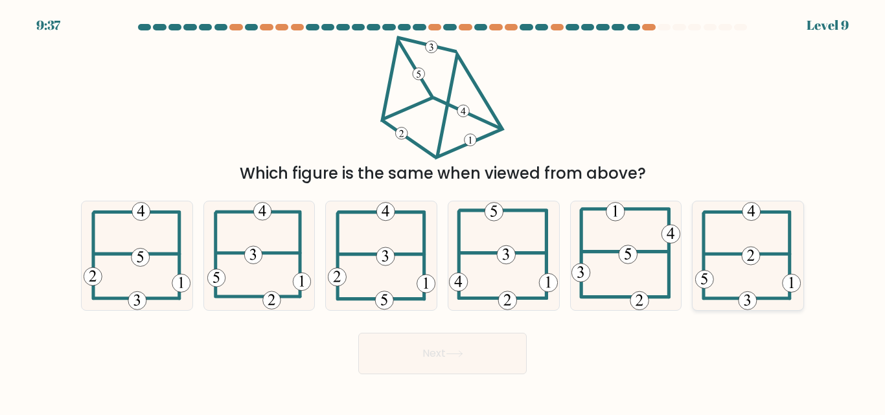
drag, startPoint x: 772, startPoint y: 266, endPoint x: 757, endPoint y: 273, distance: 17.1
click at [768, 266] on icon at bounding box center [748, 256] width 106 height 108
click at [443, 211] on input "f." at bounding box center [443, 209] width 1 height 3
radio input "true"
click at [272, 230] on icon at bounding box center [259, 256] width 104 height 108
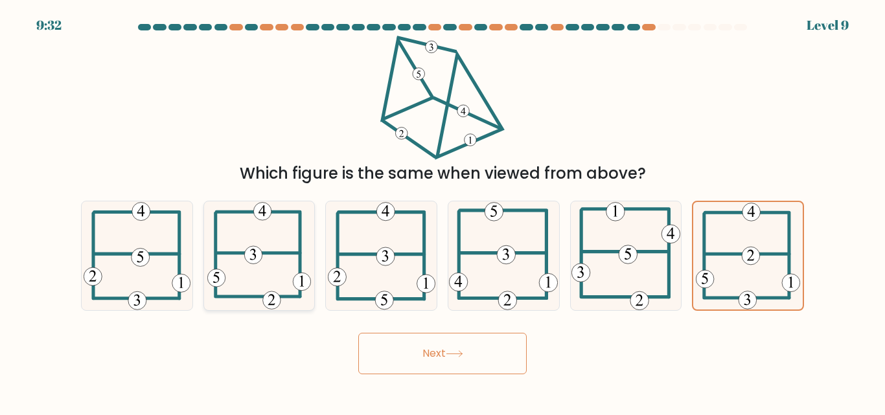
click at [443, 211] on input "b." at bounding box center [443, 209] width 1 height 3
radio input "true"
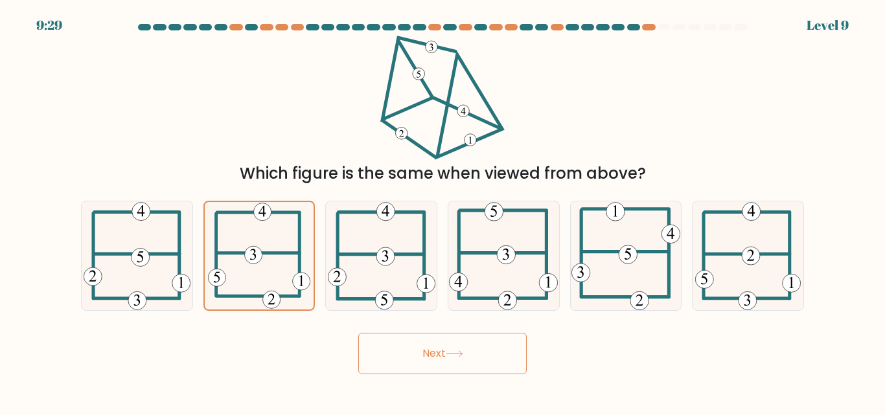
click at [426, 351] on button "Next" at bounding box center [442, 353] width 168 height 41
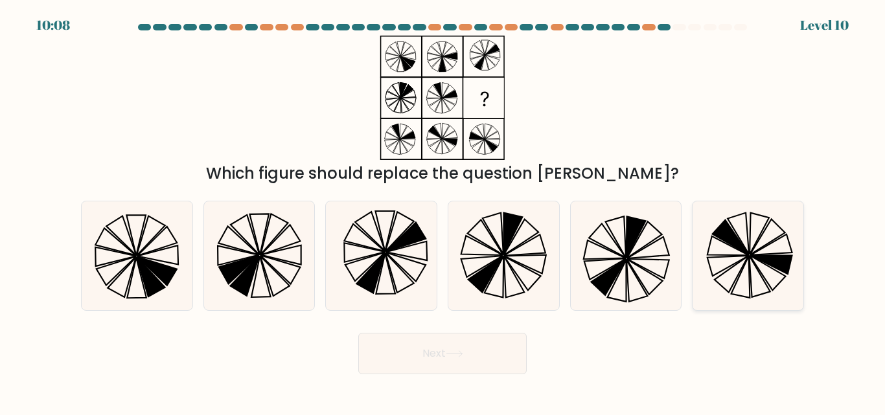
click at [764, 262] on icon at bounding box center [771, 265] width 41 height 19
click at [443, 211] on input "f." at bounding box center [443, 209] width 1 height 3
radio input "true"
click at [468, 349] on button "Next" at bounding box center [442, 353] width 168 height 41
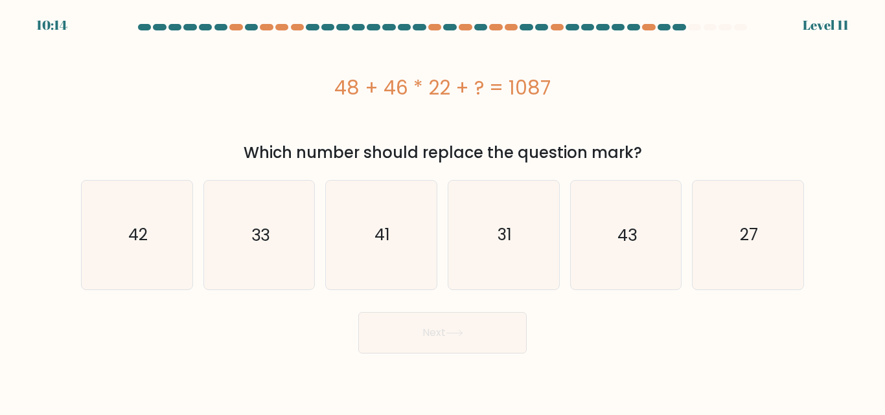
click at [443, 239] on div "d. 31" at bounding box center [504, 235] width 122 height 110
click at [305, 230] on icon "33" at bounding box center [259, 235] width 108 height 108
click at [443, 211] on input "b. 33" at bounding box center [443, 209] width 1 height 3
radio input "true"
click at [174, 213] on icon "42" at bounding box center [137, 235] width 108 height 108
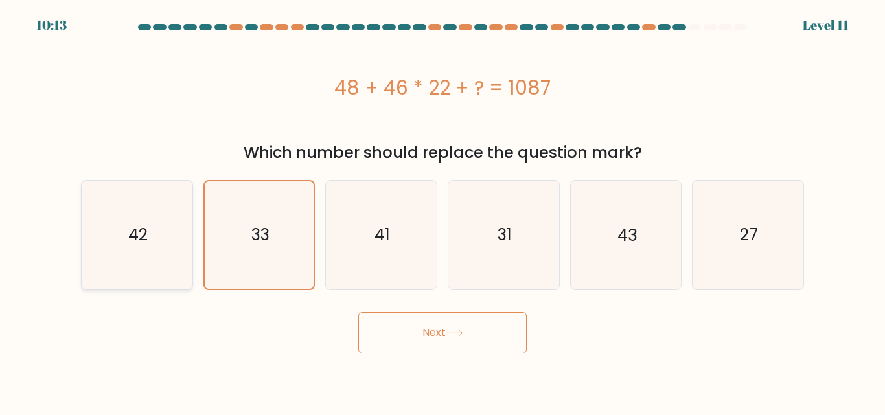
click at [443, 211] on input "a. 42" at bounding box center [443, 209] width 1 height 3
radio input "true"
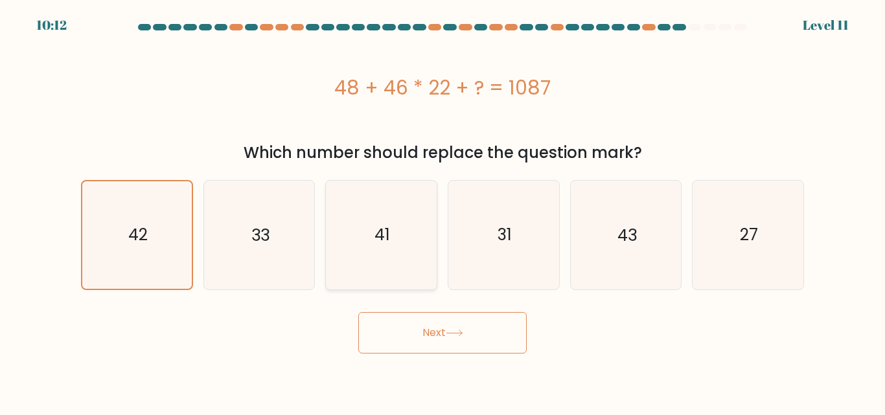
click at [426, 224] on icon "41" at bounding box center [381, 235] width 108 height 108
click at [443, 211] on input "c. 41" at bounding box center [443, 209] width 1 height 3
radio input "true"
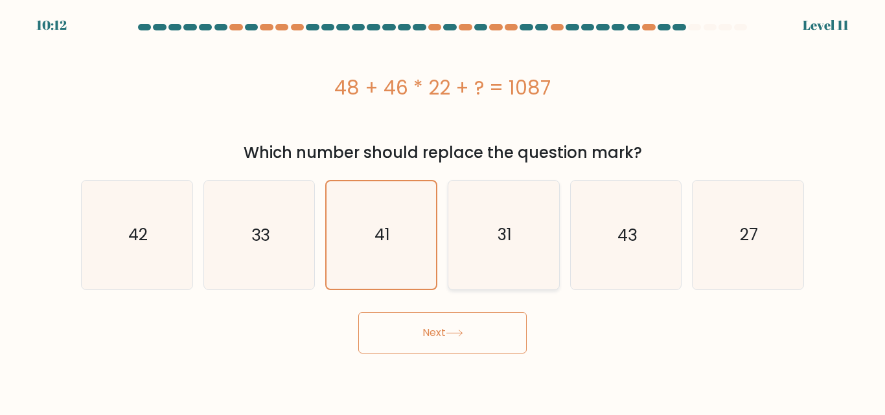
click at [490, 230] on icon "31" at bounding box center [504, 235] width 108 height 108
click at [443, 211] on input "d. 31" at bounding box center [443, 209] width 1 height 3
radio input "true"
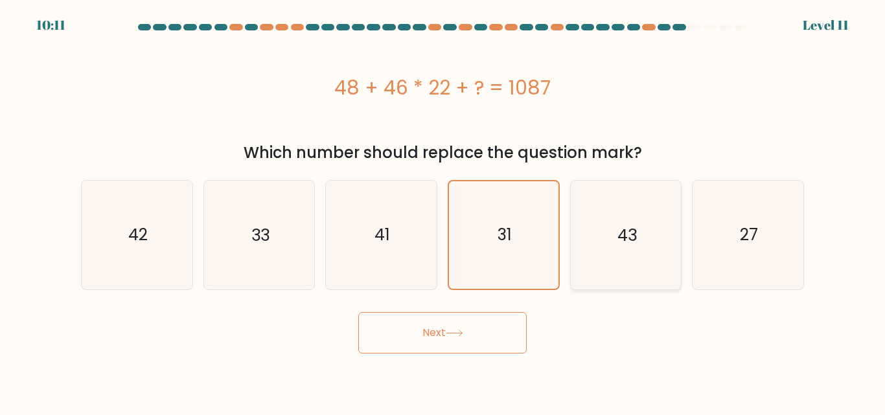
drag, startPoint x: 623, startPoint y: 246, endPoint x: 642, endPoint y: 271, distance: 31.9
click at [622, 246] on text "43" at bounding box center [627, 235] width 19 height 23
click at [629, 264] on icon "43" at bounding box center [626, 235] width 108 height 108
click at [443, 211] on input "e. 43" at bounding box center [443, 209] width 1 height 3
radio input "true"
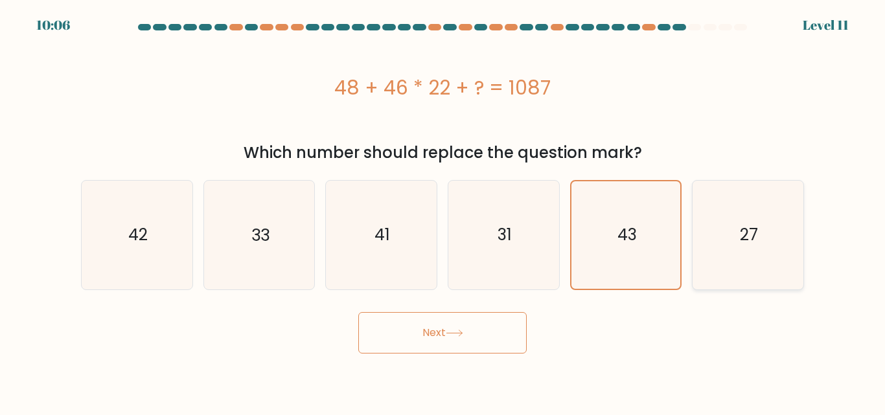
click at [725, 246] on icon "27" at bounding box center [748, 235] width 108 height 108
click at [443, 211] on input "f. 27" at bounding box center [443, 209] width 1 height 3
radio input "true"
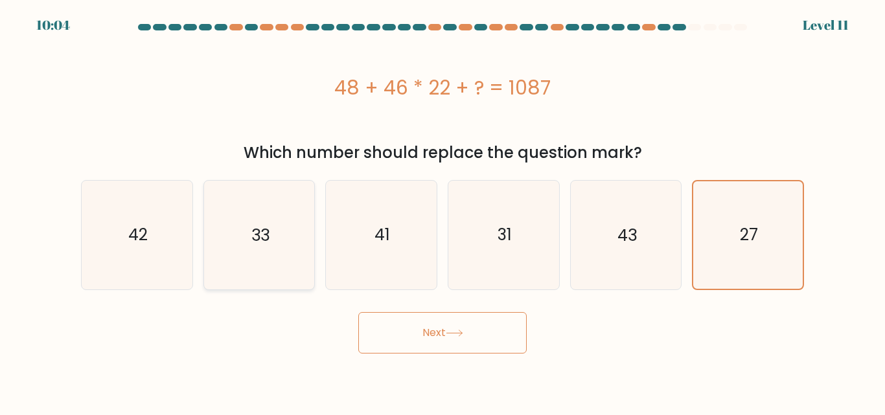
click at [257, 259] on icon "33" at bounding box center [259, 235] width 108 height 108
click at [443, 211] on input "b. 33" at bounding box center [443, 209] width 1 height 3
radio input "true"
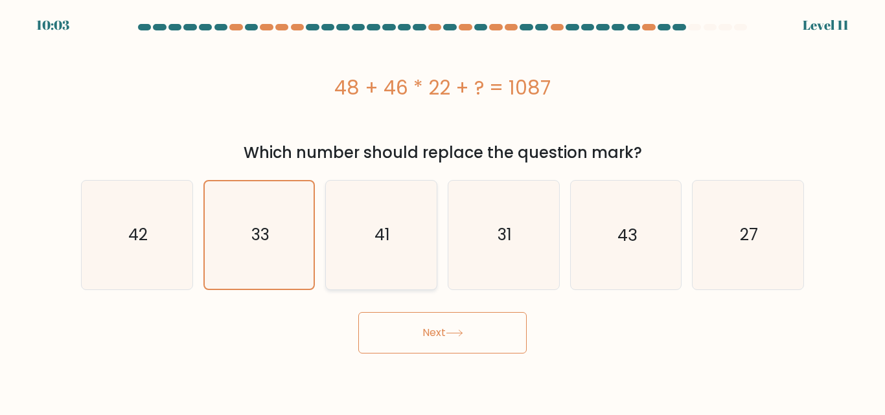
click at [368, 258] on icon "41" at bounding box center [381, 235] width 108 height 108
click at [443, 211] on input "c. 41" at bounding box center [443, 209] width 1 height 3
radio input "true"
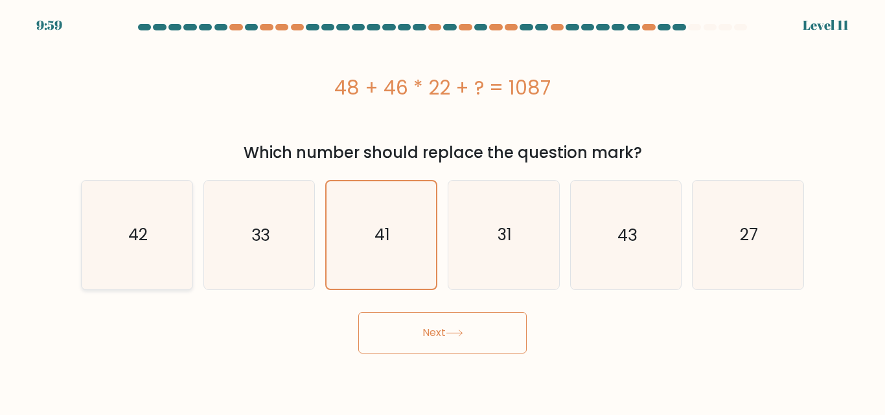
click at [157, 241] on icon "42" at bounding box center [137, 235] width 108 height 108
click at [443, 211] on input "a. 42" at bounding box center [443, 209] width 1 height 3
radio input "true"
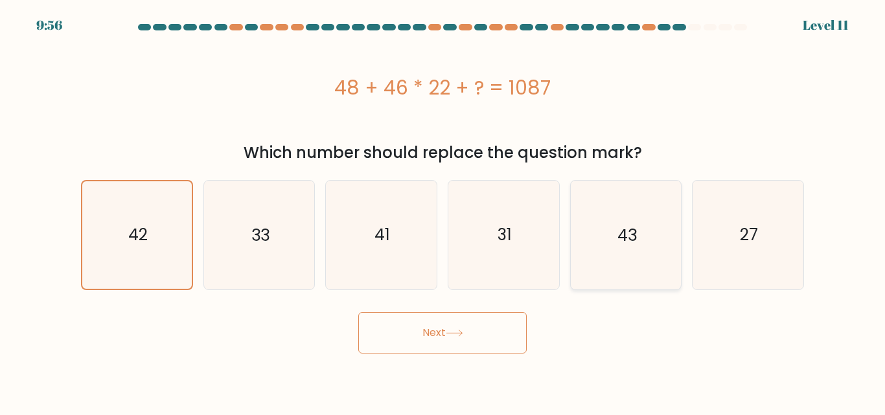
click at [606, 259] on icon "43" at bounding box center [626, 235] width 108 height 108
click at [443, 211] on input "e. 43" at bounding box center [443, 209] width 1 height 3
radio input "true"
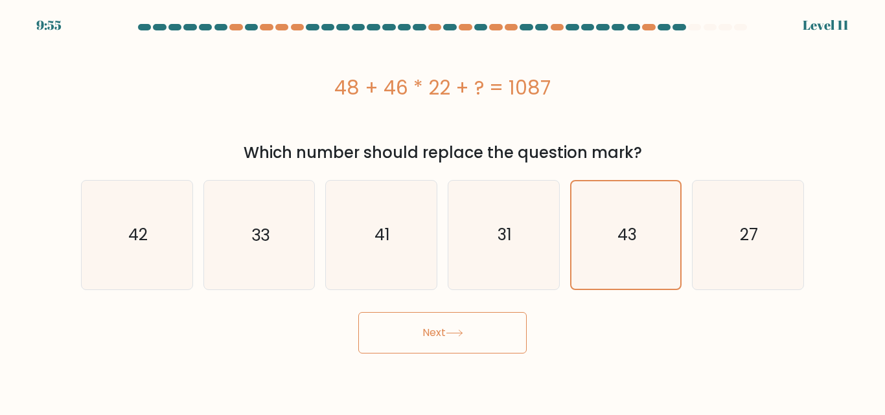
click at [427, 331] on button "Next" at bounding box center [442, 332] width 168 height 41
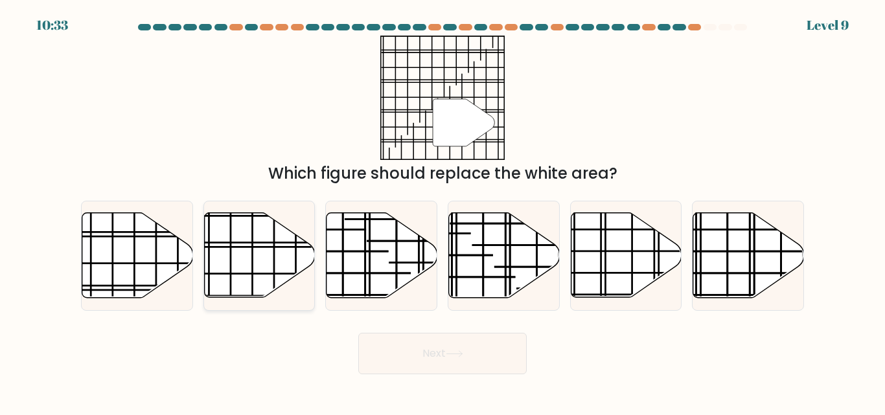
click at [259, 257] on icon at bounding box center [259, 255] width 111 height 85
click at [443, 211] on input "b." at bounding box center [443, 209] width 1 height 3
radio input "true"
click at [422, 356] on button "Next" at bounding box center [442, 353] width 168 height 41
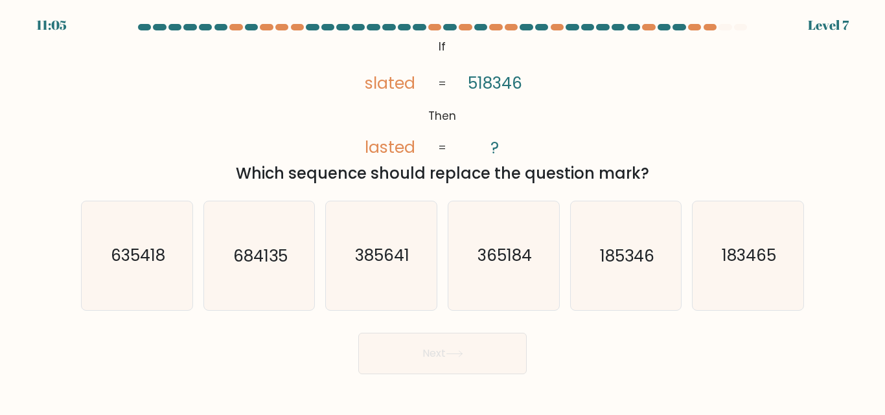
drag, startPoint x: 645, startPoint y: 261, endPoint x: 490, endPoint y: 321, distance: 166.5
click at [646, 261] on text "185346" at bounding box center [627, 256] width 54 height 23
click at [443, 211] on input "e. 185346" at bounding box center [443, 209] width 1 height 3
radio input "true"
click at [411, 349] on button "Next" at bounding box center [442, 353] width 168 height 41
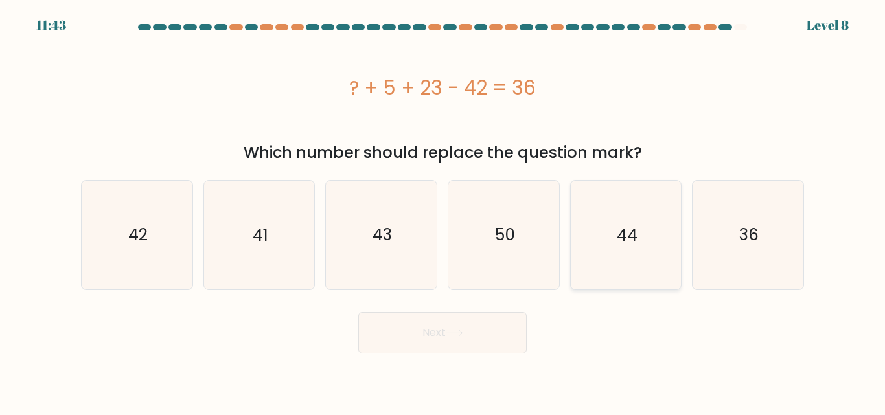
click at [615, 242] on icon "44" at bounding box center [626, 235] width 108 height 108
click at [443, 211] on input "e. 44" at bounding box center [443, 209] width 1 height 3
radio input "true"
click at [739, 235] on icon "36" at bounding box center [748, 235] width 108 height 108
click at [443, 211] on input "f. 36" at bounding box center [443, 209] width 1 height 3
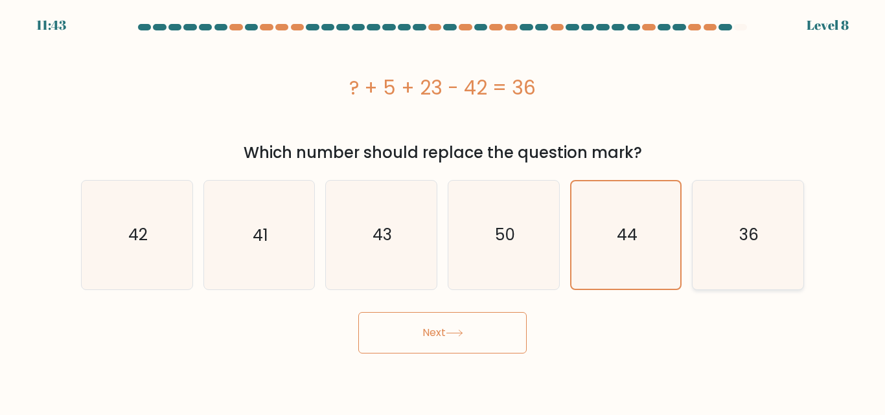
radio input "true"
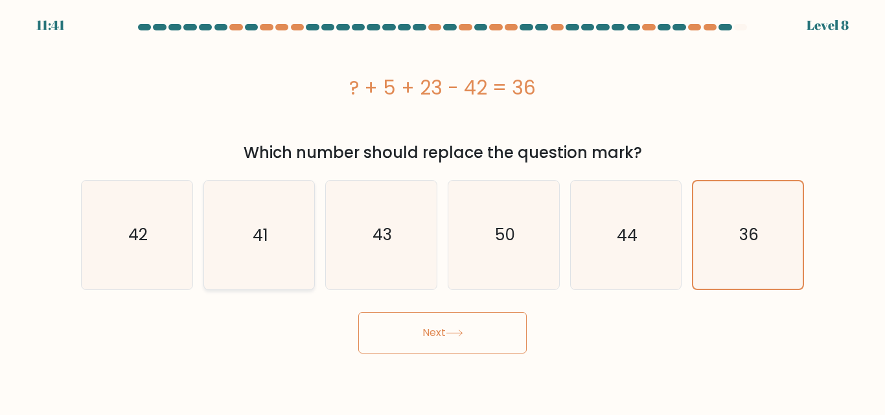
click at [273, 228] on icon "41" at bounding box center [259, 235] width 108 height 108
click at [443, 211] on input "b. 41" at bounding box center [443, 209] width 1 height 3
radio input "true"
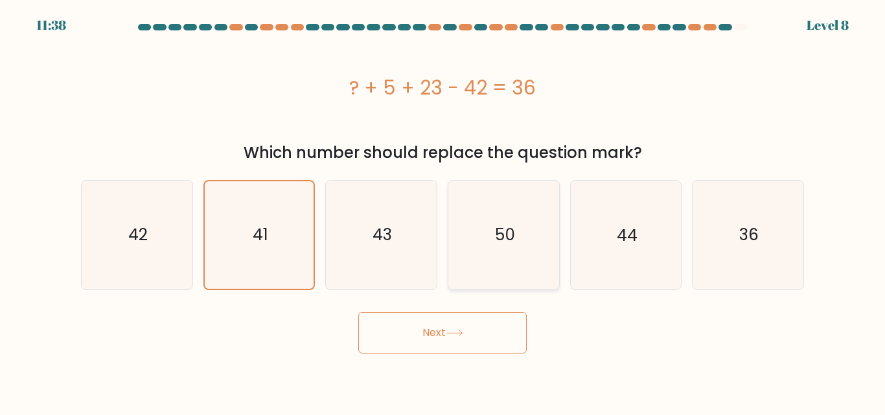
click at [461, 240] on icon "50" at bounding box center [504, 235] width 108 height 108
click at [443, 211] on input "d. 50" at bounding box center [443, 209] width 1 height 3
radio input "true"
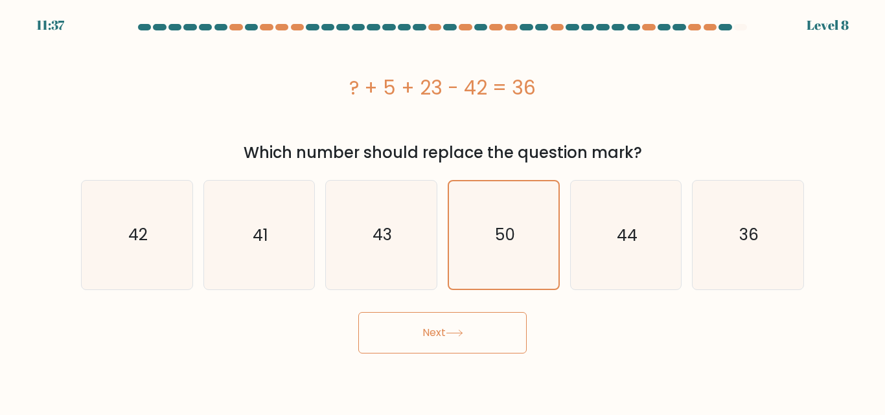
click at [415, 336] on button "Next" at bounding box center [442, 332] width 168 height 41
